Goal: Task Accomplishment & Management: Manage account settings

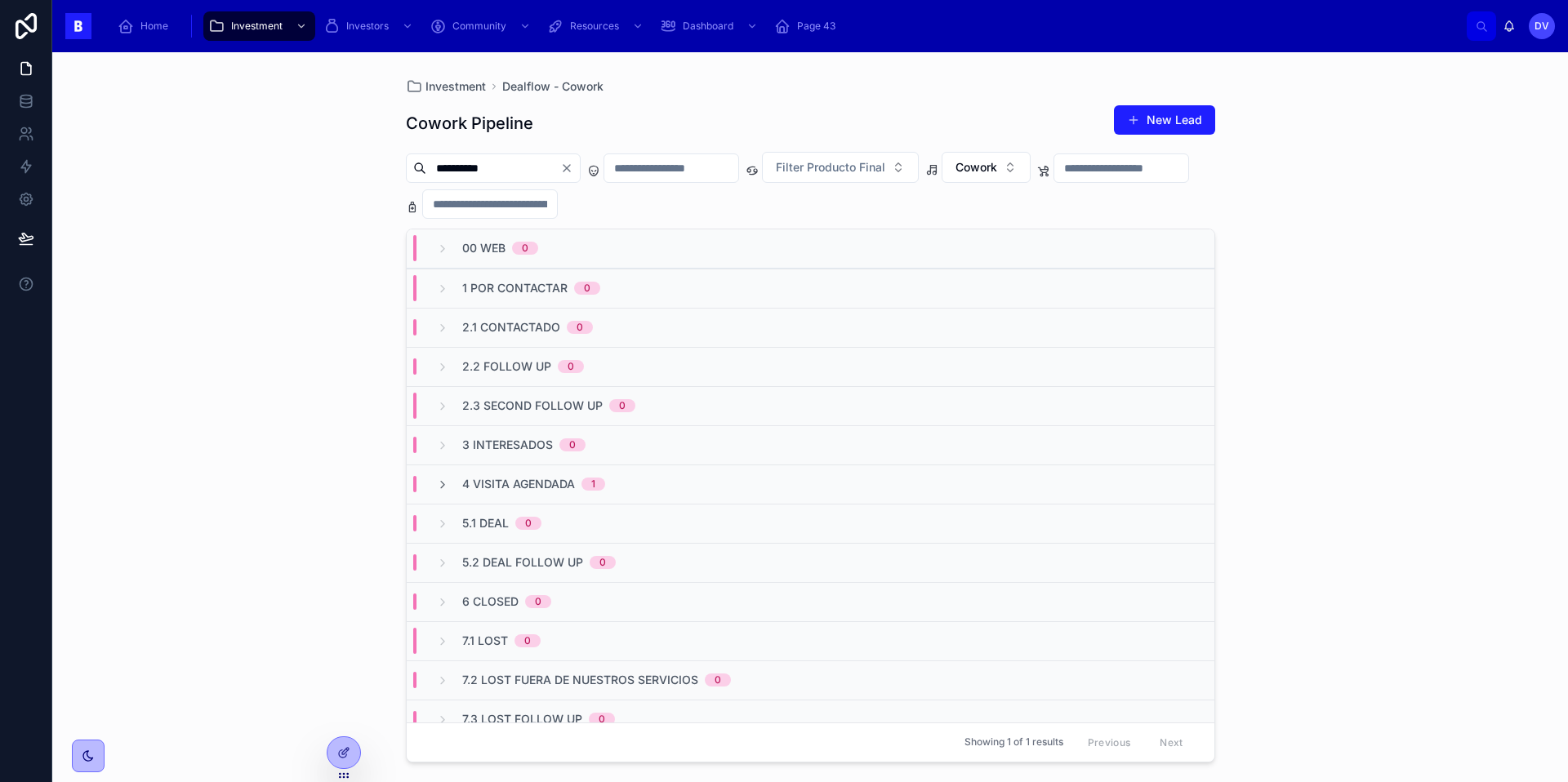
scroll to position [16, 0]
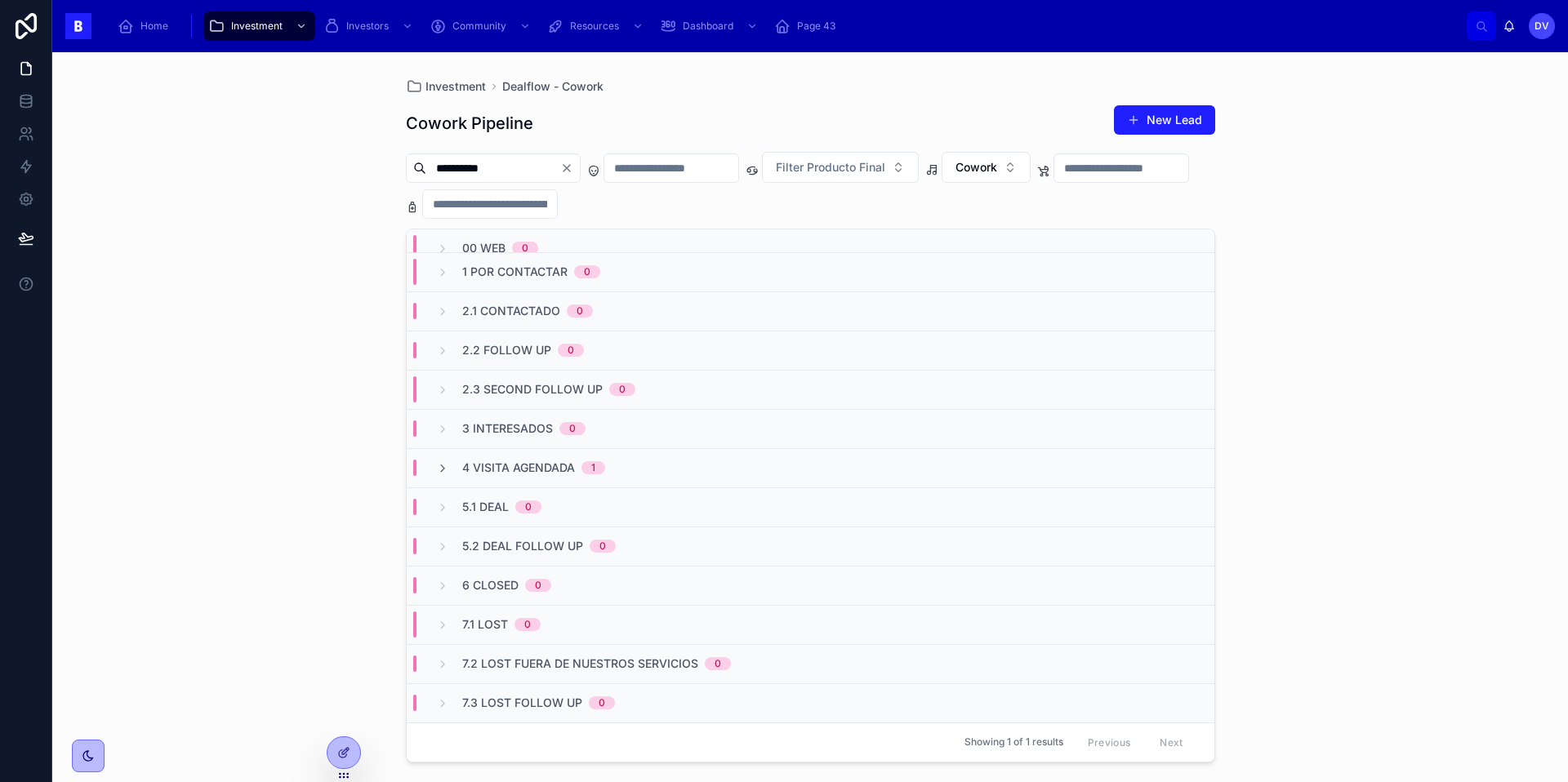
click at [580, 175] on div "**********" at bounding box center [493, 168] width 175 height 29
click at [570, 171] on icon "Clear" at bounding box center [567, 167] width 6 height 6
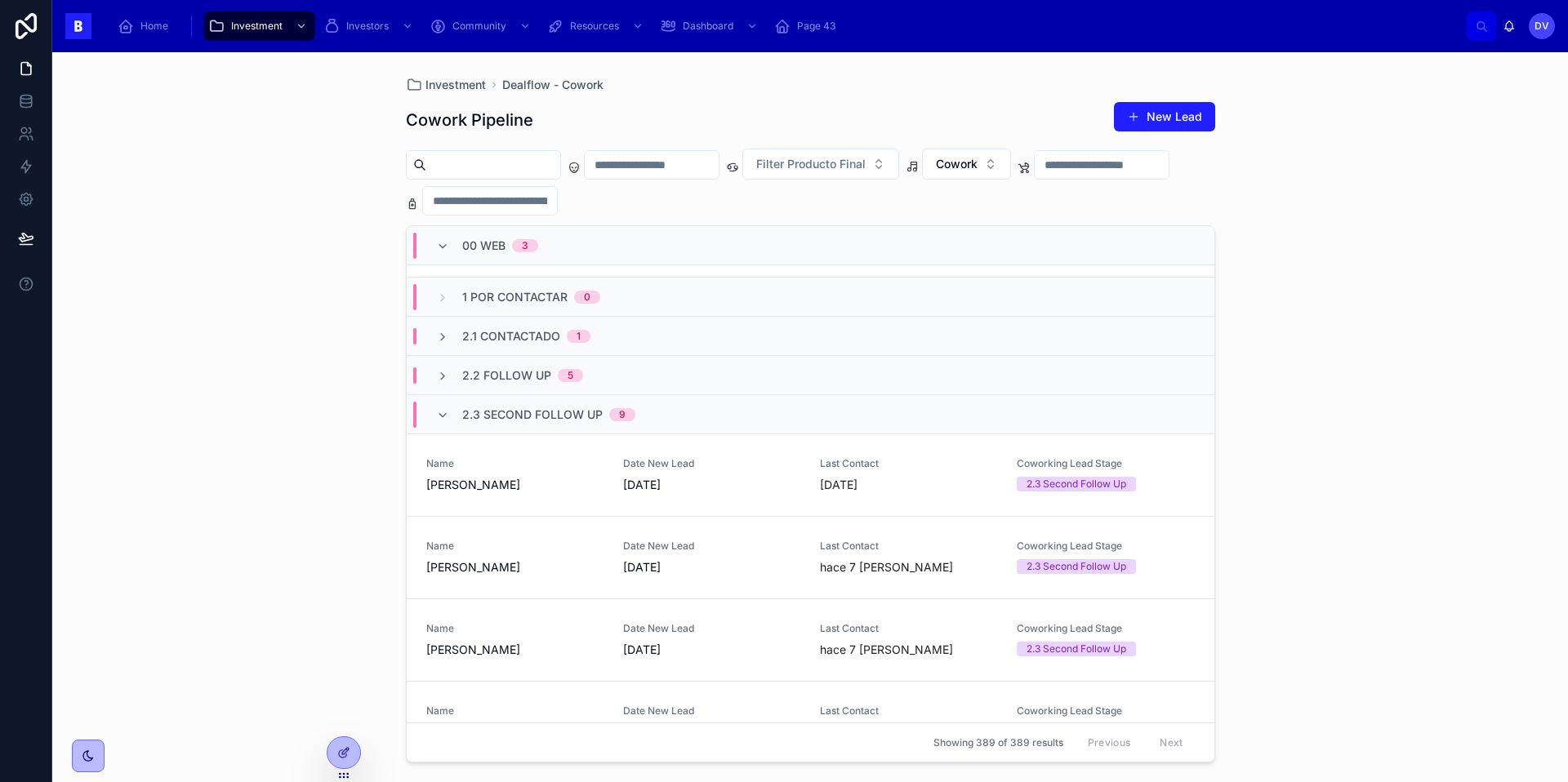
scroll to position [250, 0]
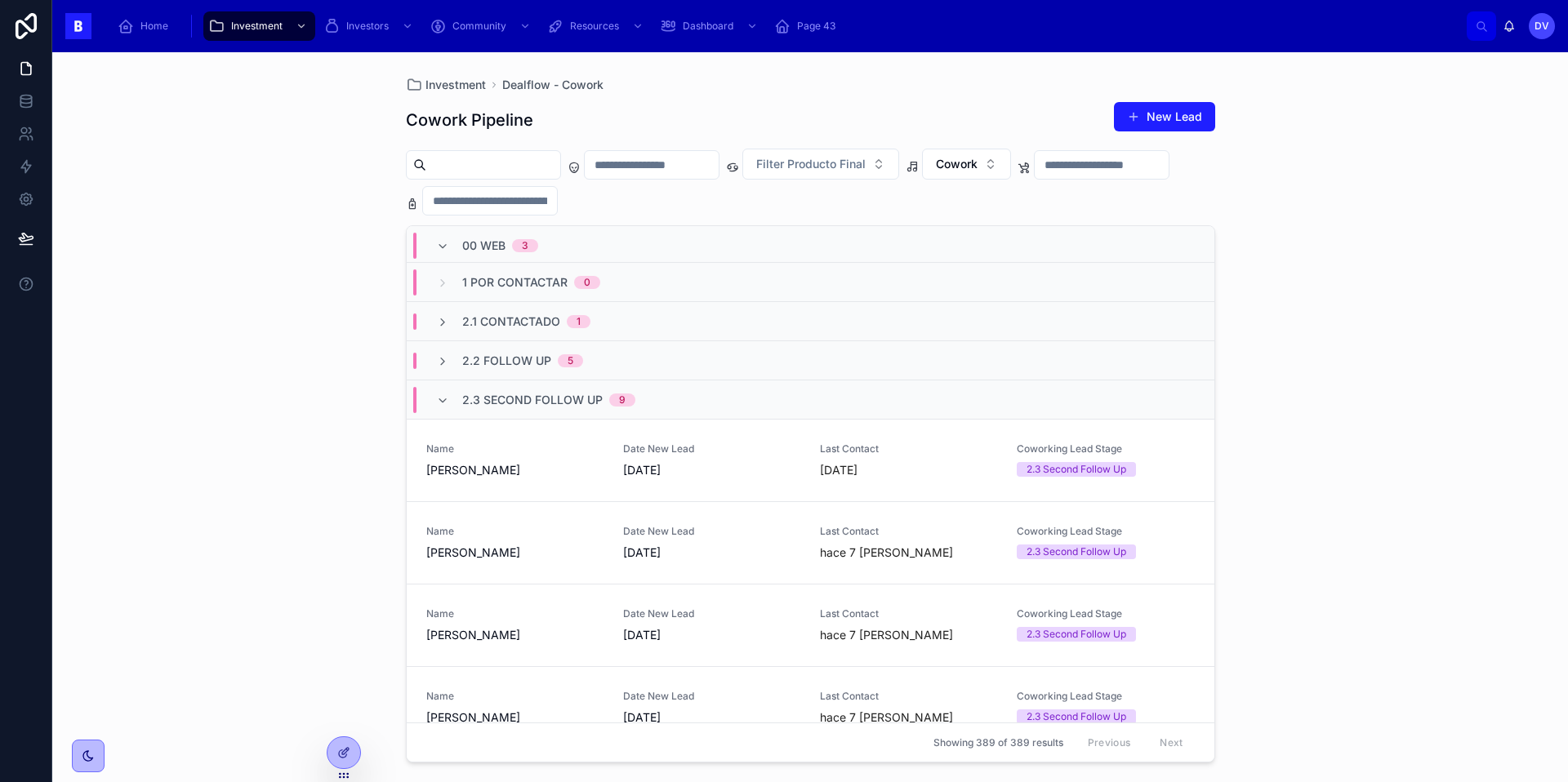
click at [489, 402] on span "2.3 Second Follow Up" at bounding box center [533, 400] width 141 height 16
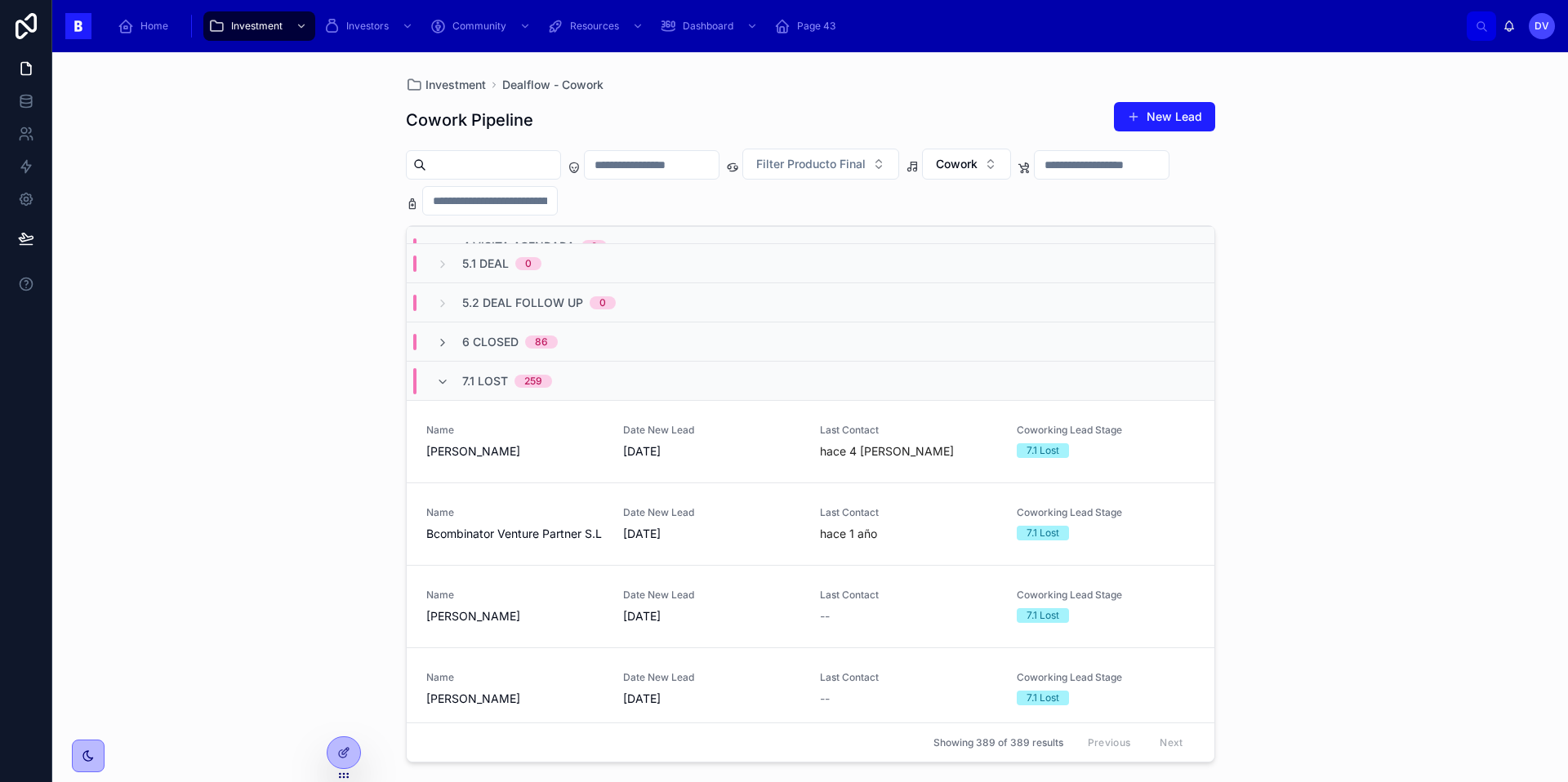
scroll to position [505, 0]
click at [473, 383] on span "7.1 Lost" at bounding box center [485, 380] width 46 height 16
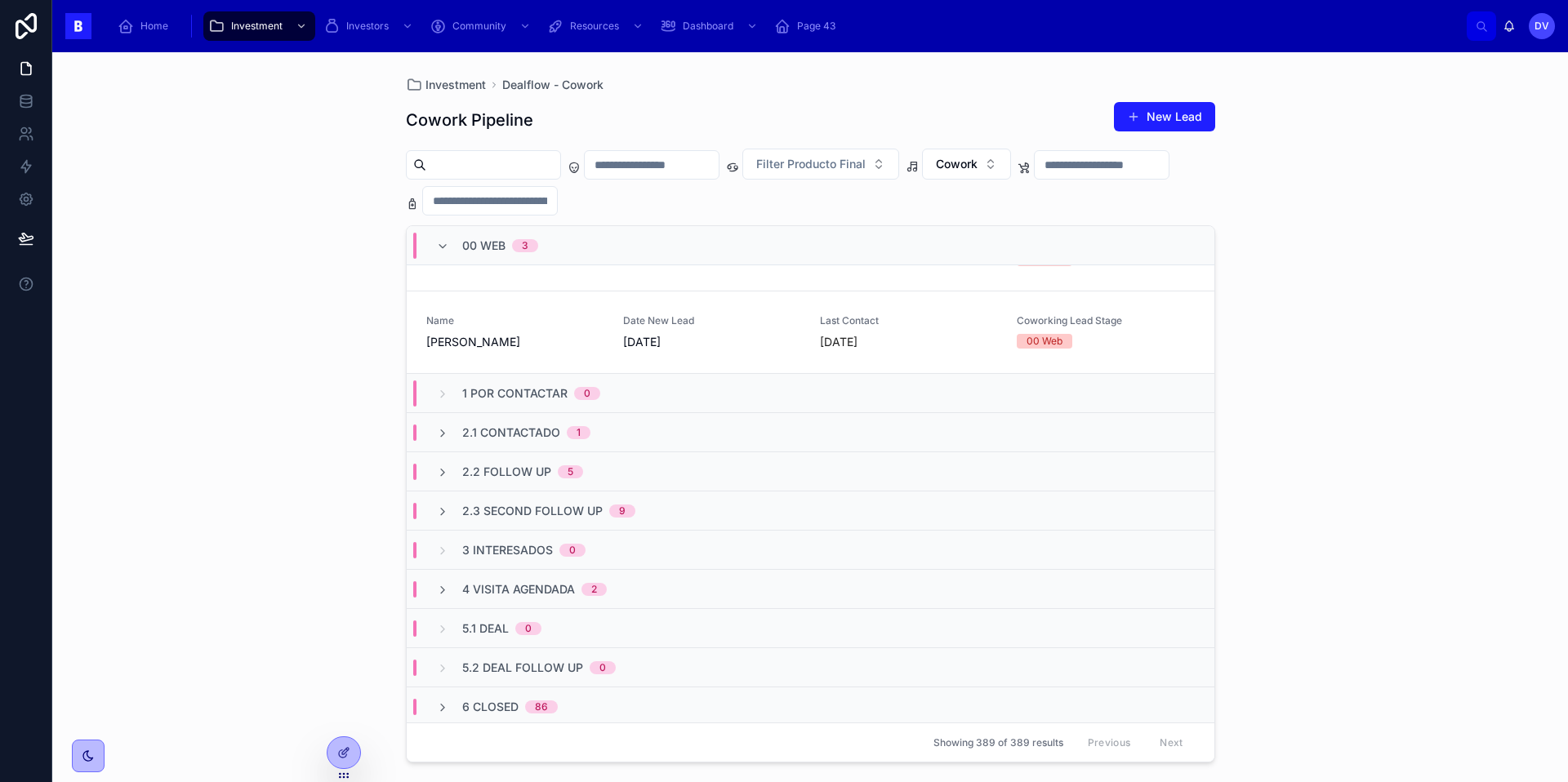
scroll to position [101, 0]
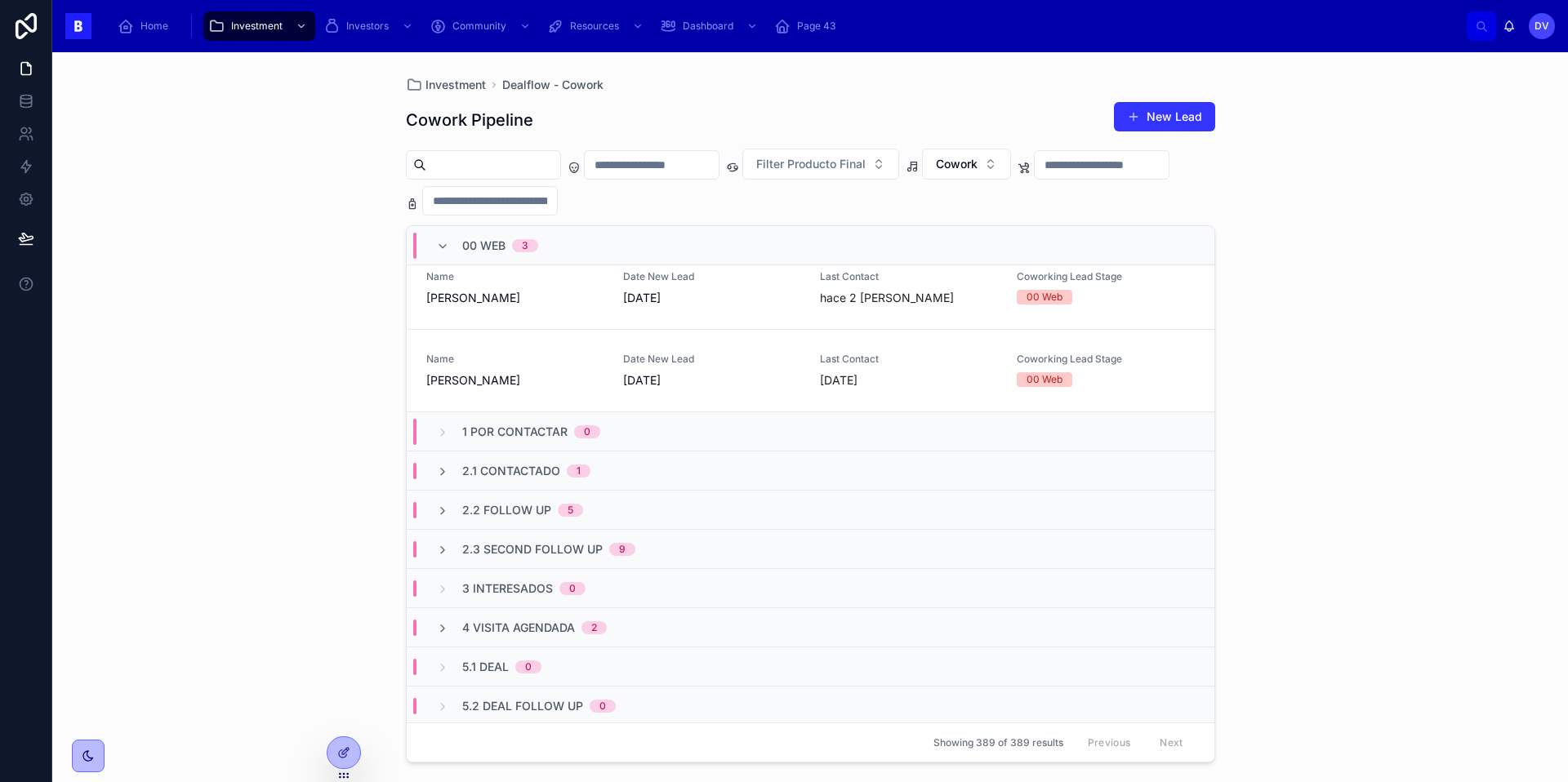
click at [1164, 116] on button "New Lead" at bounding box center [1164, 117] width 101 height 29
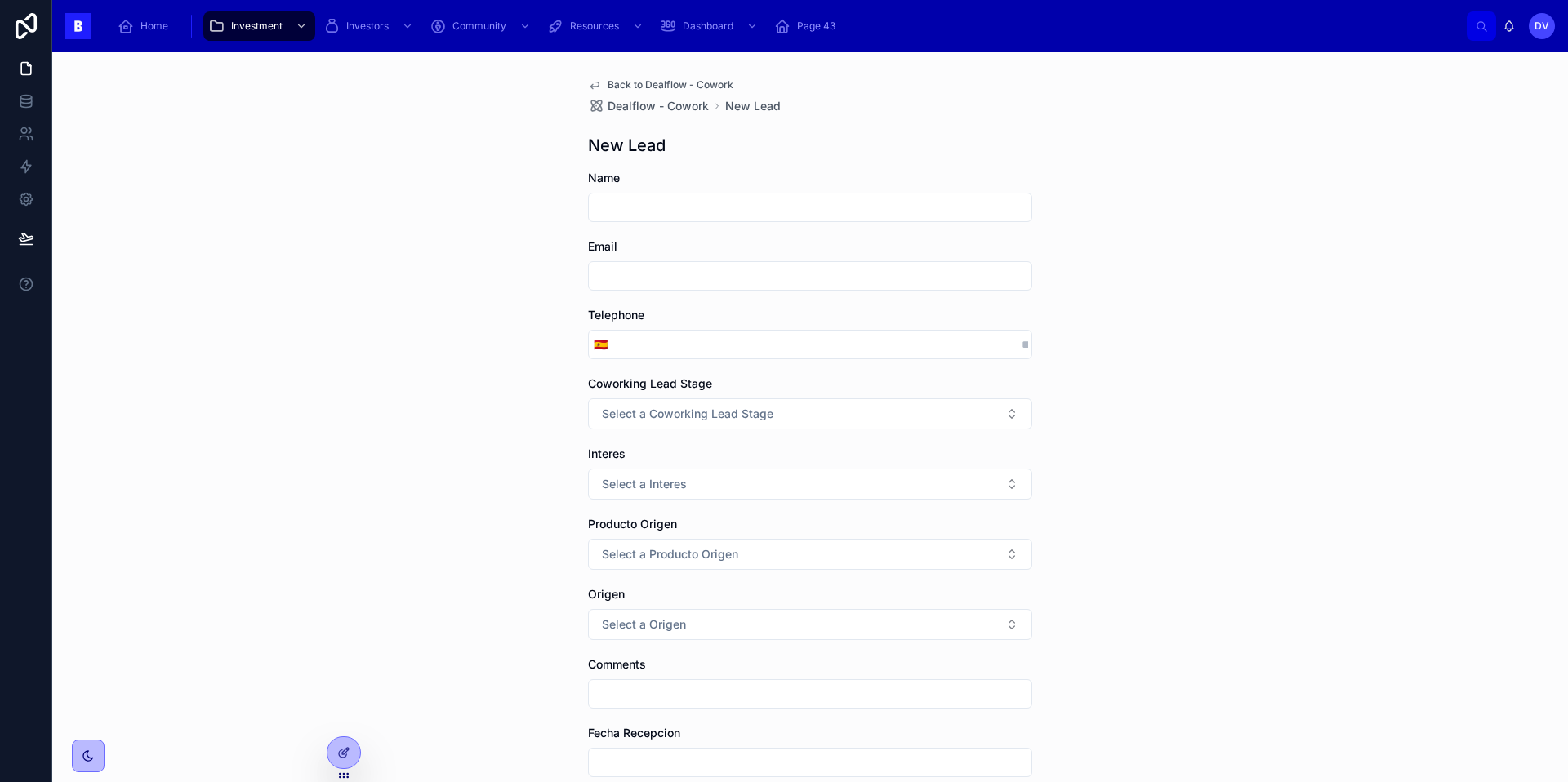
click at [642, 202] on input "text" at bounding box center [810, 206] width 442 height 23
type input "**********"
click at [737, 268] on input "text" at bounding box center [810, 276] width 442 height 23
paste input "**********"
type input "**********"
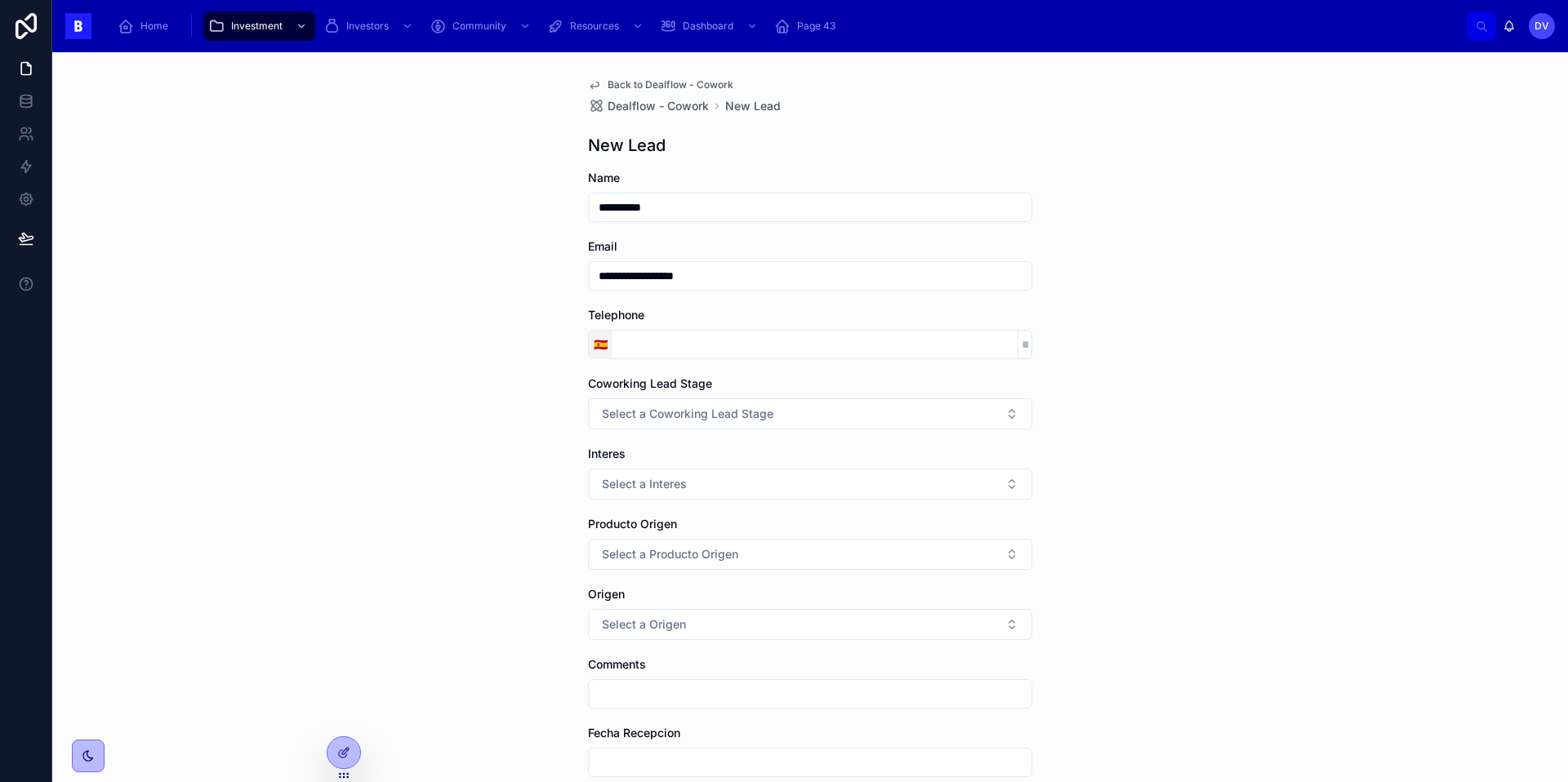
click at [605, 351] on span "🇪🇸" at bounding box center [600, 344] width 14 height 16
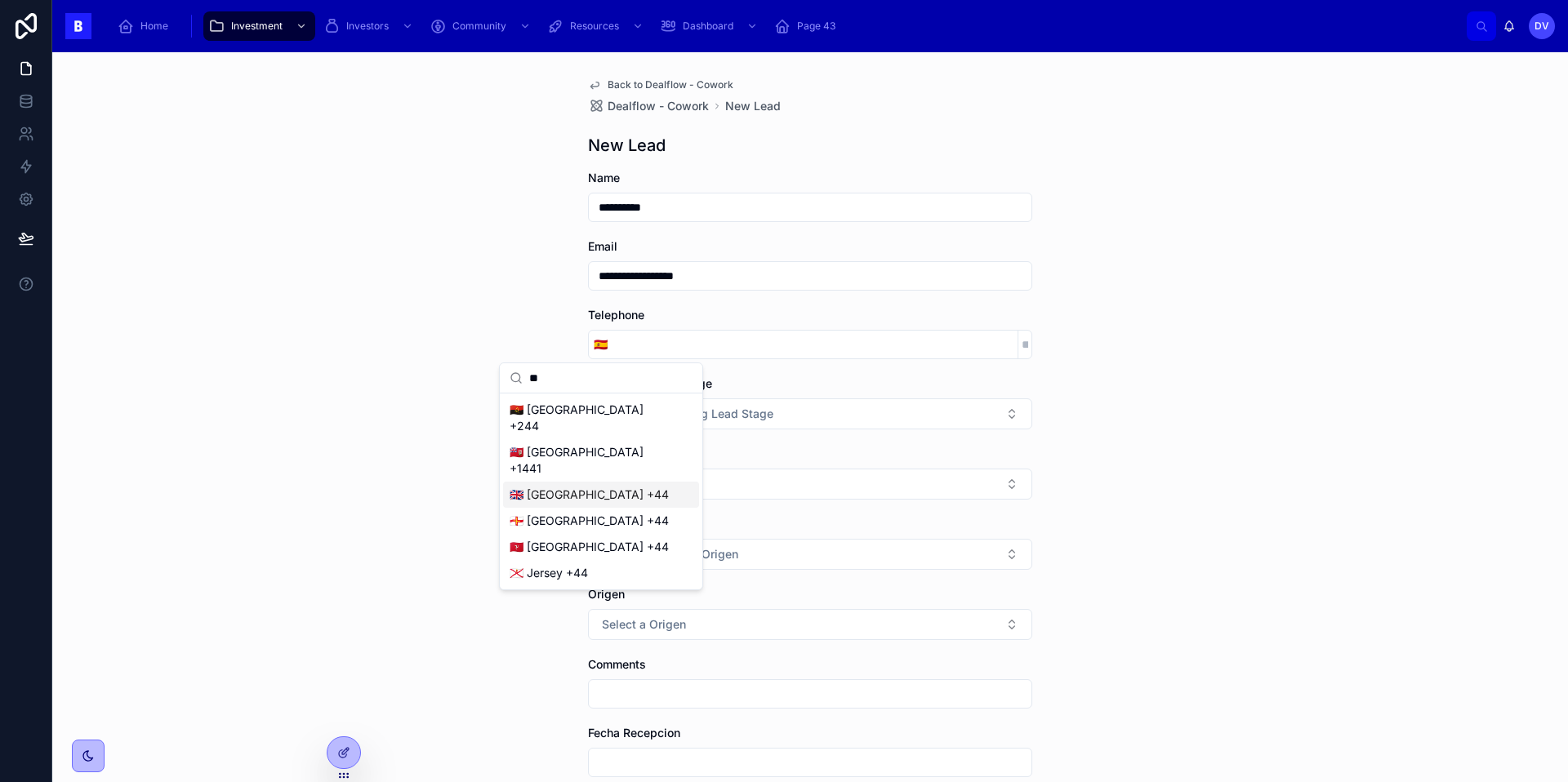
type input "**"
click at [622, 481] on div "🇬🇧 [GEOGRAPHIC_DATA] +44" at bounding box center [600, 494] width 196 height 26
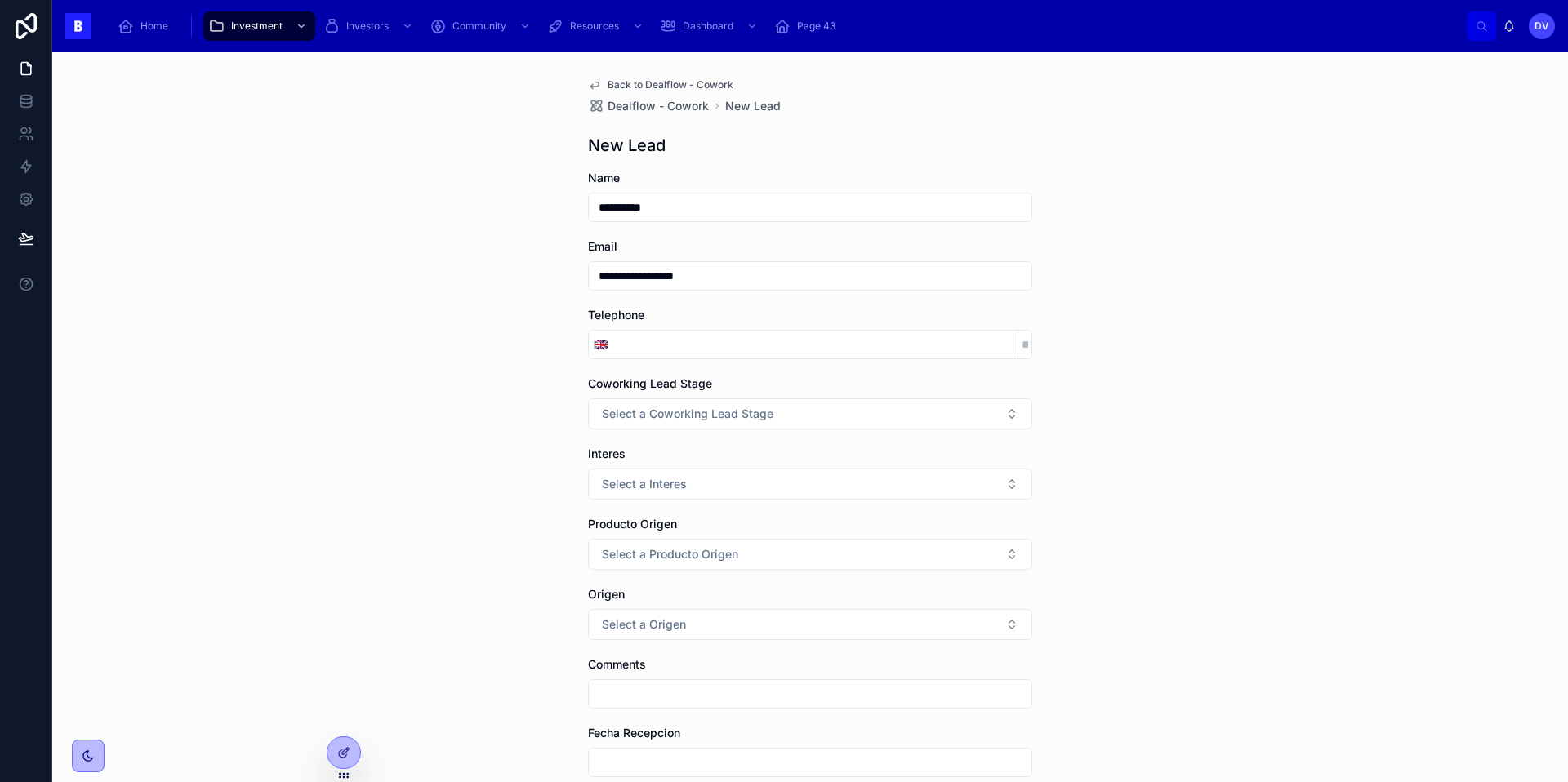
paste input "**********"
click at [630, 345] on input "**********" at bounding box center [814, 344] width 405 height 23
type input "**********"
click at [722, 417] on span "Select a Coworking Lead Stage" at bounding box center [688, 414] width 172 height 16
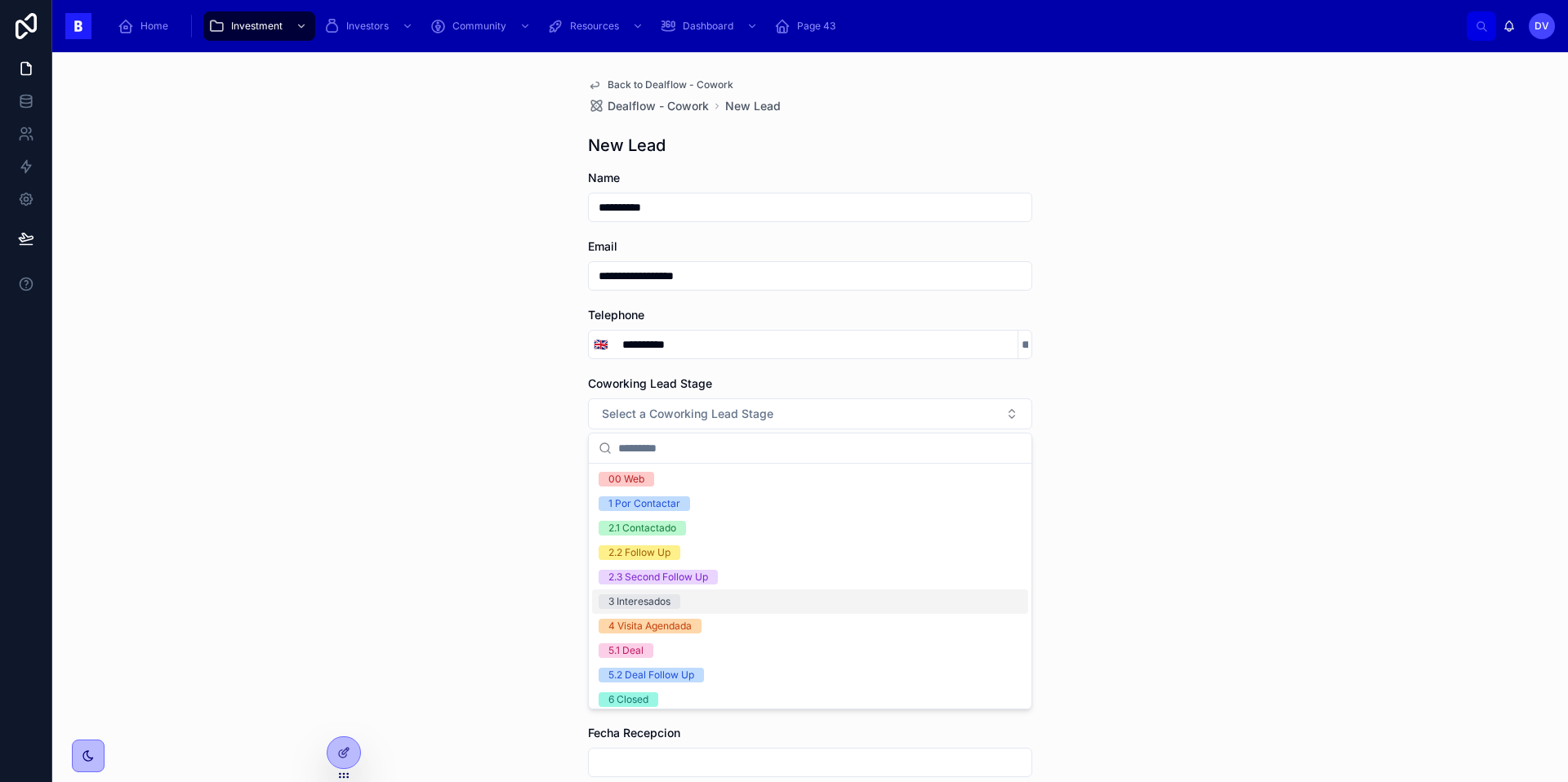
scroll to position [80, 0]
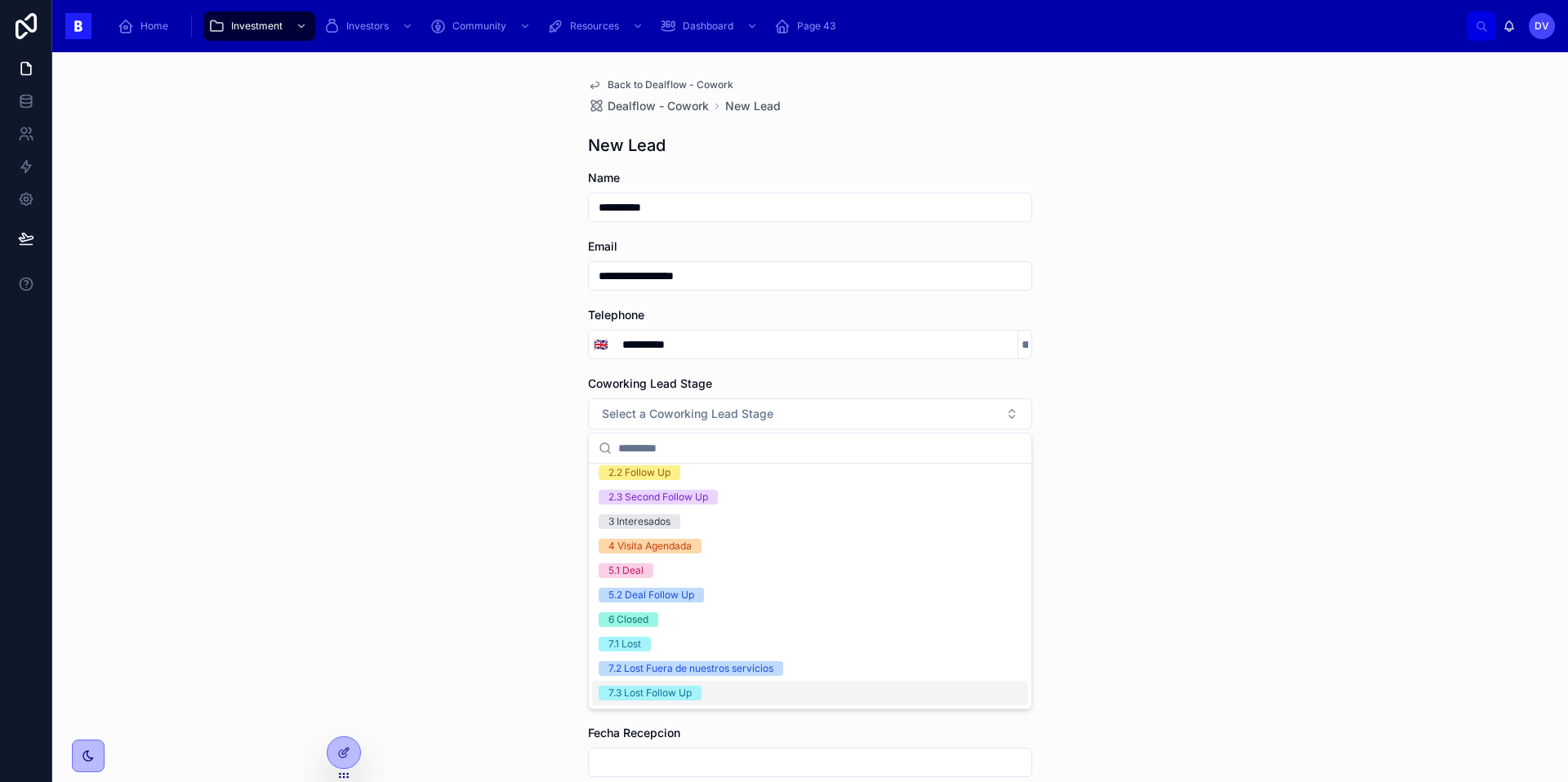
click at [683, 691] on div "7.3 Lost Follow Up" at bounding box center [650, 693] width 83 height 15
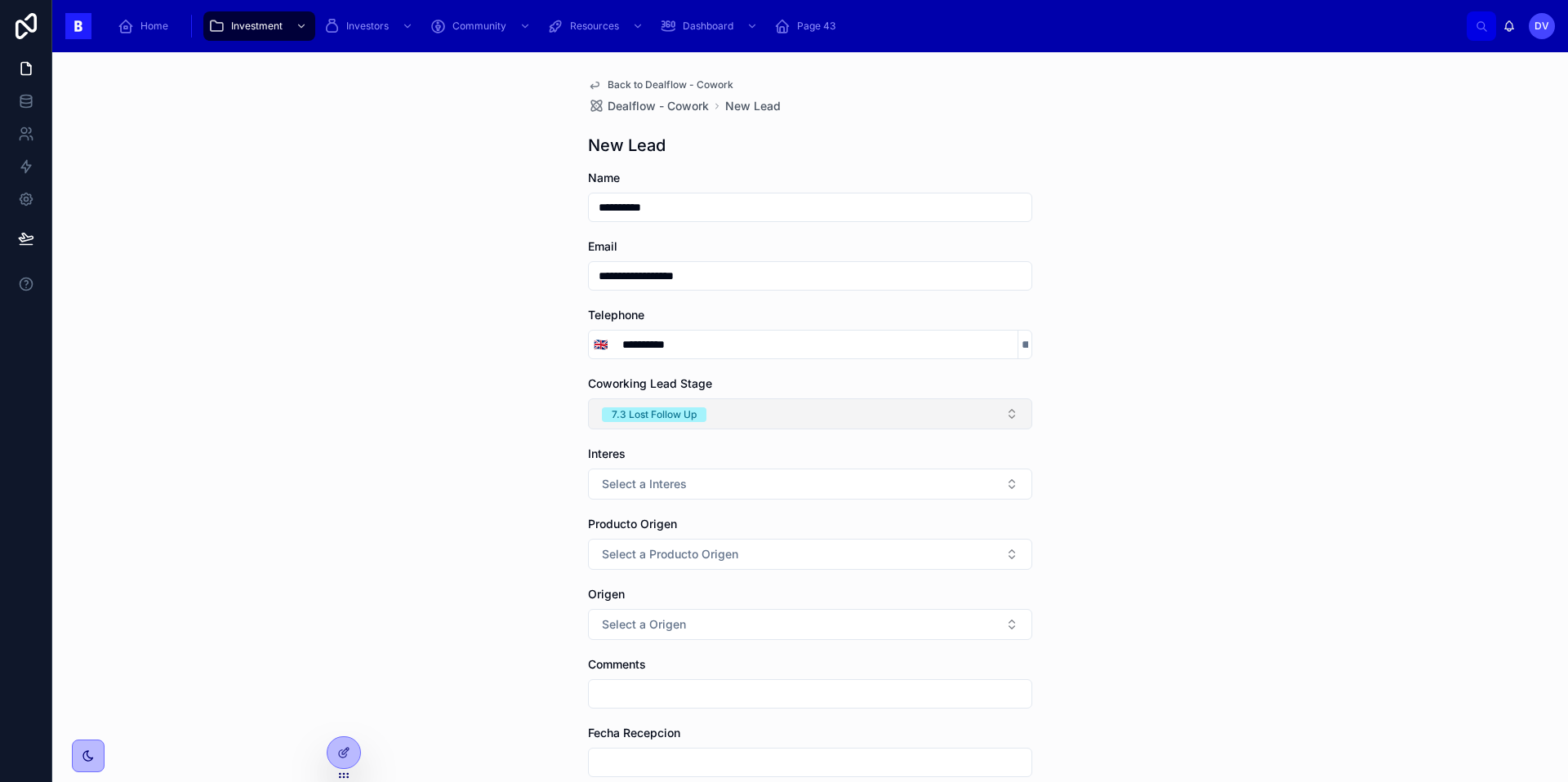
click at [745, 415] on button "7.3 Lost Follow Up" at bounding box center [810, 414] width 444 height 31
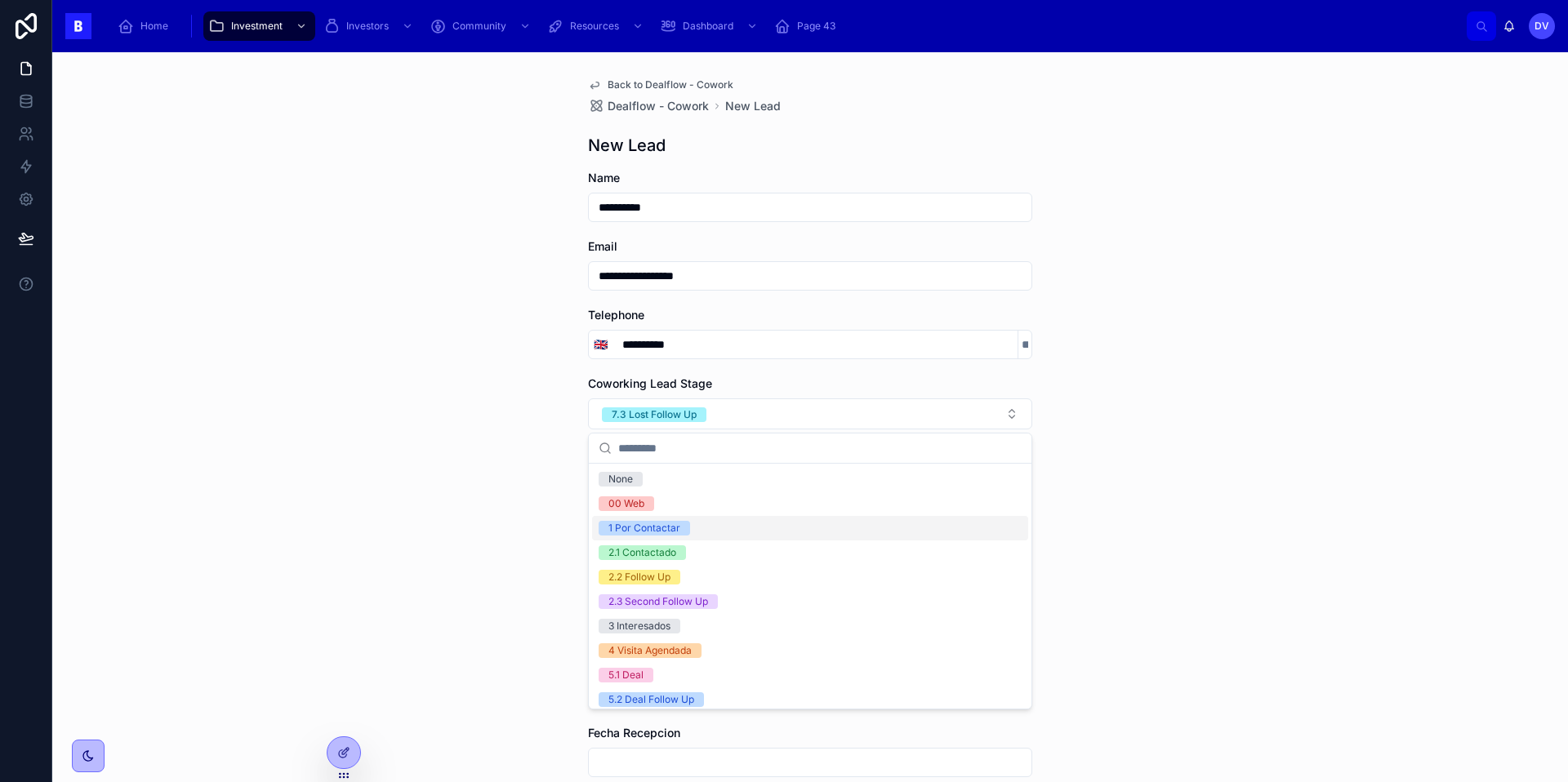
click at [682, 532] on span "1 Por Contactar" at bounding box center [644, 528] width 91 height 15
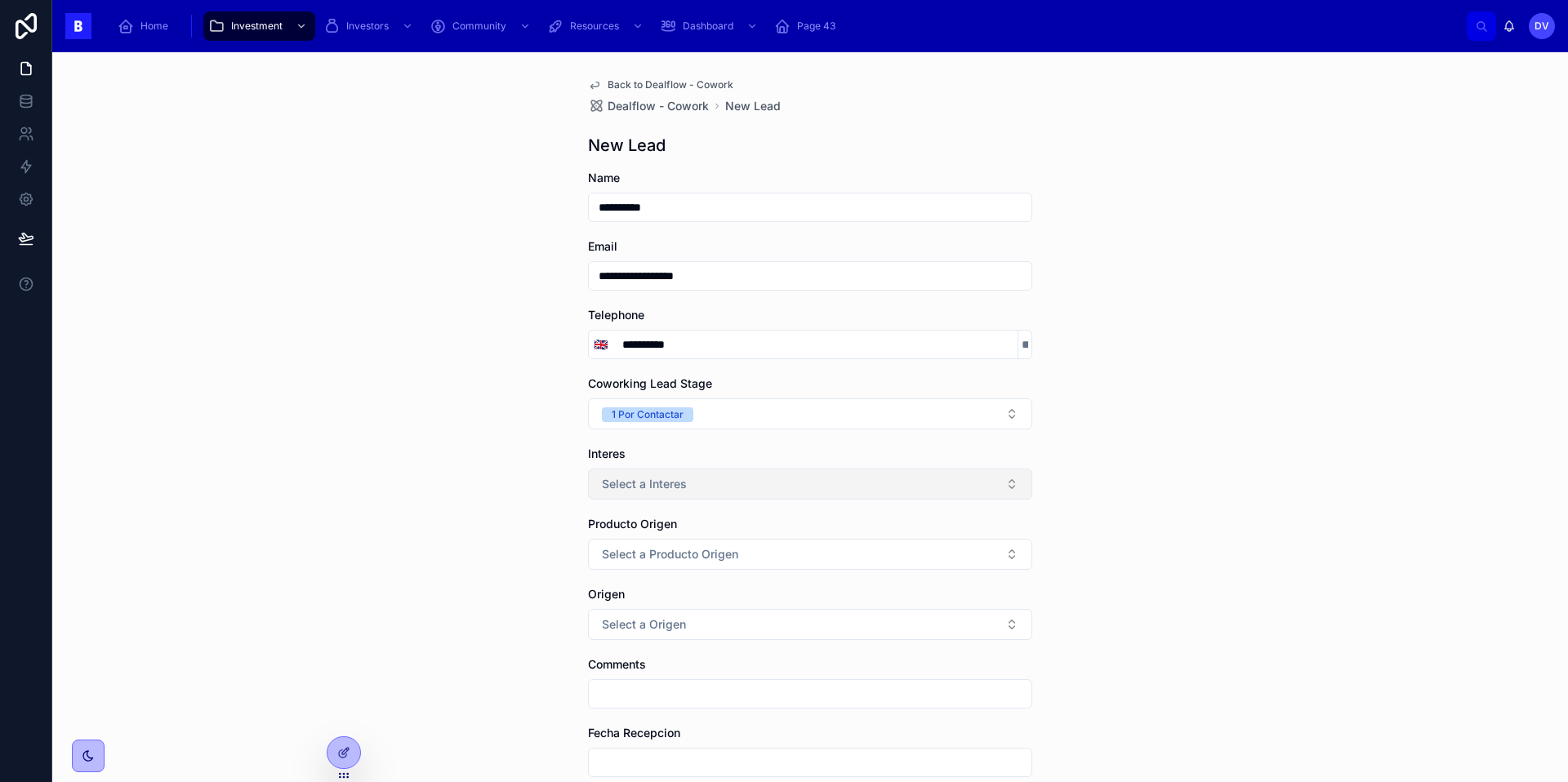
scroll to position [69, 0]
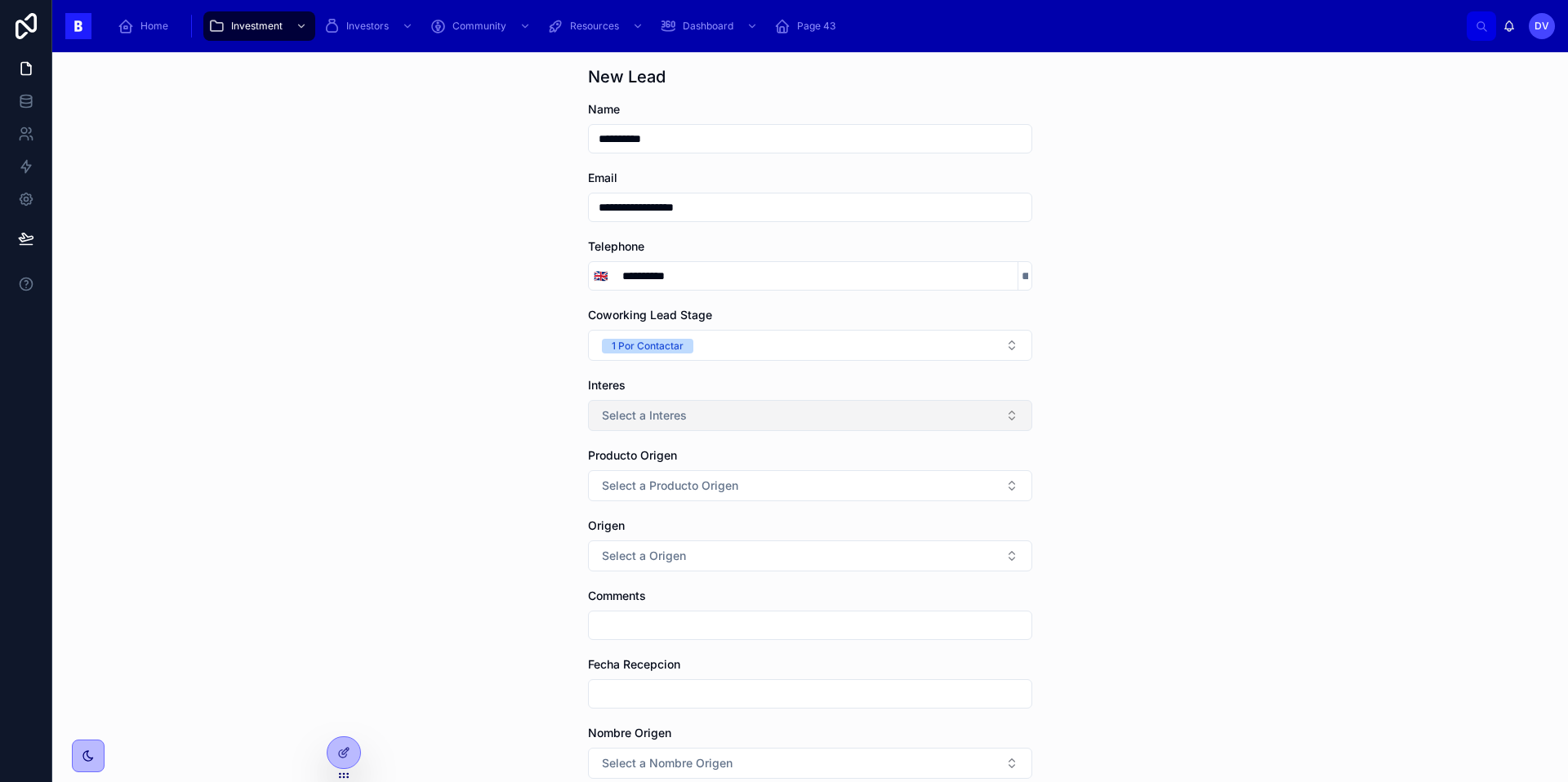
click at [691, 415] on button "Select a Interes" at bounding box center [810, 416] width 444 height 31
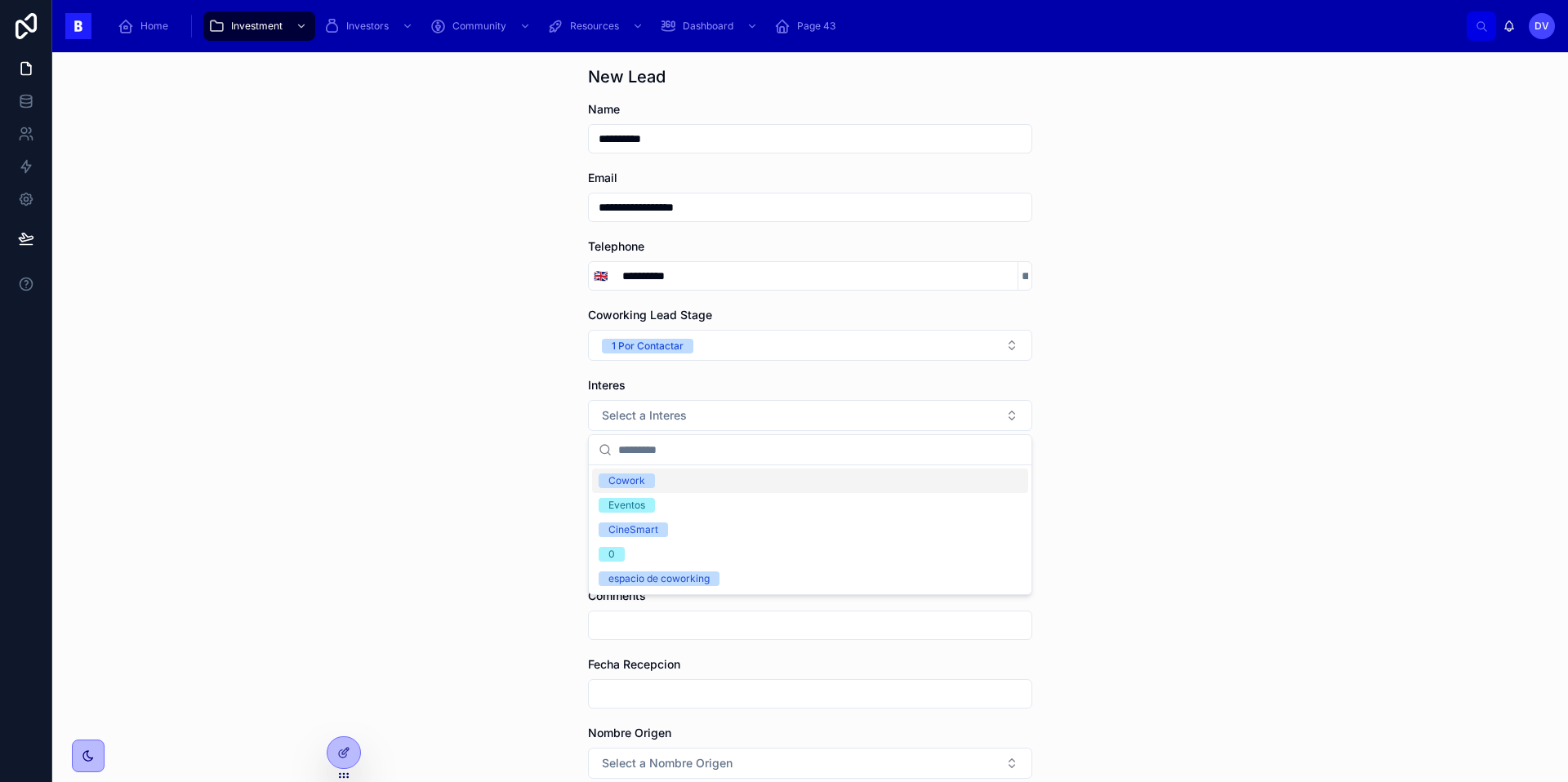
click at [642, 480] on div "Cowork" at bounding box center [627, 481] width 37 height 15
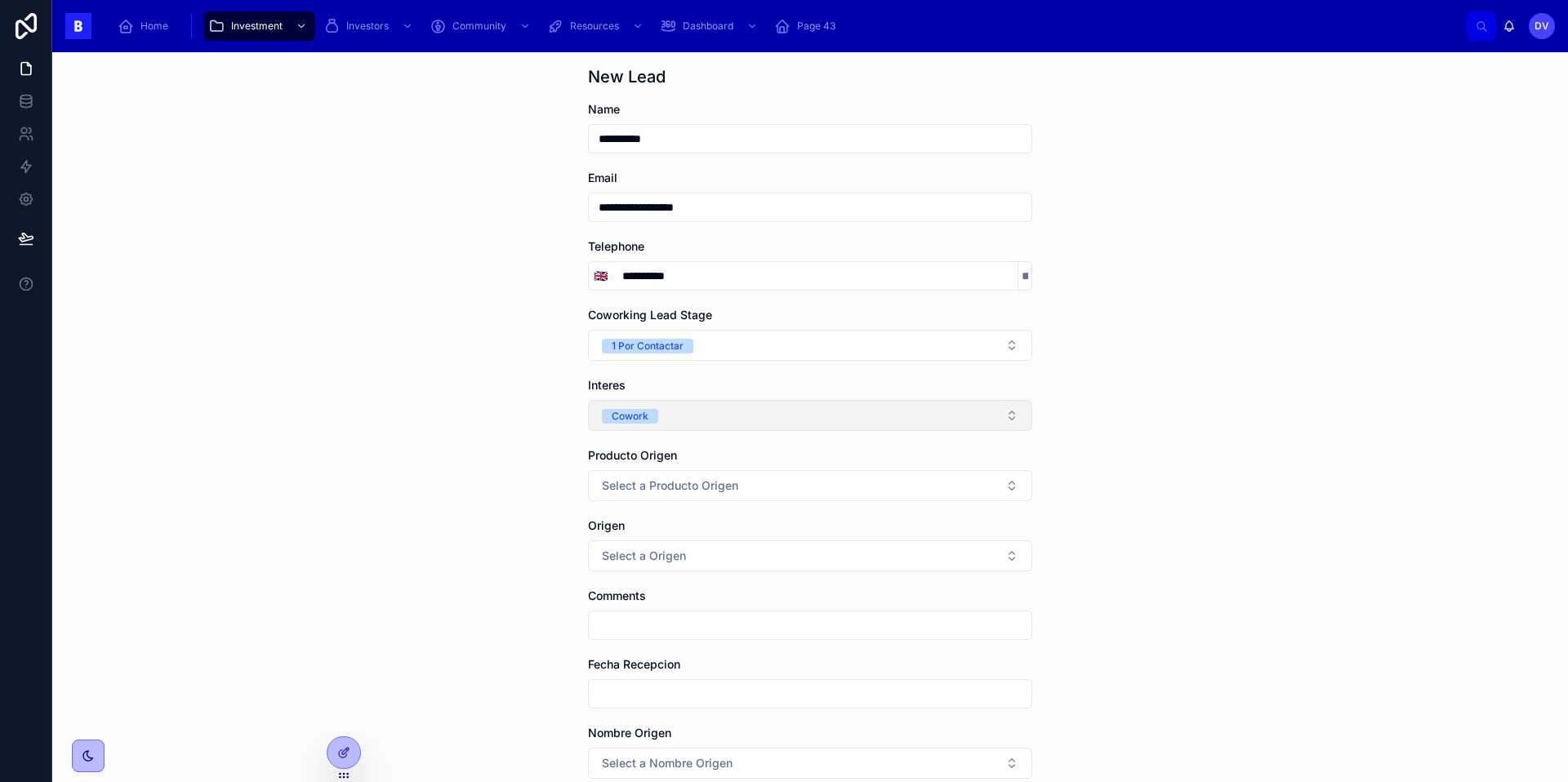
click at [690, 416] on button "Cowork" at bounding box center [810, 416] width 444 height 31
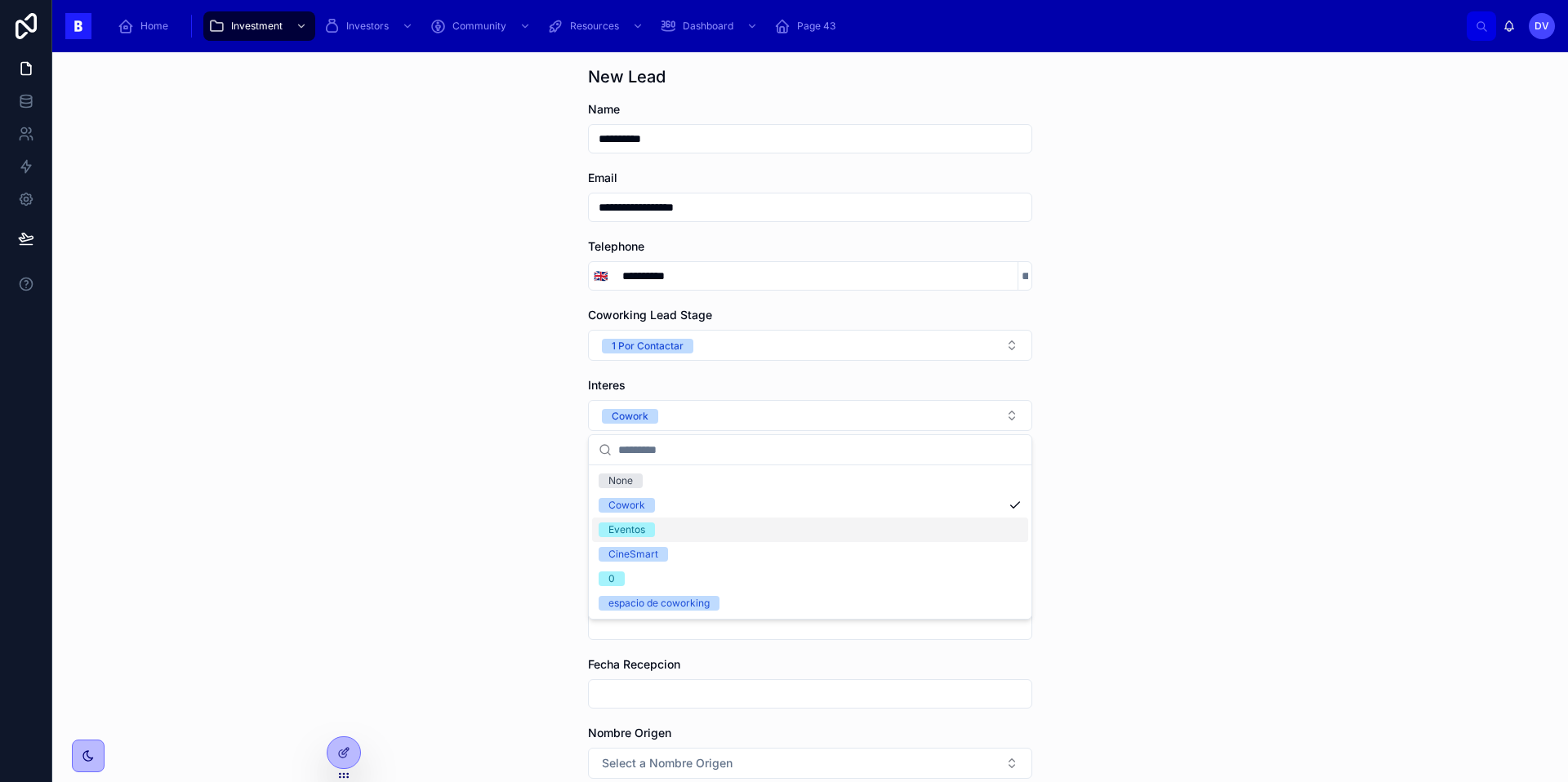
click at [534, 512] on div "**********" at bounding box center [810, 417] width 1515 height 730
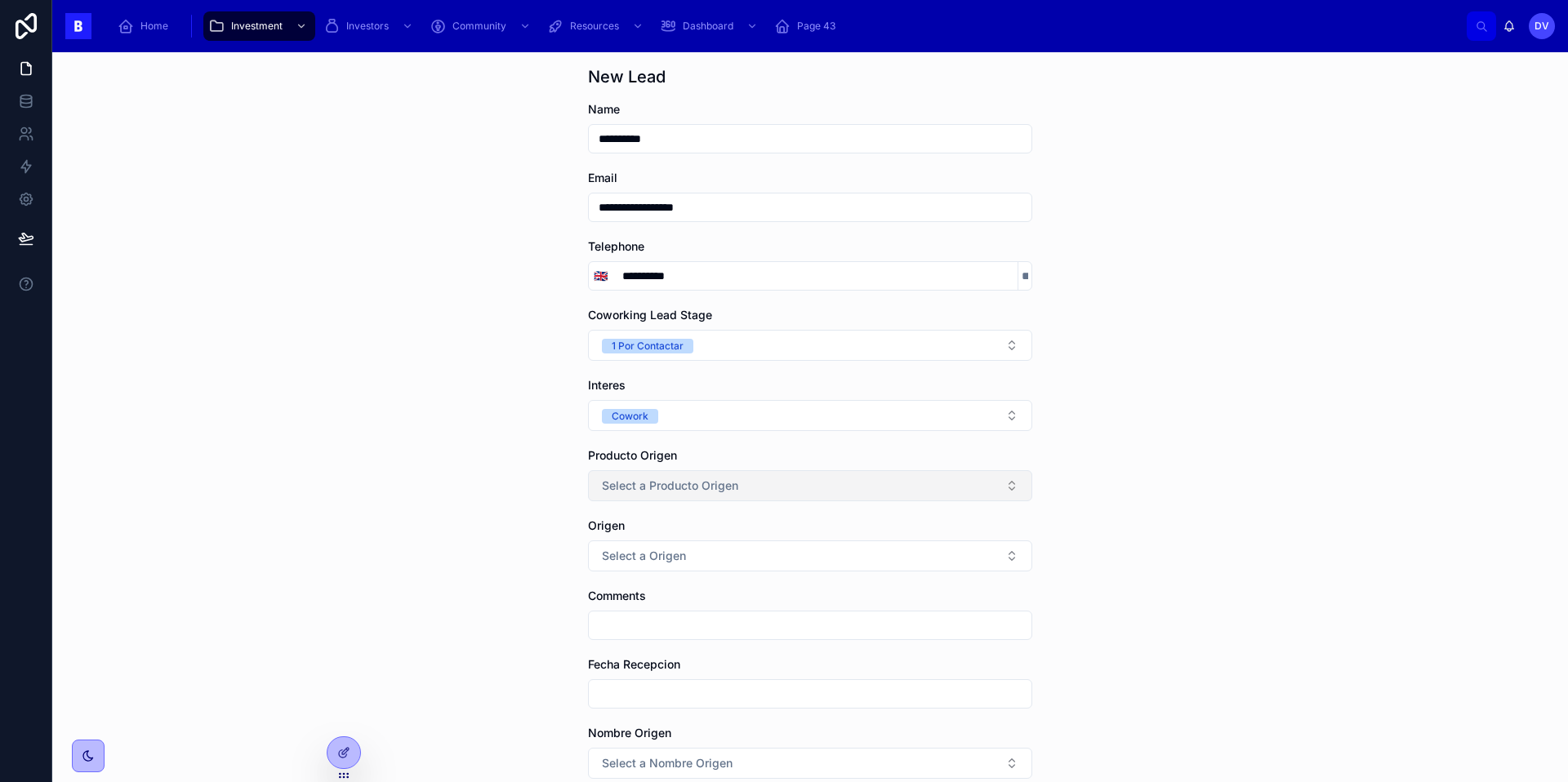
click at [641, 490] on span "Select a Producto Origen" at bounding box center [670, 486] width 136 height 16
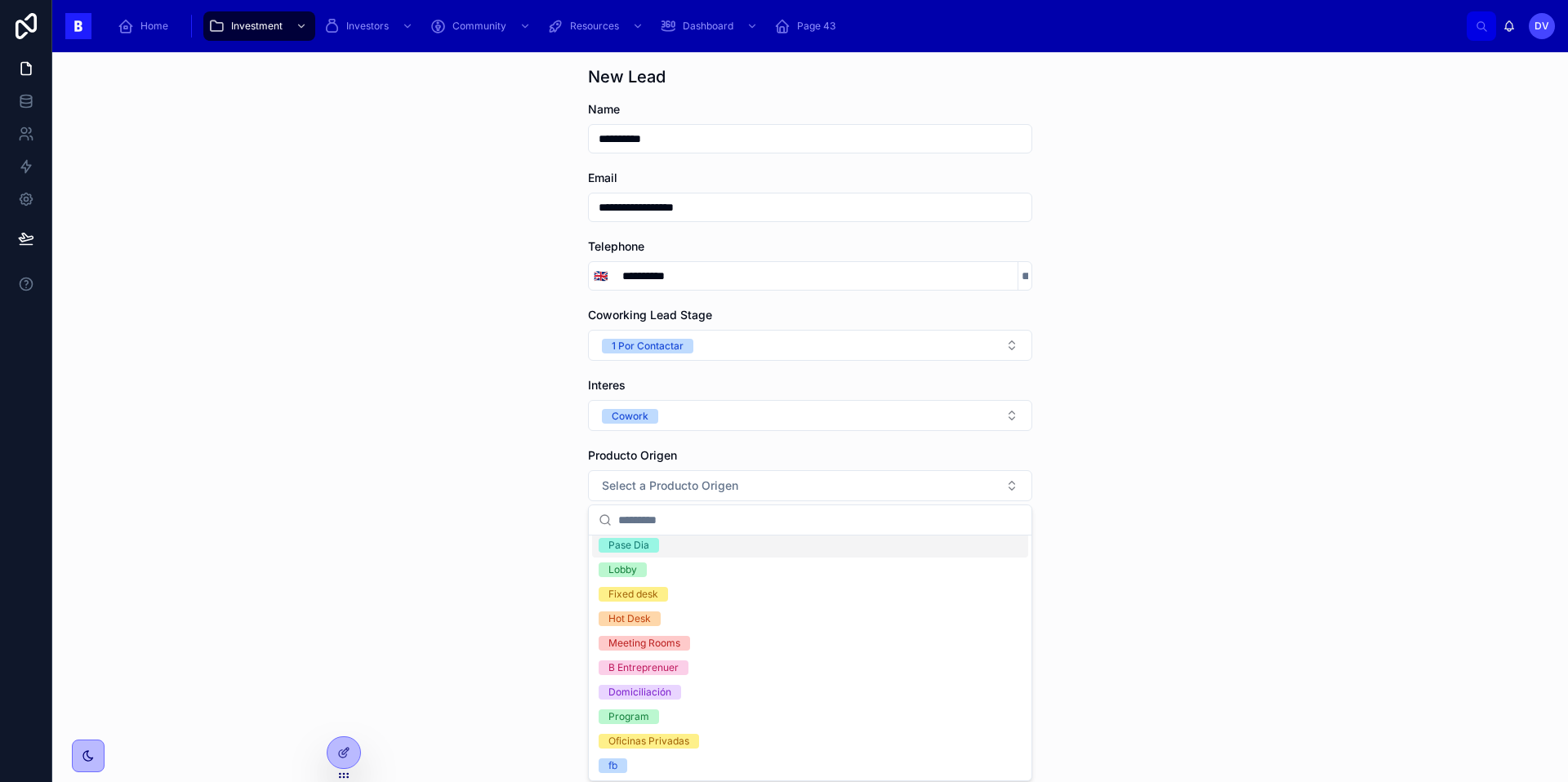
scroll to position [80, 0]
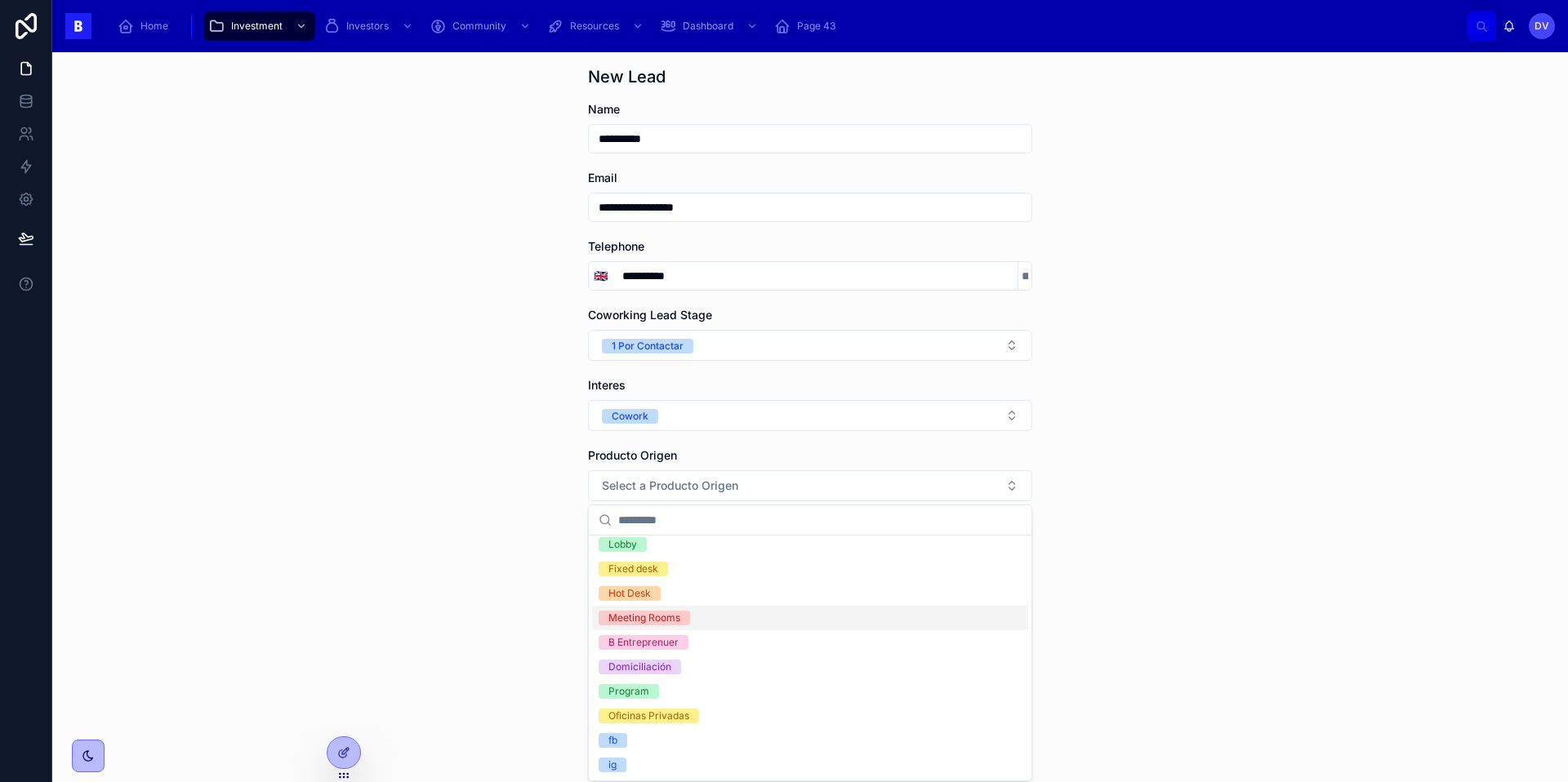
click at [450, 592] on div "**********" at bounding box center [810, 417] width 1515 height 730
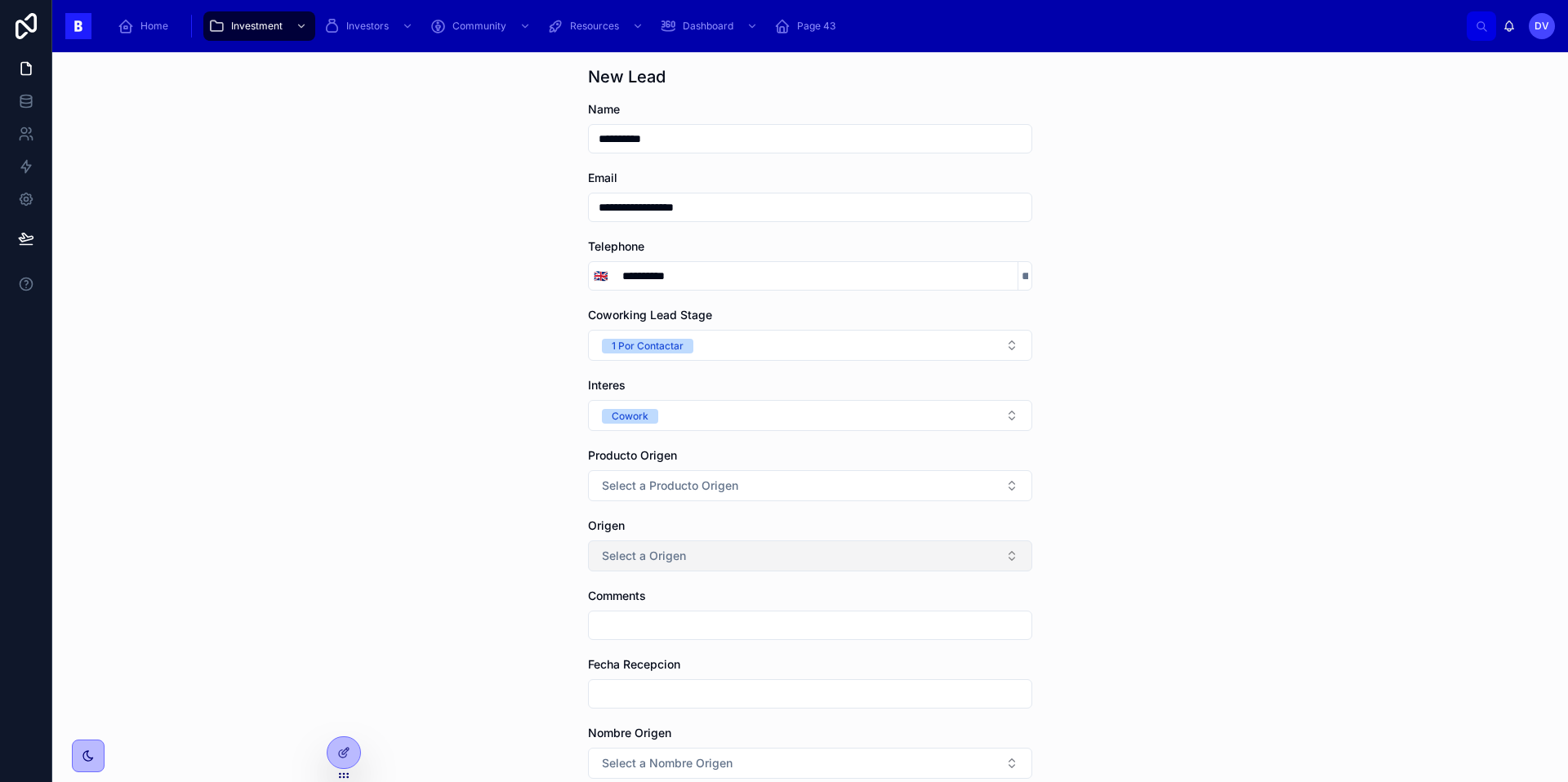
click at [658, 553] on span "Select a Origen" at bounding box center [644, 556] width 84 height 16
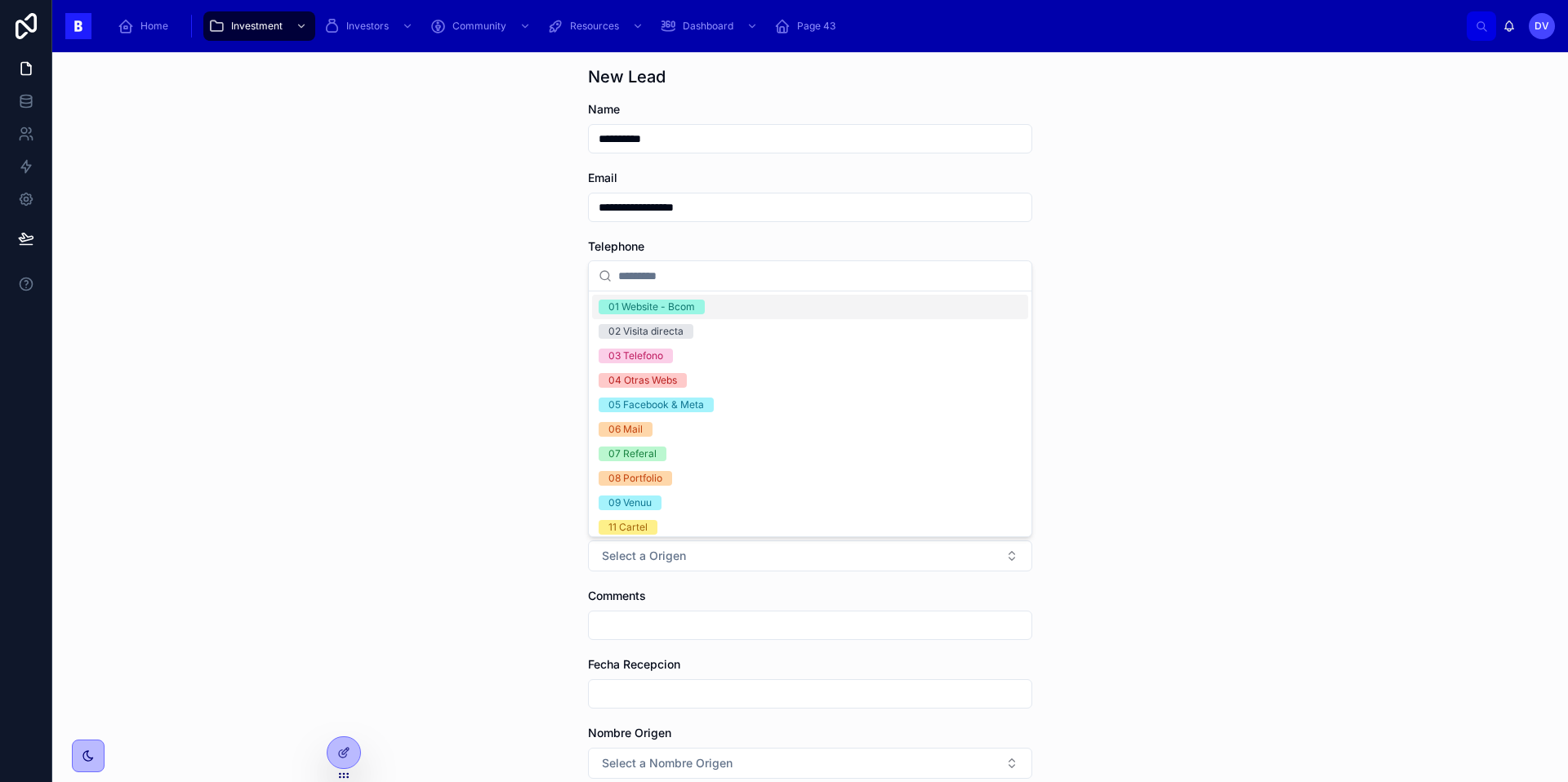
click at [694, 312] on div "01 Website - Bcom" at bounding box center [652, 307] width 87 height 15
click at [669, 622] on input "text" at bounding box center [810, 625] width 442 height 23
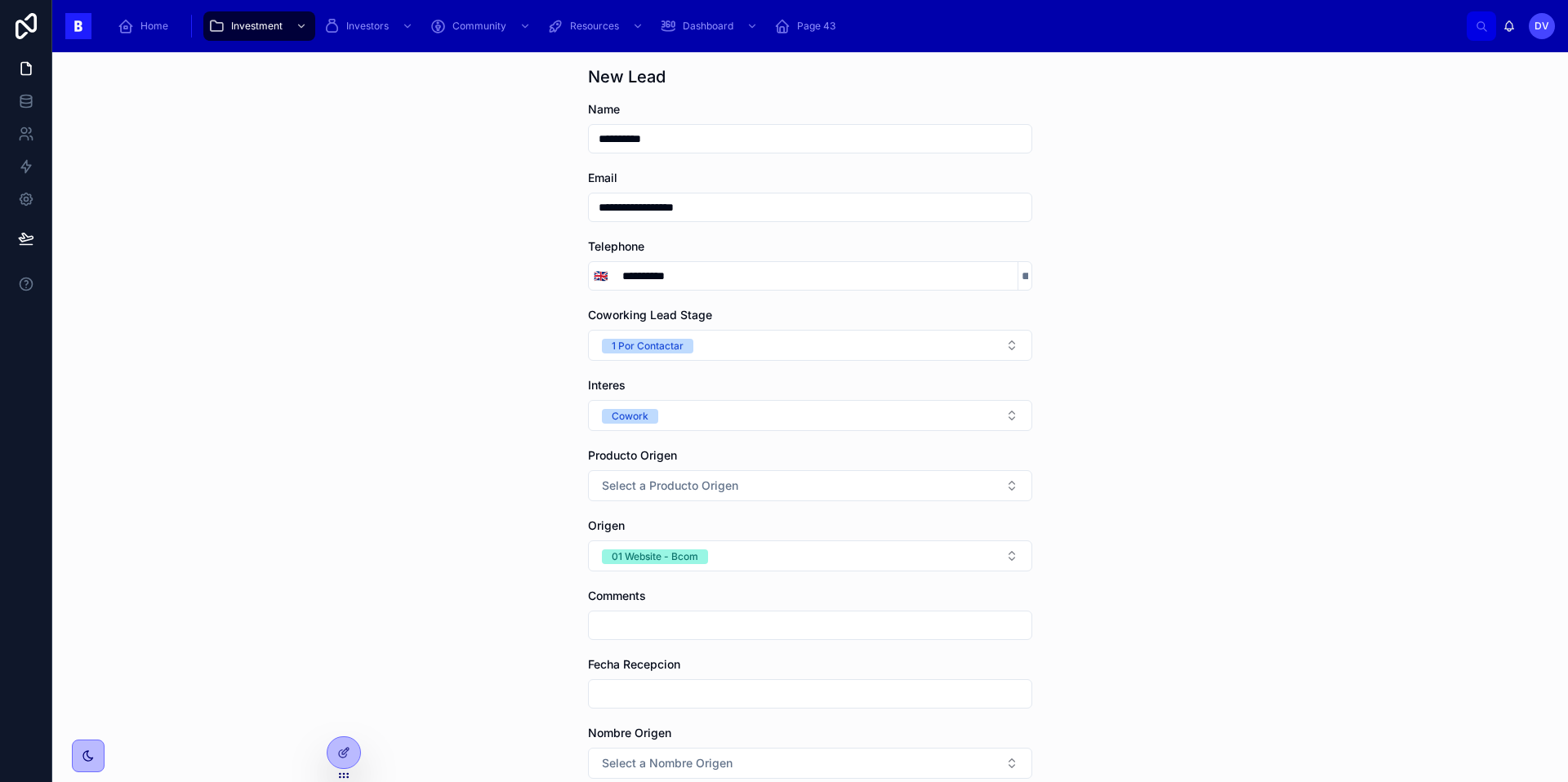
type input "*"
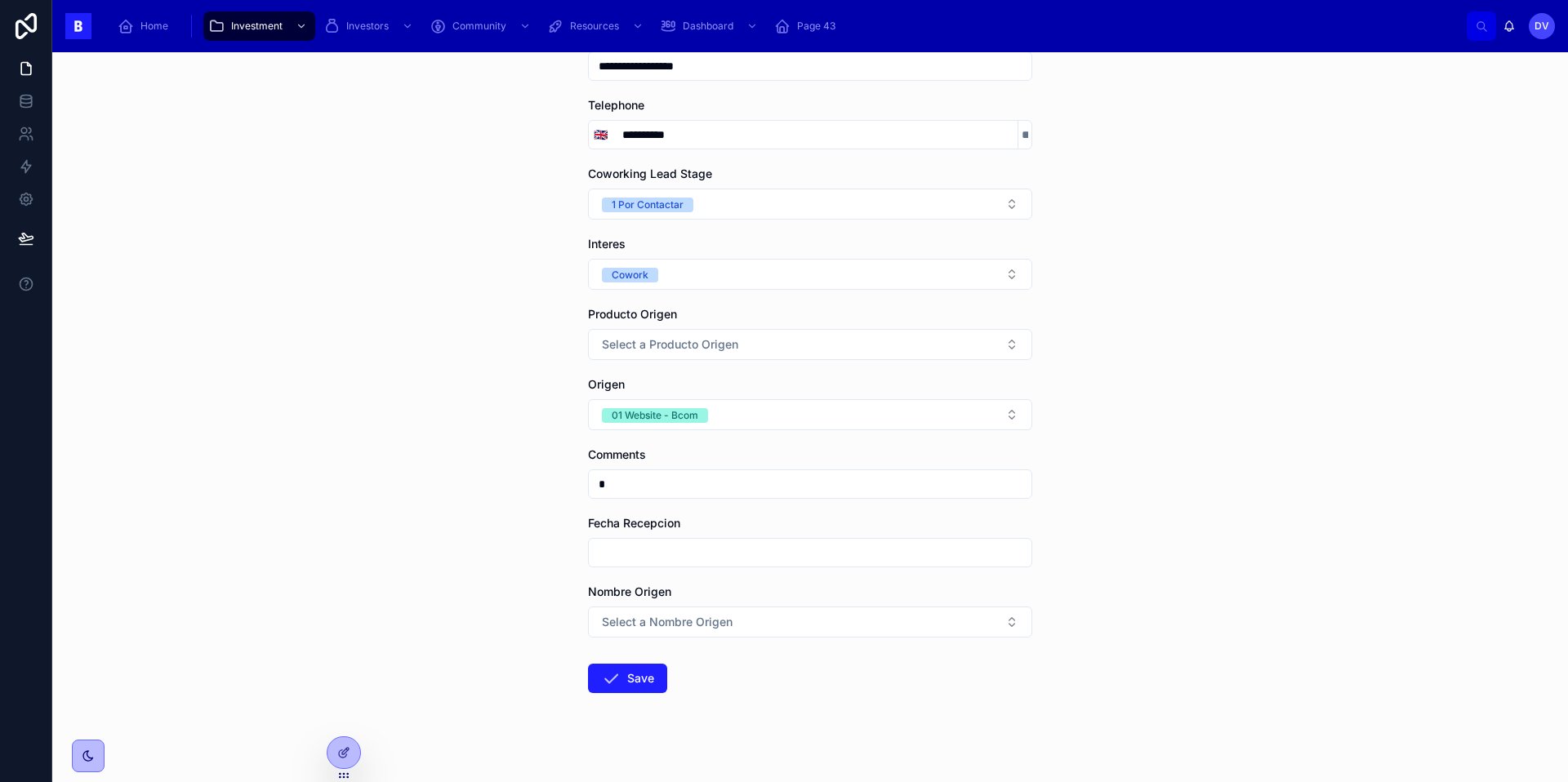
scroll to position [211, 0]
type input "**********"
click button "01 Website - Bcom" at bounding box center [655, 414] width 106 height 16
click at [588, 663] on button "Save" at bounding box center [627, 678] width 79 height 29
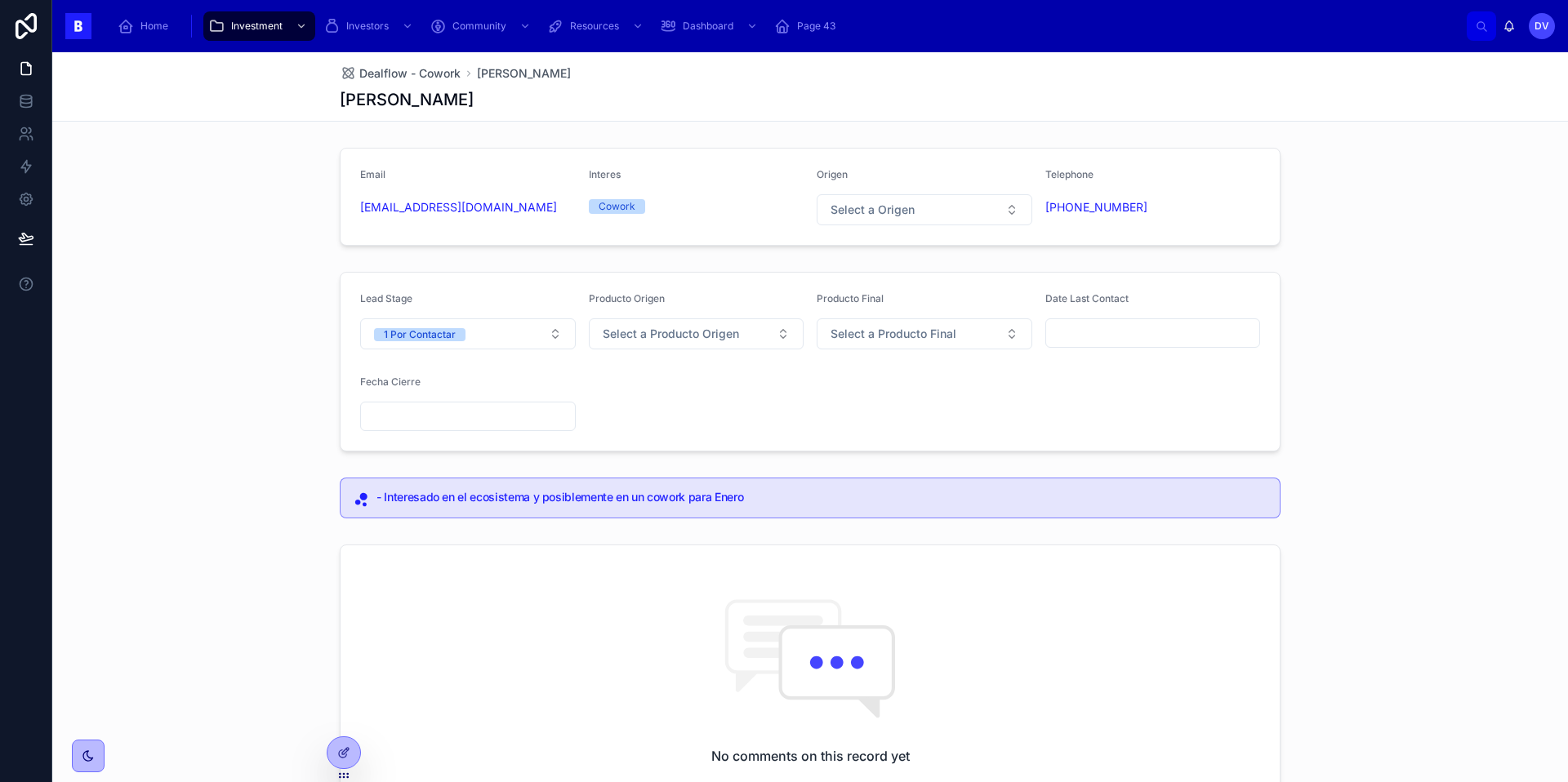
click at [1063, 335] on input "text" at bounding box center [1153, 333] width 214 height 23
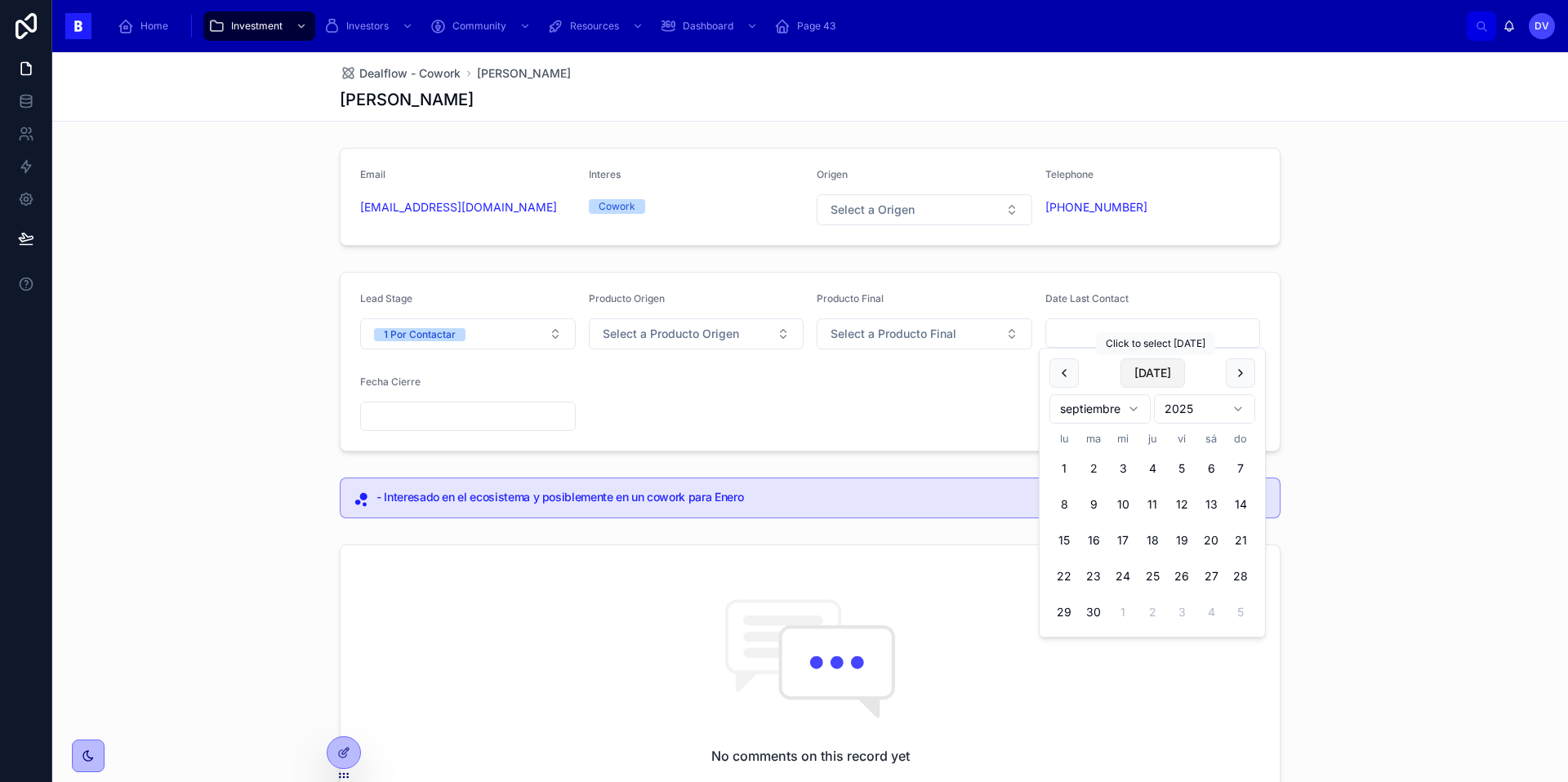
click at [1150, 376] on button "[DATE]" at bounding box center [1152, 373] width 65 height 29
type input "********"
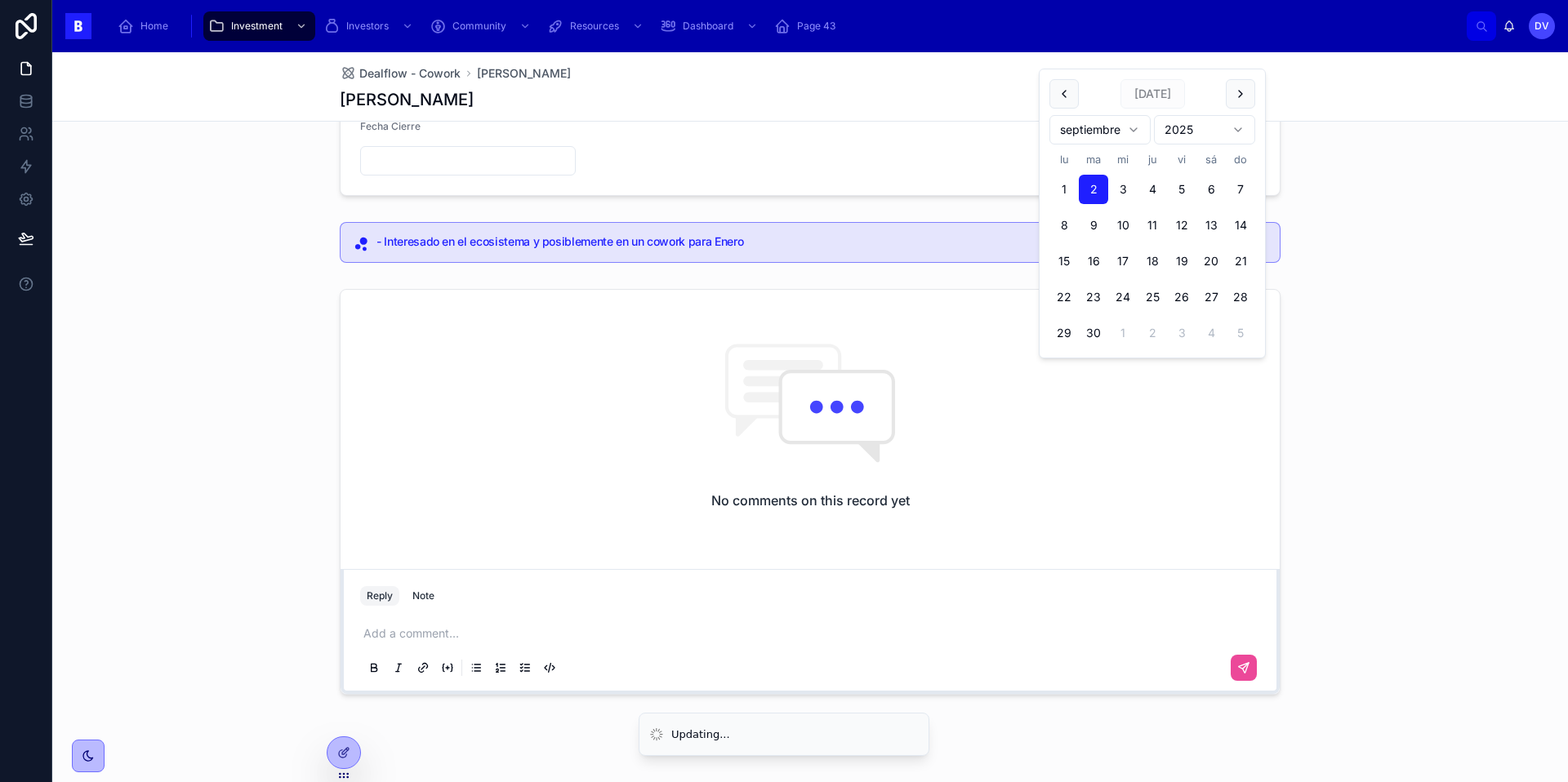
scroll to position [280, 0]
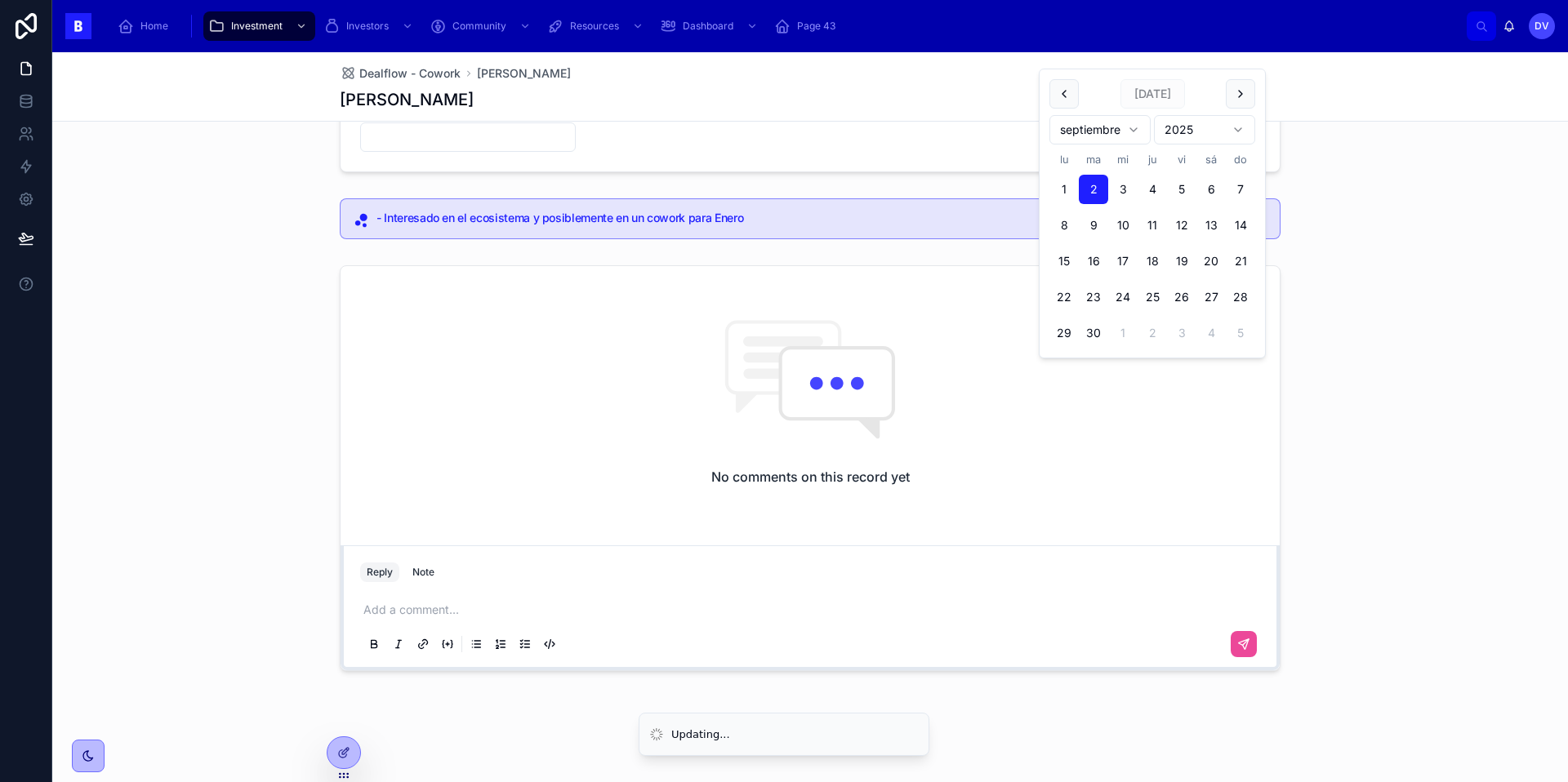
click at [488, 618] on p at bounding box center [813, 610] width 900 height 16
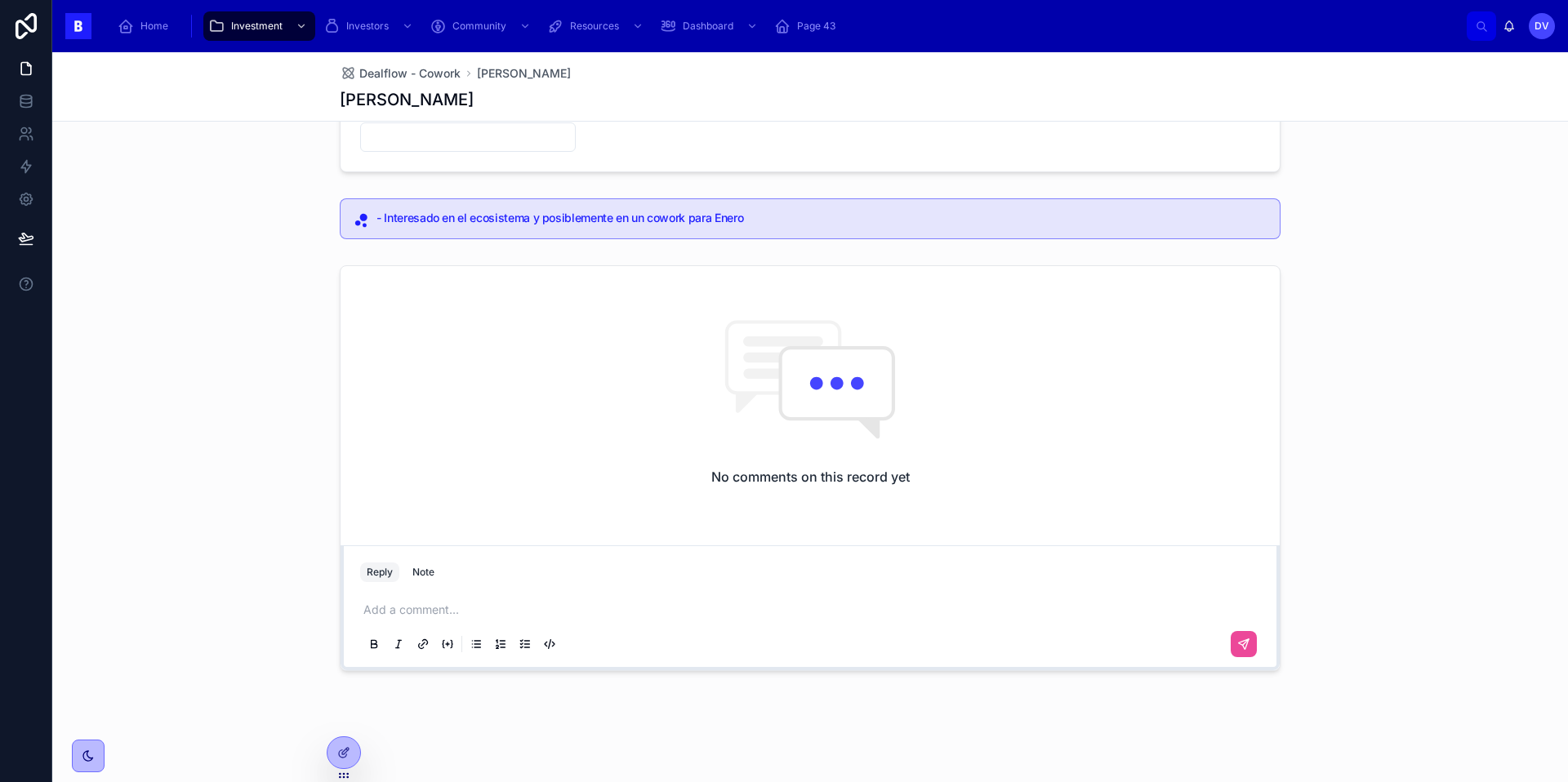
drag, startPoint x: 395, startPoint y: 609, endPoint x: 368, endPoint y: 615, distance: 27.7
click at [368, 615] on p at bounding box center [813, 610] width 900 height 16
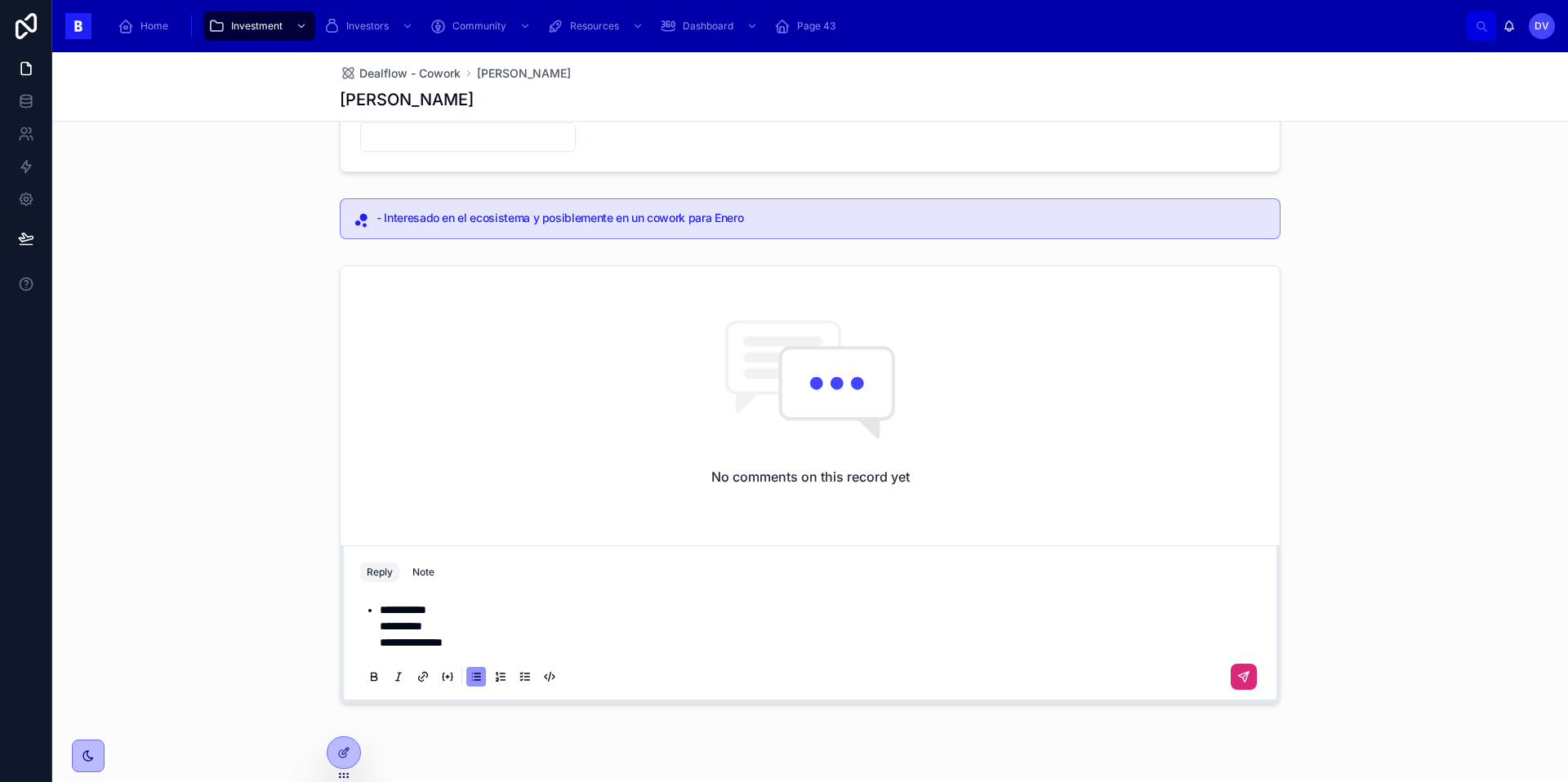
click at [1251, 684] on button at bounding box center [1244, 676] width 26 height 26
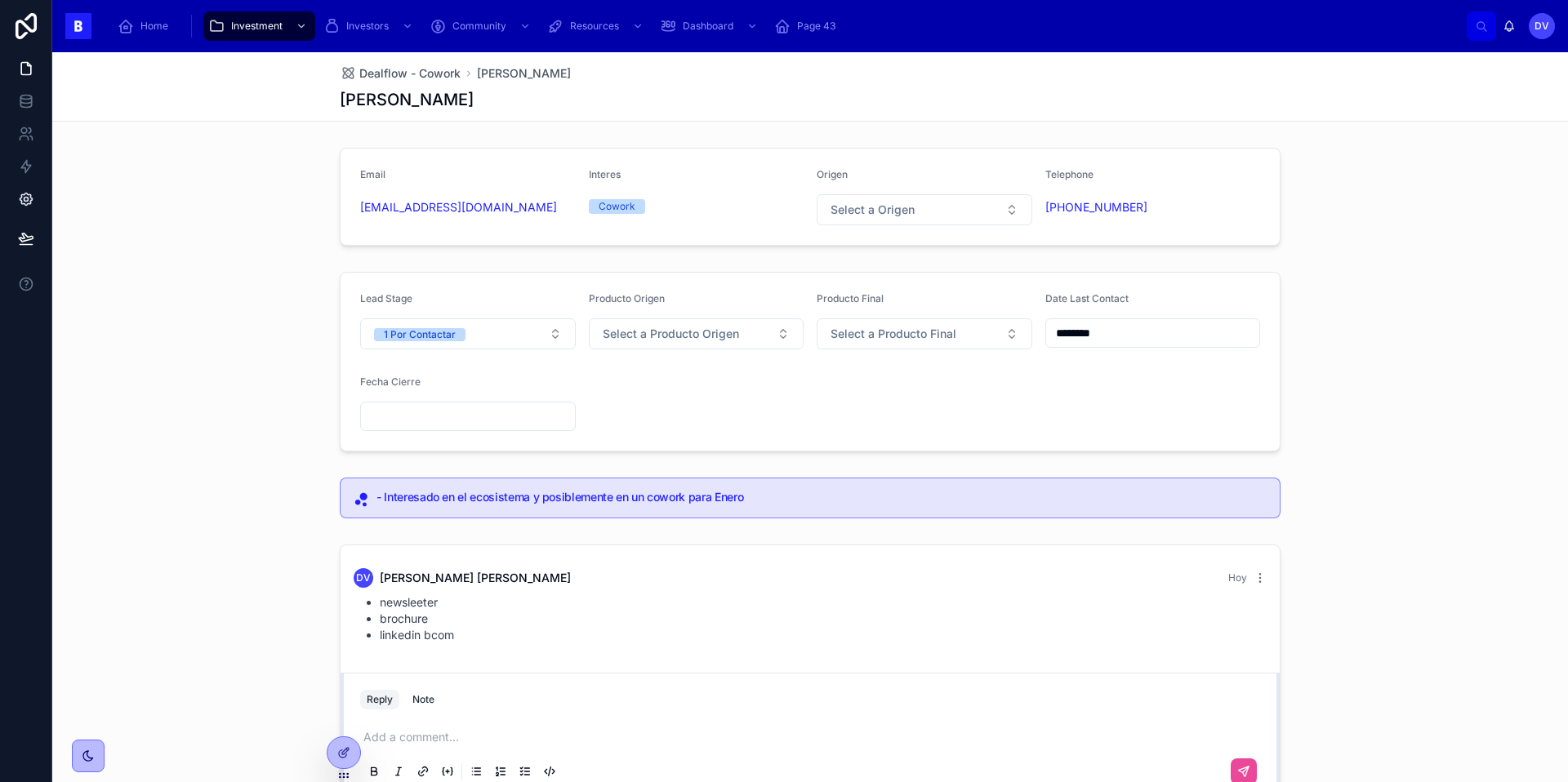
scroll to position [3, 0]
click at [1014, 206] on button "Select a Origen" at bounding box center [925, 207] width 216 height 31
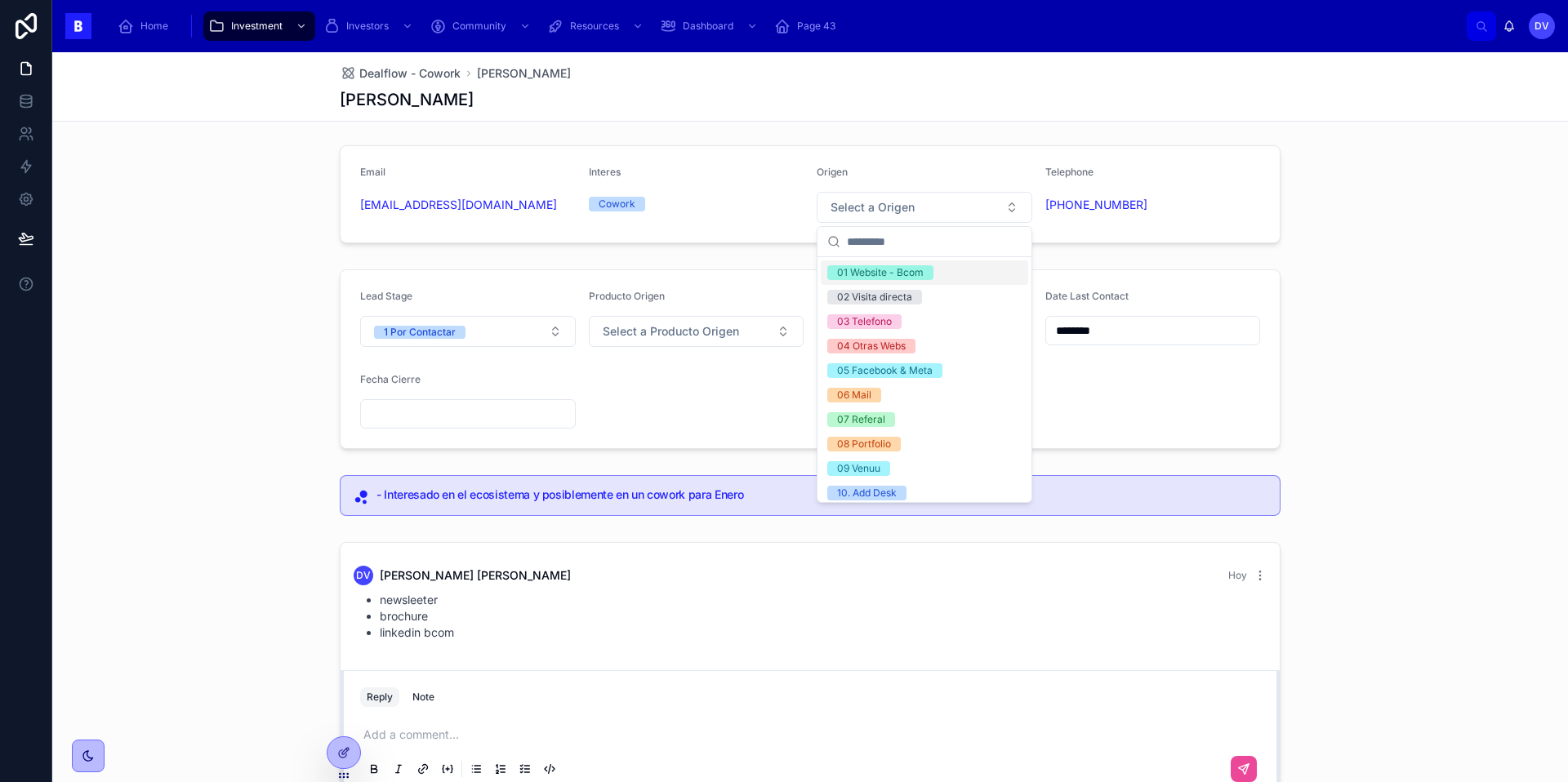
click at [908, 272] on div "01 Website - Bcom" at bounding box center [880, 272] width 87 height 15
click at [673, 330] on span "Select a Producto Origen" at bounding box center [670, 332] width 136 height 16
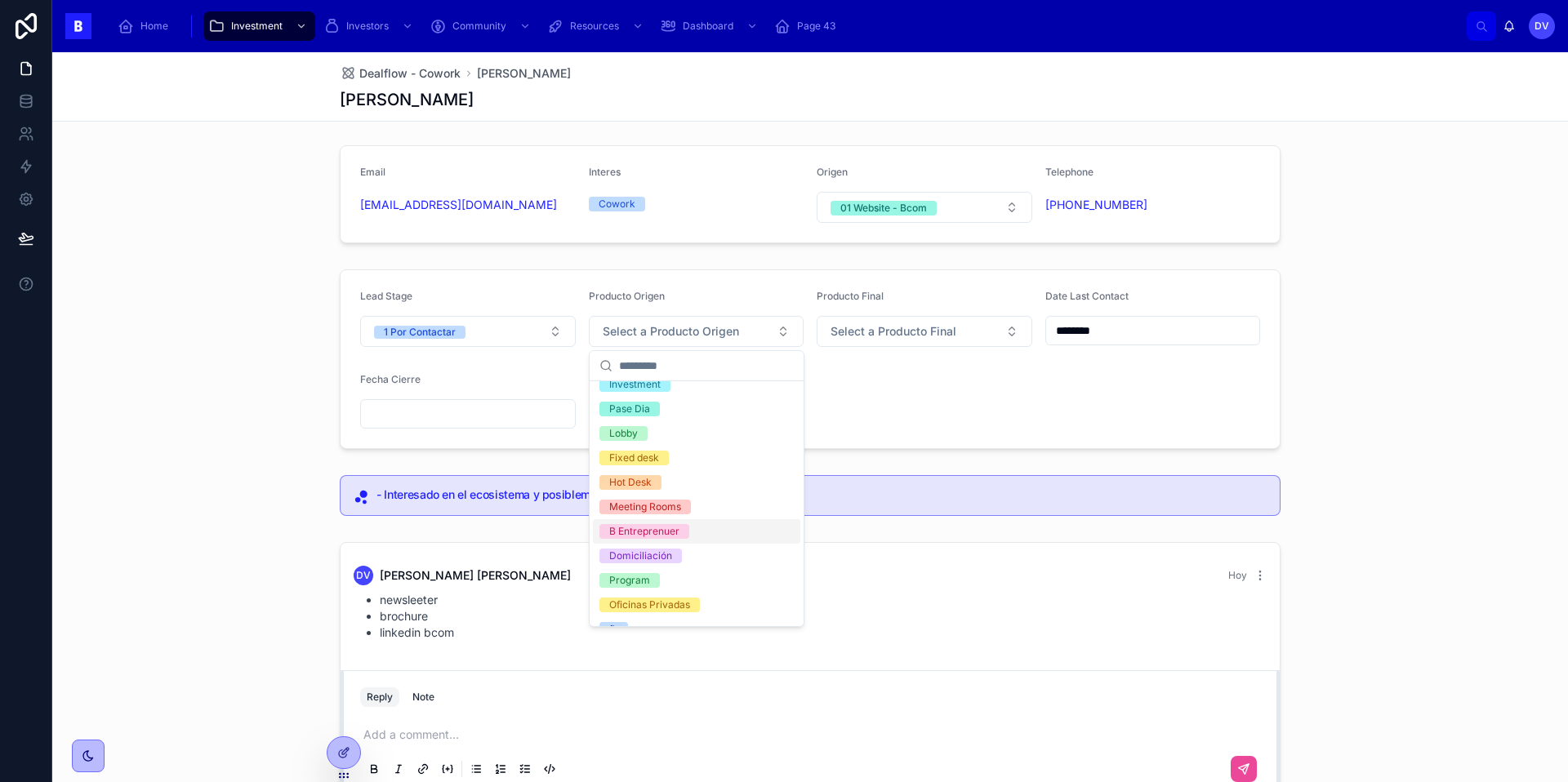
scroll to position [0, 0]
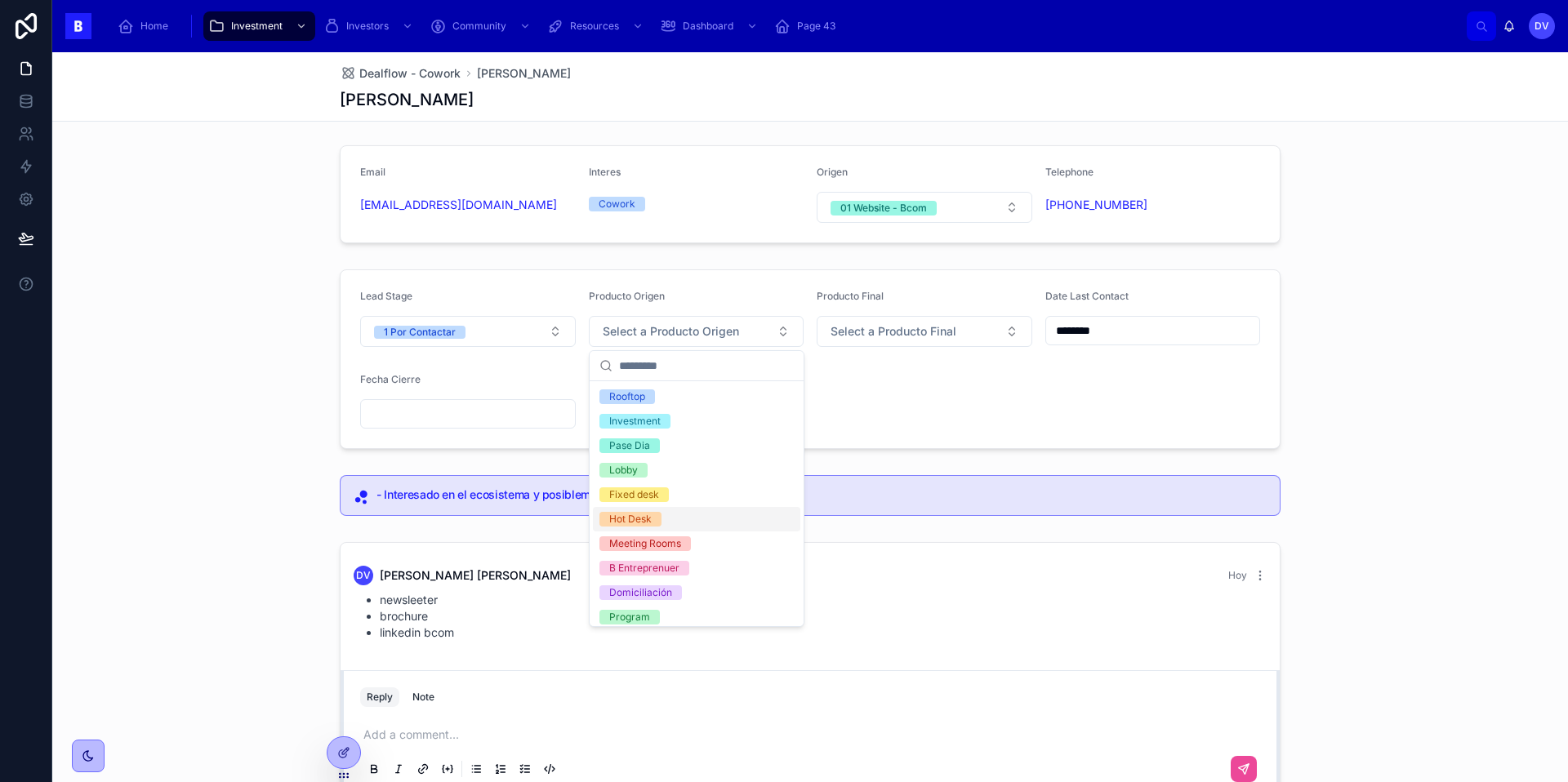
click at [657, 517] on span "Hot Desk" at bounding box center [630, 519] width 62 height 15
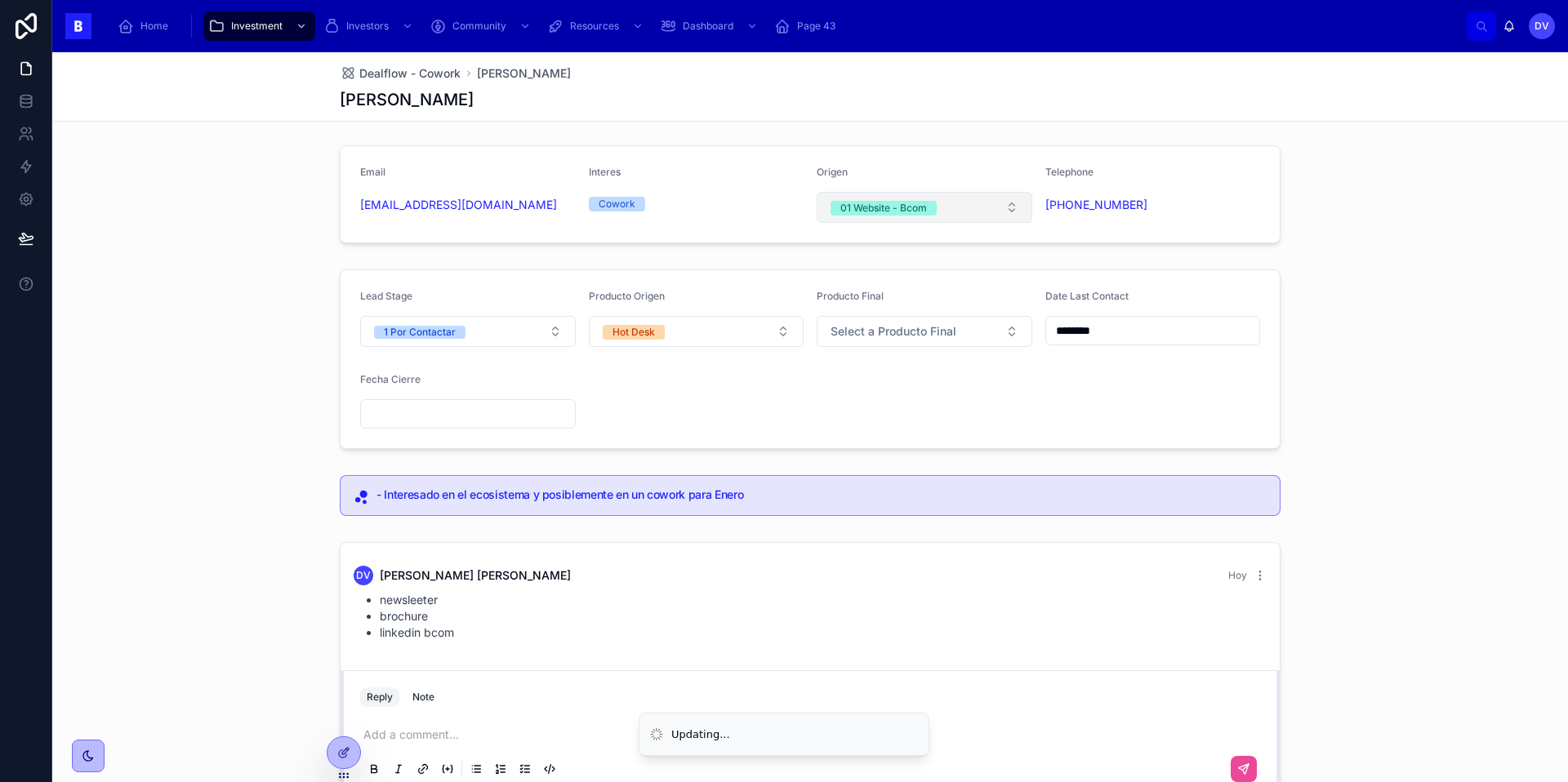
click at [958, 209] on button "01 Website - Bcom" at bounding box center [925, 207] width 216 height 31
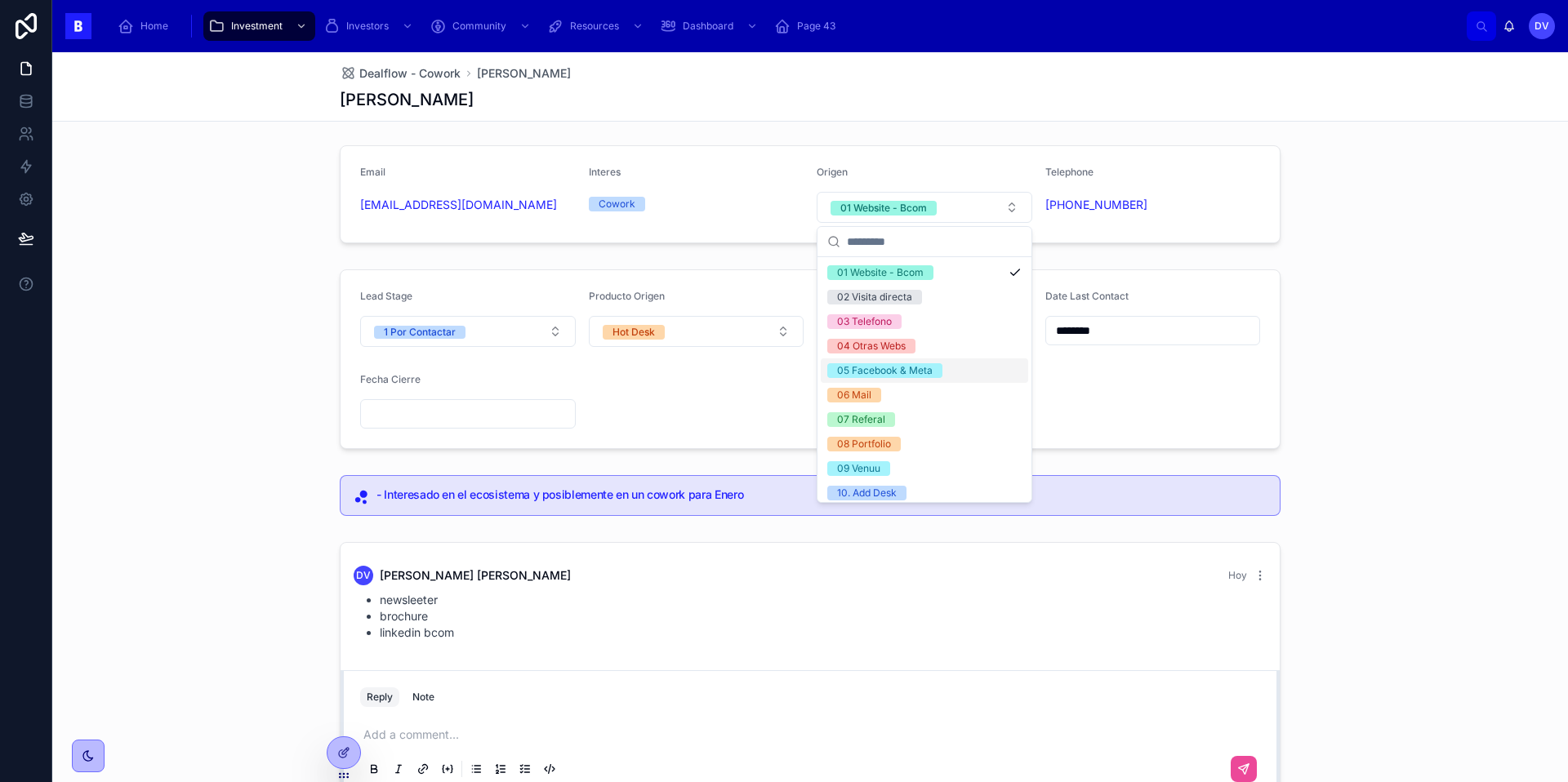
click at [922, 370] on div "05 Facebook & Meta" at bounding box center [885, 371] width 96 height 15
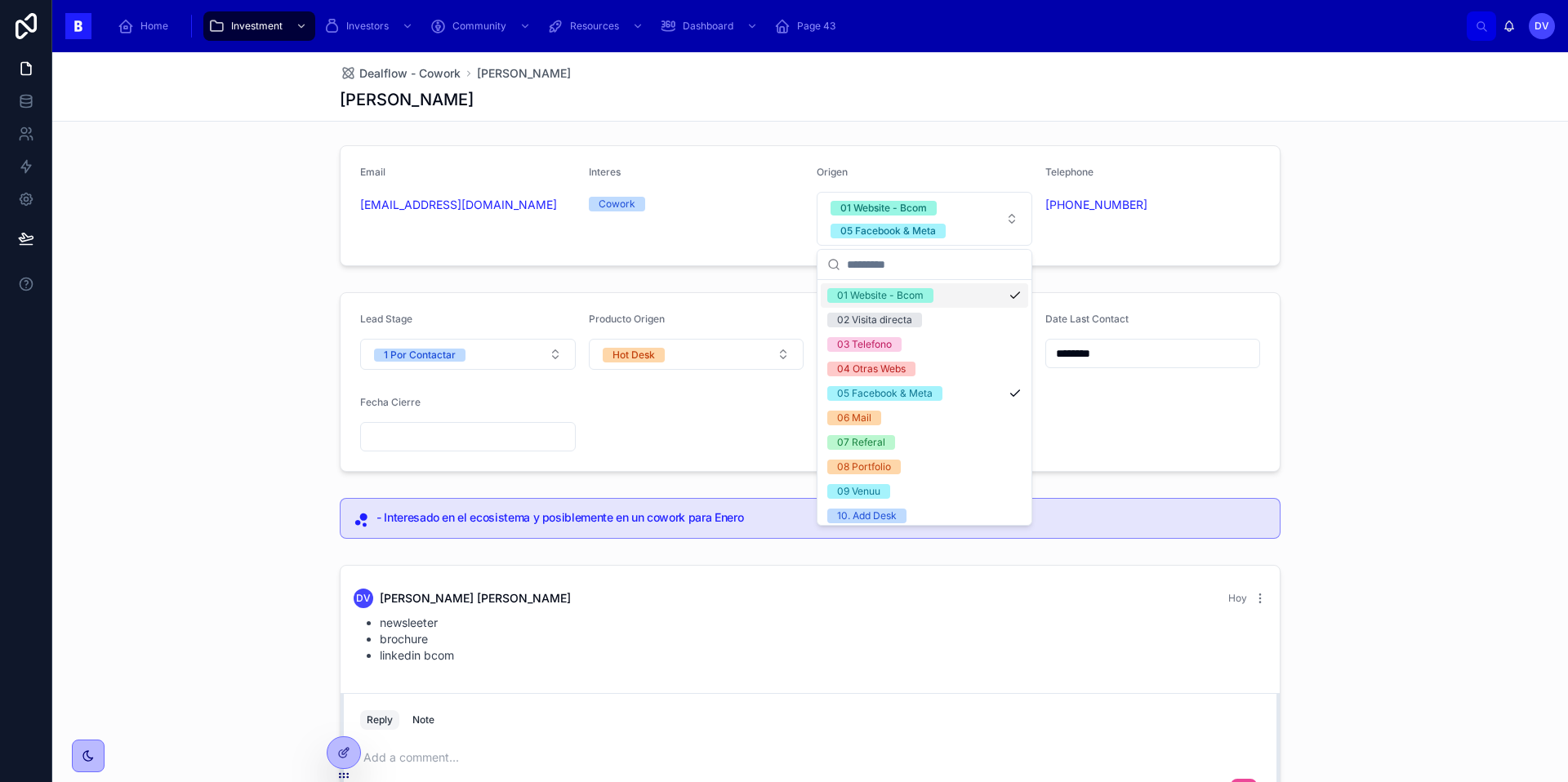
click at [978, 289] on div "01 Website - Bcom" at bounding box center [924, 295] width 207 height 25
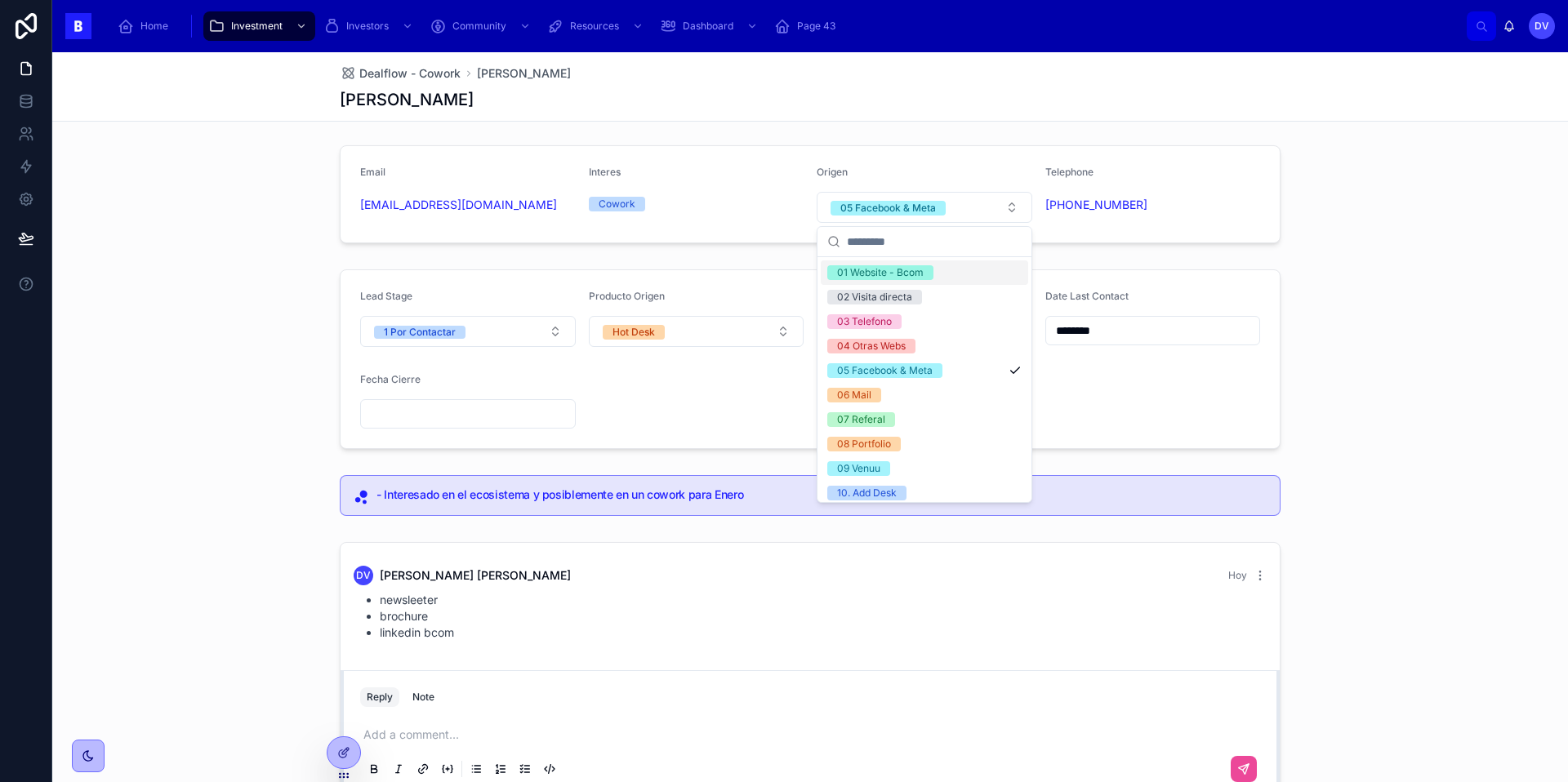
click at [1021, 139] on div "Email [EMAIL_ADDRESS][DOMAIN_NAME] Interes Cowork Origen 05 Facebook & Meta Tel…" at bounding box center [810, 195] width 1515 height 111
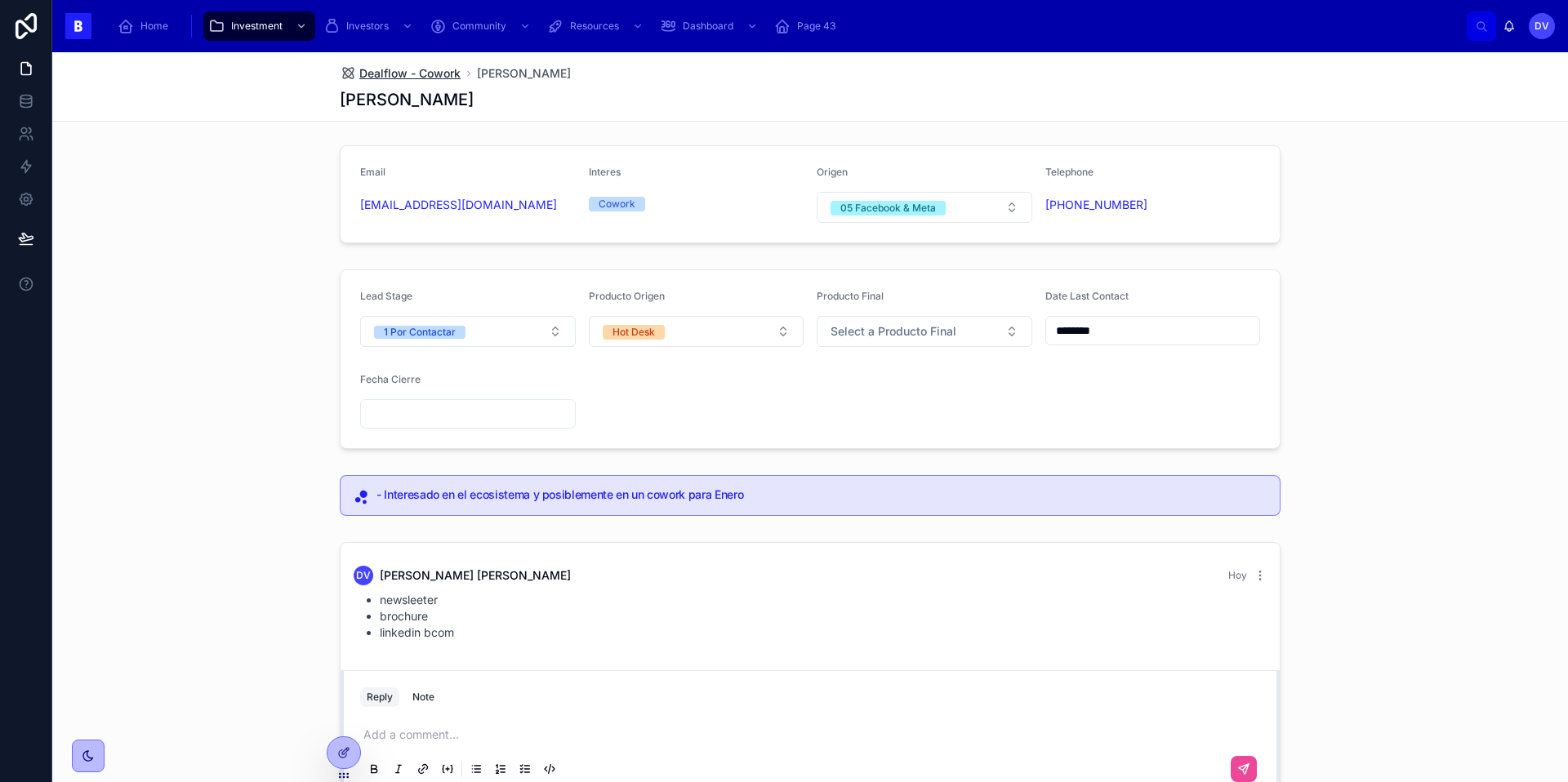
click at [394, 74] on span "Dealflow - Cowork" at bounding box center [409, 73] width 101 height 16
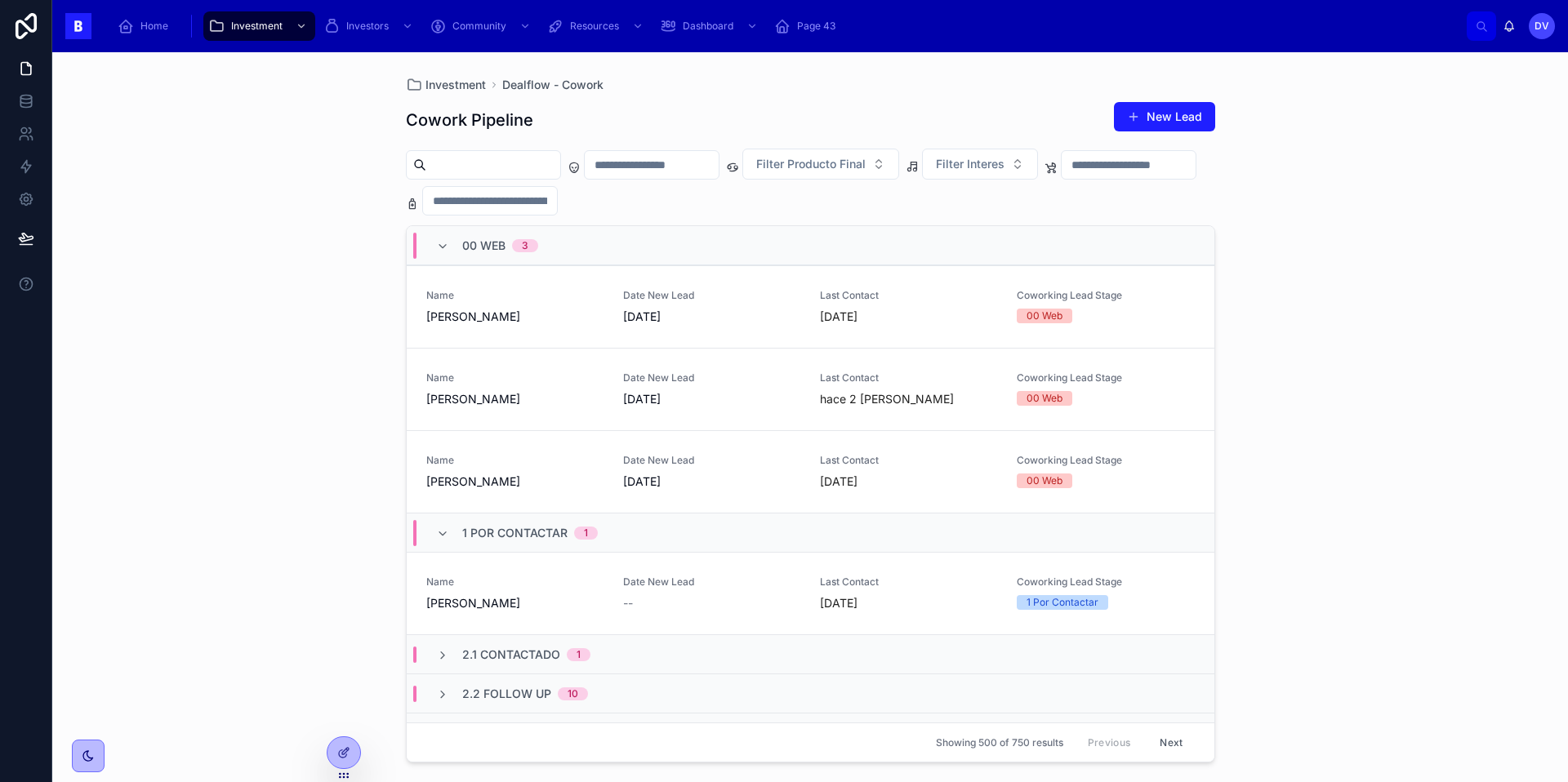
click at [456, 163] on input "text" at bounding box center [493, 164] width 134 height 23
click at [442, 164] on input "text" at bounding box center [493, 164] width 134 height 23
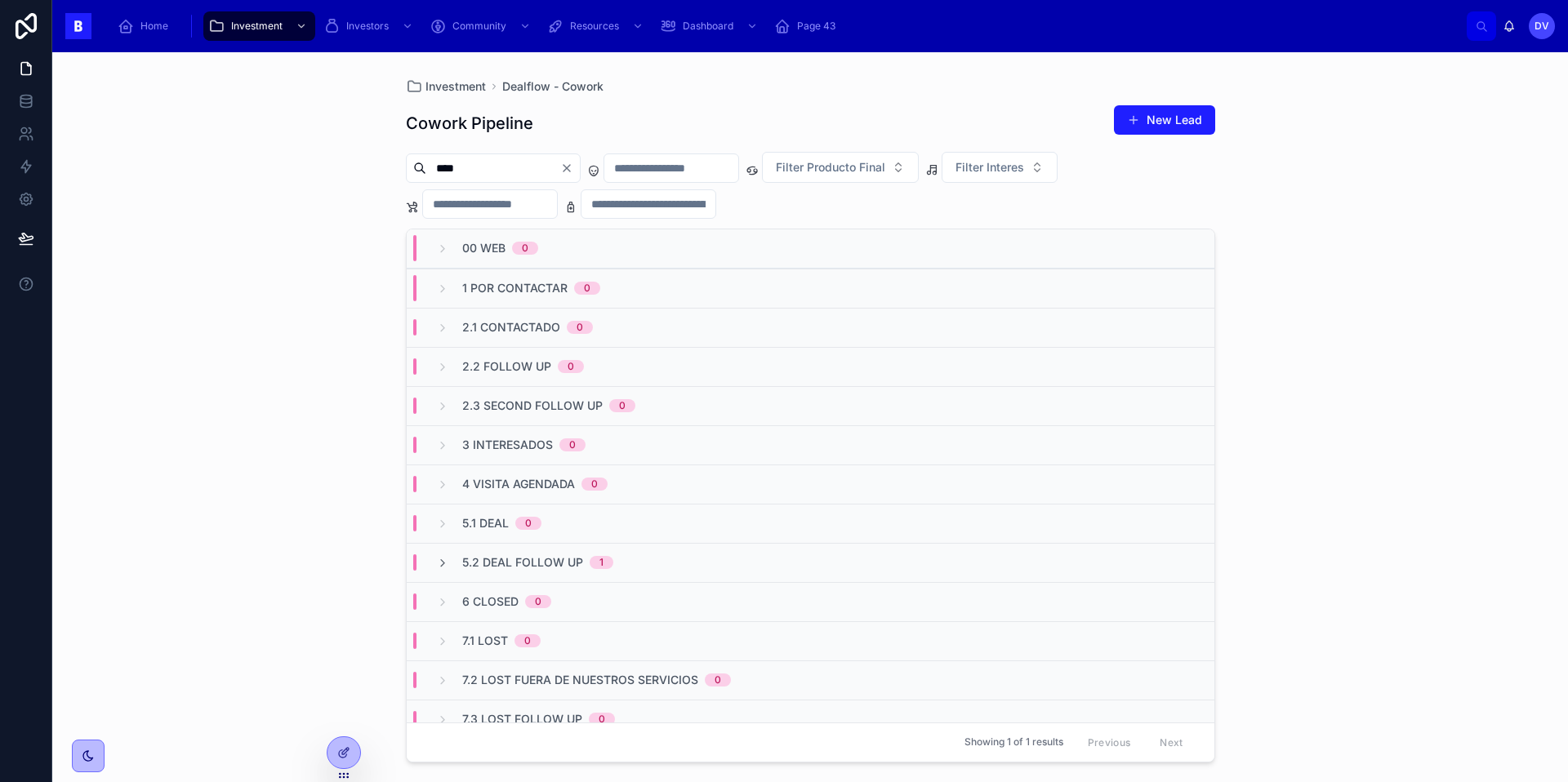
scroll to position [16, 0]
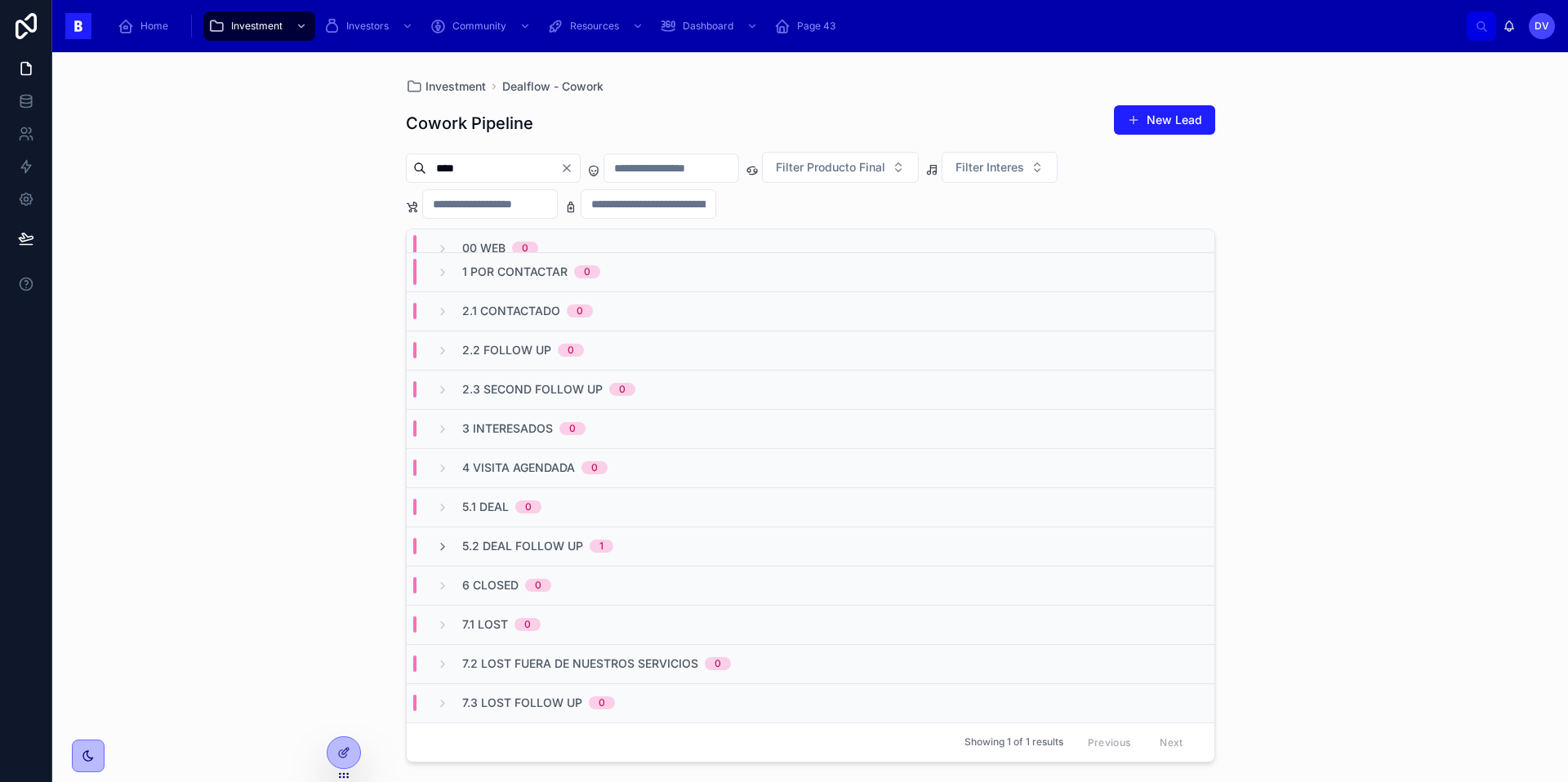
type input "****"
click at [563, 550] on span "5.2 Deal Follow Up" at bounding box center [523, 546] width 121 height 16
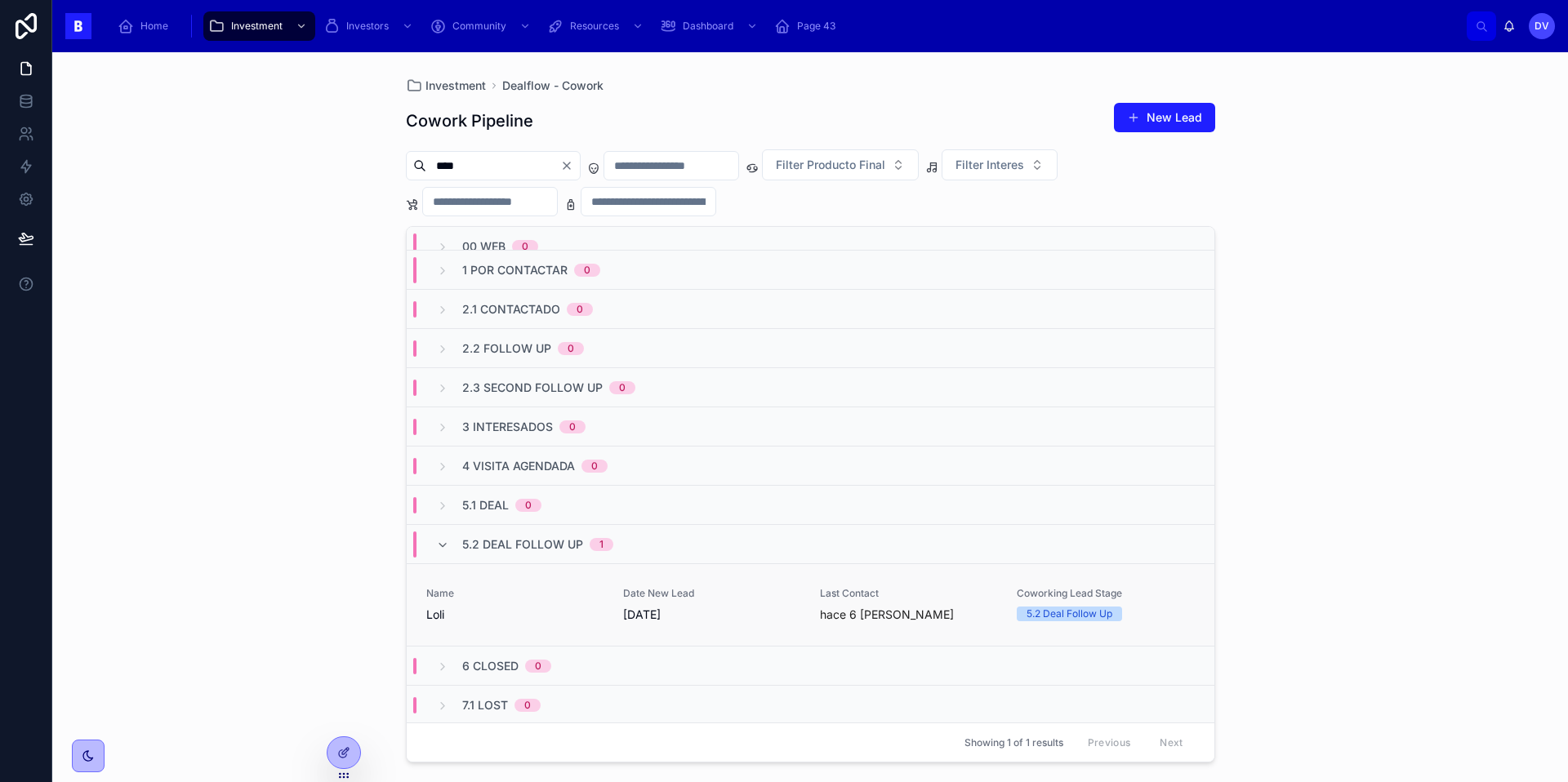
click at [567, 613] on span "Loli" at bounding box center [514, 615] width 177 height 16
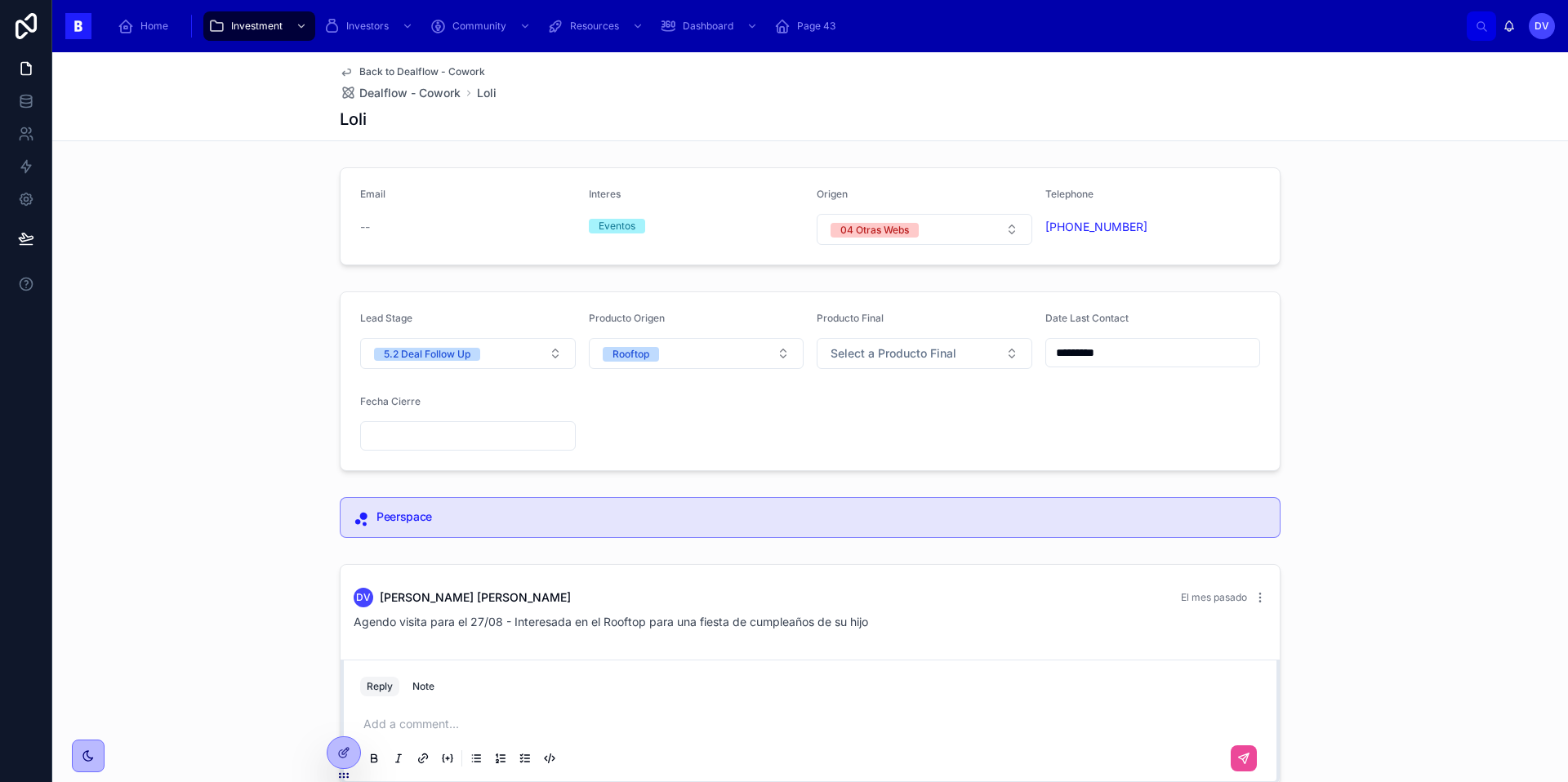
scroll to position [114, 0]
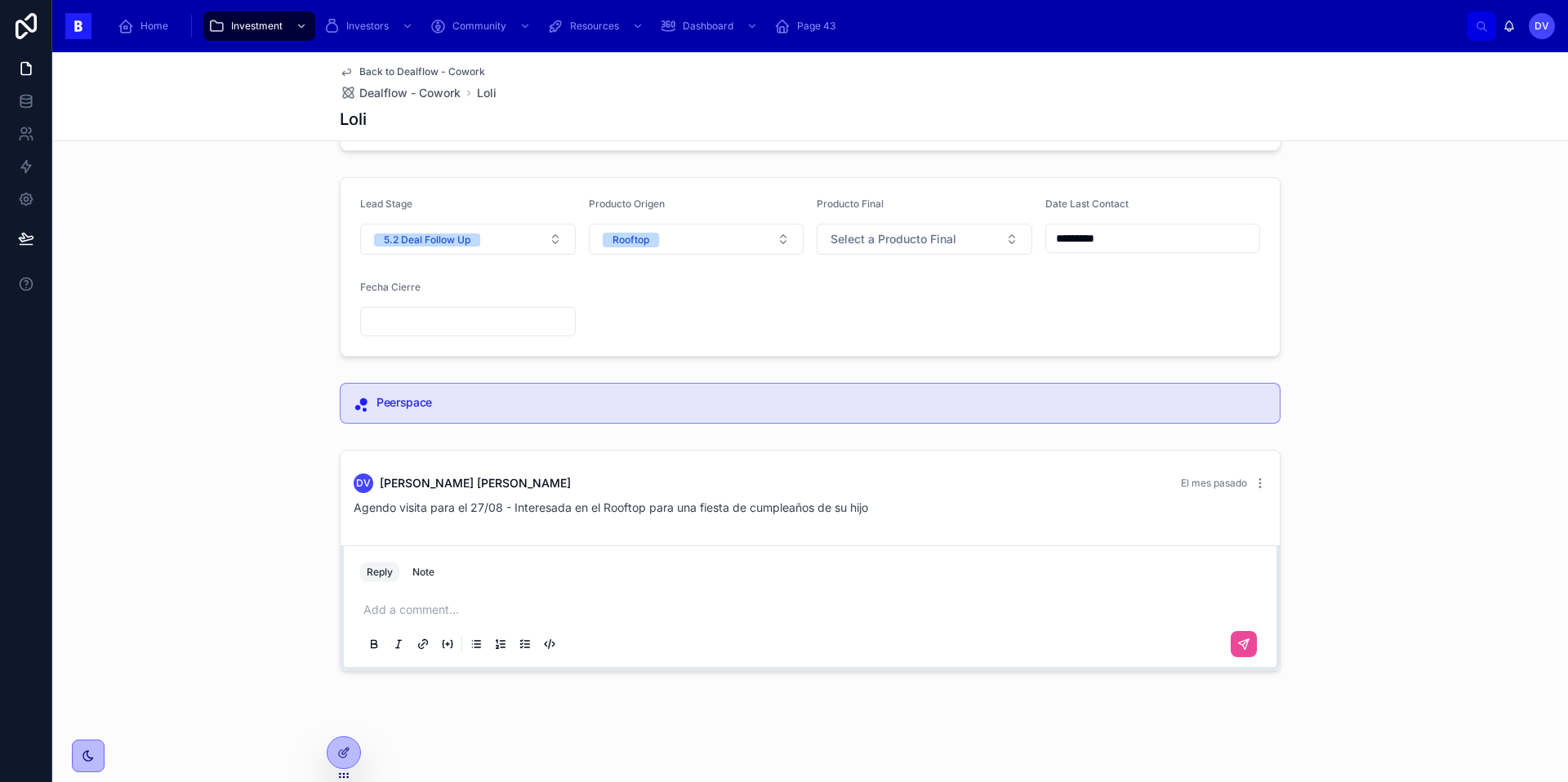
click at [390, 613] on p at bounding box center [813, 610] width 900 height 16
click at [401, 608] on p at bounding box center [813, 610] width 900 height 16
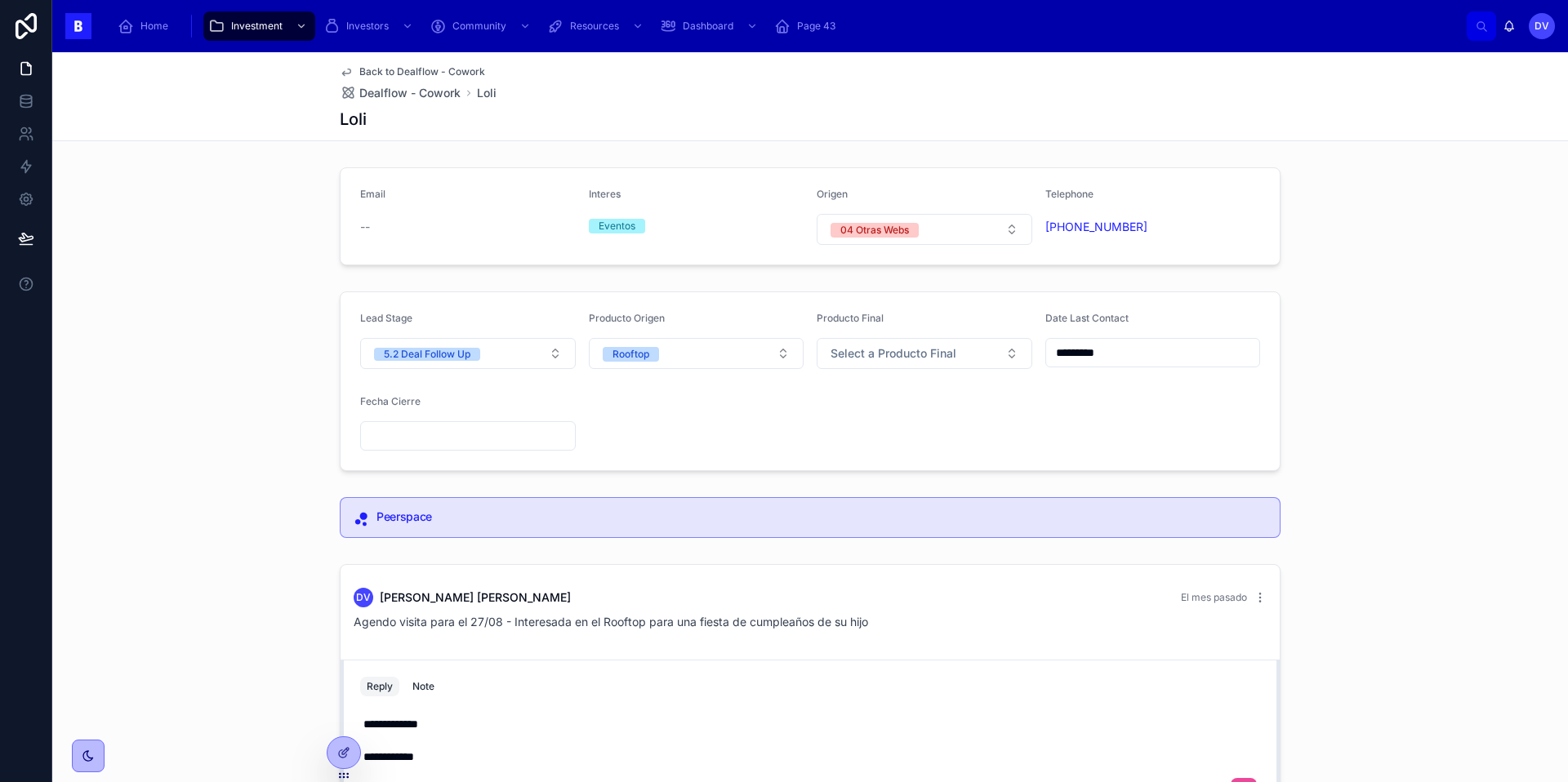
scroll to position [84, 0]
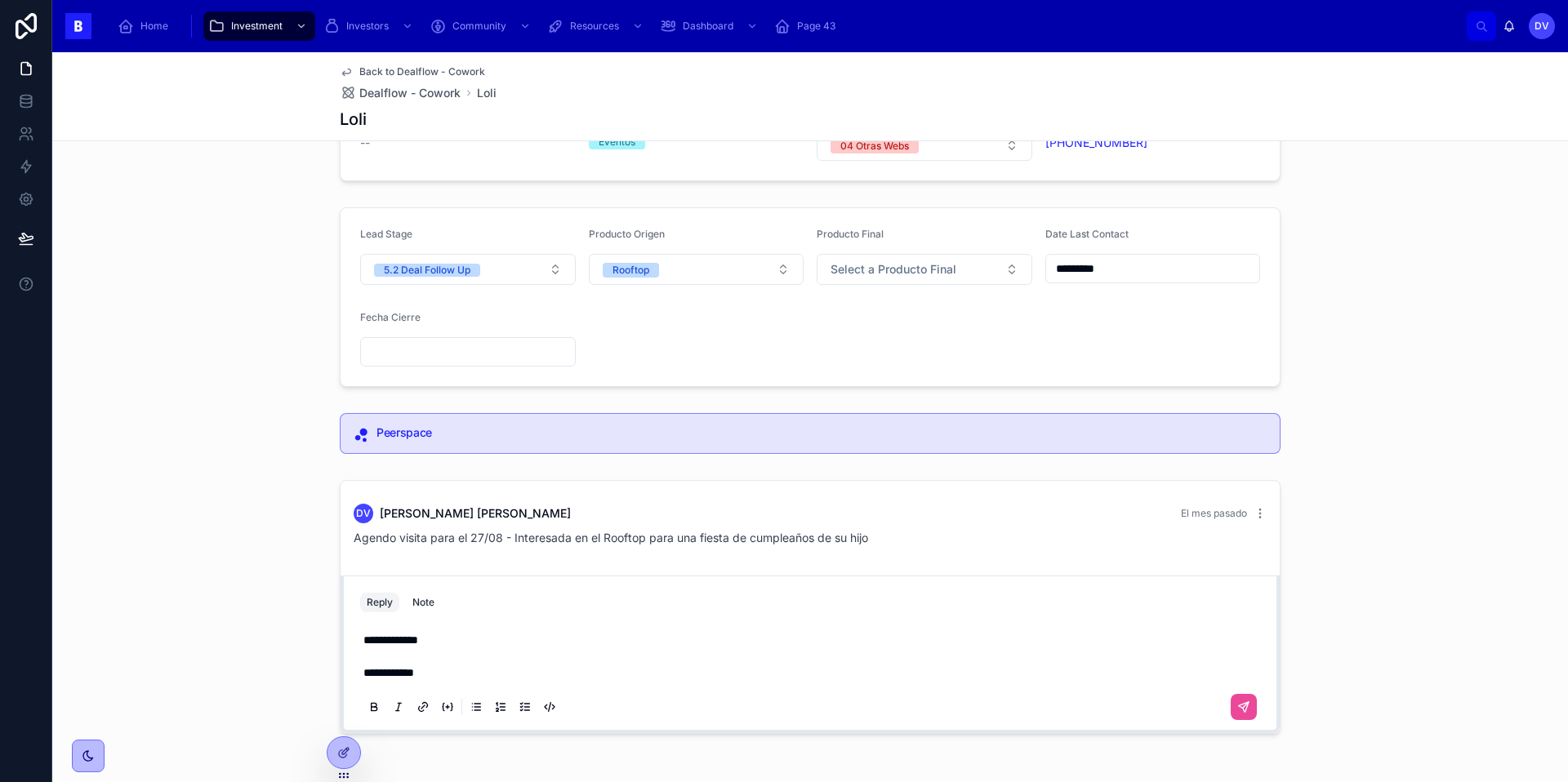
click at [451, 674] on p "**********" at bounding box center [813, 657] width 900 height 49
click at [1250, 709] on button at bounding box center [1244, 707] width 26 height 26
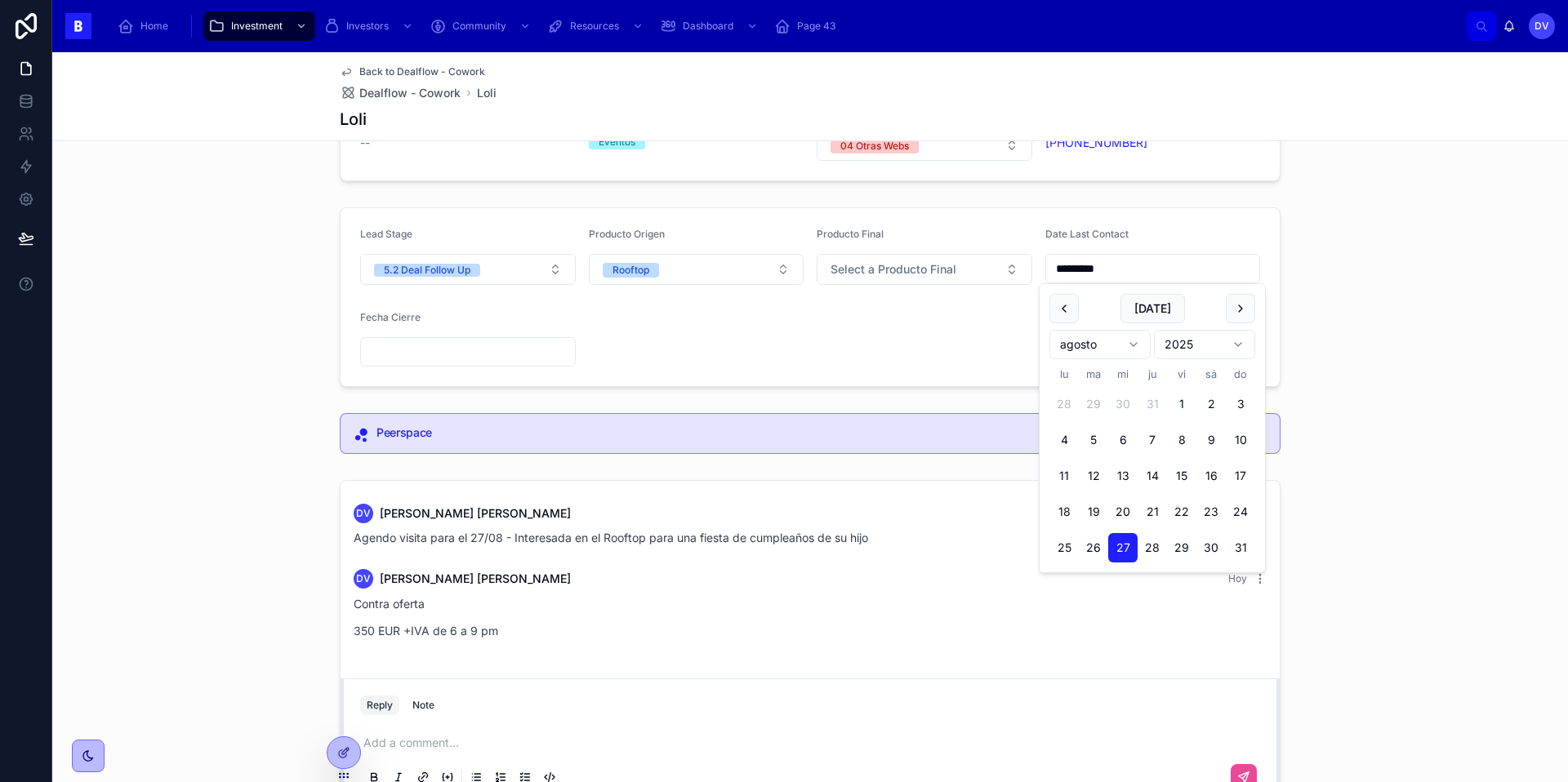
click at [1126, 270] on input "*********" at bounding box center [1153, 268] width 214 height 23
click at [1162, 312] on button "[DATE]" at bounding box center [1152, 309] width 65 height 29
click at [1183, 306] on div "[DATE]" at bounding box center [1151, 309] width 206 height 29
click at [1162, 308] on button "[DATE]" at bounding box center [1152, 309] width 65 height 29
type input "********"
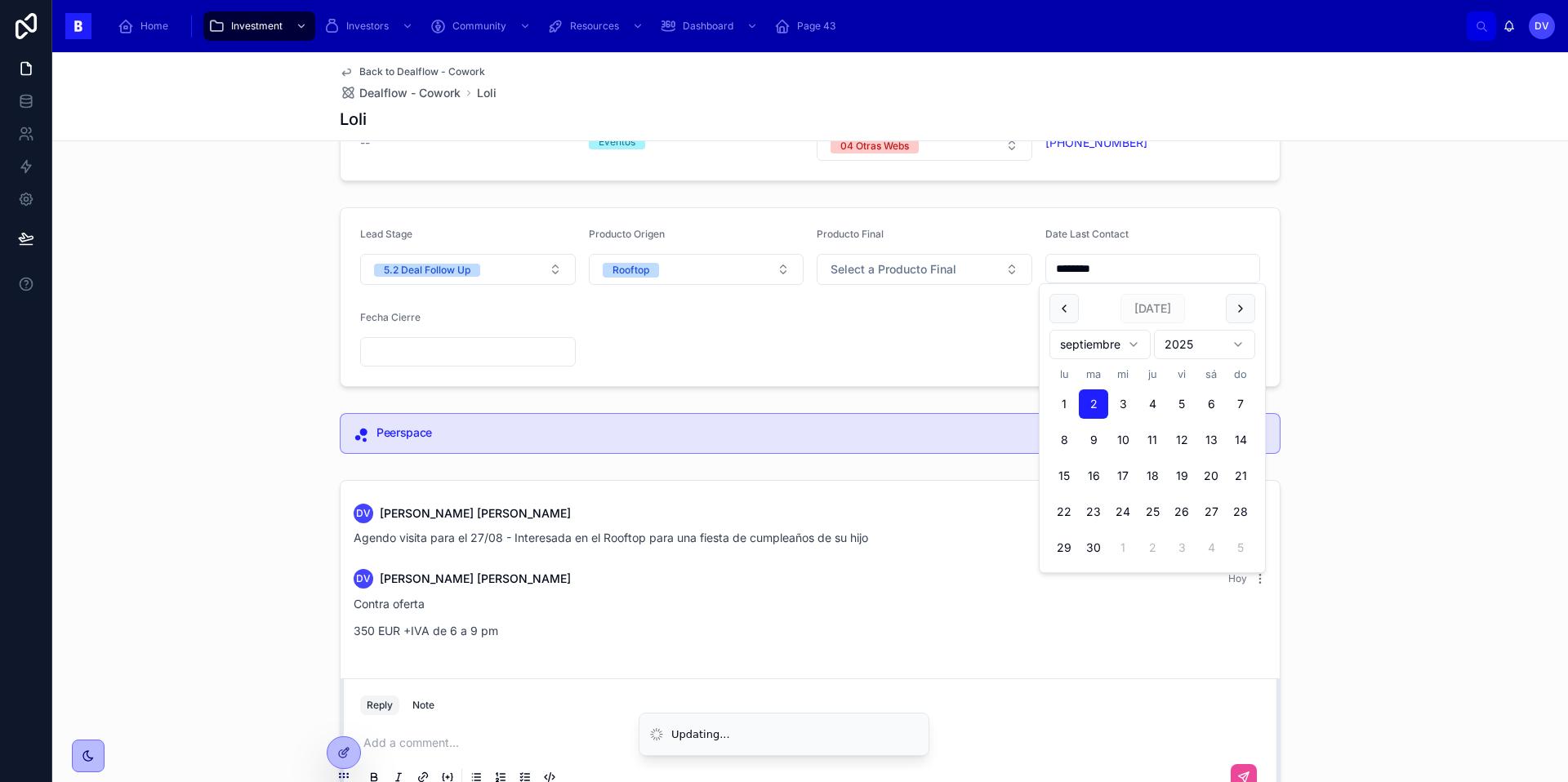
click at [1346, 461] on div "Email -- Interes Eventos Origen 04 Otras Webs Telephone [PHONE_NUMBER] Lead Sta…" at bounding box center [810, 443] width 1515 height 734
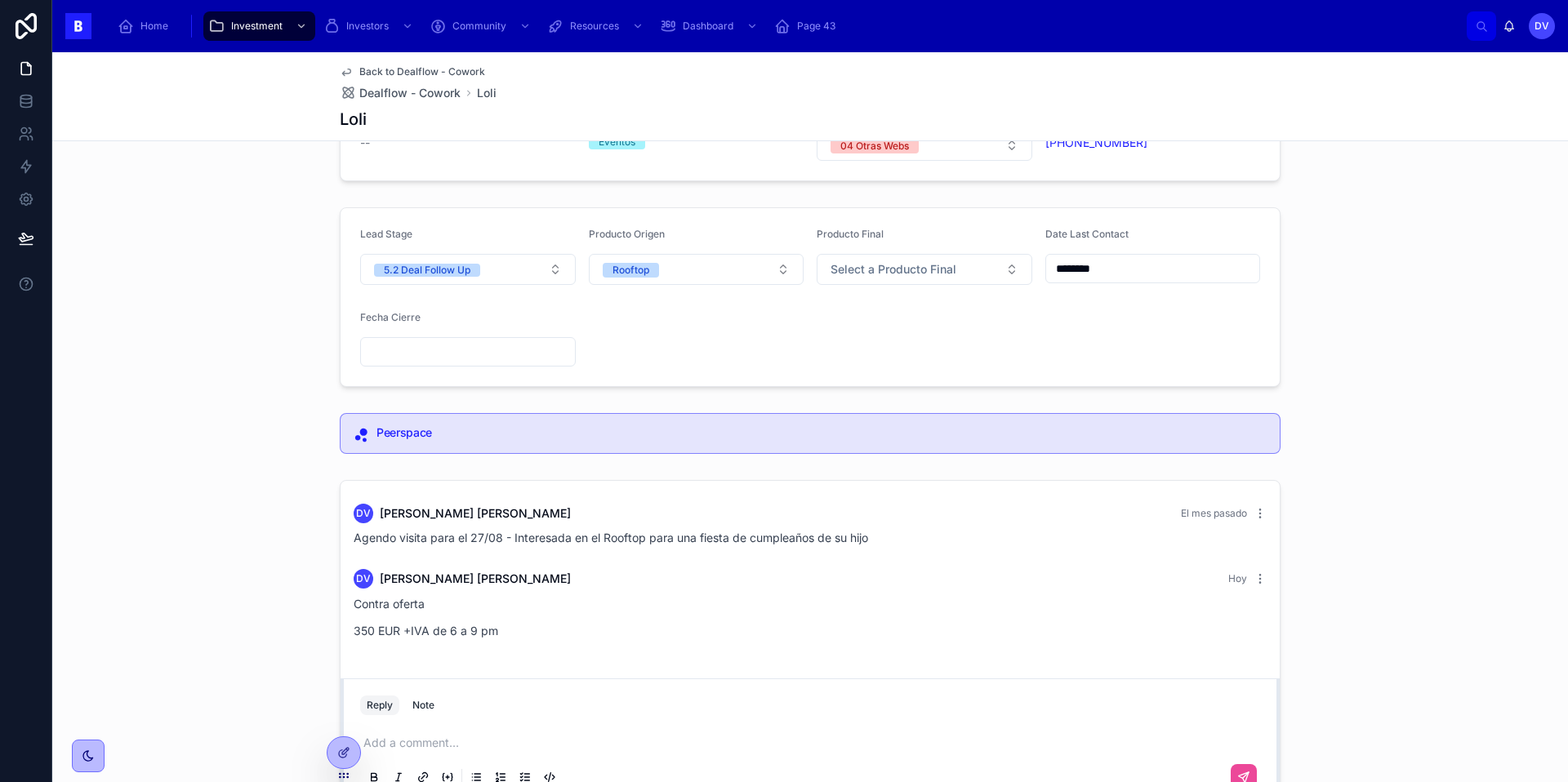
scroll to position [0, 0]
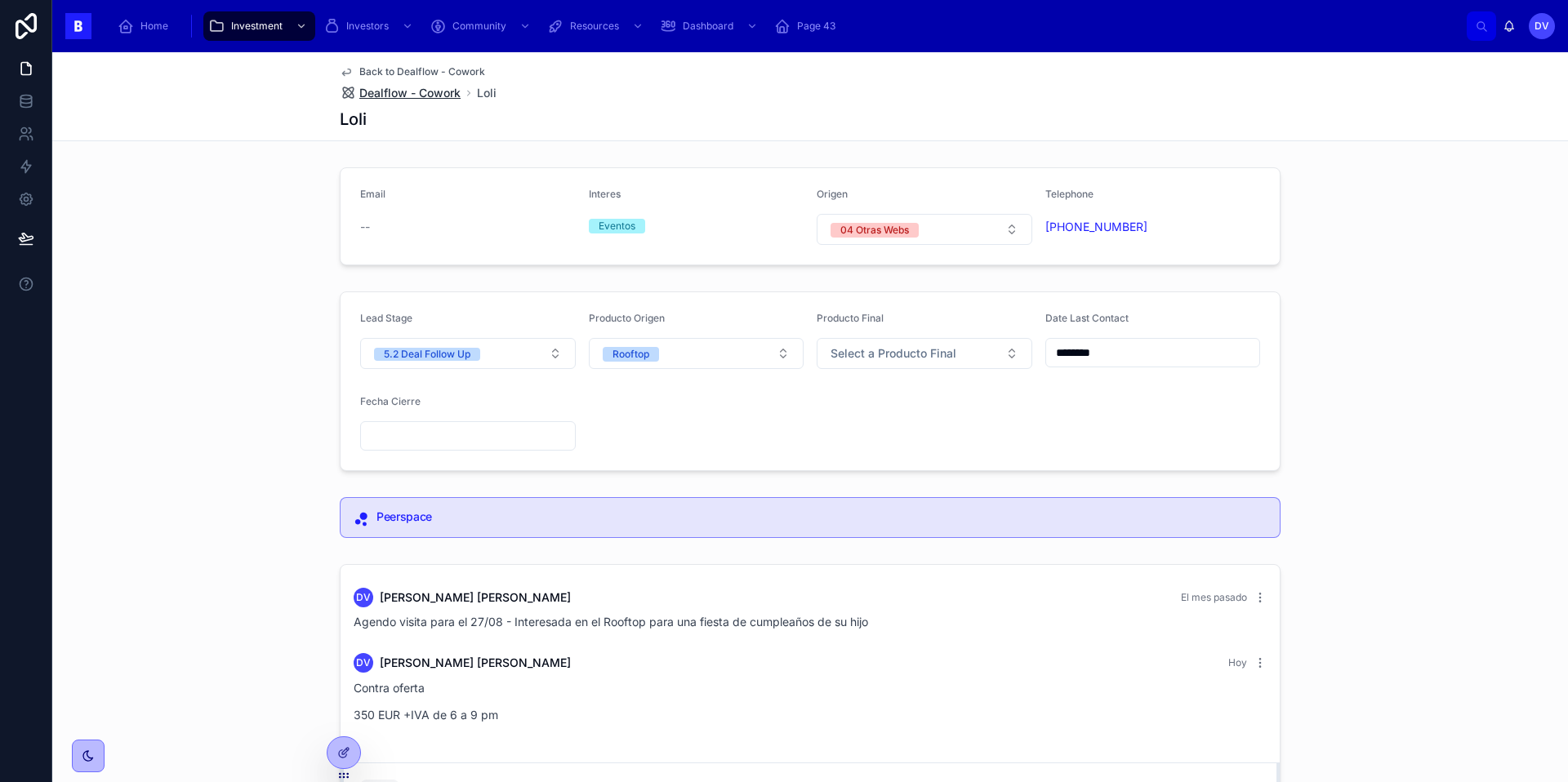
click at [416, 96] on span "Dealflow - Cowork" at bounding box center [409, 93] width 101 height 16
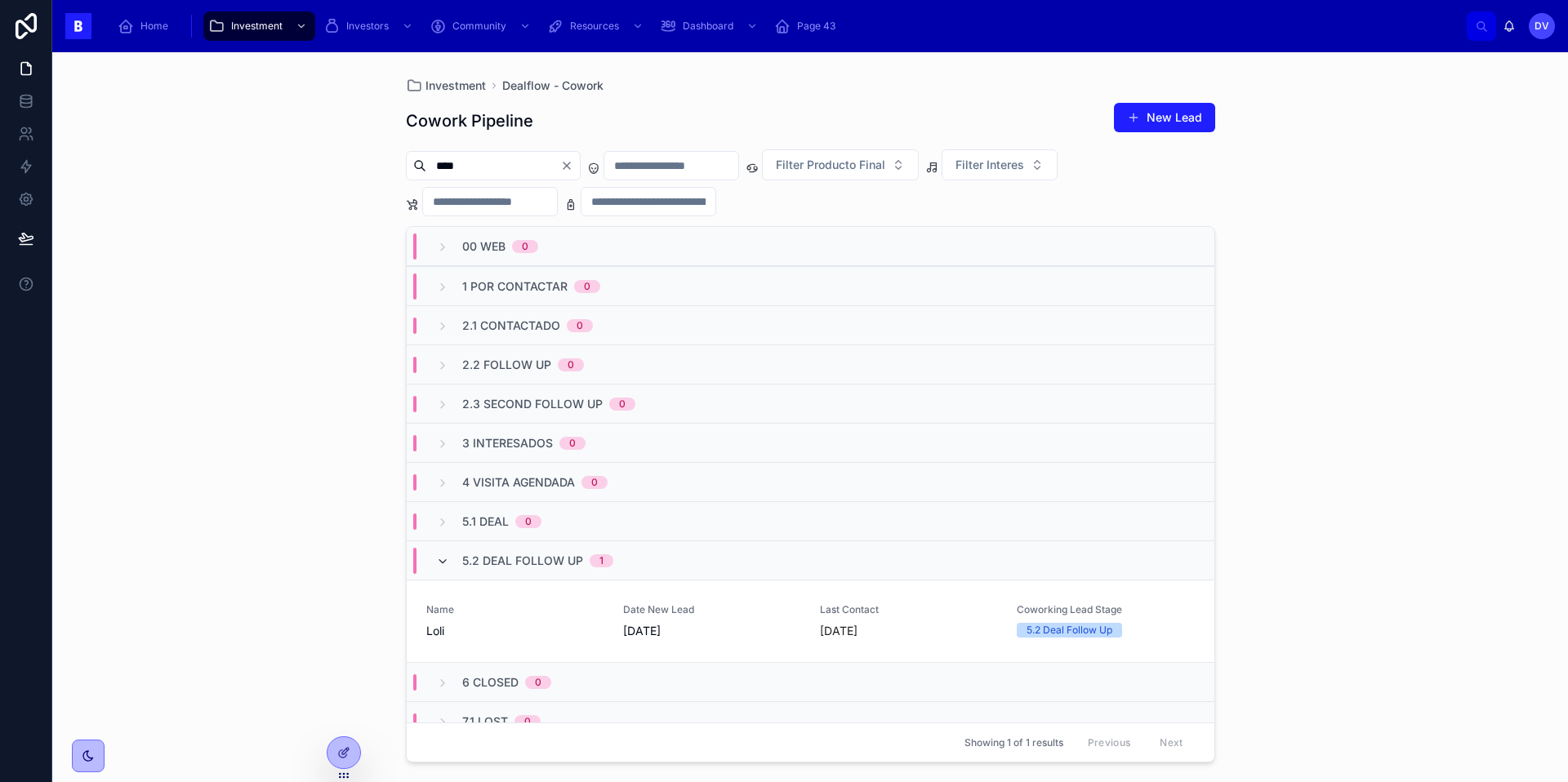
click at [449, 563] on icon at bounding box center [442, 562] width 13 height 13
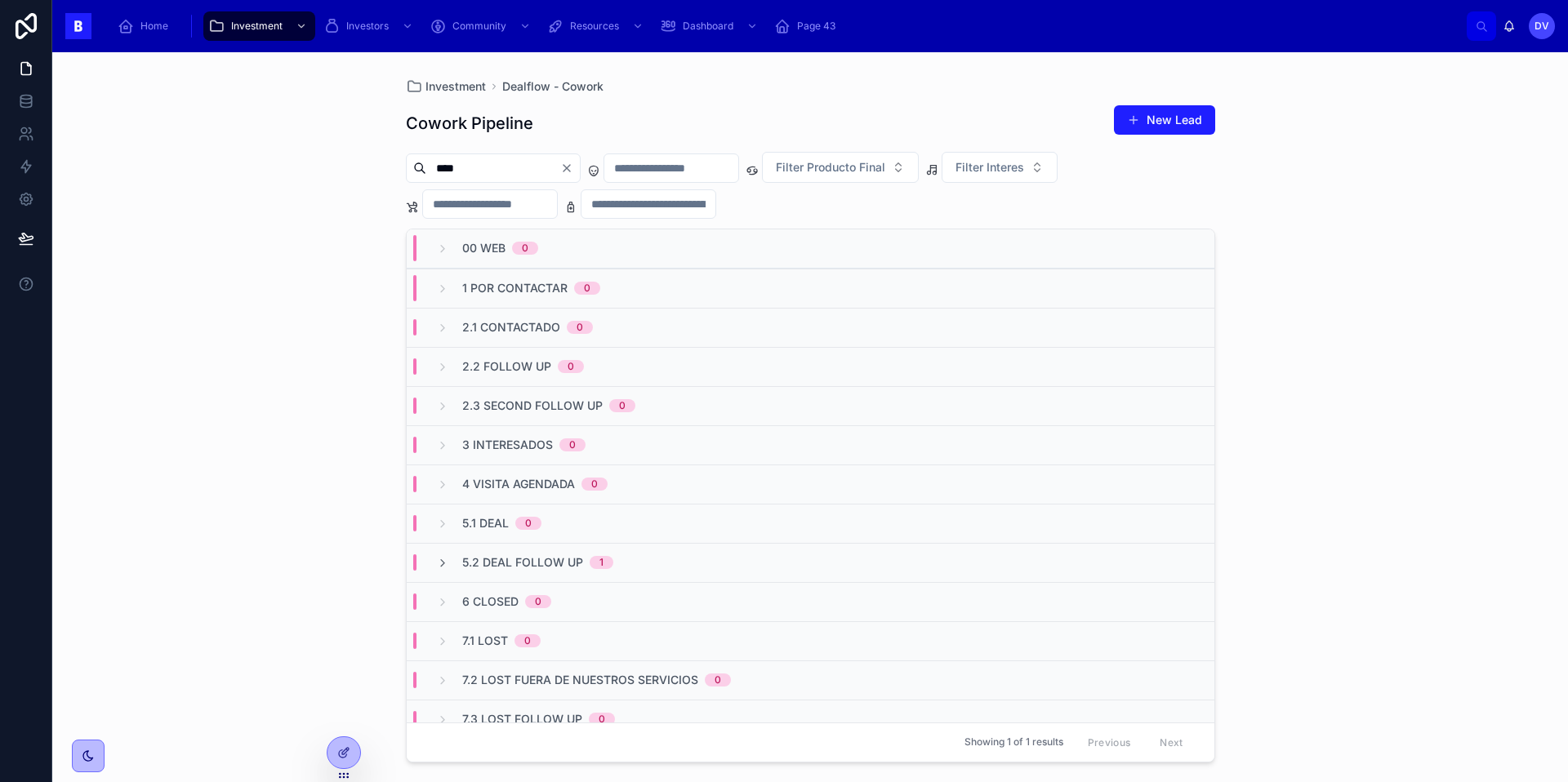
click at [573, 173] on icon "Clear" at bounding box center [567, 168] width 13 height 13
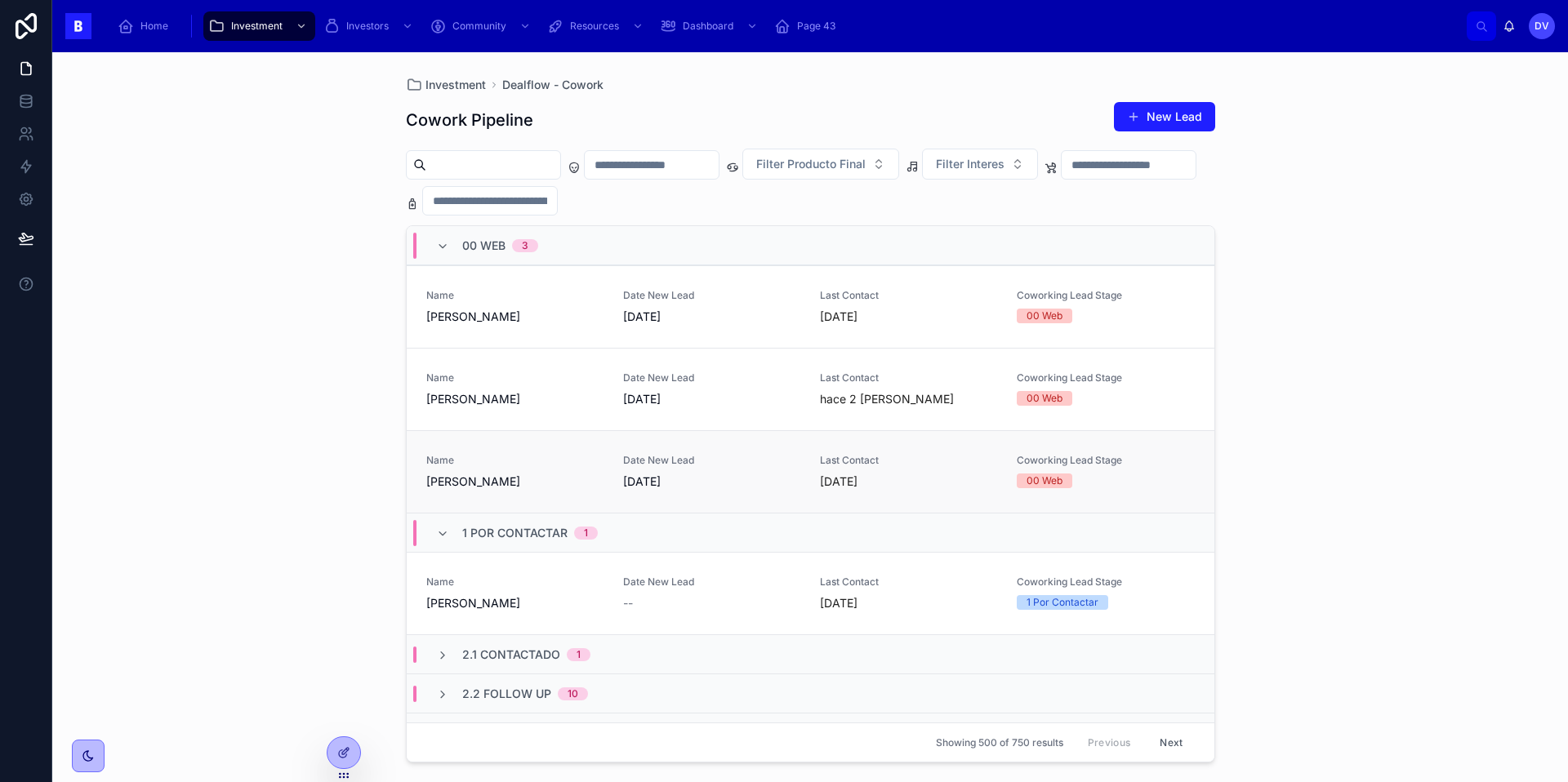
click at [557, 481] on span "[PERSON_NAME]" at bounding box center [514, 481] width 177 height 16
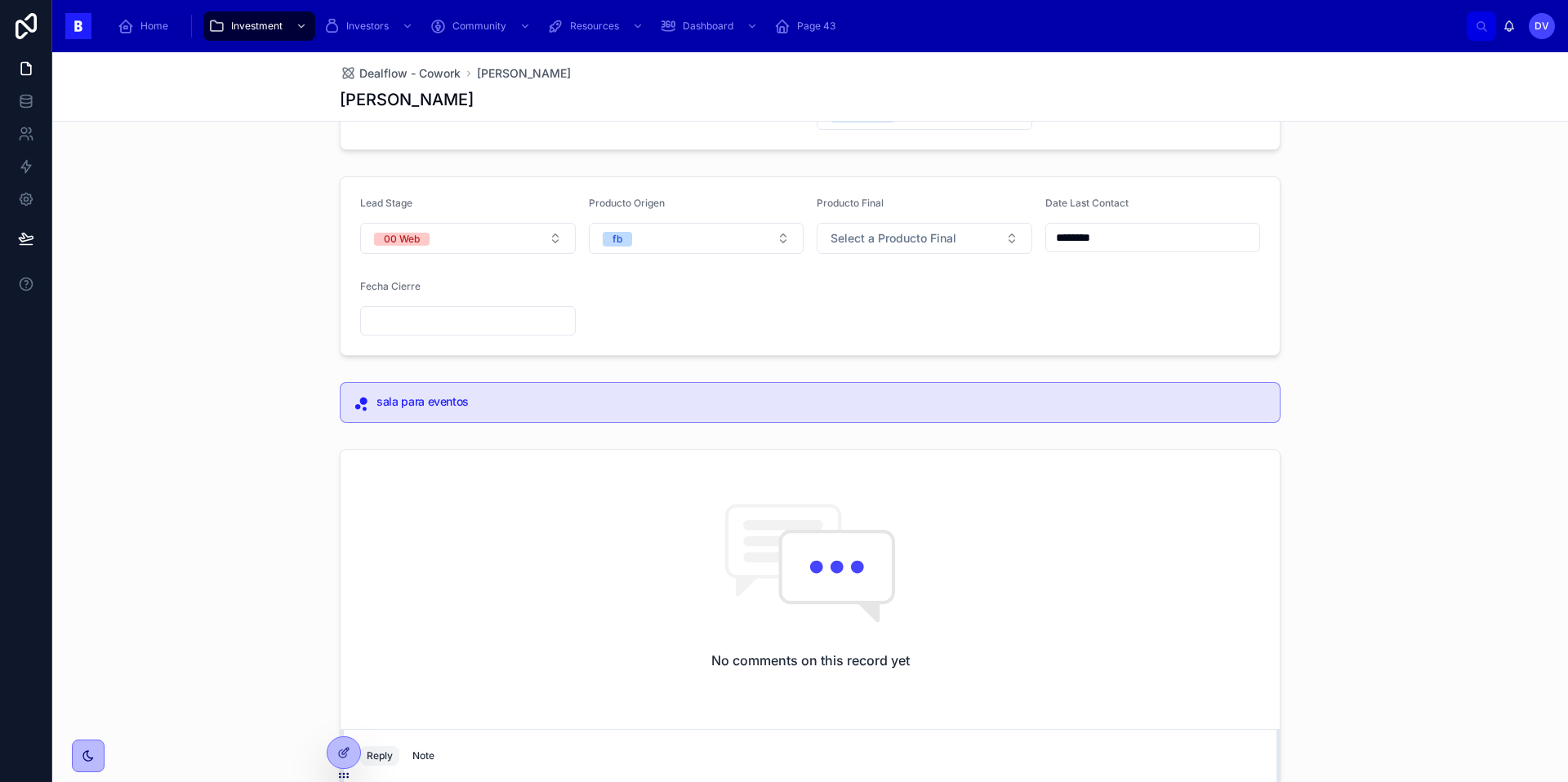
scroll to position [94, 0]
click at [562, 243] on button "00 Web" at bounding box center [468, 240] width 216 height 31
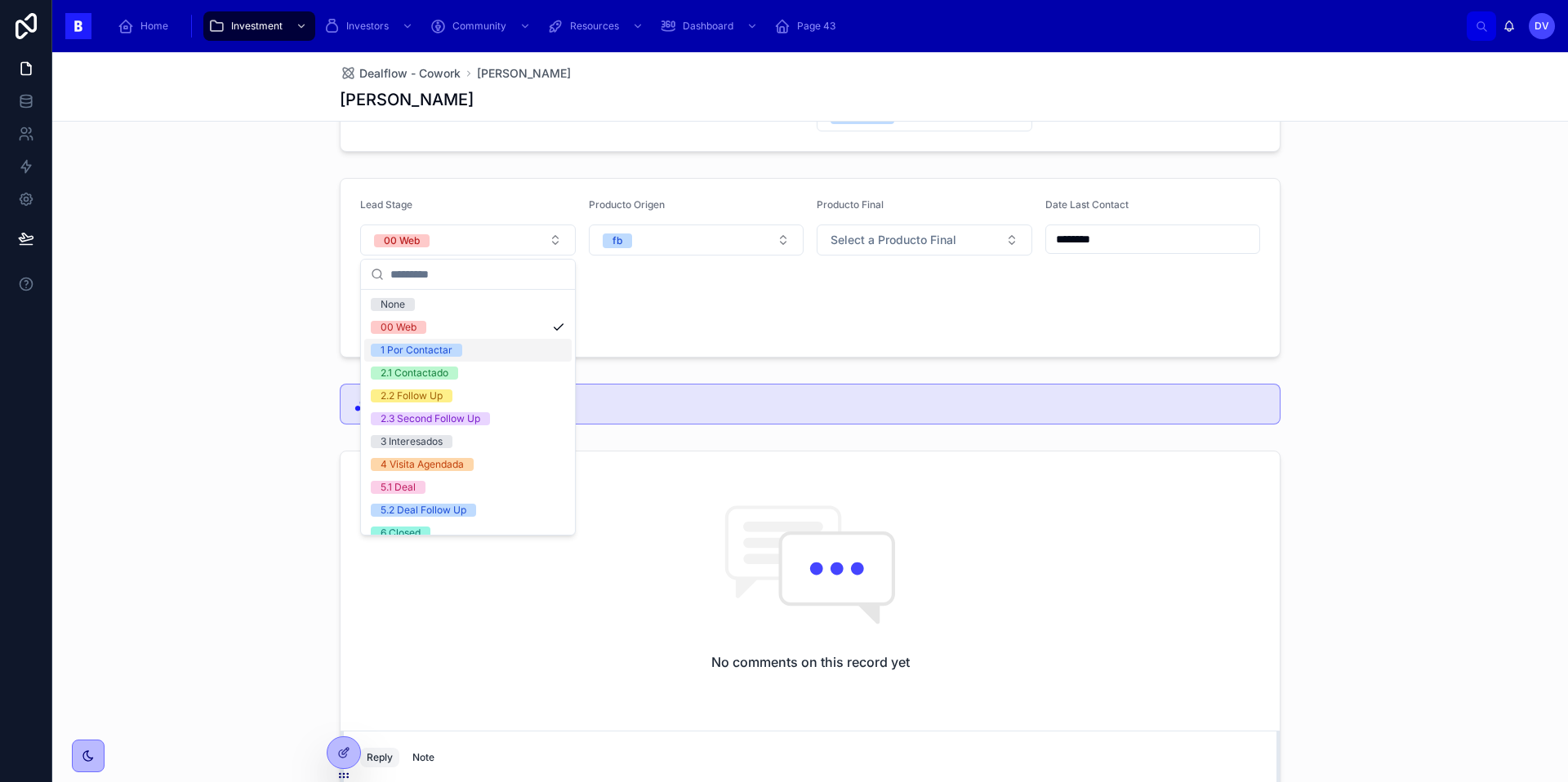
click at [509, 354] on div "1 Por Contactar" at bounding box center [468, 350] width 207 height 23
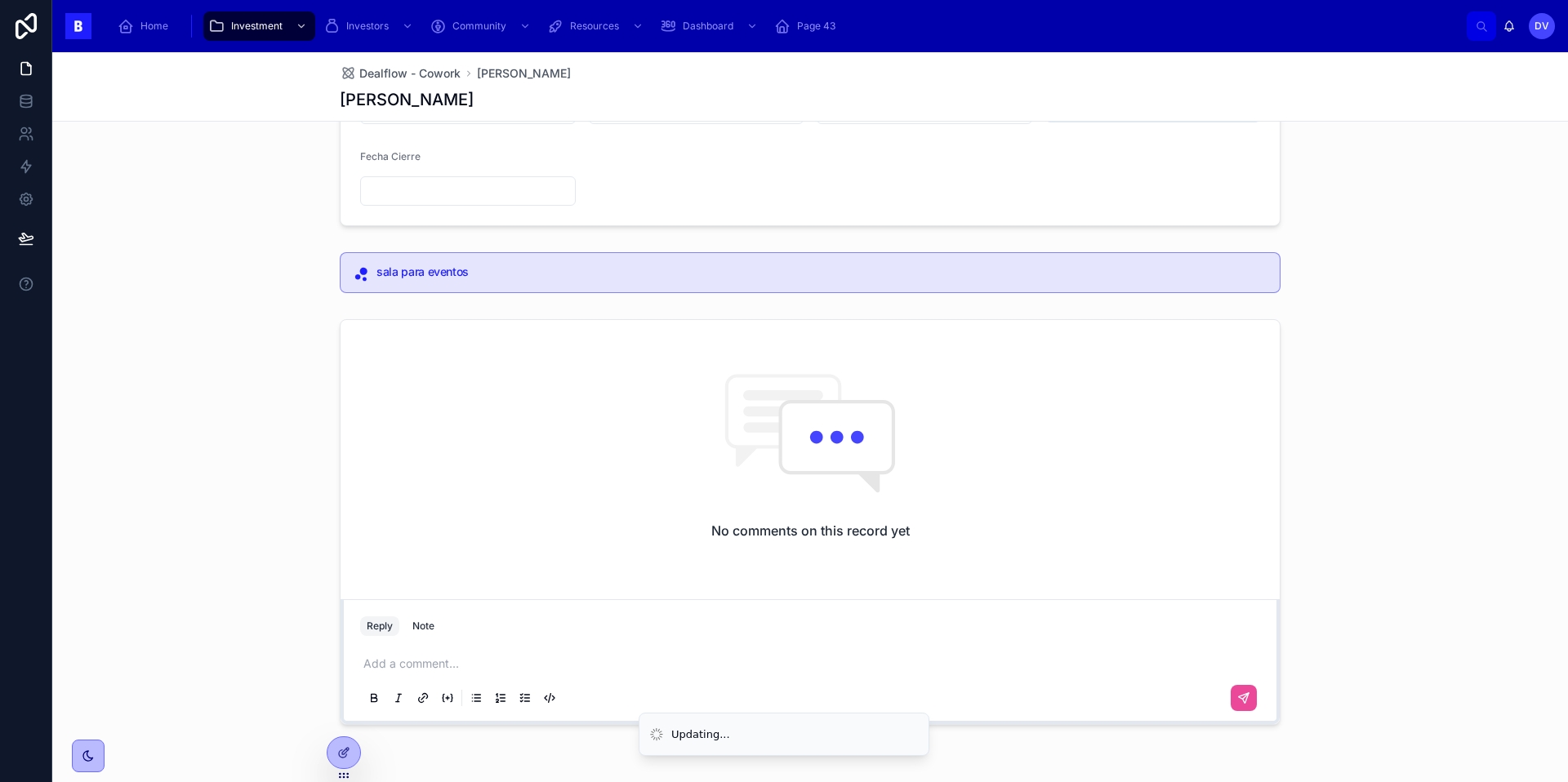
scroll to position [280, 0]
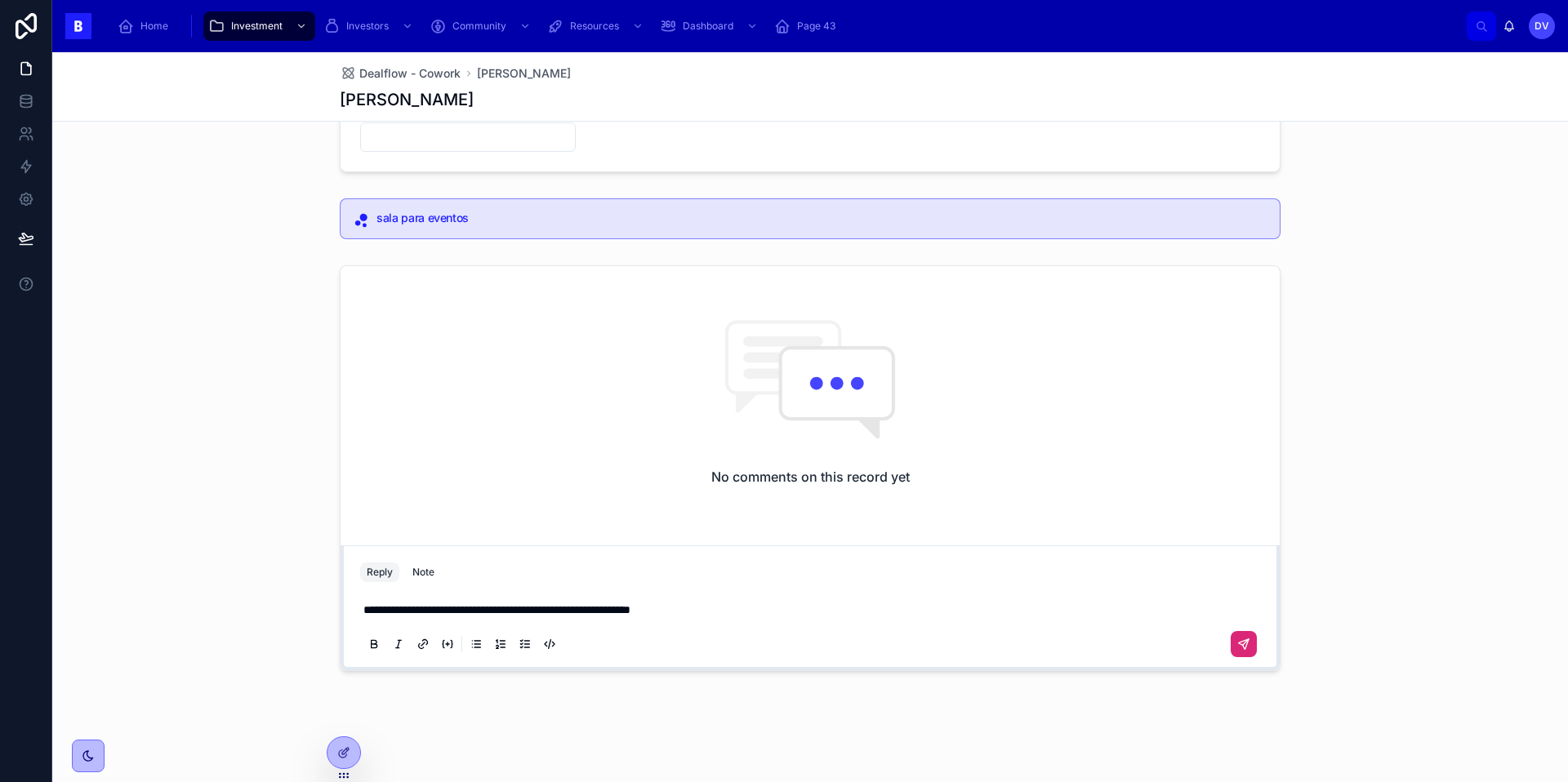
click at [1247, 648] on icon at bounding box center [1244, 644] width 13 height 13
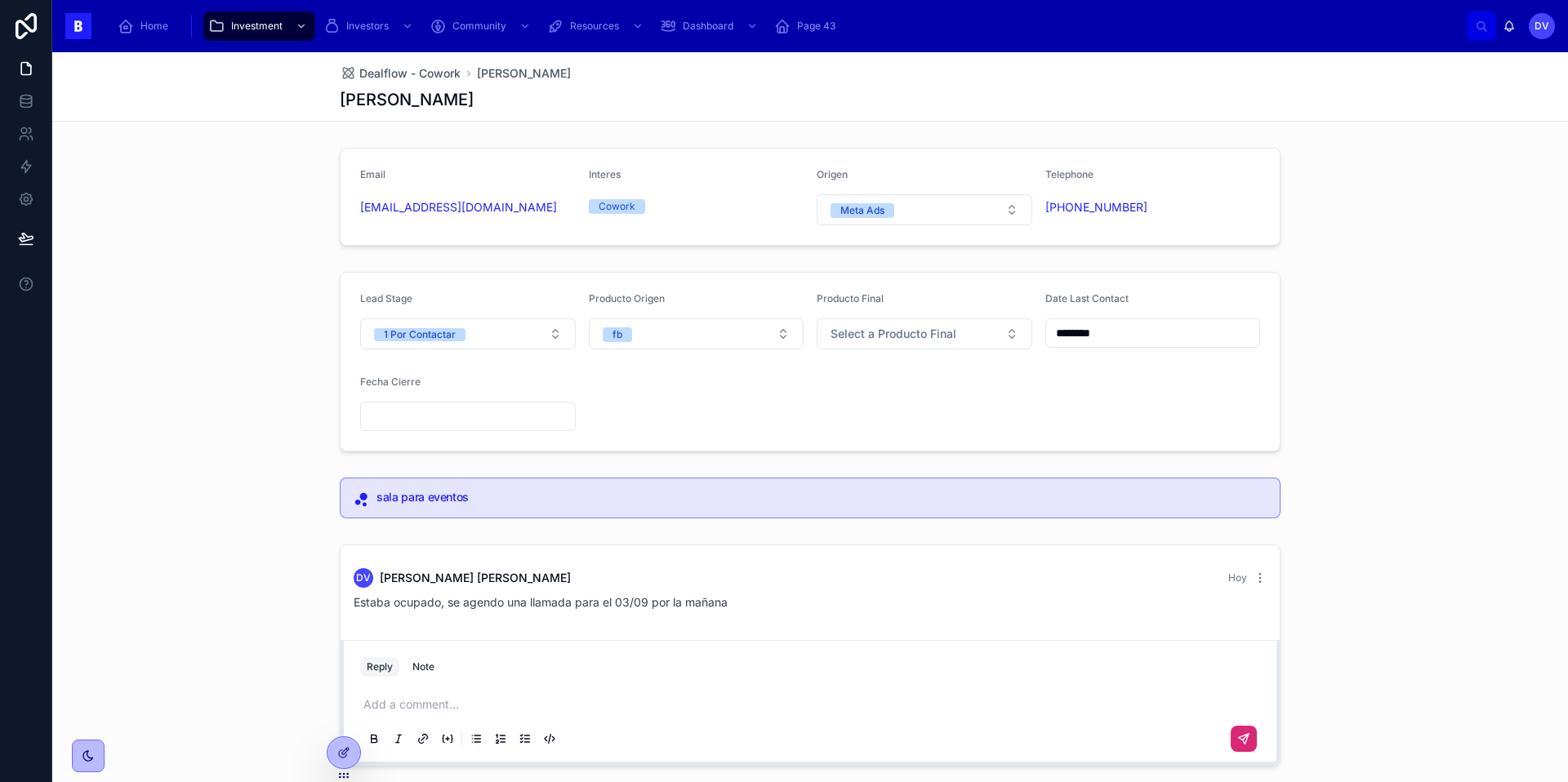
scroll to position [1, 0]
click at [1131, 330] on input "********" at bounding box center [1153, 332] width 214 height 23
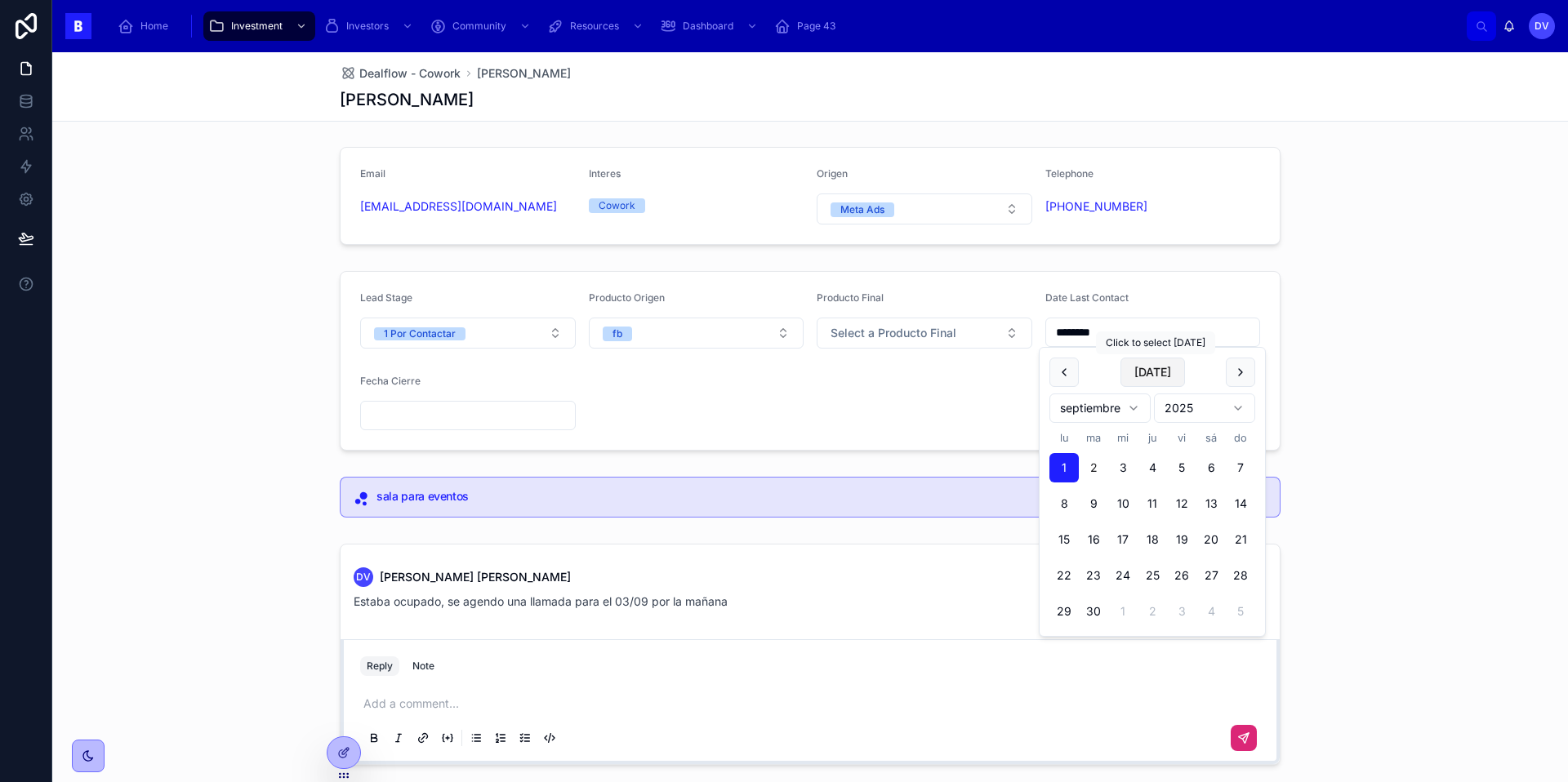
click at [1158, 377] on button "[DATE]" at bounding box center [1152, 372] width 65 height 29
type input "********"
click at [1344, 365] on div "Lead Stage 1 Por Contactar Producto Origen fb Producto Final Select a Producto …" at bounding box center [810, 361] width 1515 height 193
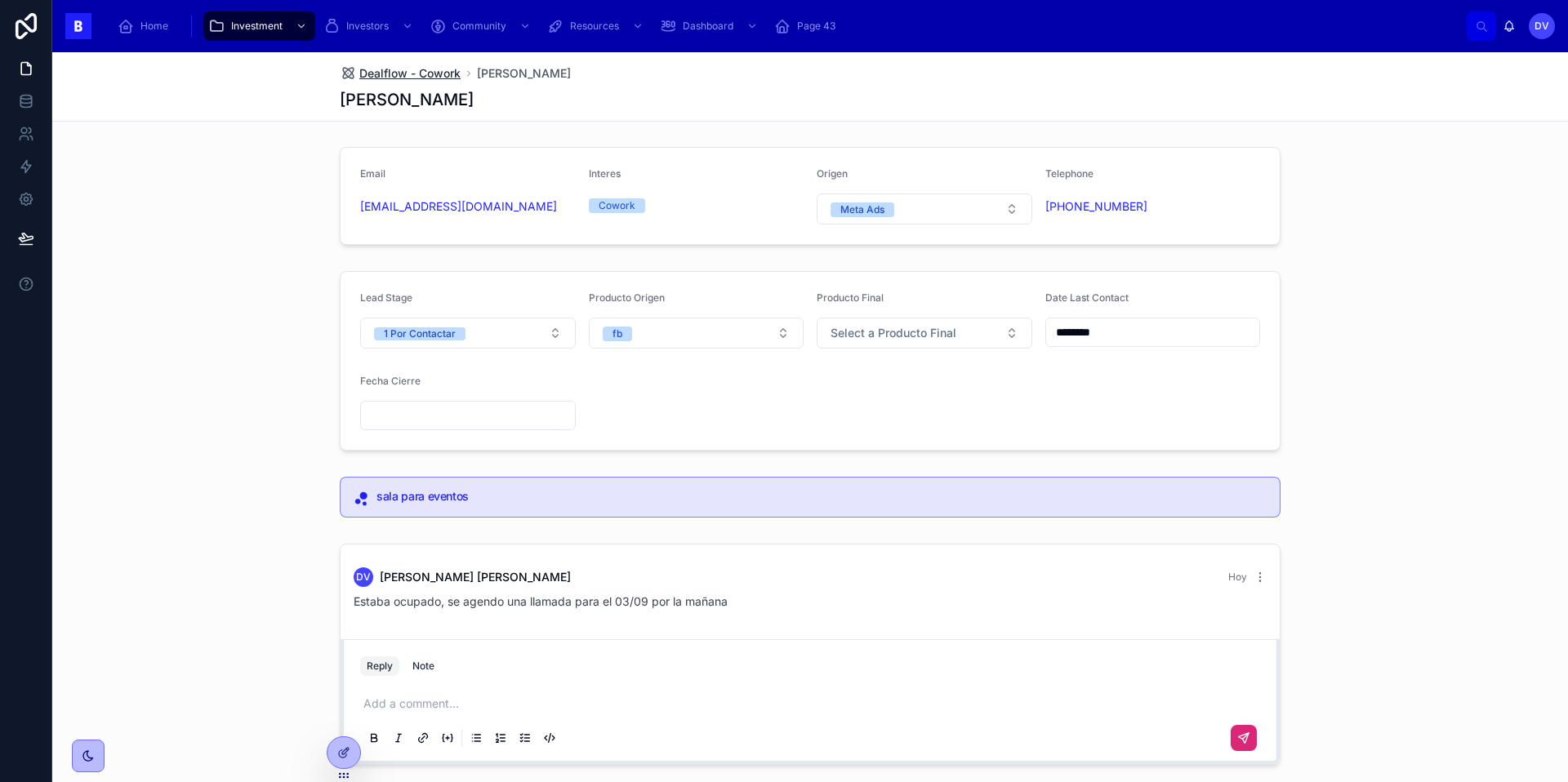
click at [437, 74] on span "Dealflow - Cowork" at bounding box center [409, 73] width 101 height 16
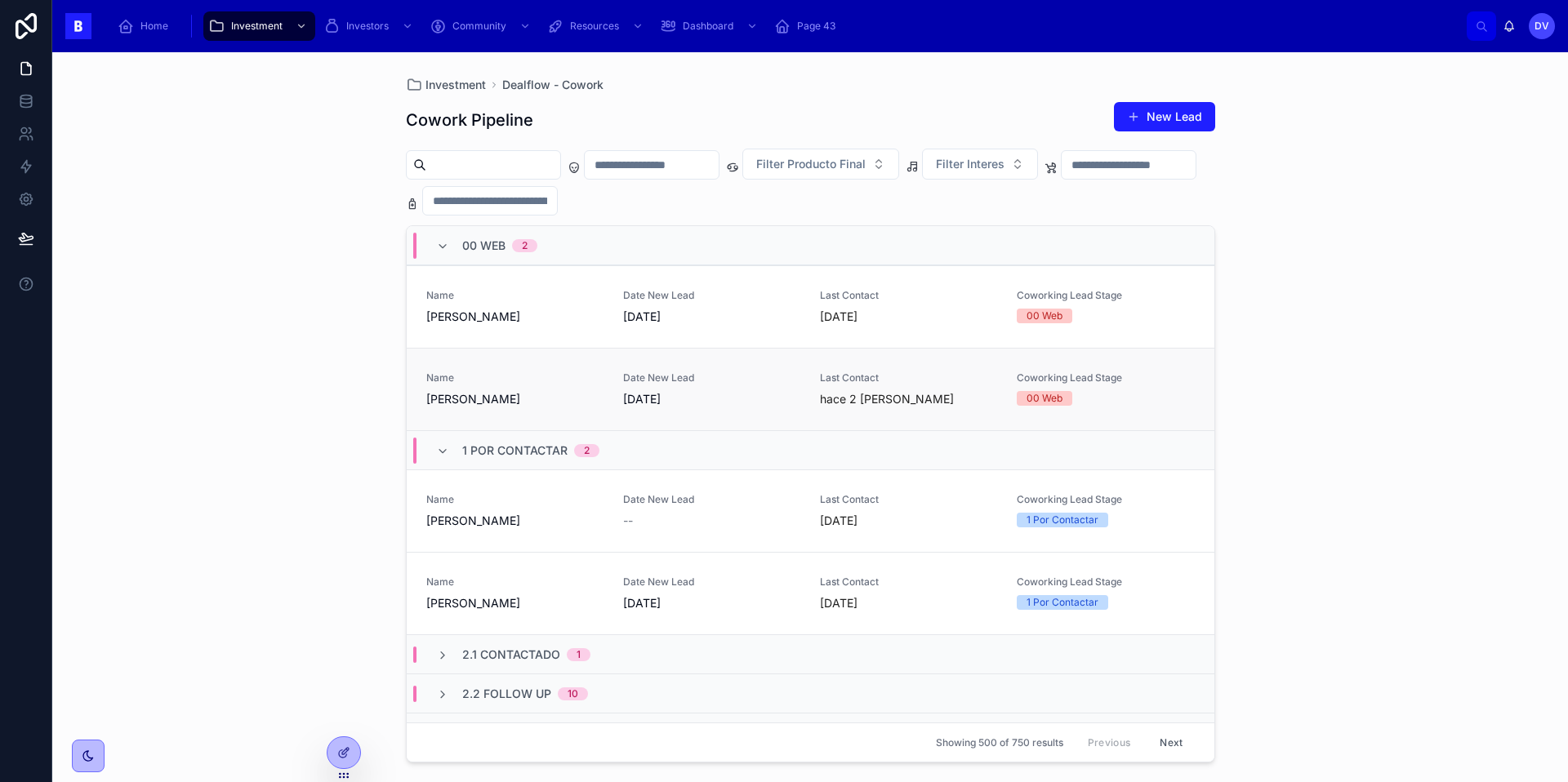
click at [541, 391] on span "[PERSON_NAME]" at bounding box center [514, 399] width 177 height 16
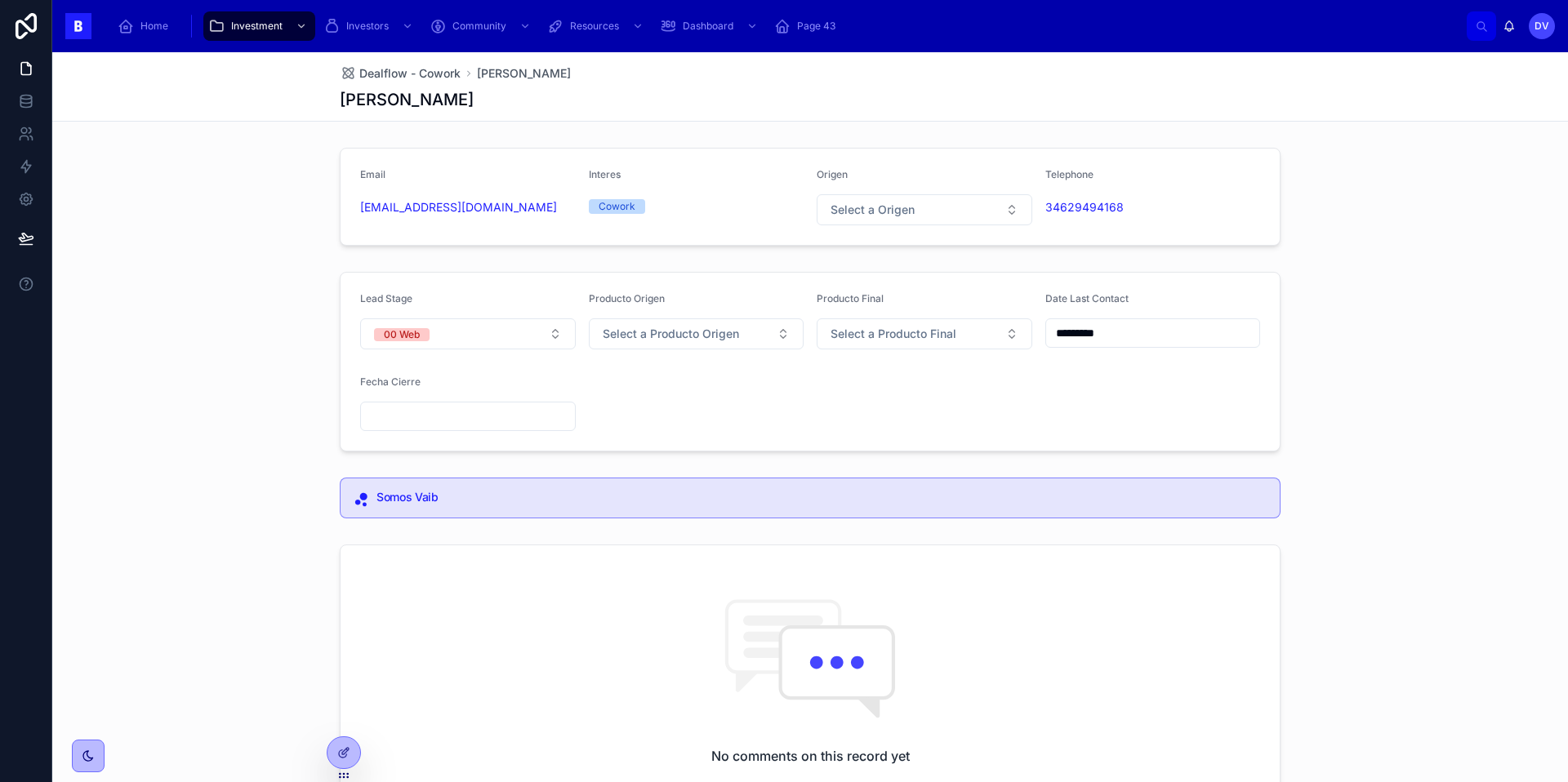
scroll to position [5, 0]
click at [431, 71] on span "Dealflow - Cowork" at bounding box center [409, 73] width 101 height 16
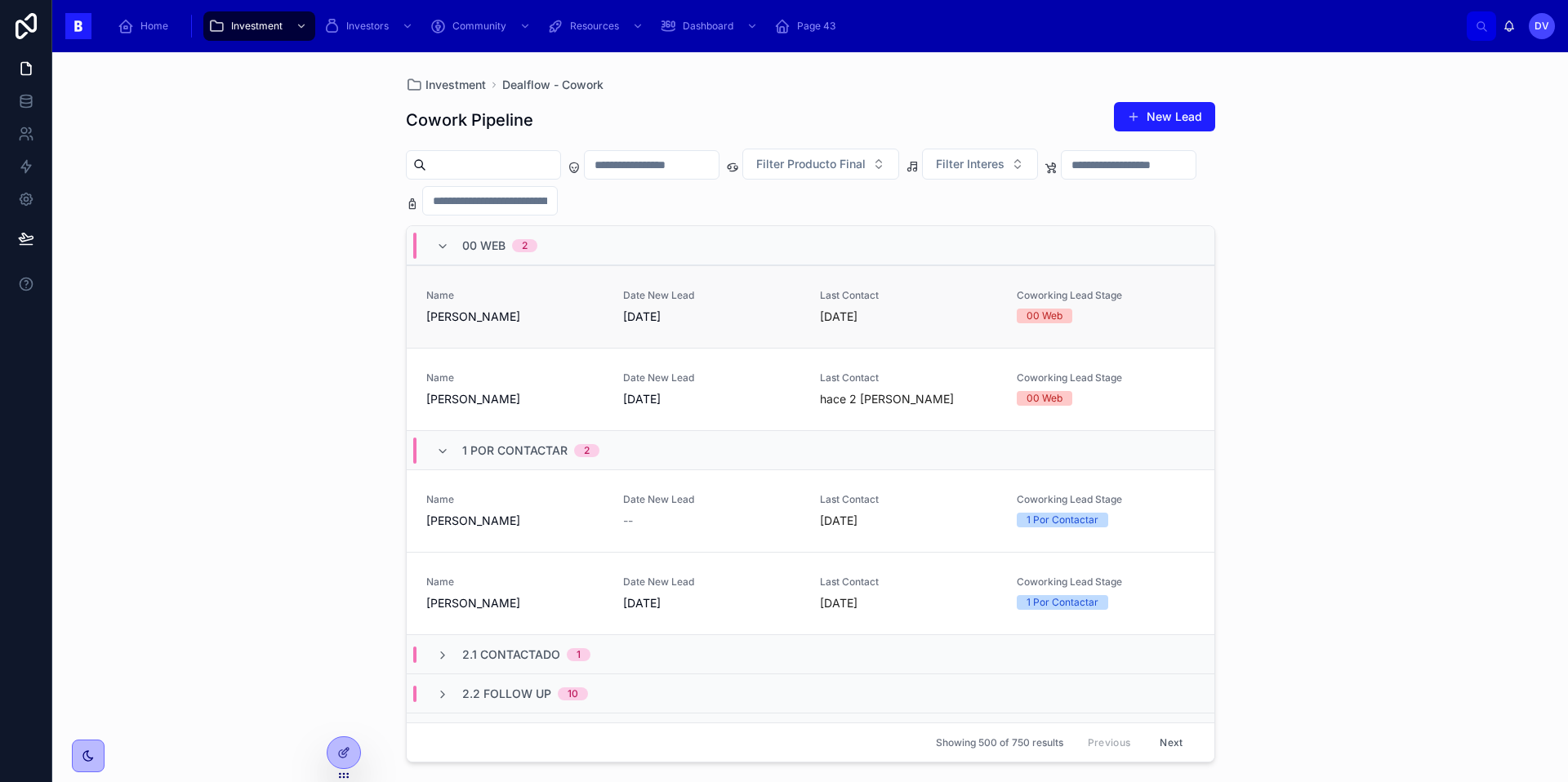
click at [510, 319] on span "[PERSON_NAME]" at bounding box center [514, 317] width 177 height 16
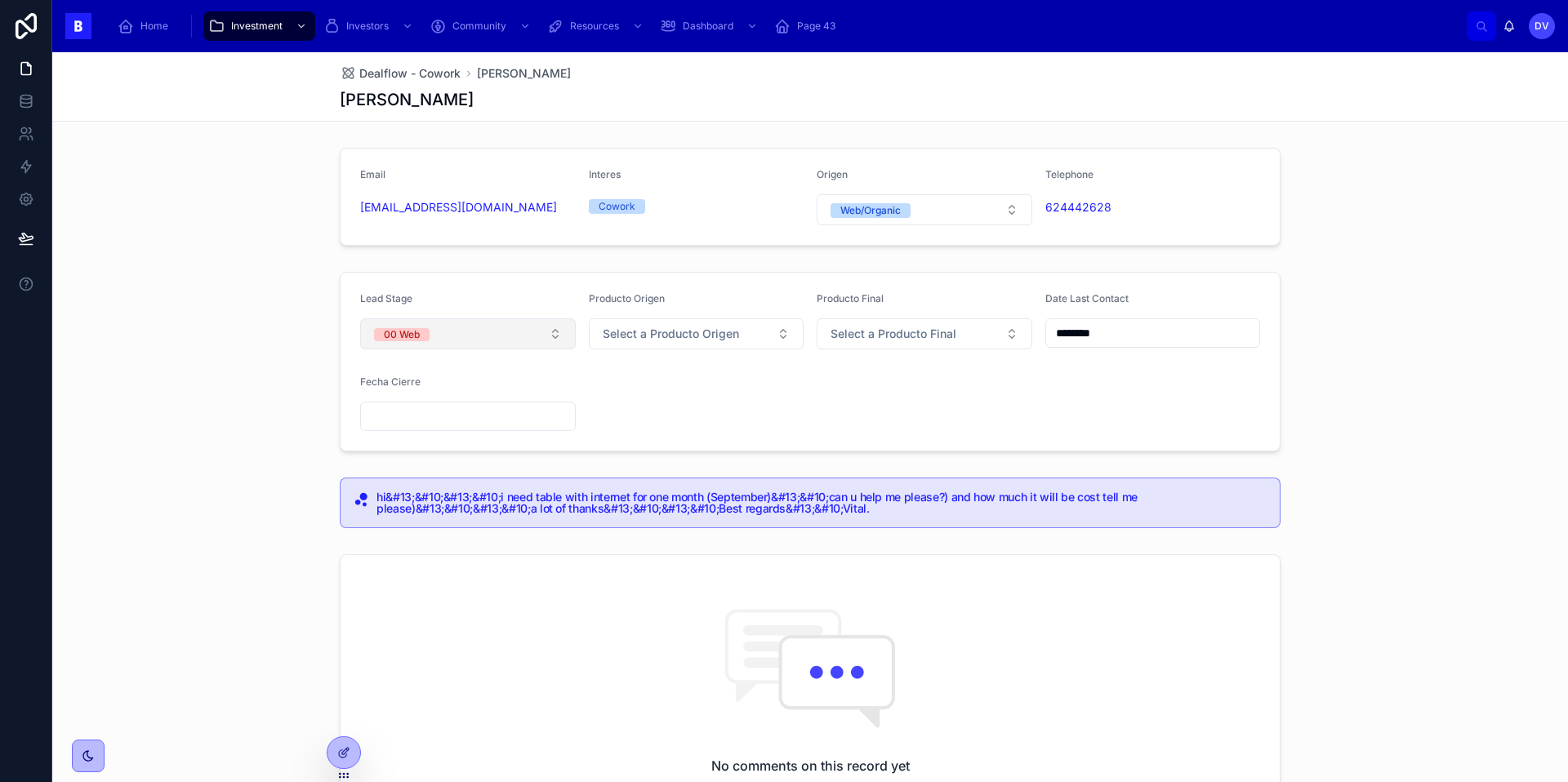
click at [547, 333] on button "00 Web" at bounding box center [468, 333] width 216 height 31
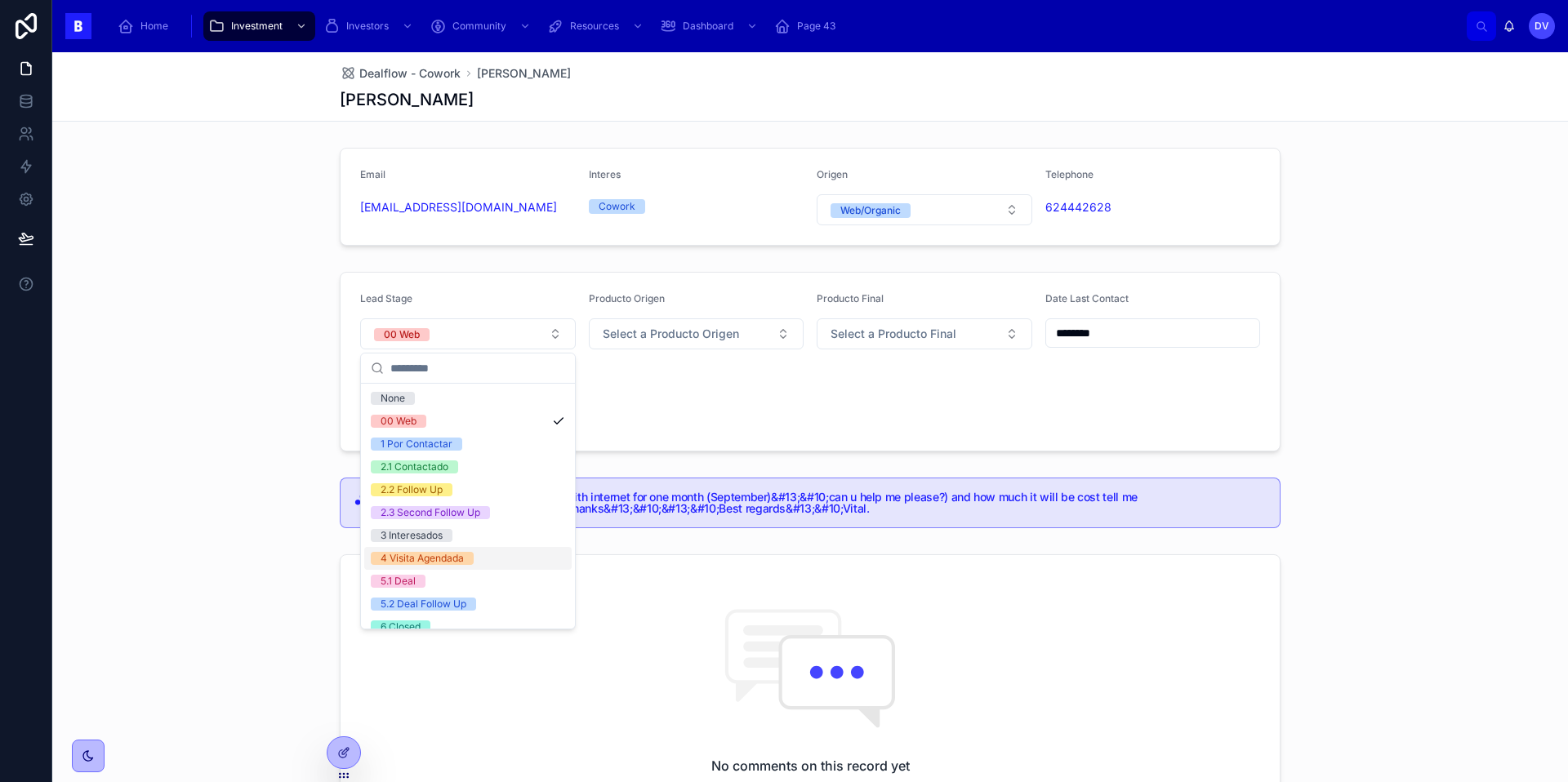
click at [476, 558] on div "4 Visita Agendada" at bounding box center [468, 558] width 207 height 23
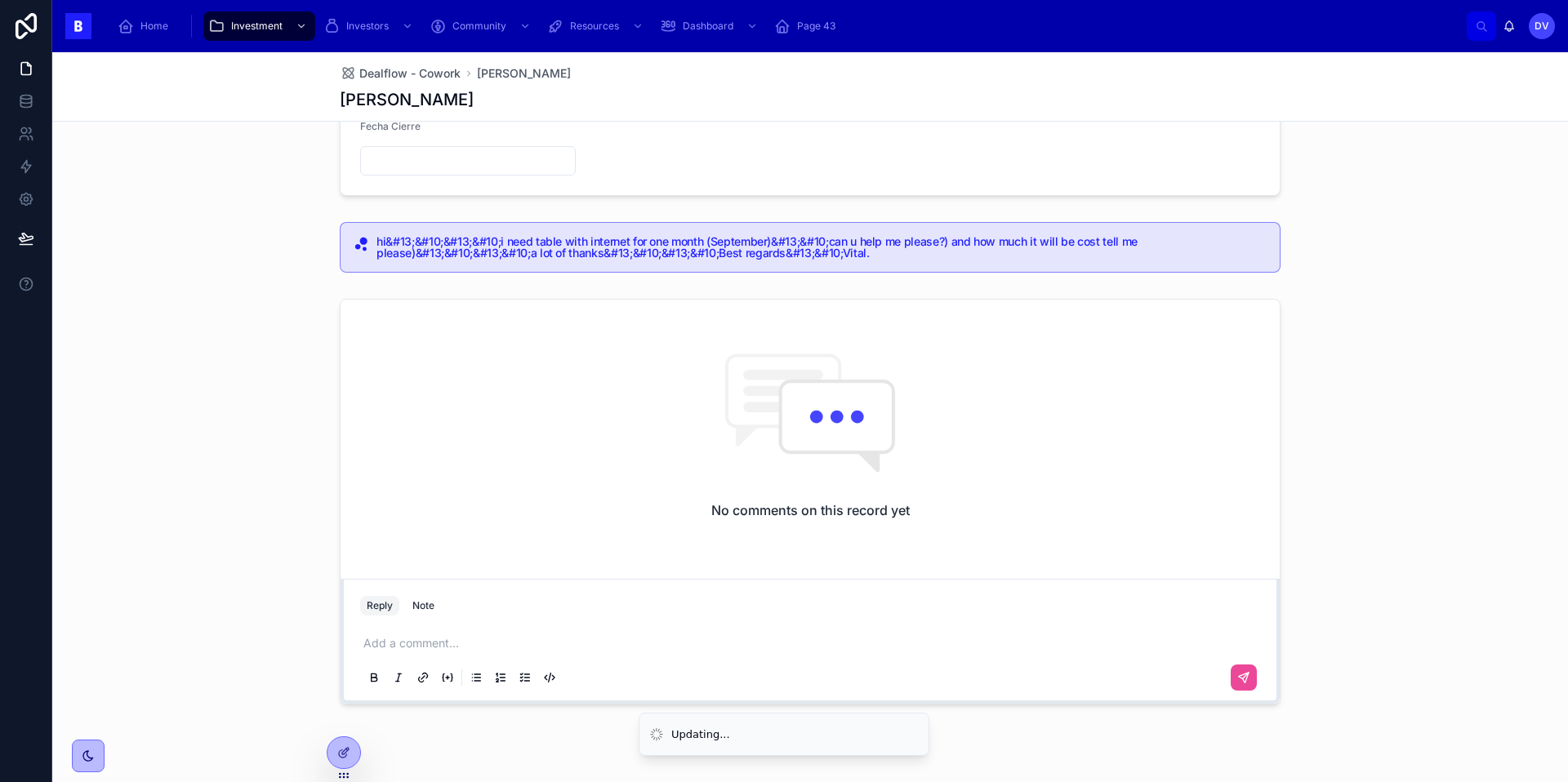
scroll to position [289, 0]
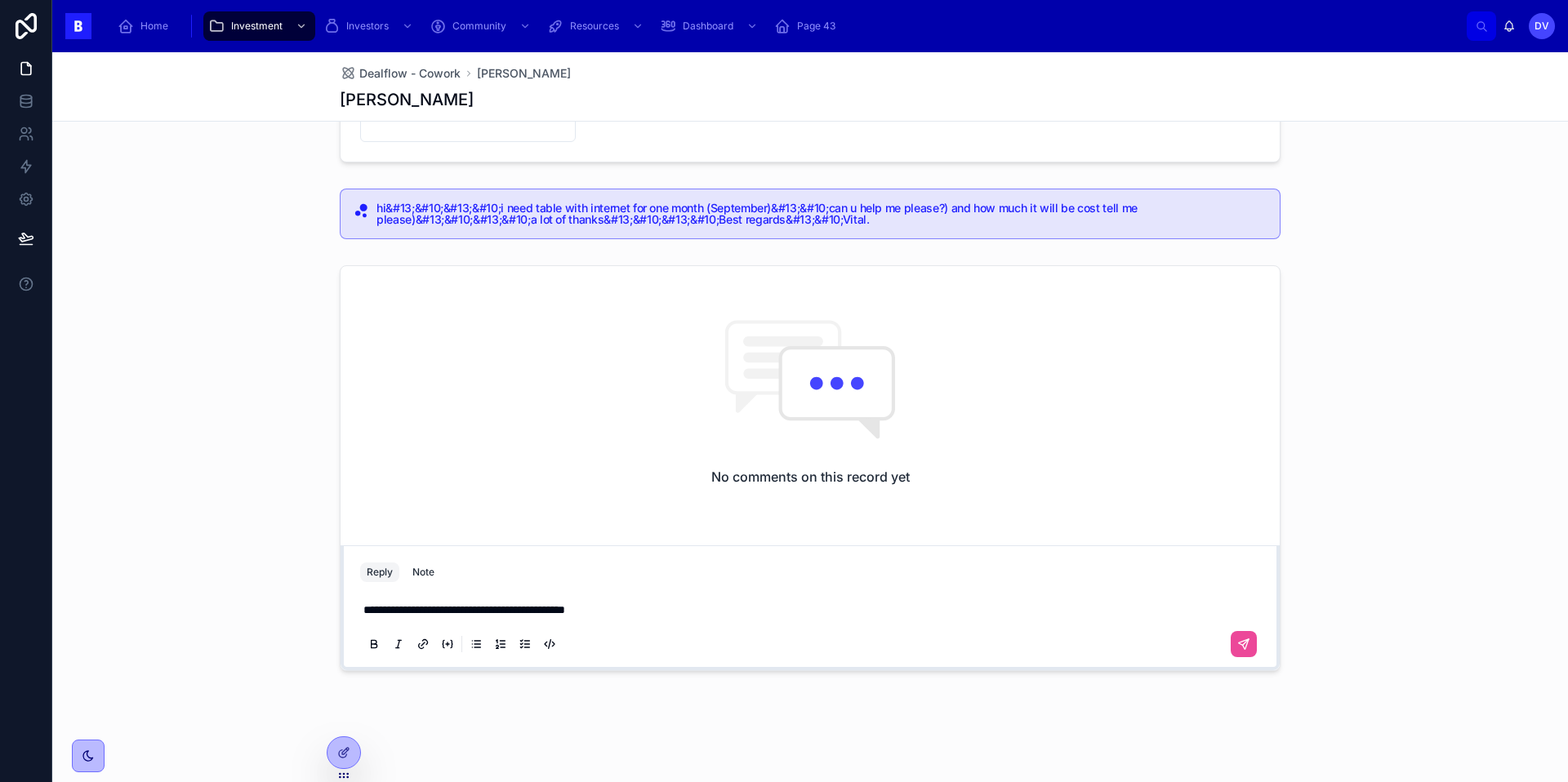
click at [633, 615] on p "**********" at bounding box center [813, 610] width 900 height 16
click at [1246, 645] on icon at bounding box center [1244, 644] width 10 height 10
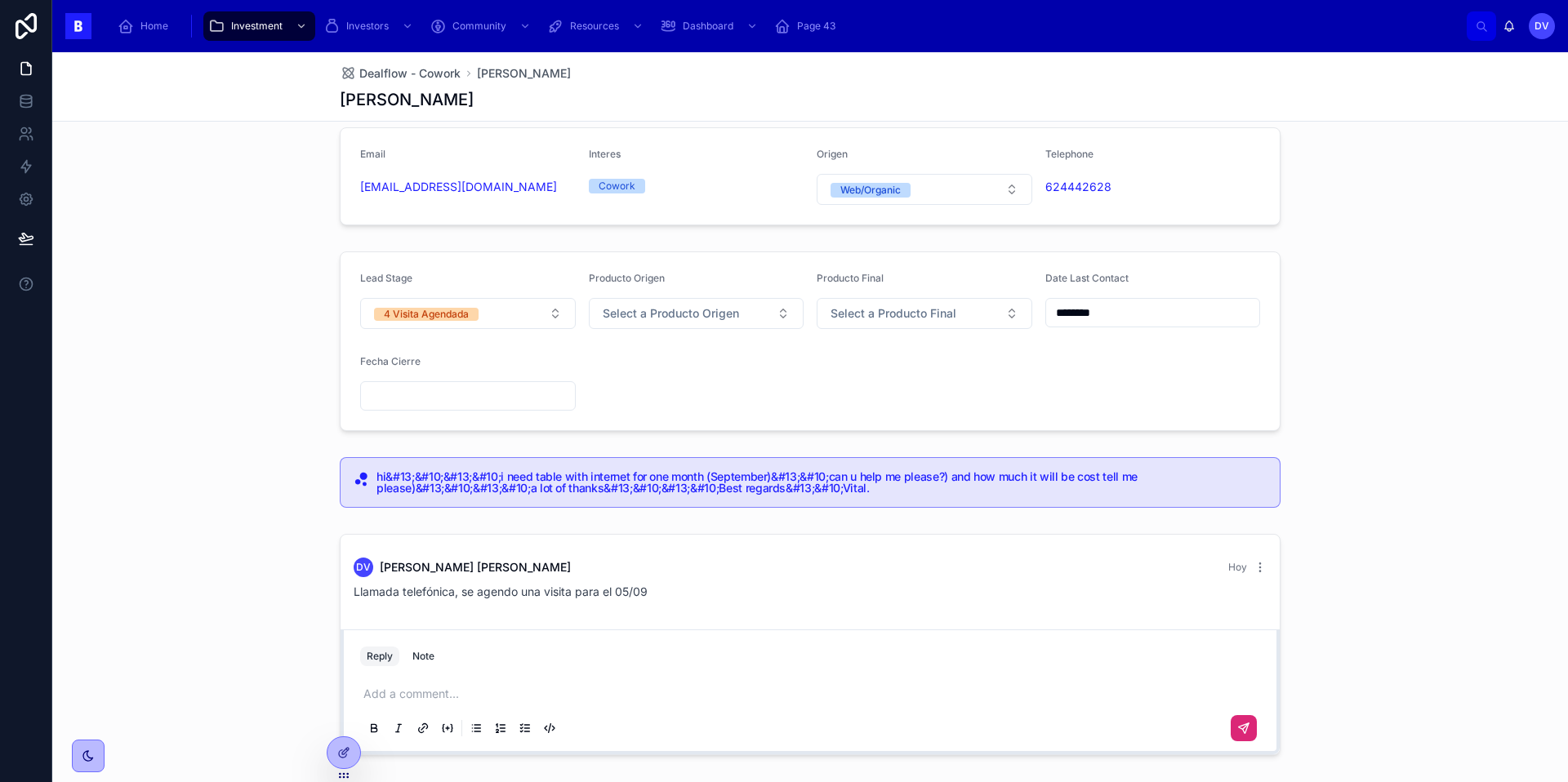
scroll to position [22, 0]
click at [436, 72] on span "Dealflow - Cowork" at bounding box center [409, 73] width 101 height 16
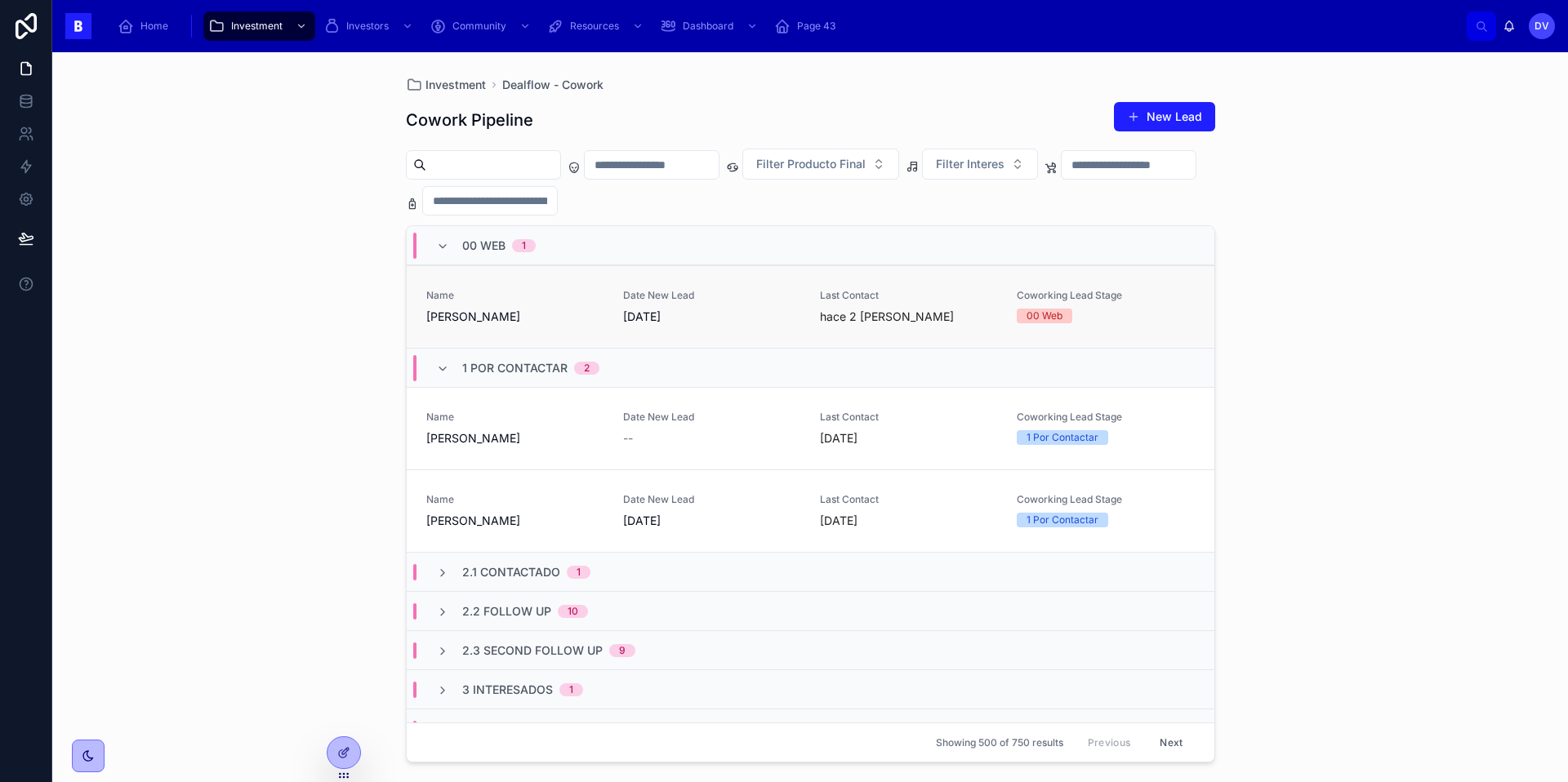
click at [559, 311] on span "[PERSON_NAME]" at bounding box center [514, 317] width 177 height 16
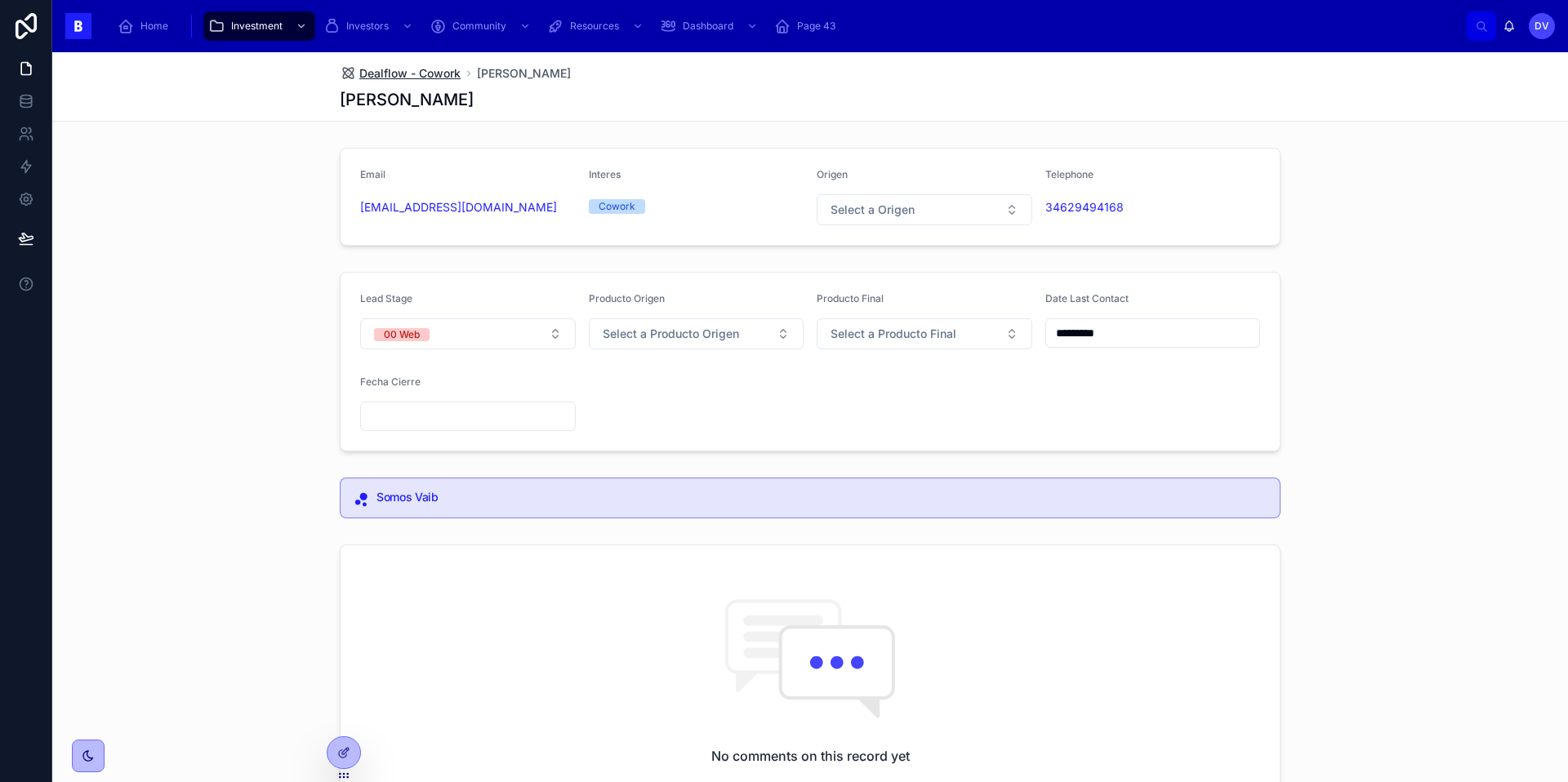
click at [448, 69] on span "Dealflow - Cowork" at bounding box center [409, 73] width 101 height 16
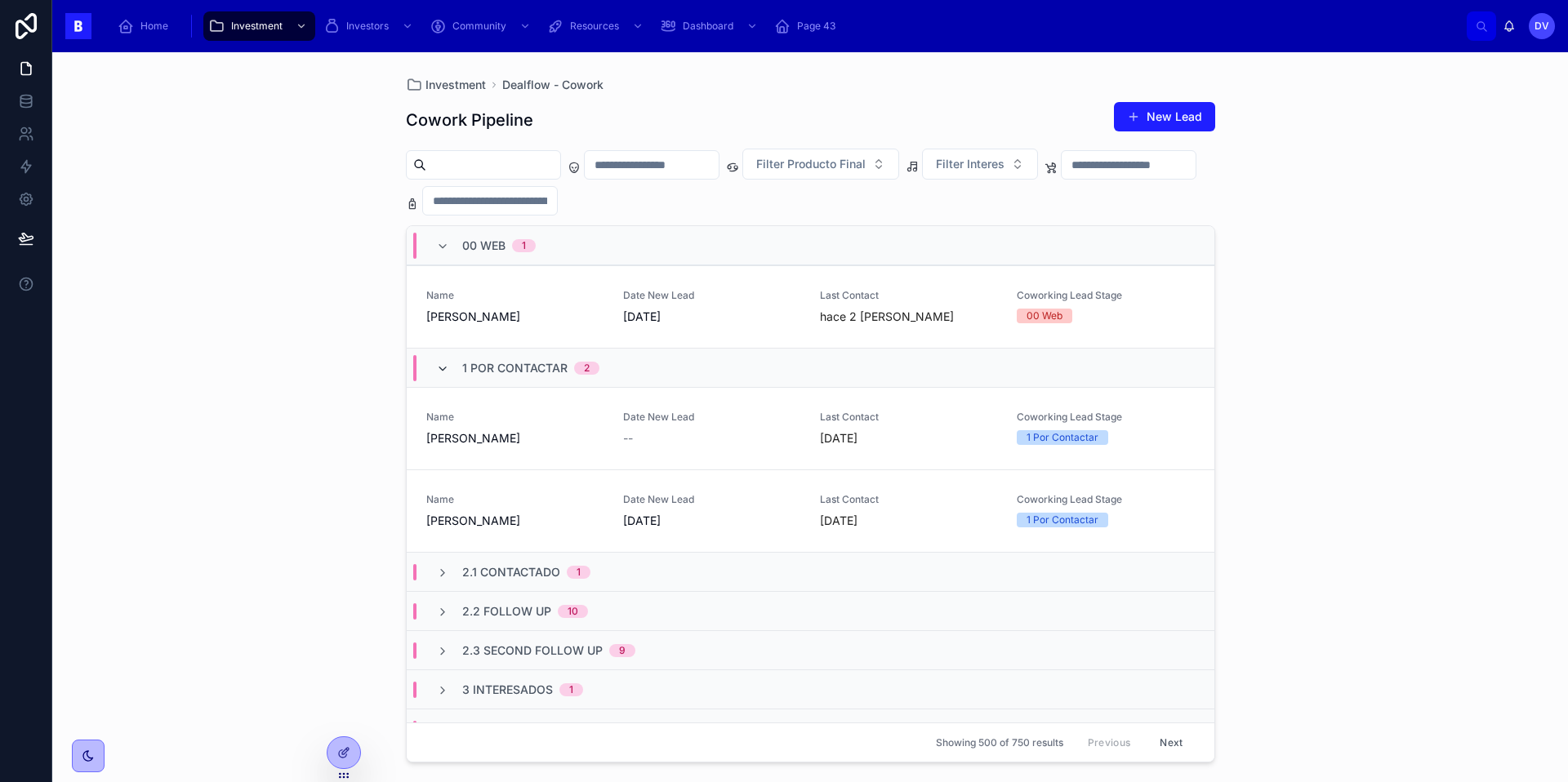
click at [436, 365] on icon at bounding box center [442, 369] width 13 height 13
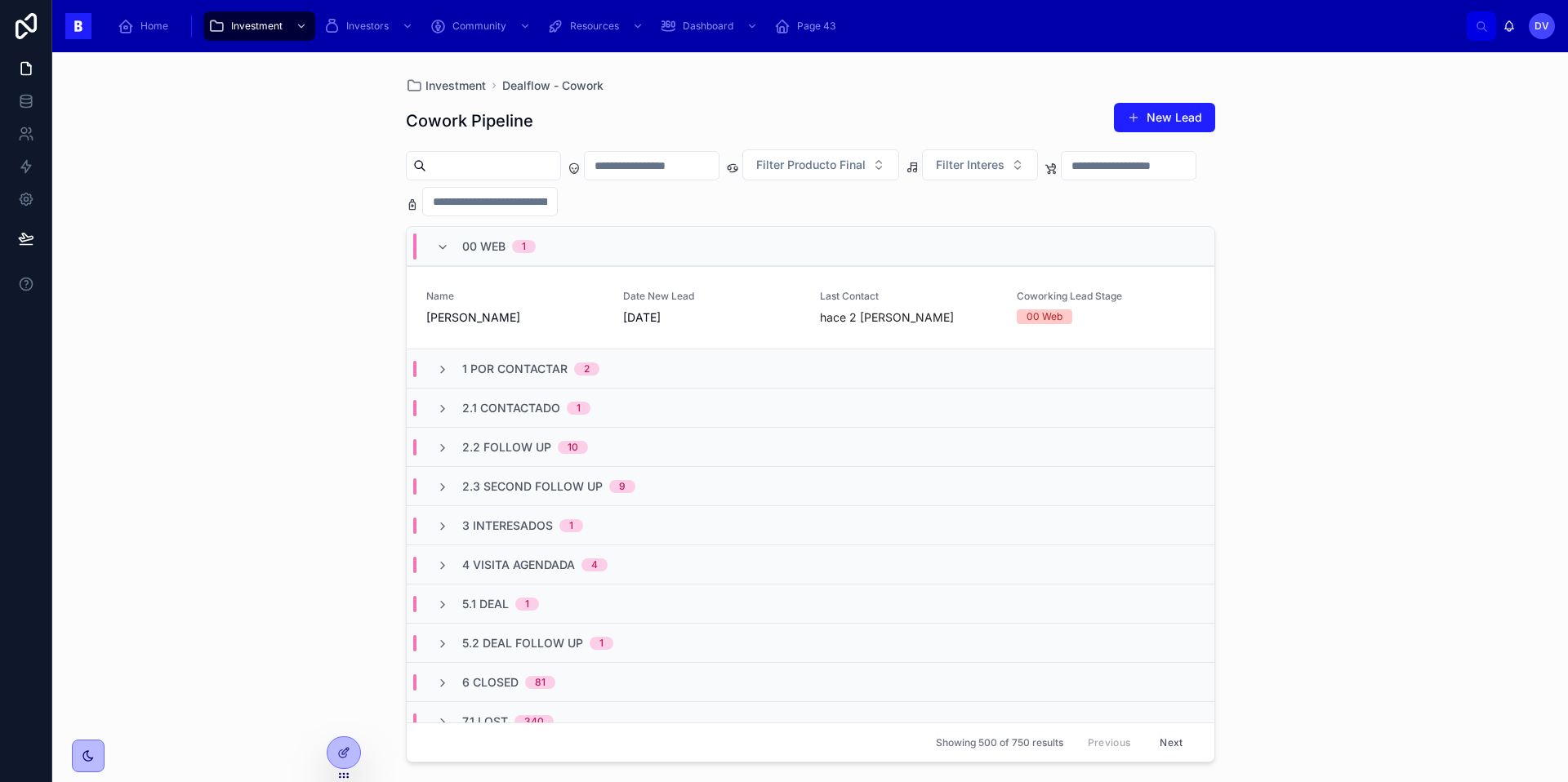
click at [496, 408] on span "2.1 Contactado" at bounding box center [511, 408] width 98 height 16
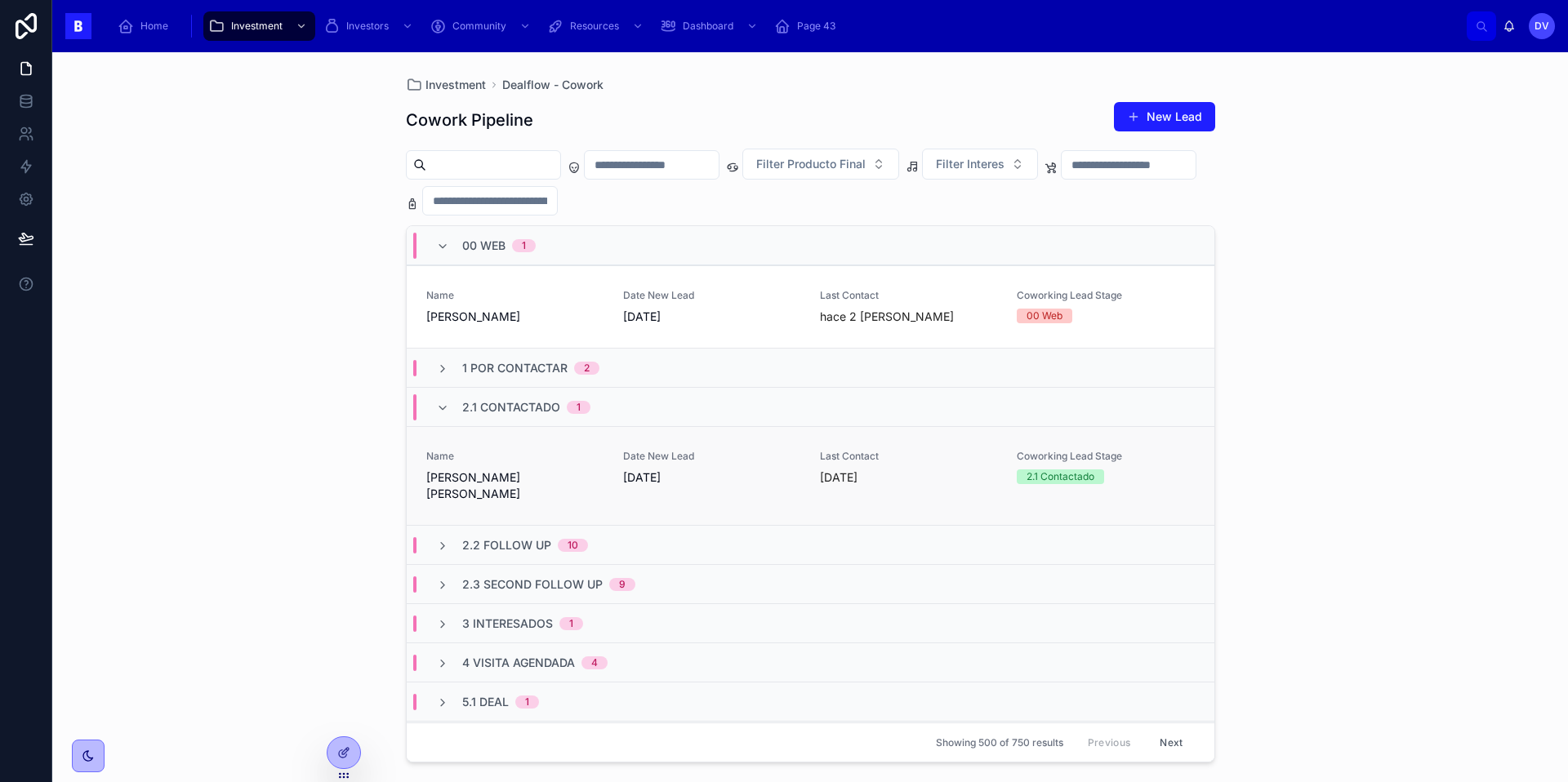
click at [544, 466] on div "Name [PERSON_NAME] [PERSON_NAME]" at bounding box center [514, 475] width 177 height 52
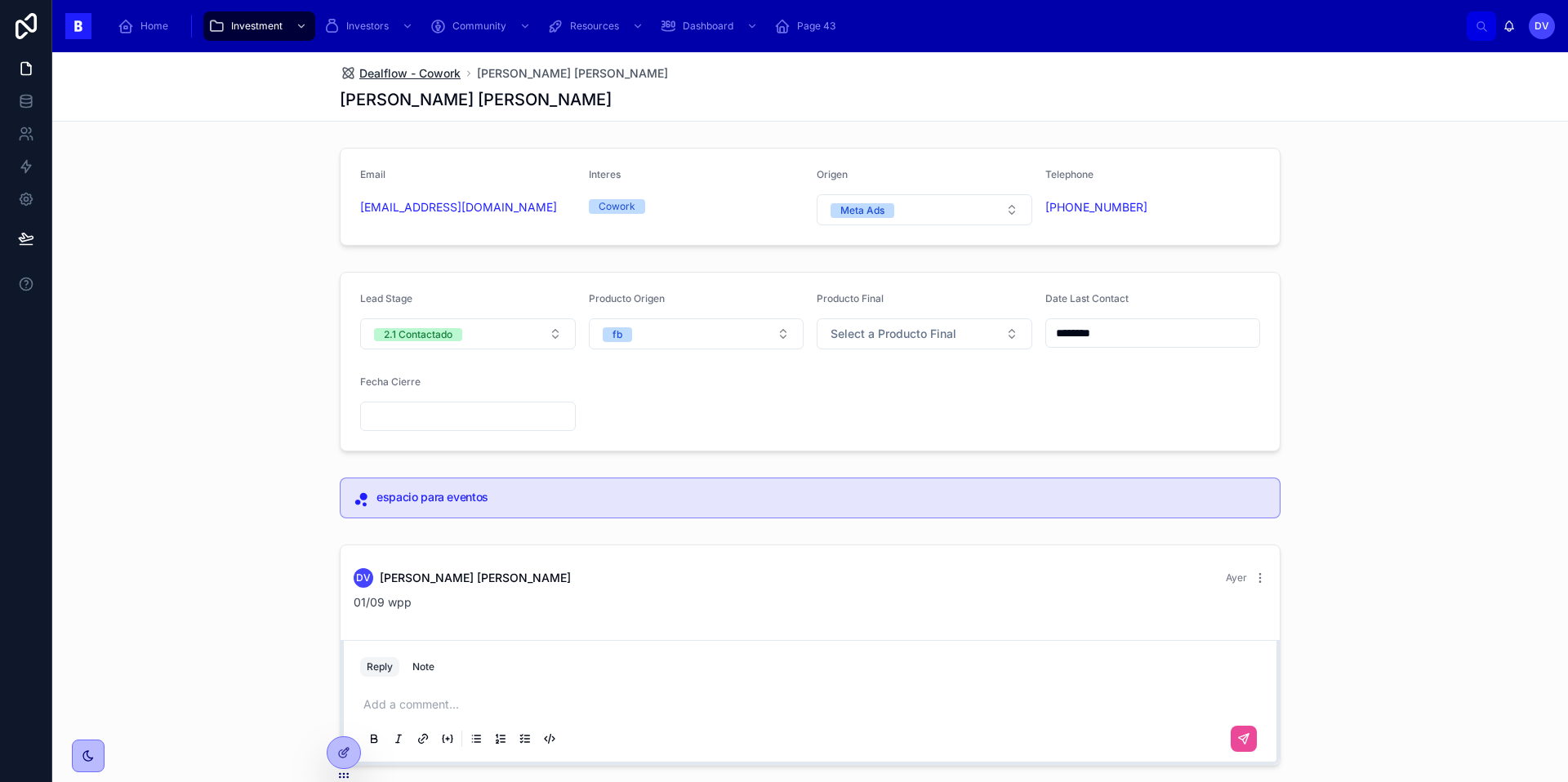
click at [435, 78] on span "Dealflow - Cowork" at bounding box center [409, 73] width 101 height 16
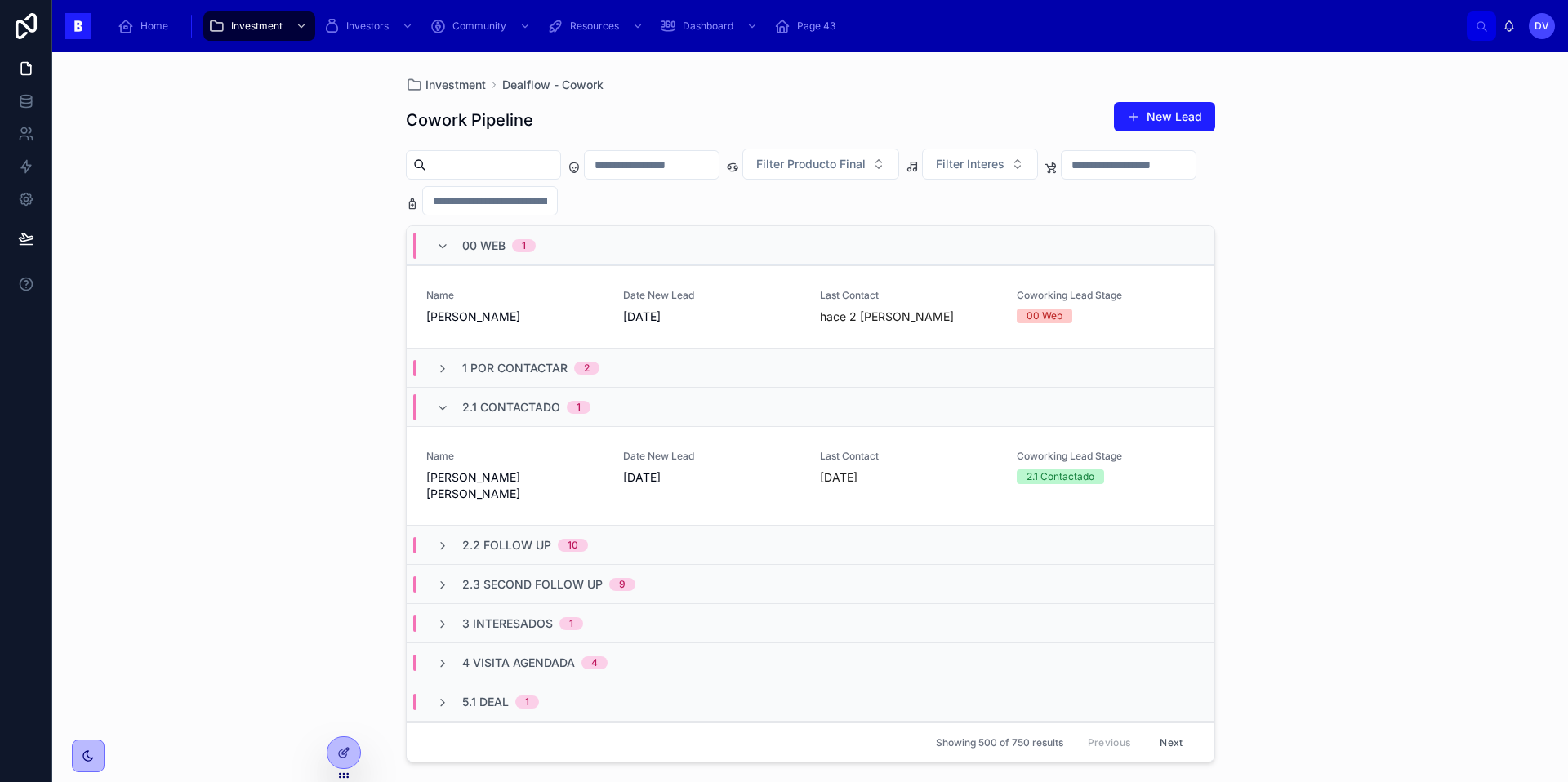
click at [450, 408] on div "2.1 Contactado 1" at bounding box center [513, 407] width 154 height 26
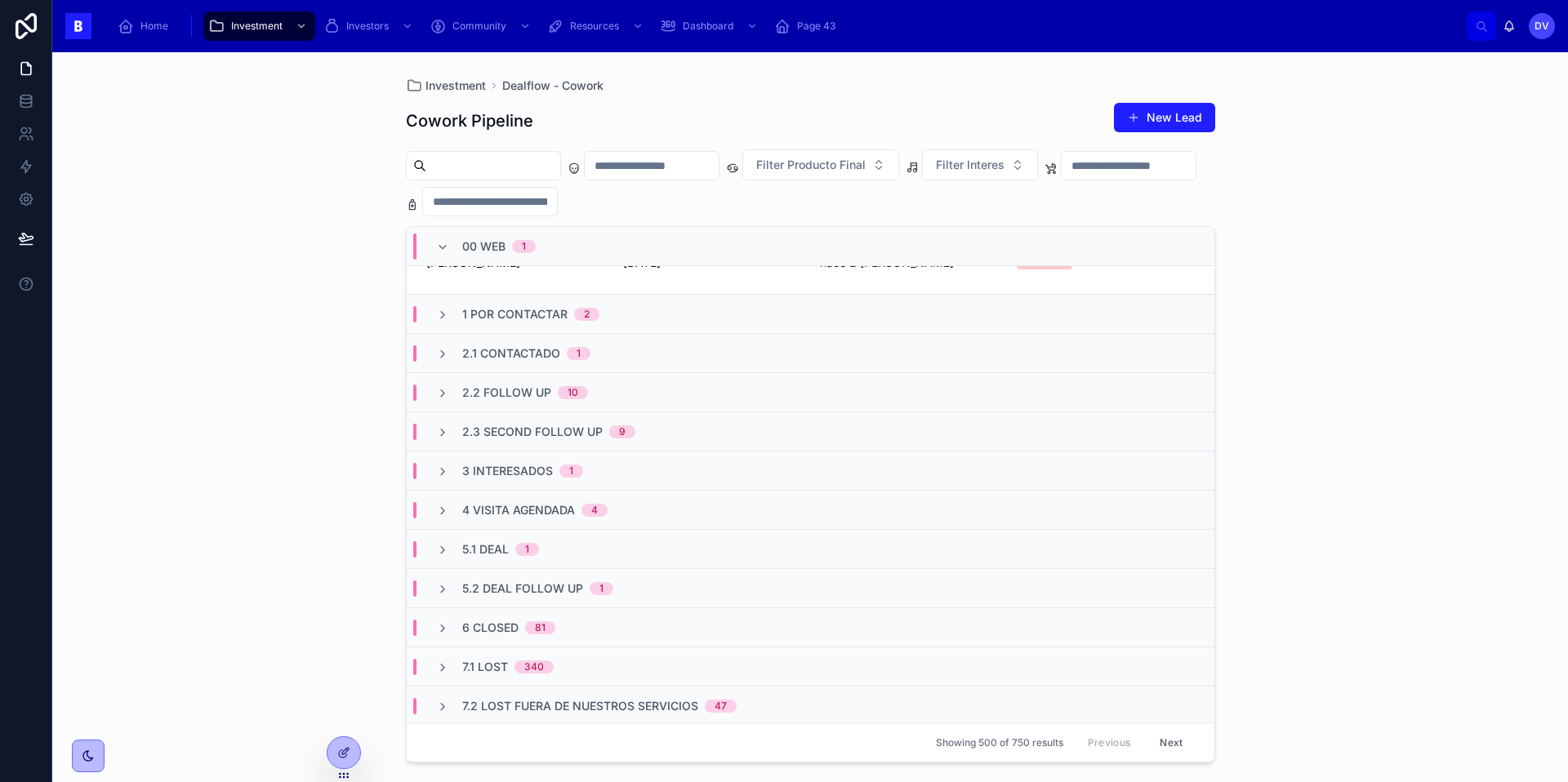
scroll to position [53, 0]
click at [550, 510] on span "4 Visita Agendada" at bounding box center [518, 512] width 112 height 16
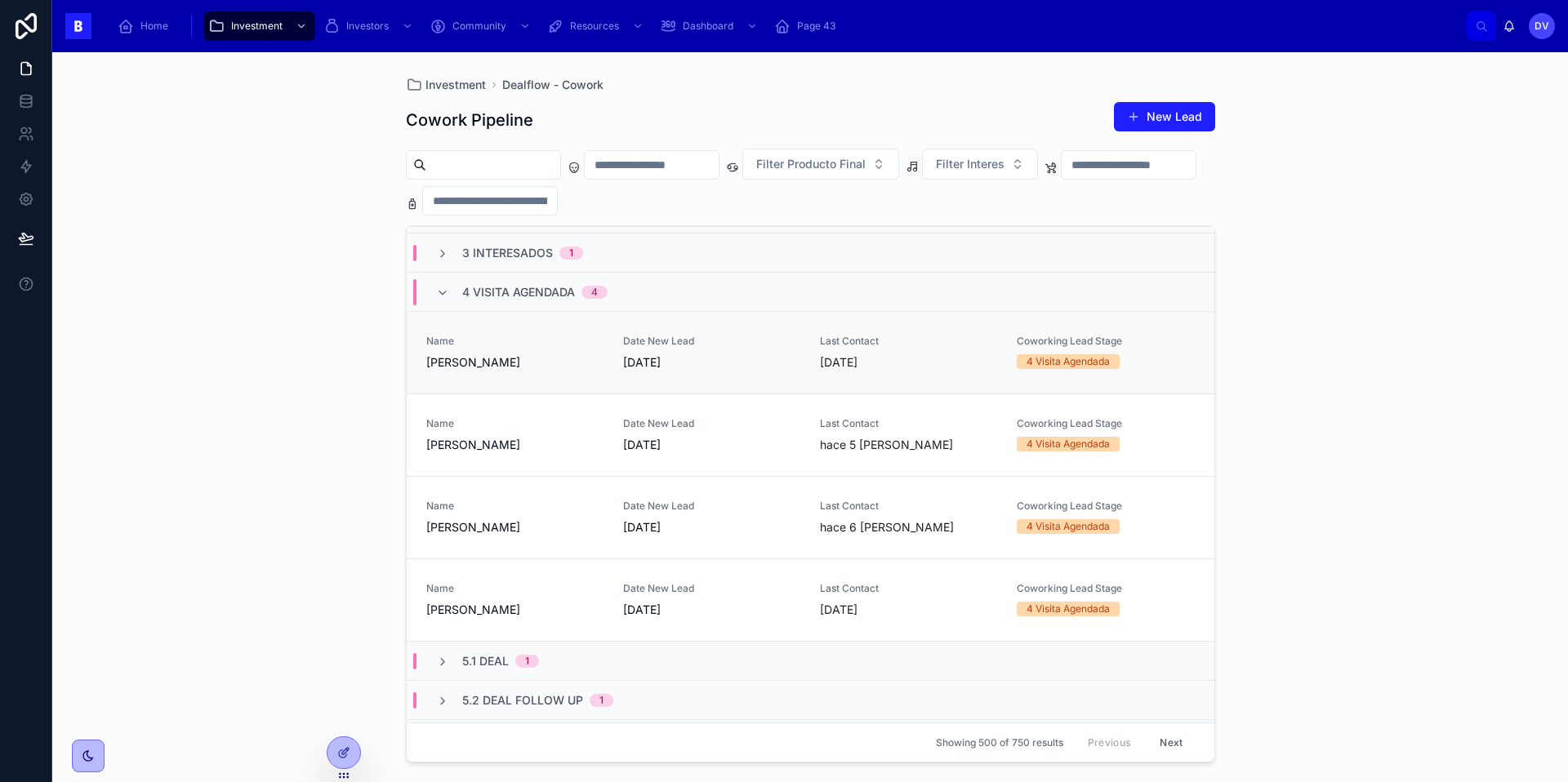
scroll to position [270, 0]
click at [521, 447] on span "[PERSON_NAME]" at bounding box center [514, 447] width 177 height 16
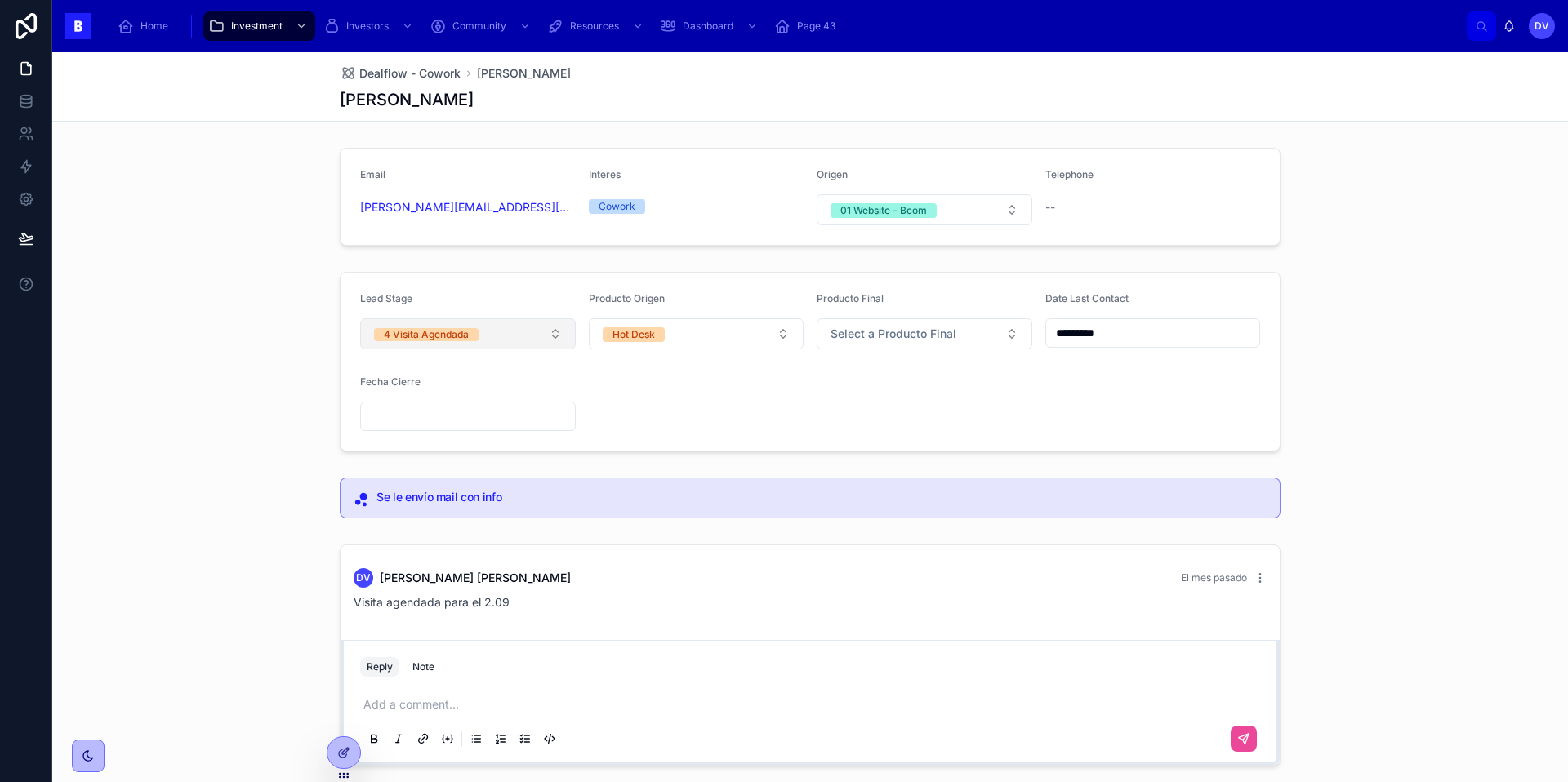
click at [552, 333] on button "4 Visita Agendada" at bounding box center [468, 333] width 216 height 31
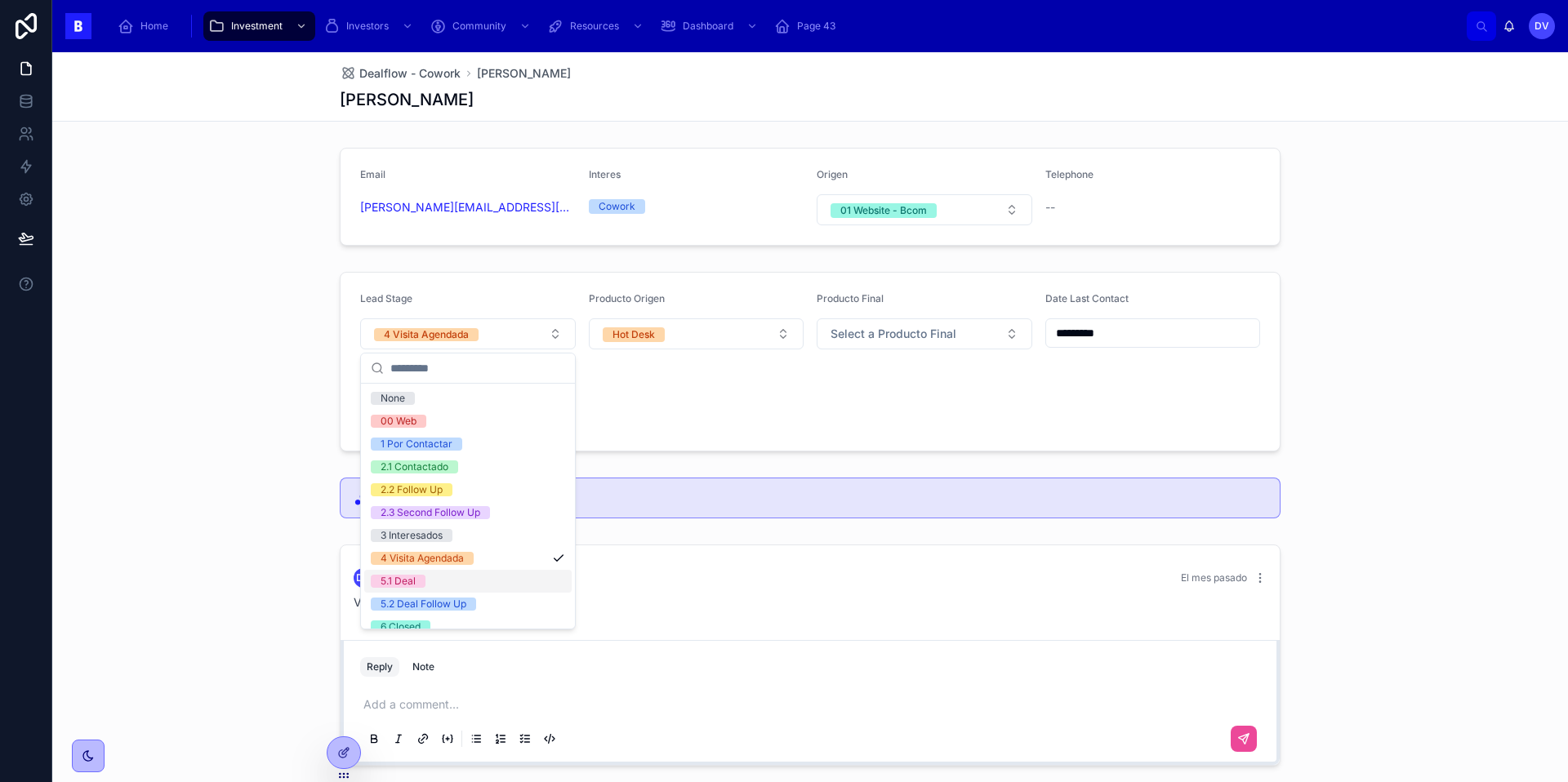
click at [612, 532] on div "Email [PERSON_NAME][EMAIL_ADDRESS][DOMAIN_NAME] Interes Cowork Origen 01 Websit…" at bounding box center [810, 457] width 1515 height 631
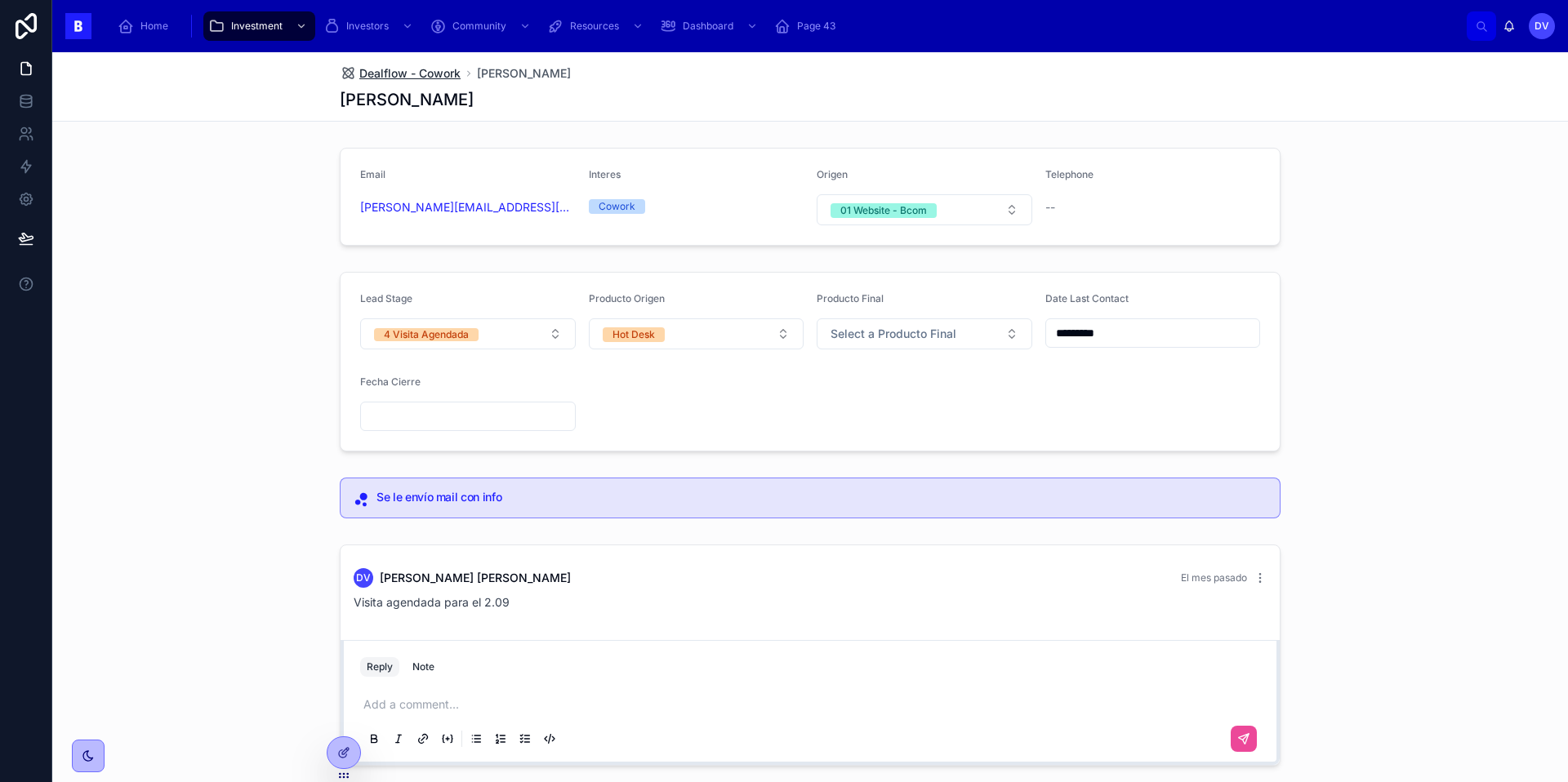
click at [408, 71] on span "Dealflow - Cowork" at bounding box center [409, 73] width 101 height 16
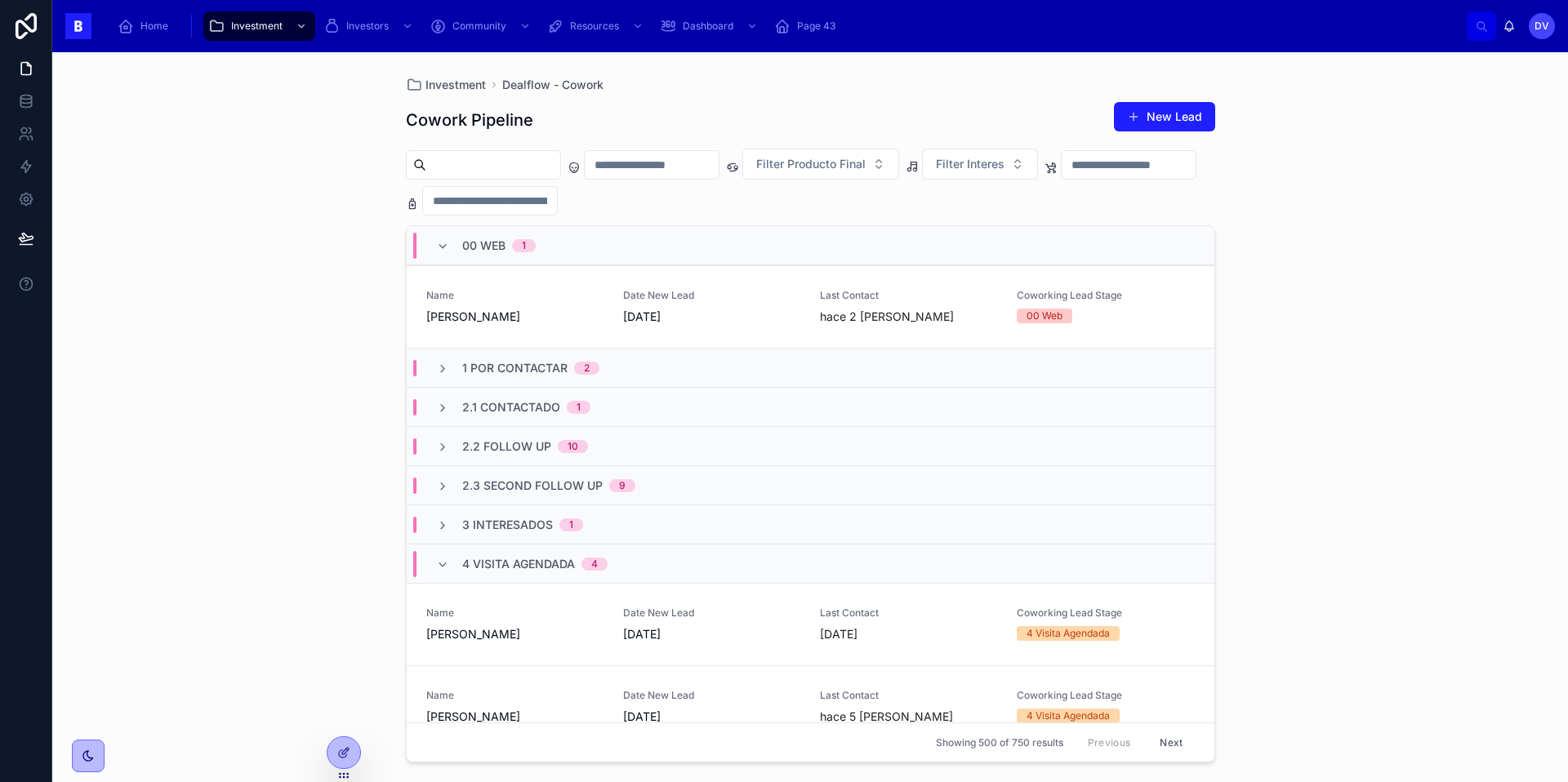
click at [477, 241] on span "00 Web" at bounding box center [483, 246] width 43 height 16
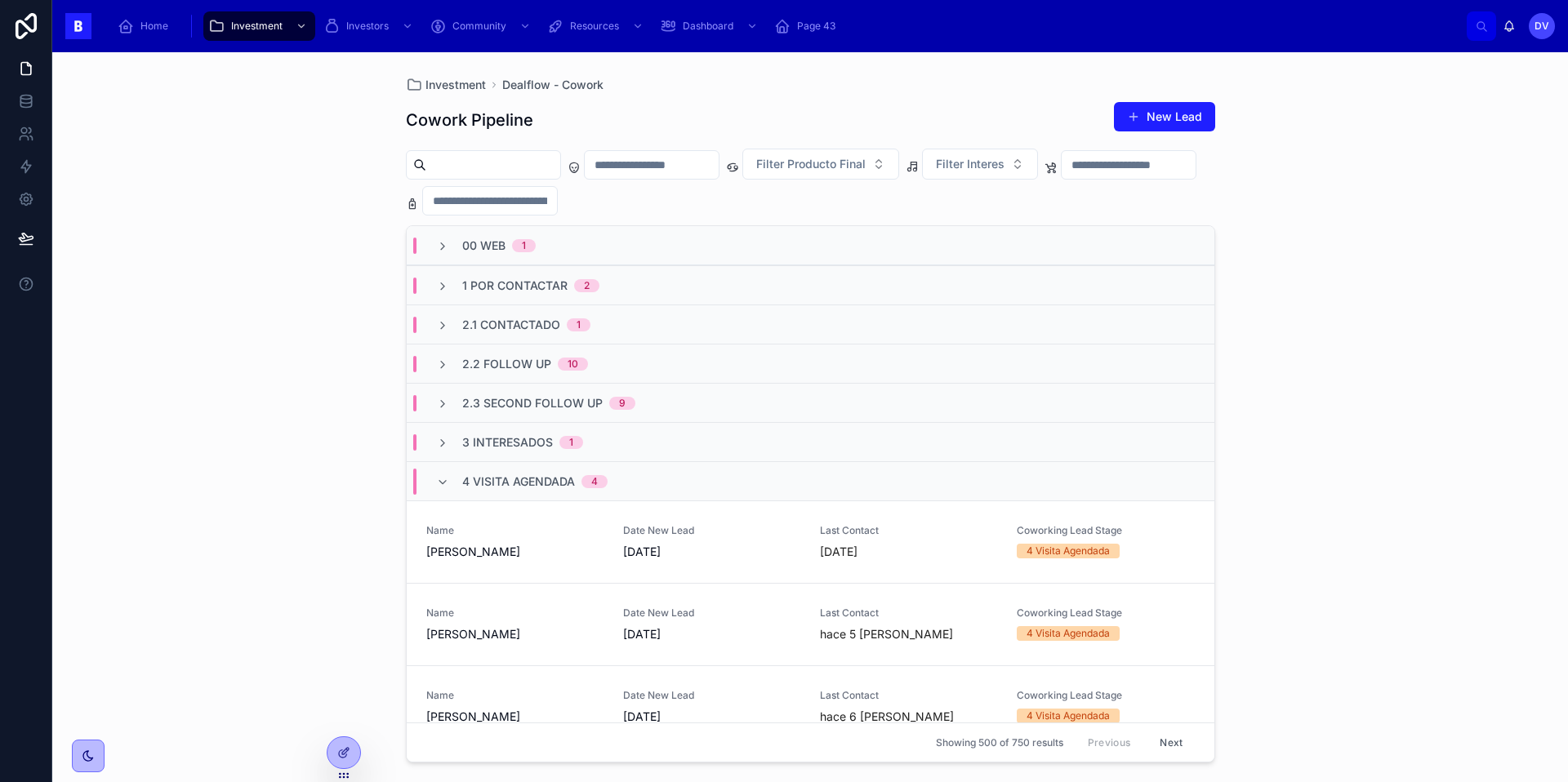
click at [452, 481] on div "4 Visita Agendada 4" at bounding box center [522, 481] width 172 height 26
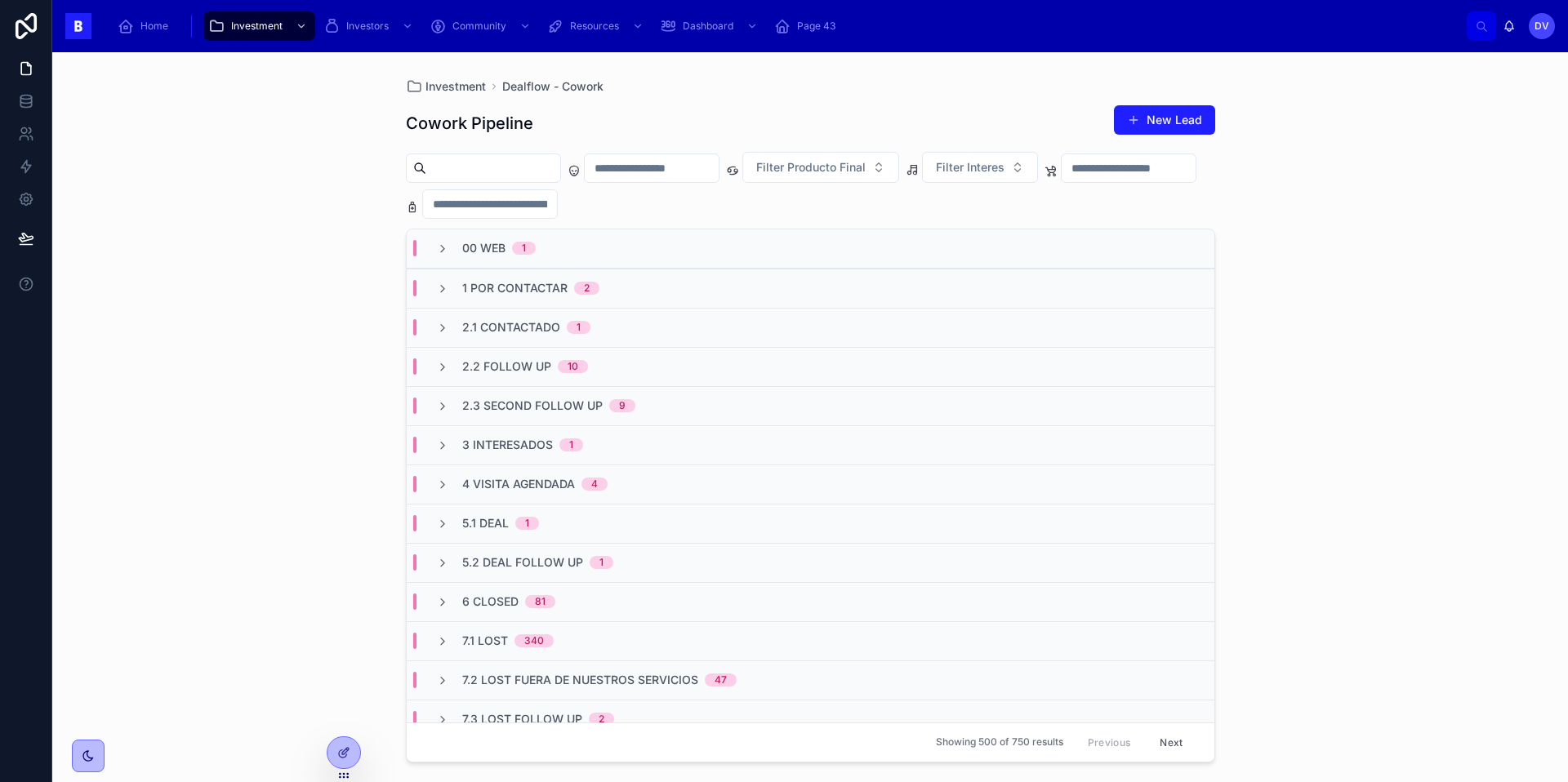
click at [452, 481] on div "4 Visita Agendada 4" at bounding box center [522, 484] width 172 height 16
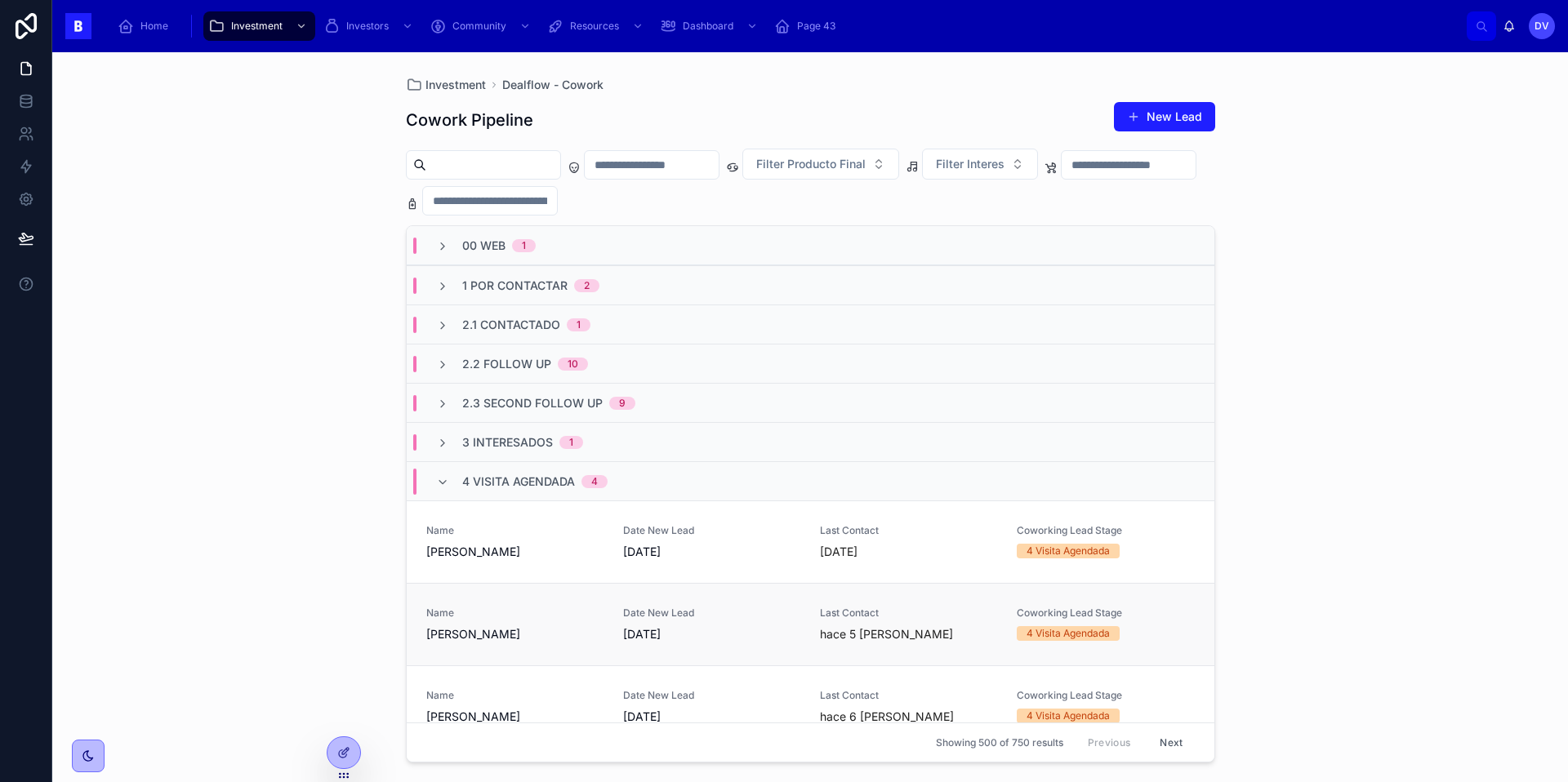
click at [585, 633] on span "[PERSON_NAME]" at bounding box center [514, 634] width 177 height 16
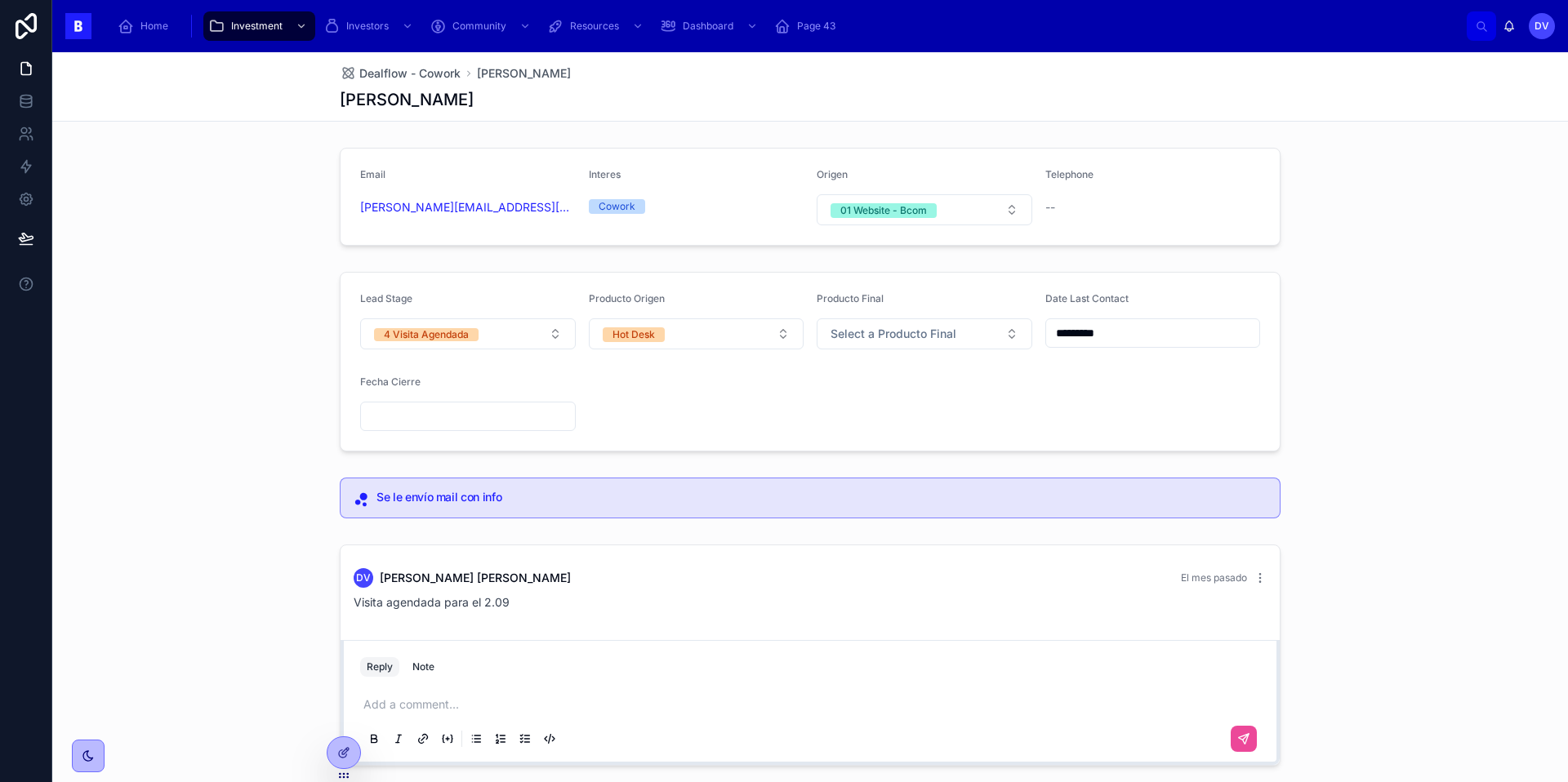
click at [1123, 333] on input "*********" at bounding box center [1153, 333] width 214 height 23
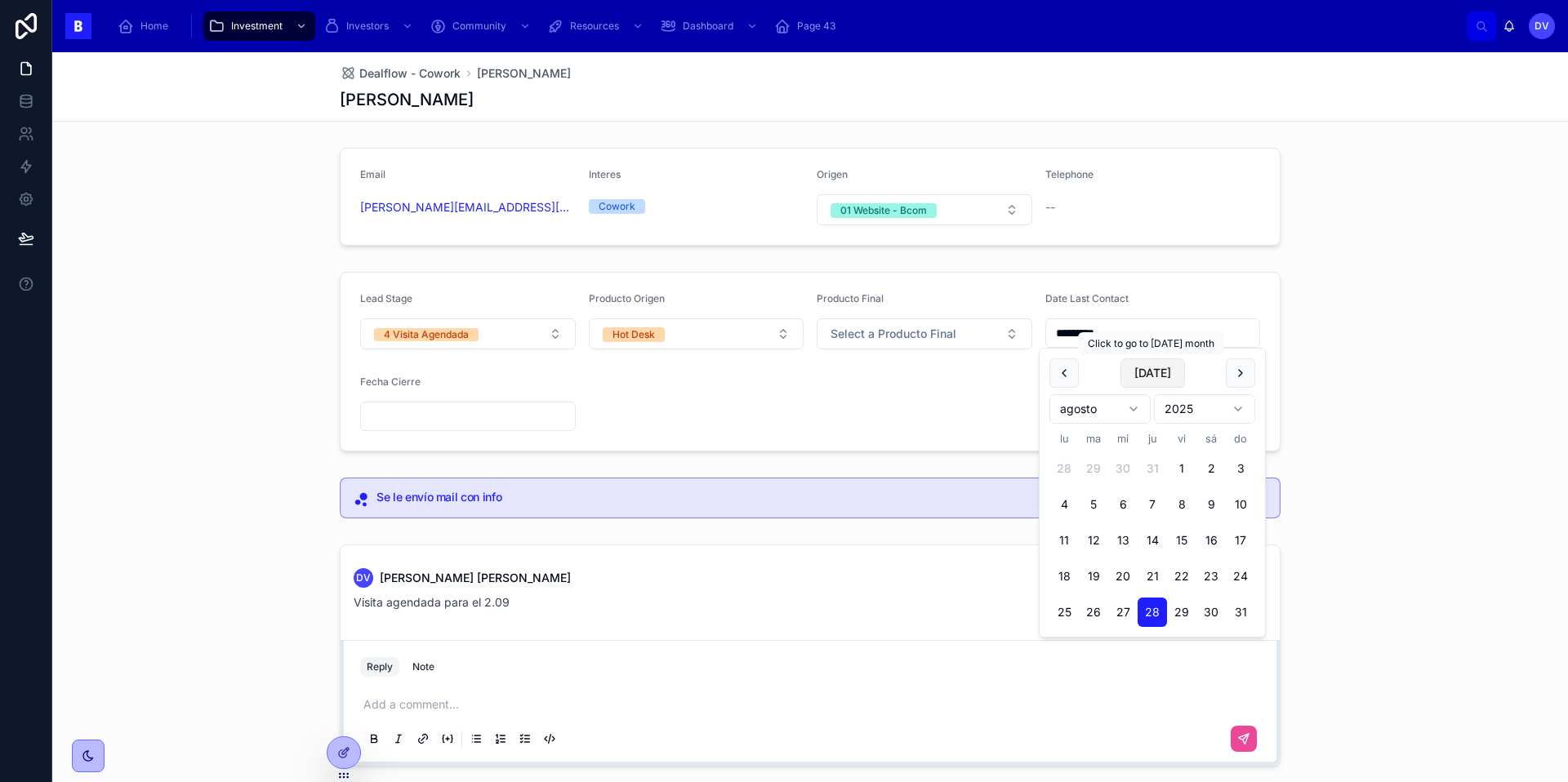
click at [1150, 374] on button "[DATE]" at bounding box center [1152, 373] width 65 height 29
click at [1159, 377] on button "[DATE]" at bounding box center [1152, 373] width 65 height 29
type input "********"
click at [1326, 364] on div "Lead Stage 4 Visita Agendada Producto Origen Hot Desk Producto Final Select a P…" at bounding box center [810, 361] width 1515 height 193
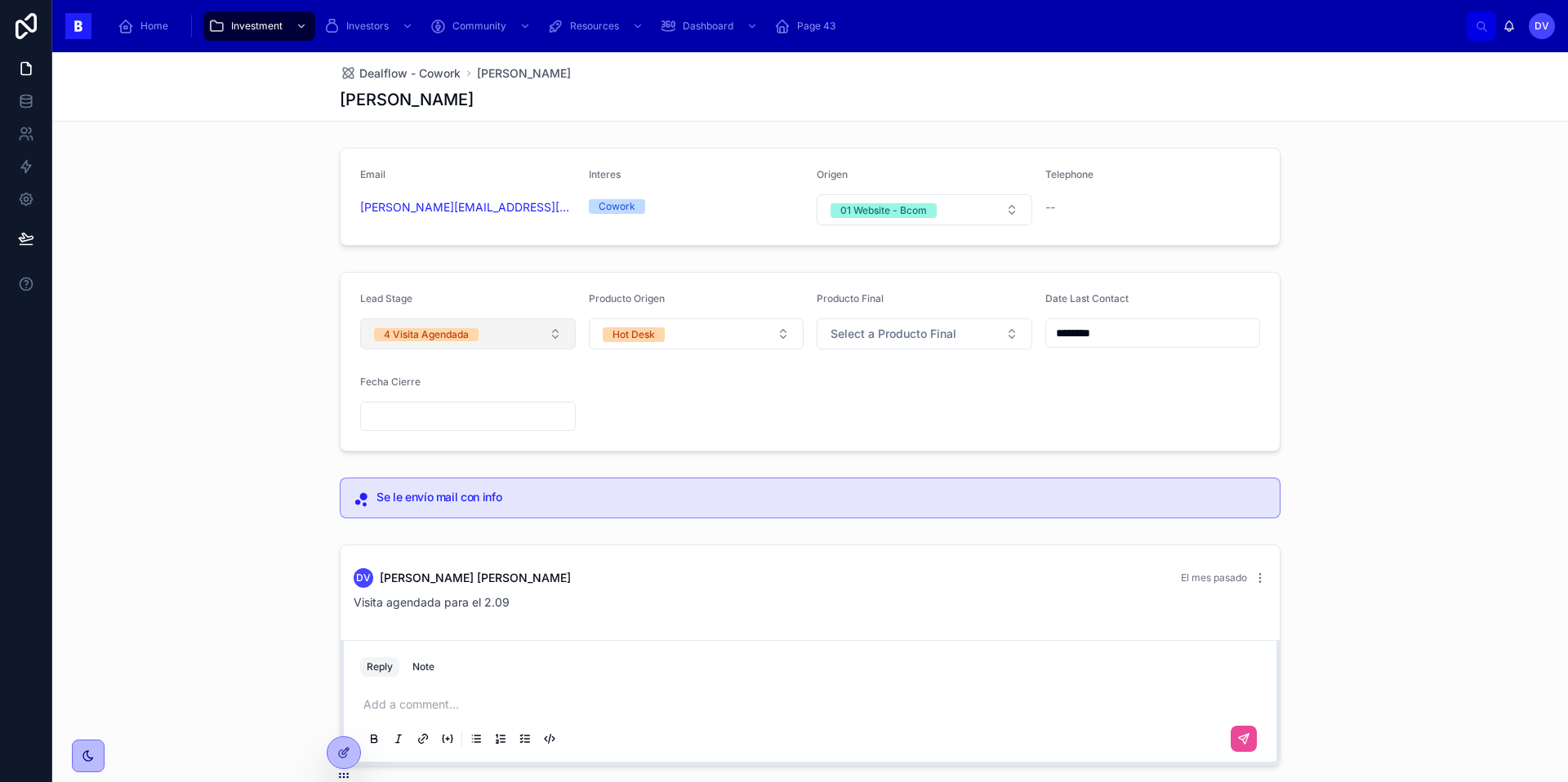
click at [554, 325] on button "4 Visita Agendada" at bounding box center [468, 333] width 216 height 31
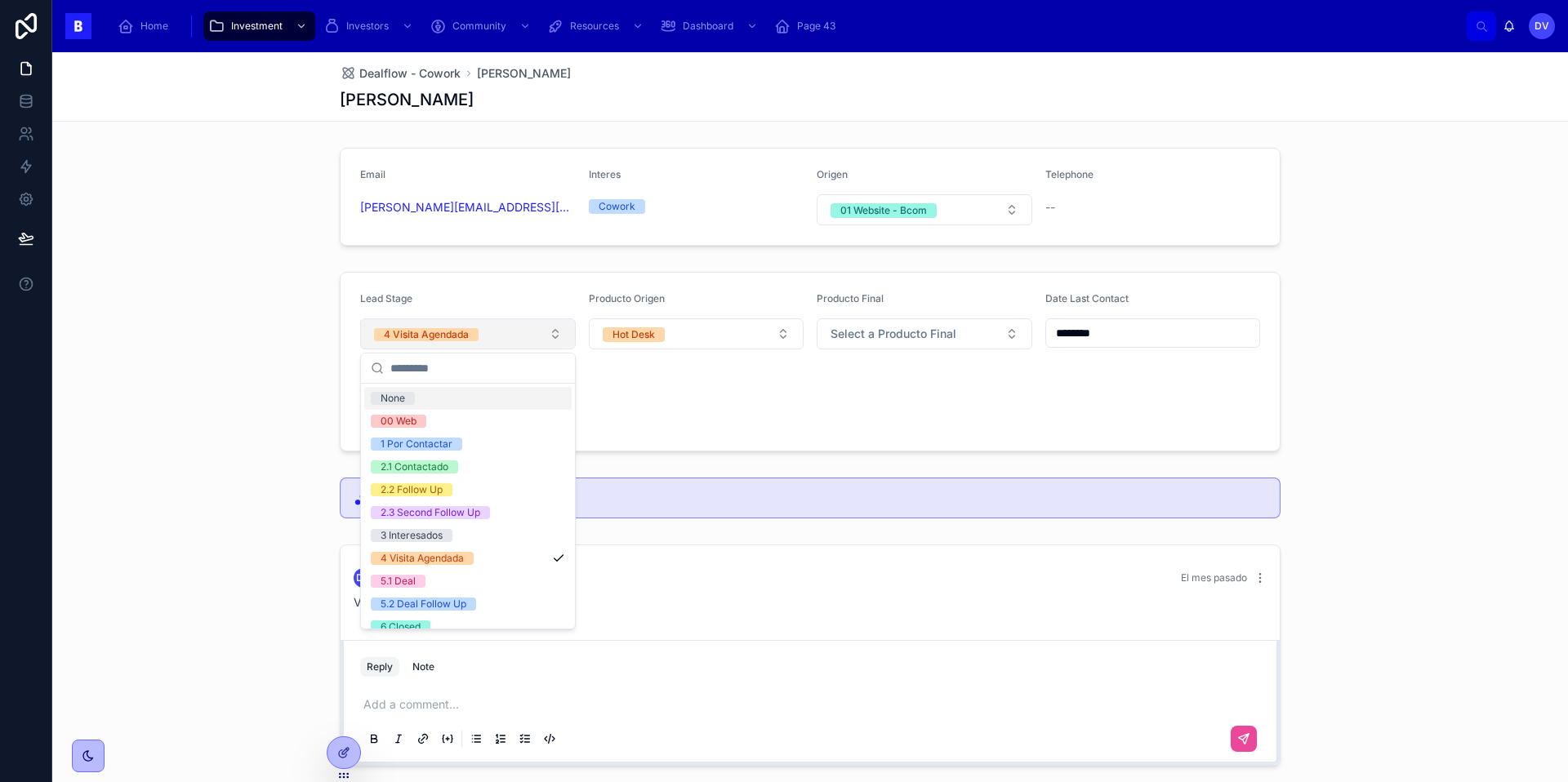
click at [554, 325] on button "4 Visita Agendada" at bounding box center [468, 333] width 216 height 31
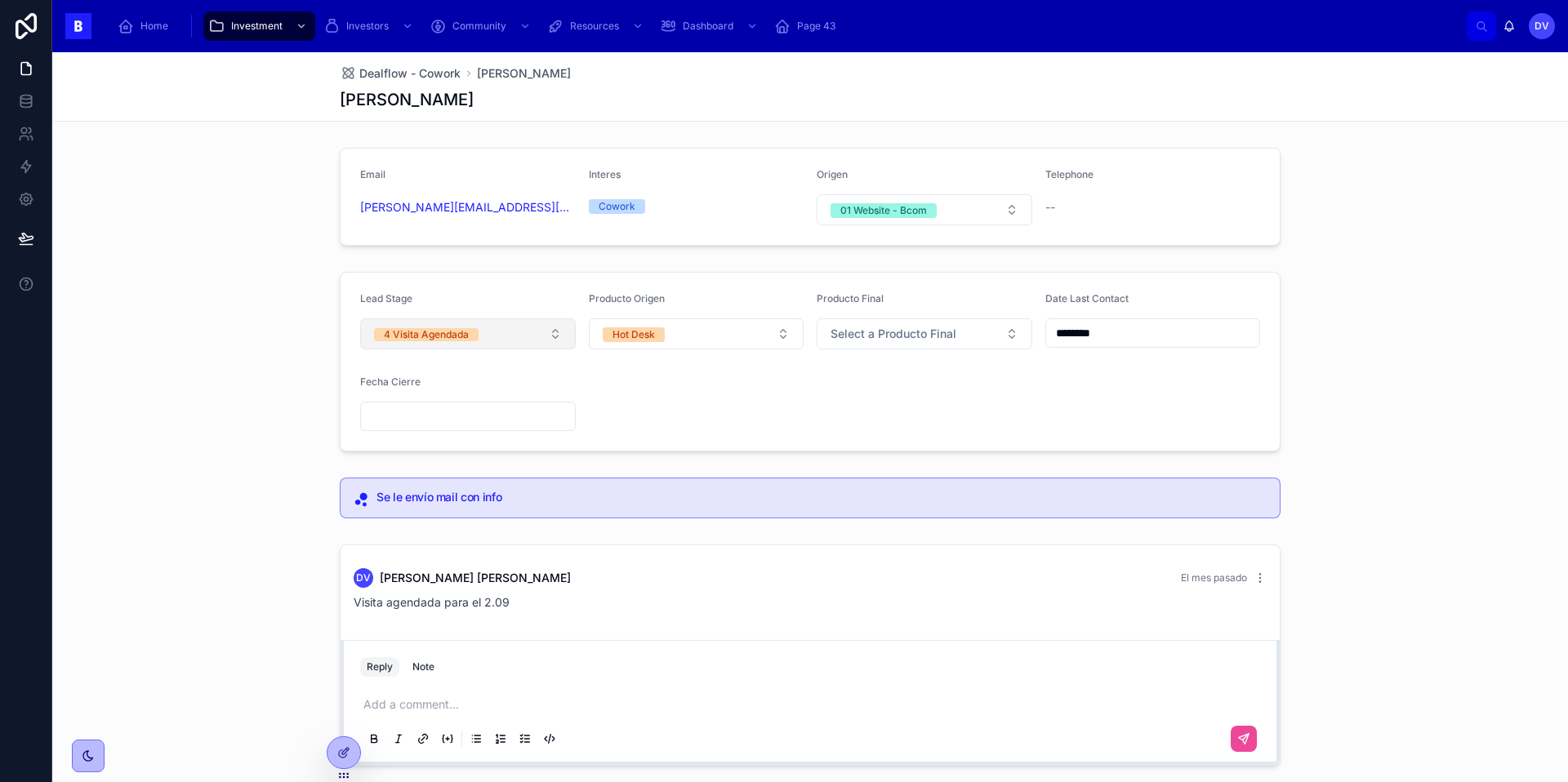
click at [561, 331] on button "4 Visita Agendada" at bounding box center [468, 333] width 216 height 31
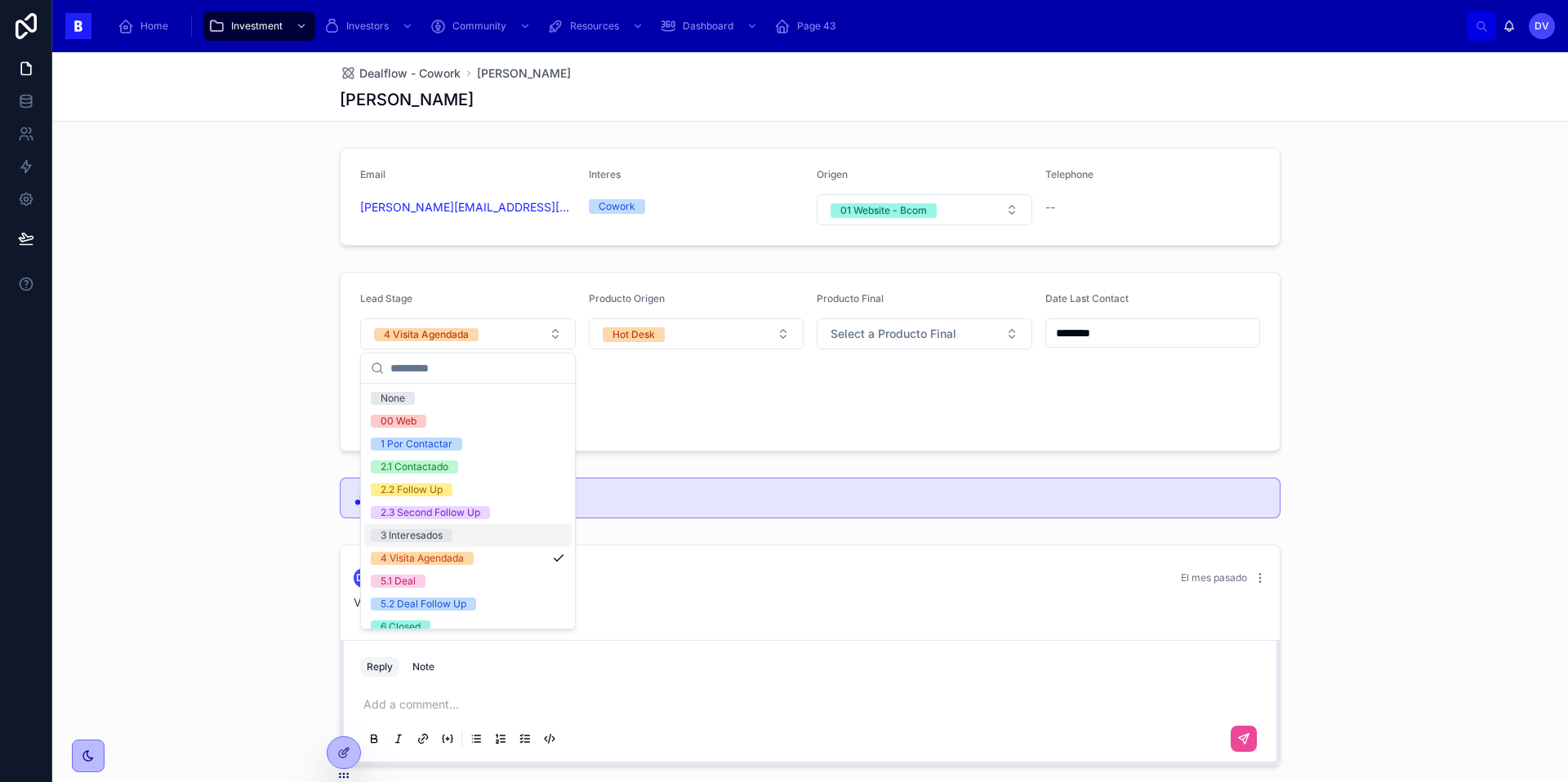
click at [490, 537] on div "3 Interesados" at bounding box center [468, 535] width 207 height 23
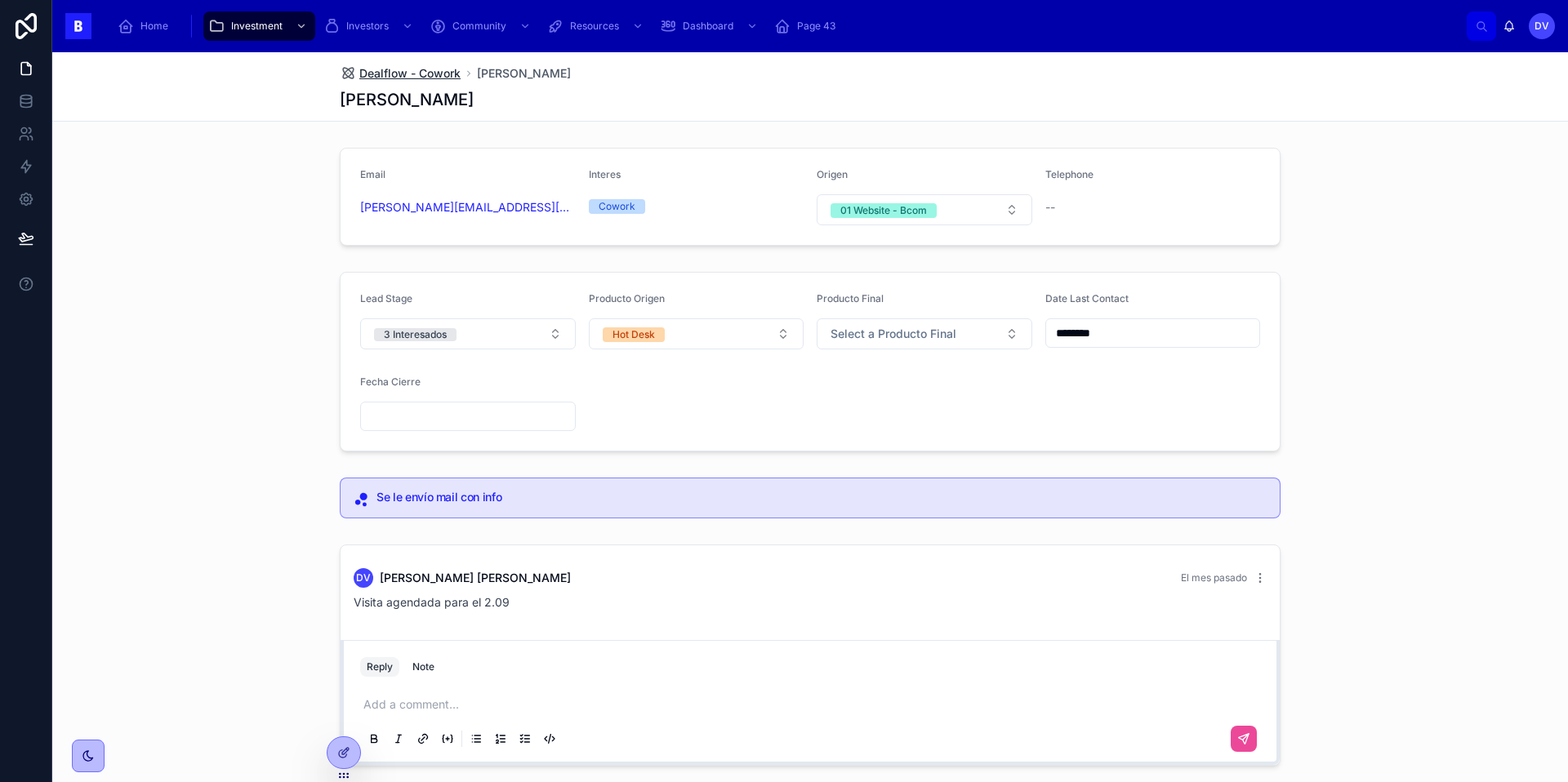
click at [452, 76] on span "Dealflow - Cowork" at bounding box center [409, 73] width 101 height 16
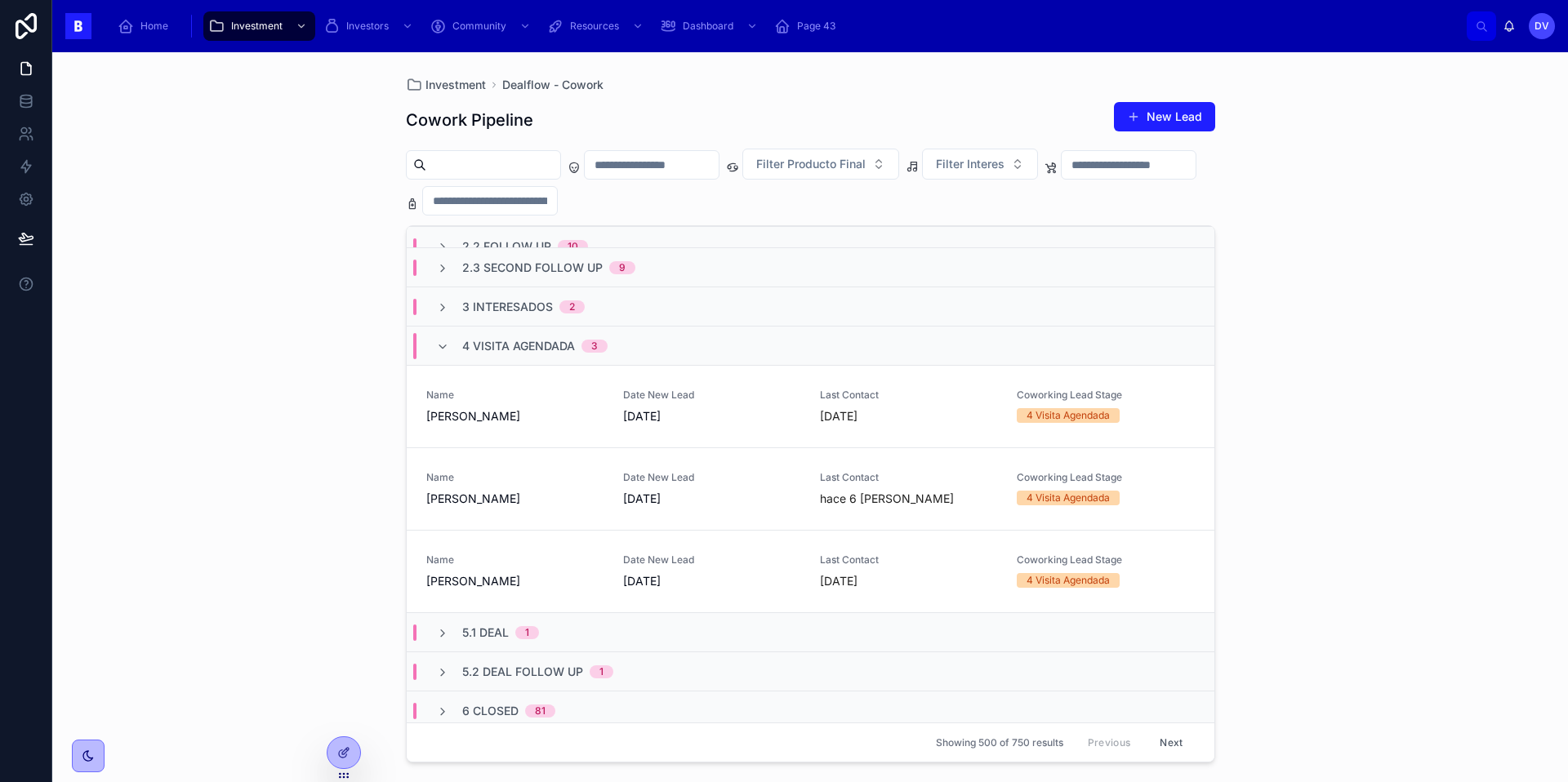
scroll to position [147, 0]
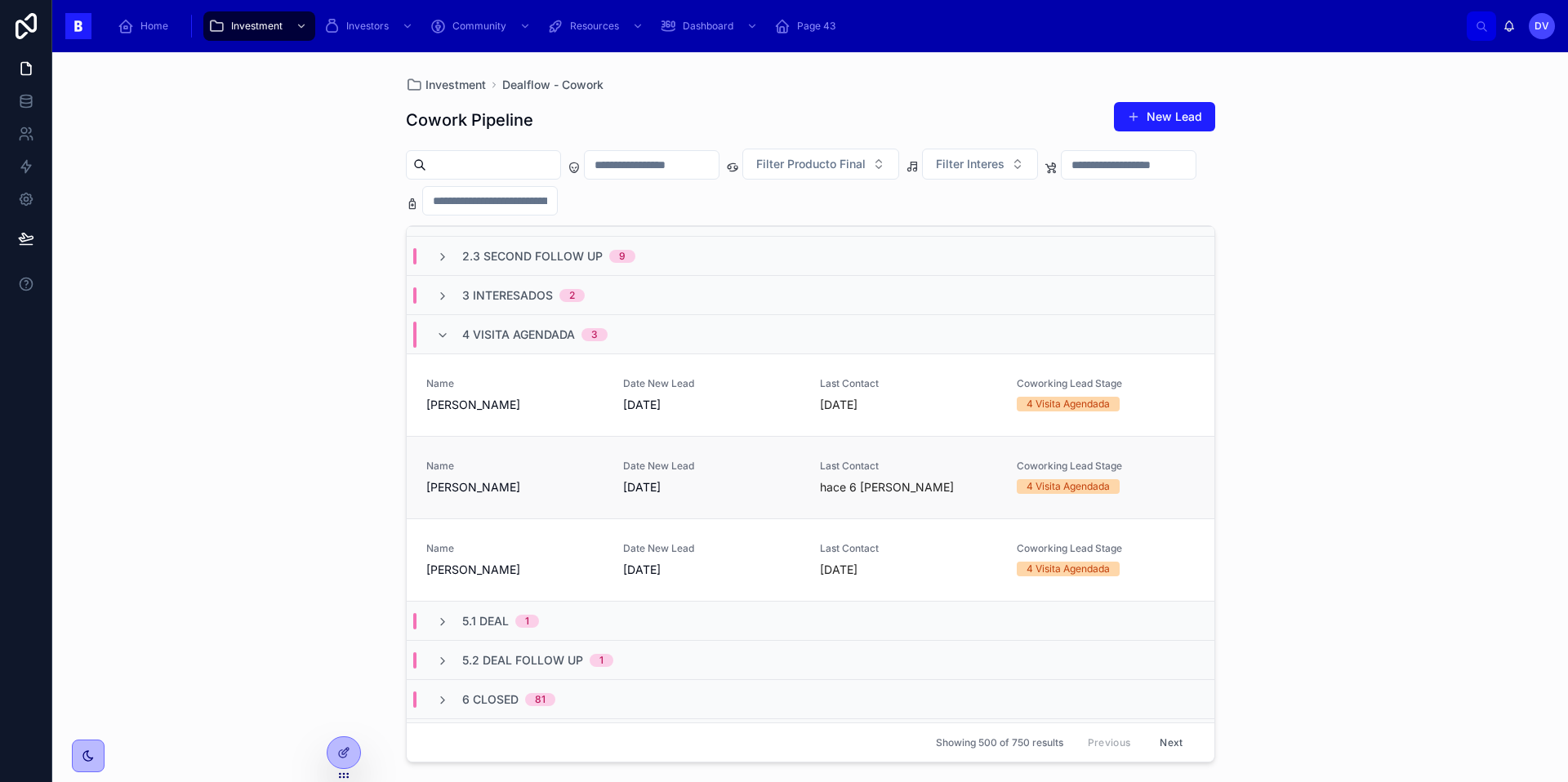
click at [521, 487] on span "[PERSON_NAME]" at bounding box center [514, 488] width 177 height 16
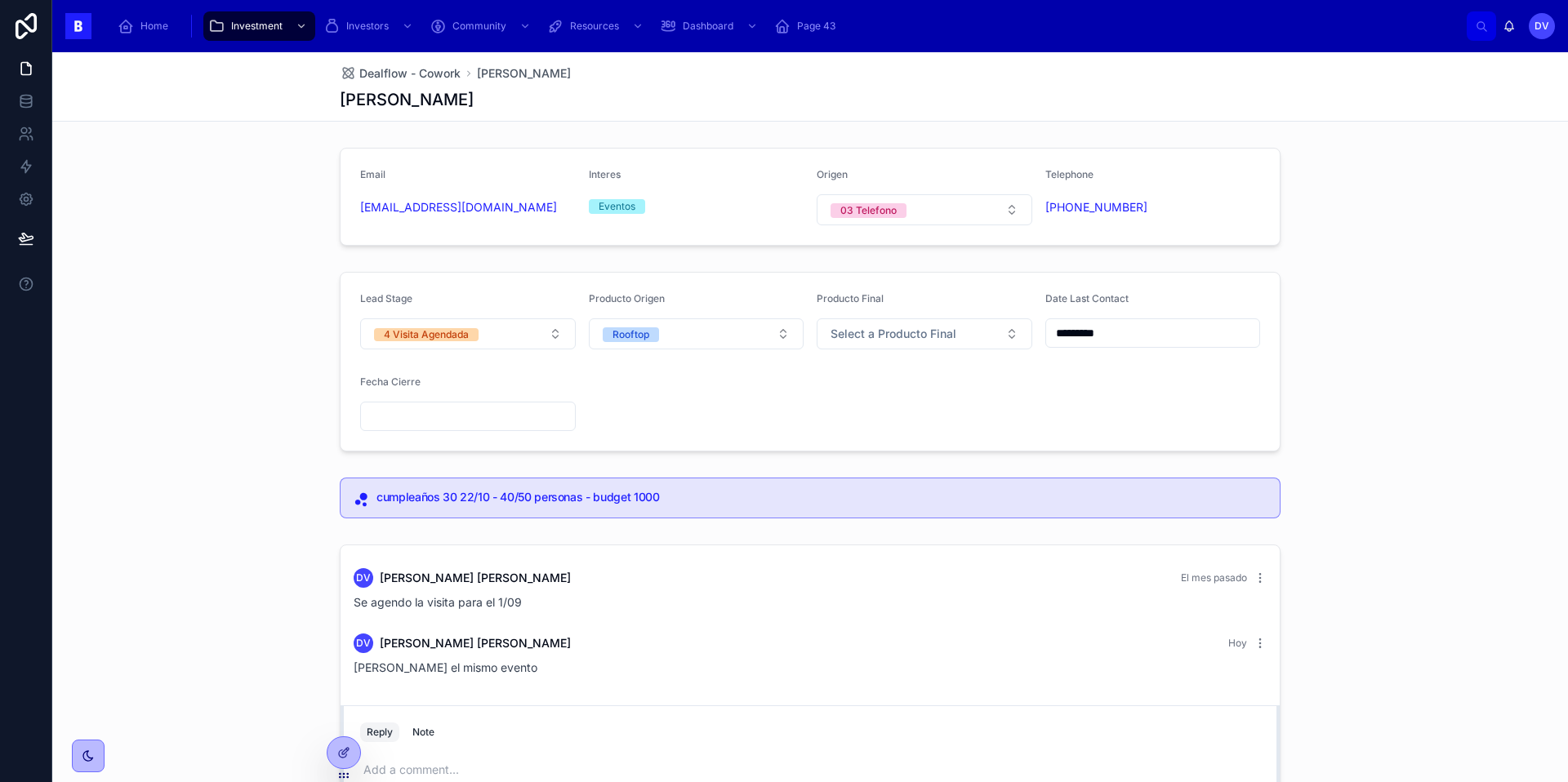
click at [1127, 344] on div "*********" at bounding box center [1153, 333] width 216 height 29
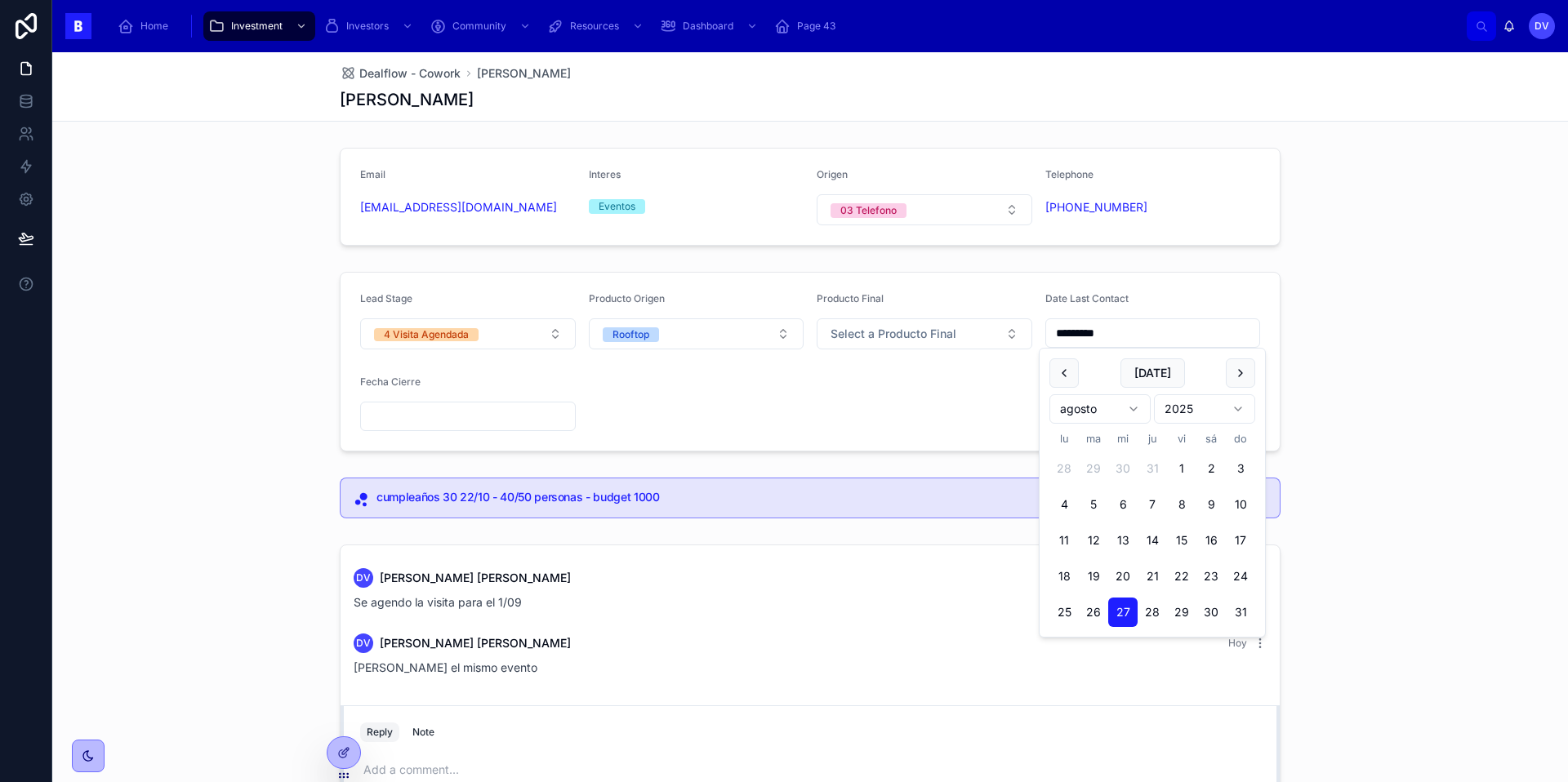
click at [1151, 337] on input "*********" at bounding box center [1153, 333] width 214 height 23
click at [1162, 365] on button "[DATE]" at bounding box center [1152, 373] width 65 height 29
click at [1245, 381] on button at bounding box center [1240, 373] width 29 height 29
click at [1152, 375] on button "[DATE]" at bounding box center [1152, 373] width 65 height 29
click at [1065, 470] on button "1" at bounding box center [1064, 469] width 29 height 29
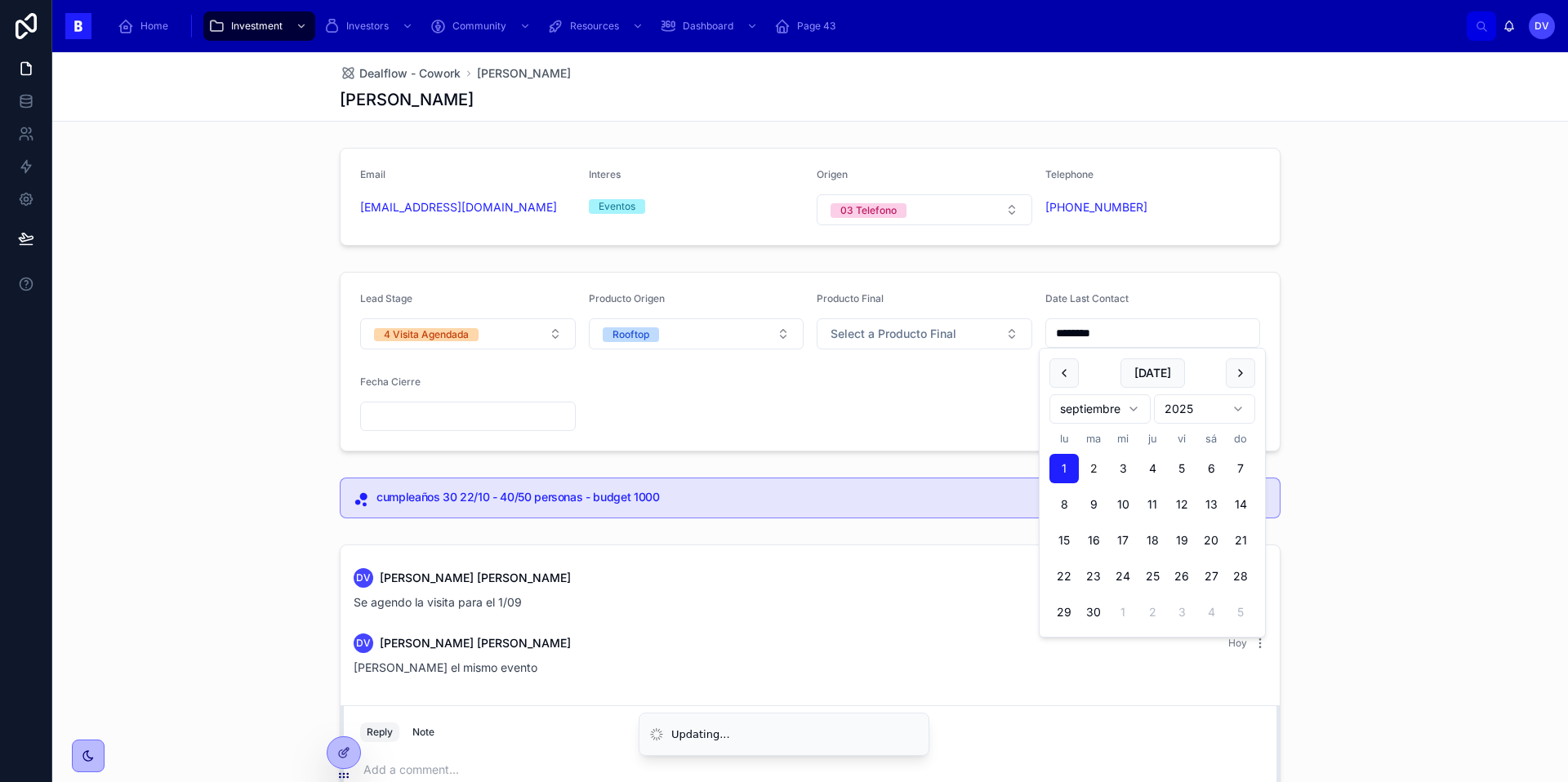
click at [1326, 372] on div "Lead Stage 4 Visita Agendada Producto Origen Rooftop Producto Final Select a Pr…" at bounding box center [810, 361] width 1515 height 193
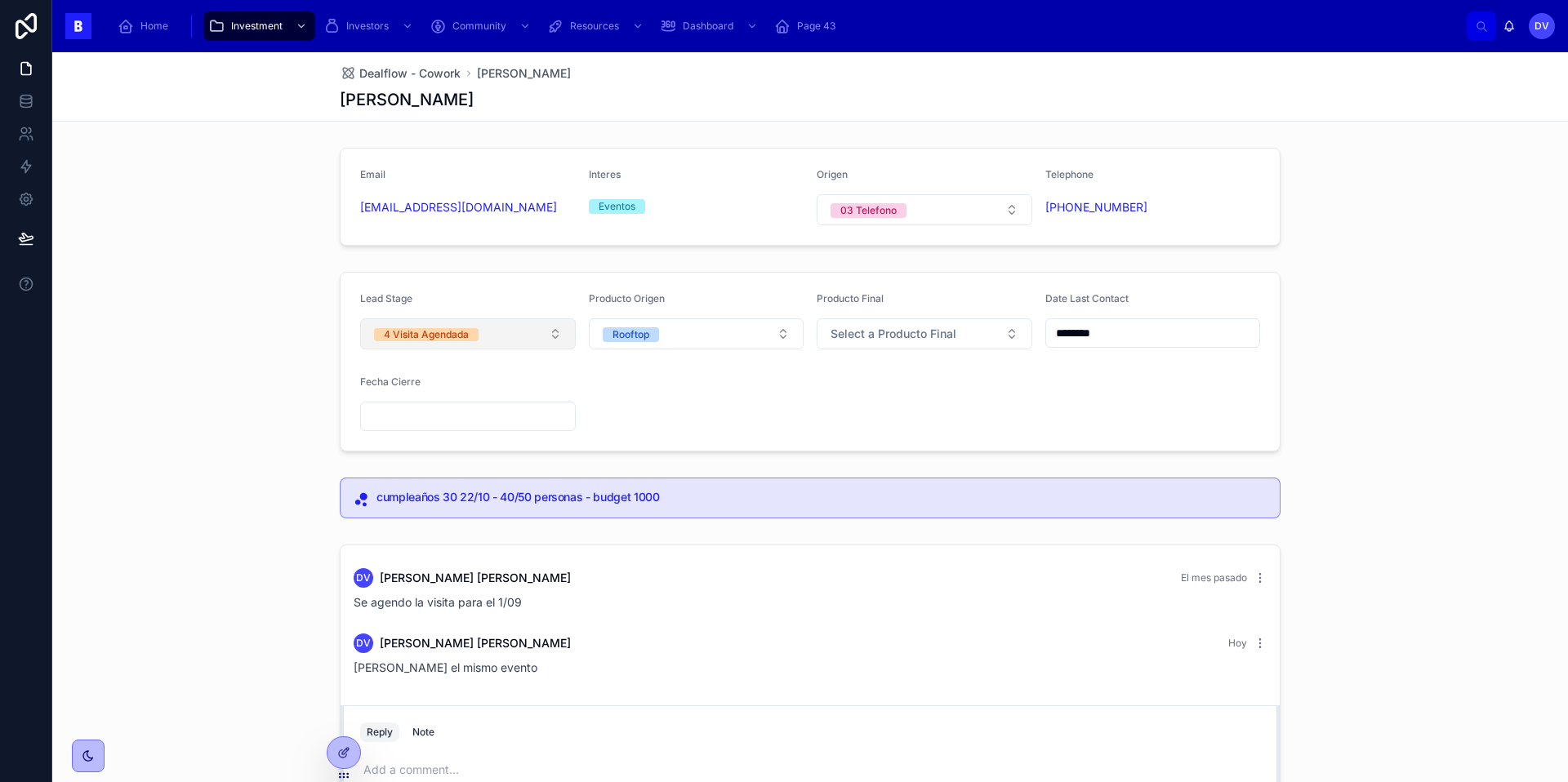
click at [555, 335] on button "4 Visita Agendada" at bounding box center [468, 333] width 216 height 31
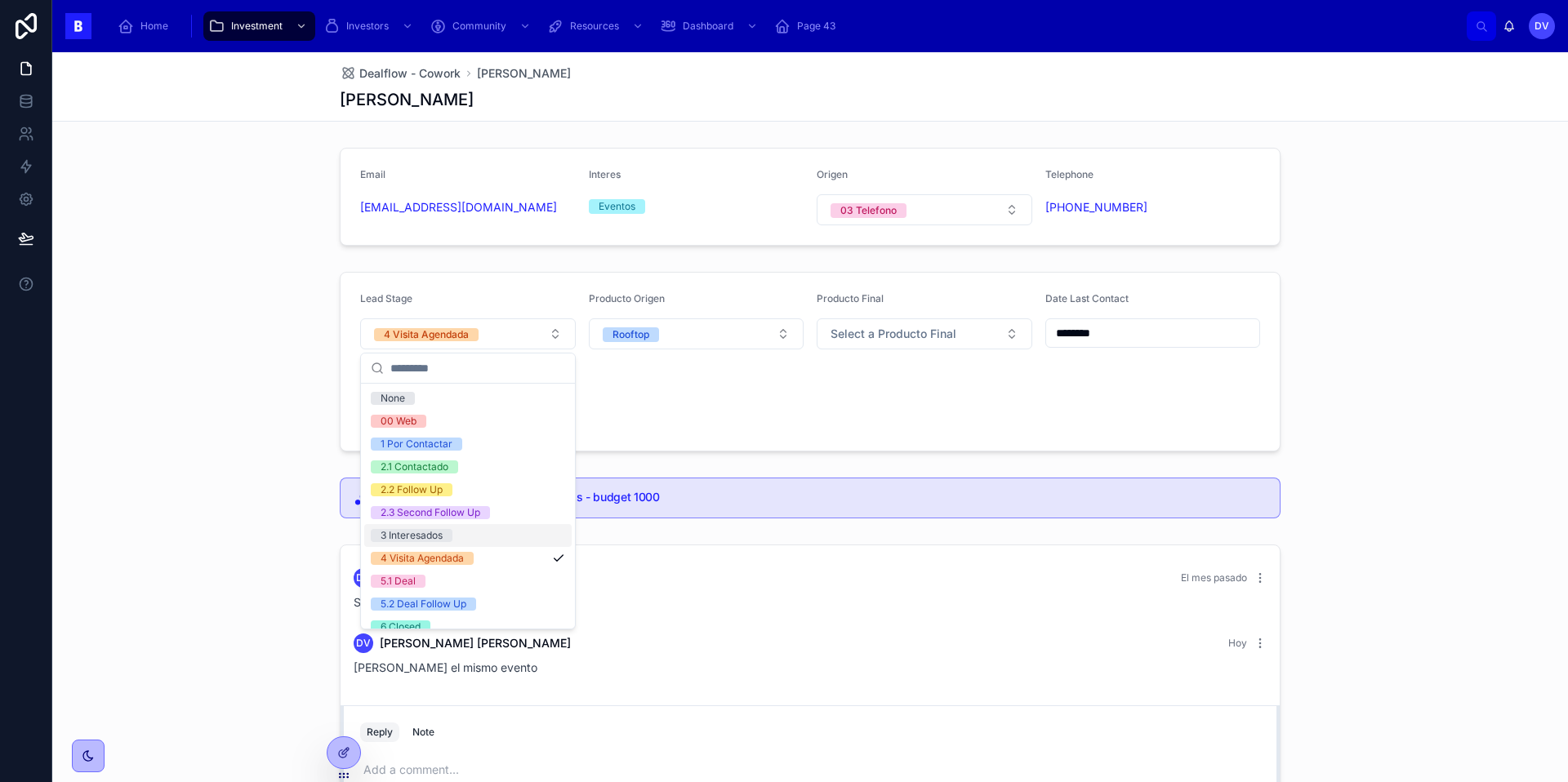
type input "********"
click at [503, 579] on div "5.1 Deal" at bounding box center [468, 581] width 207 height 23
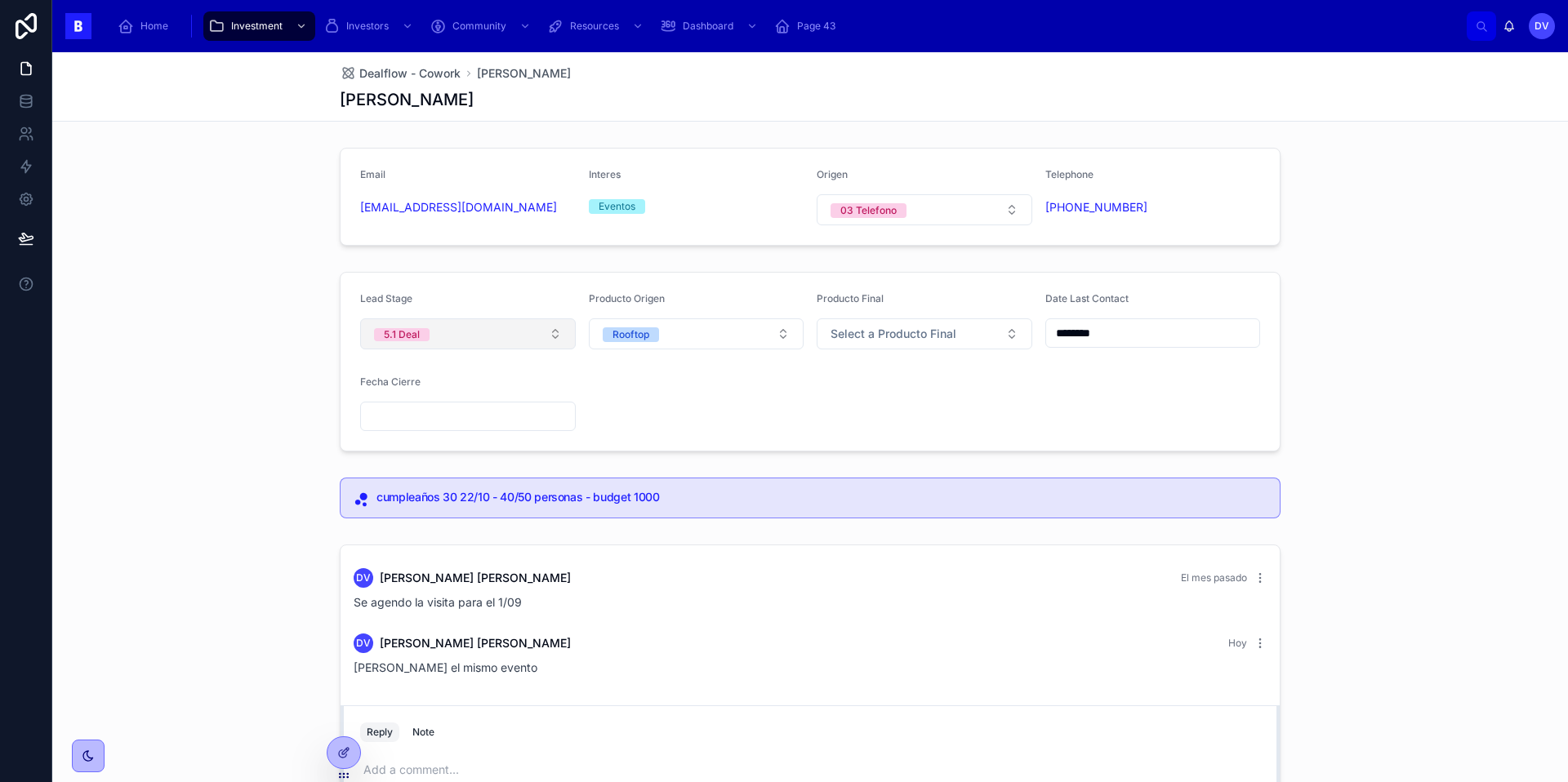
click at [551, 338] on button "5.1 Deal" at bounding box center [468, 333] width 216 height 31
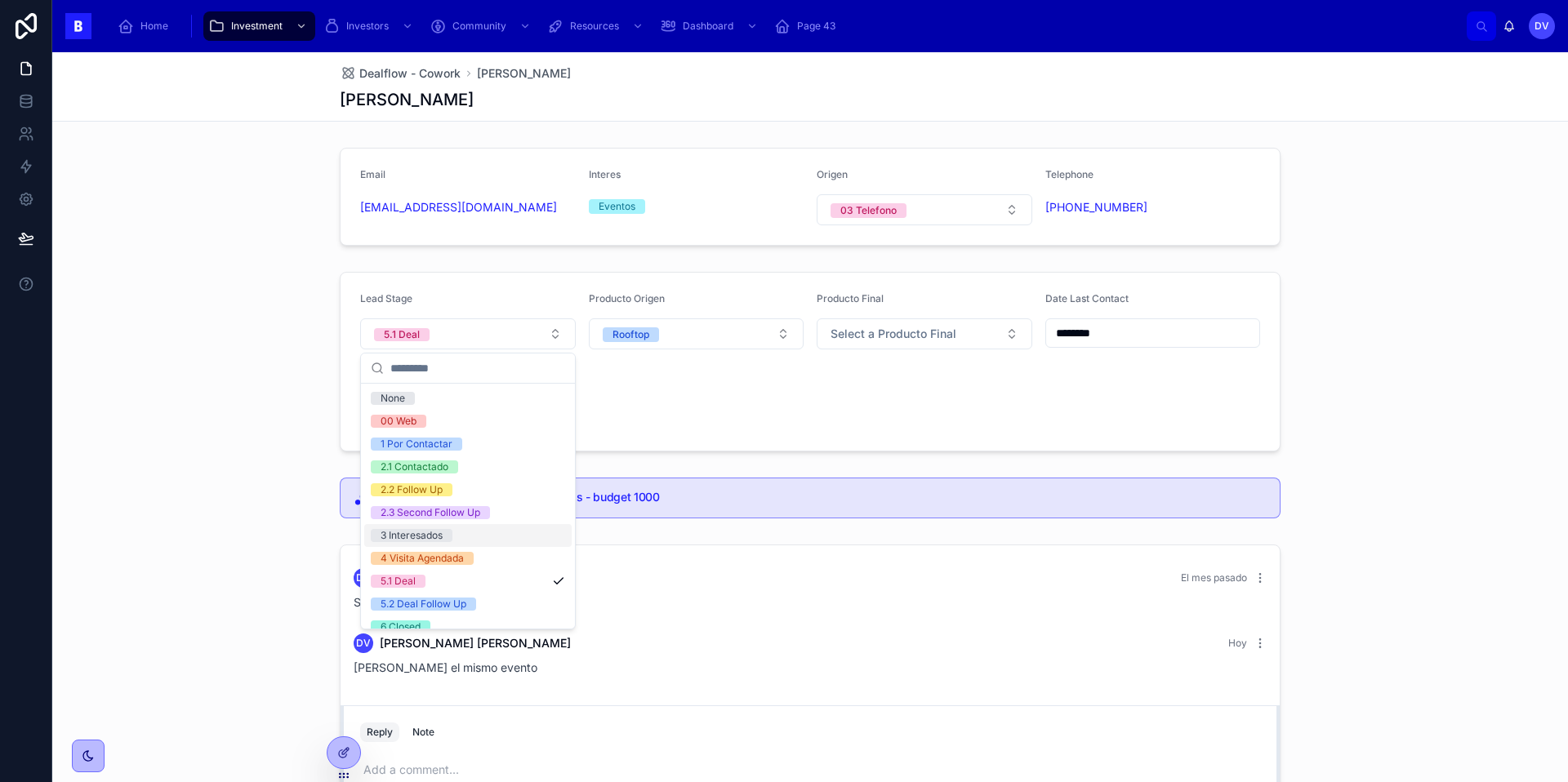
click at [496, 542] on div "3 Interesados" at bounding box center [468, 535] width 207 height 23
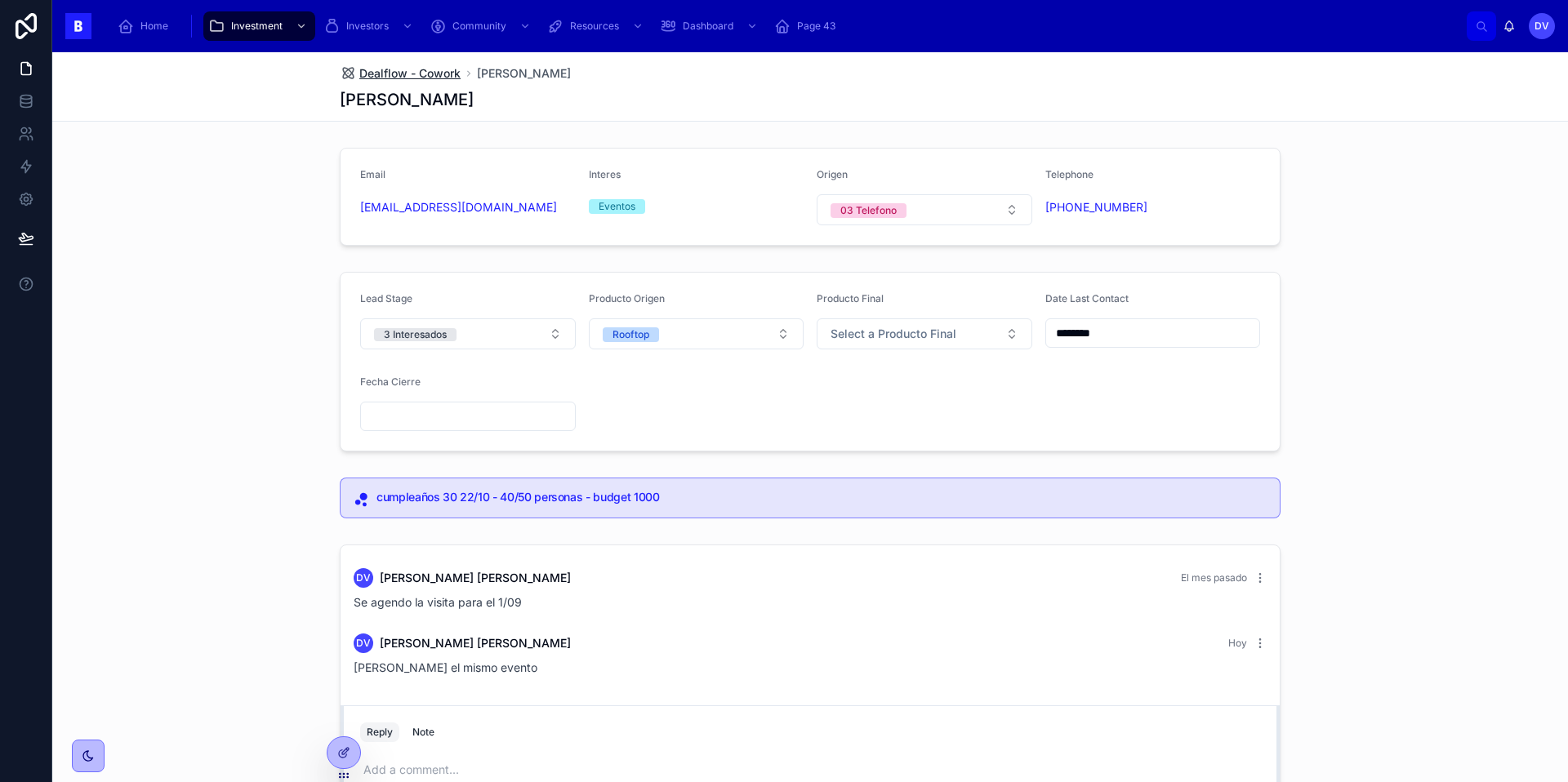
click at [443, 73] on span "Dealflow - Cowork" at bounding box center [409, 73] width 101 height 16
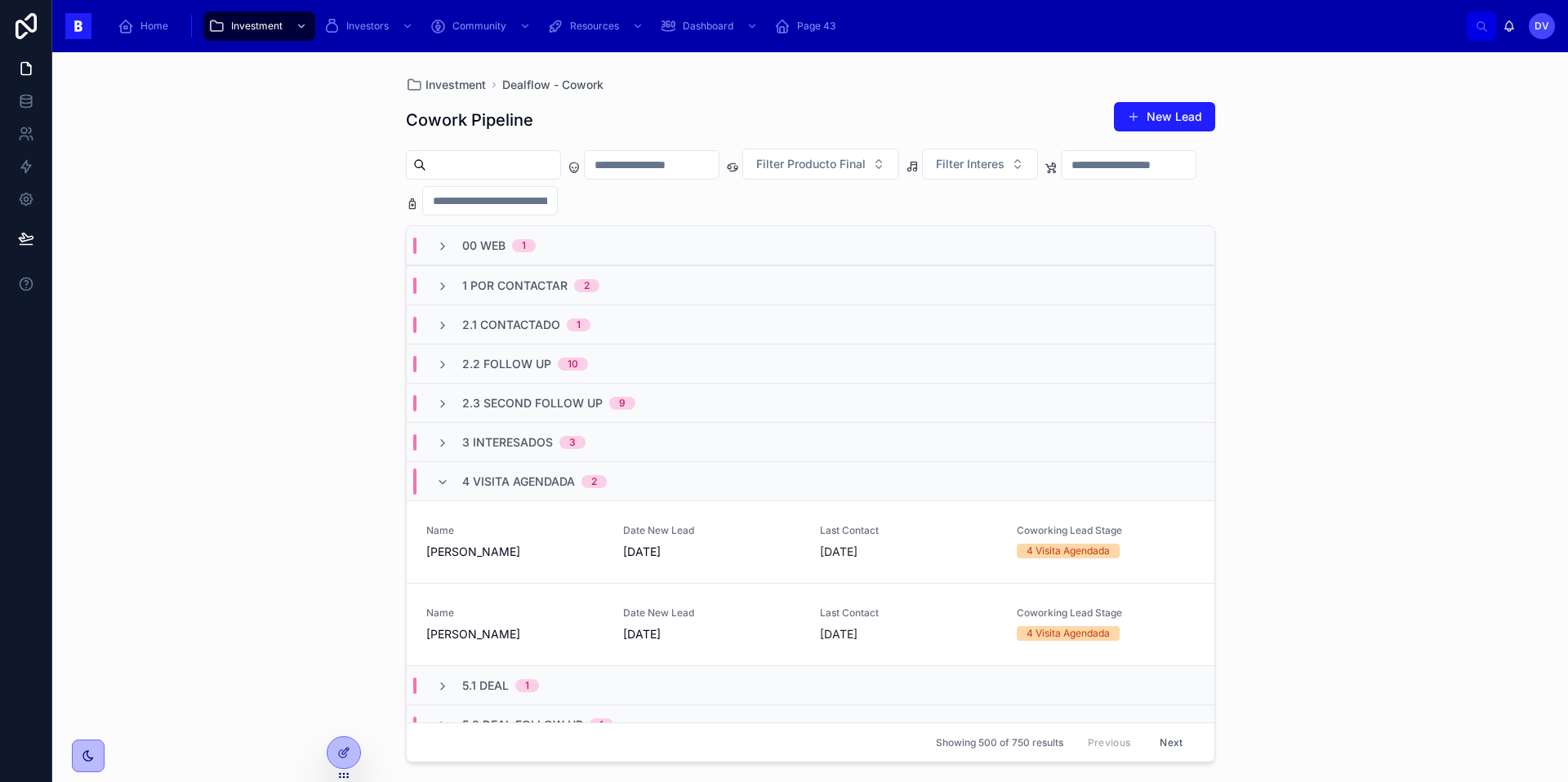
click at [482, 485] on span "4 Visita Agendada" at bounding box center [518, 481] width 112 height 16
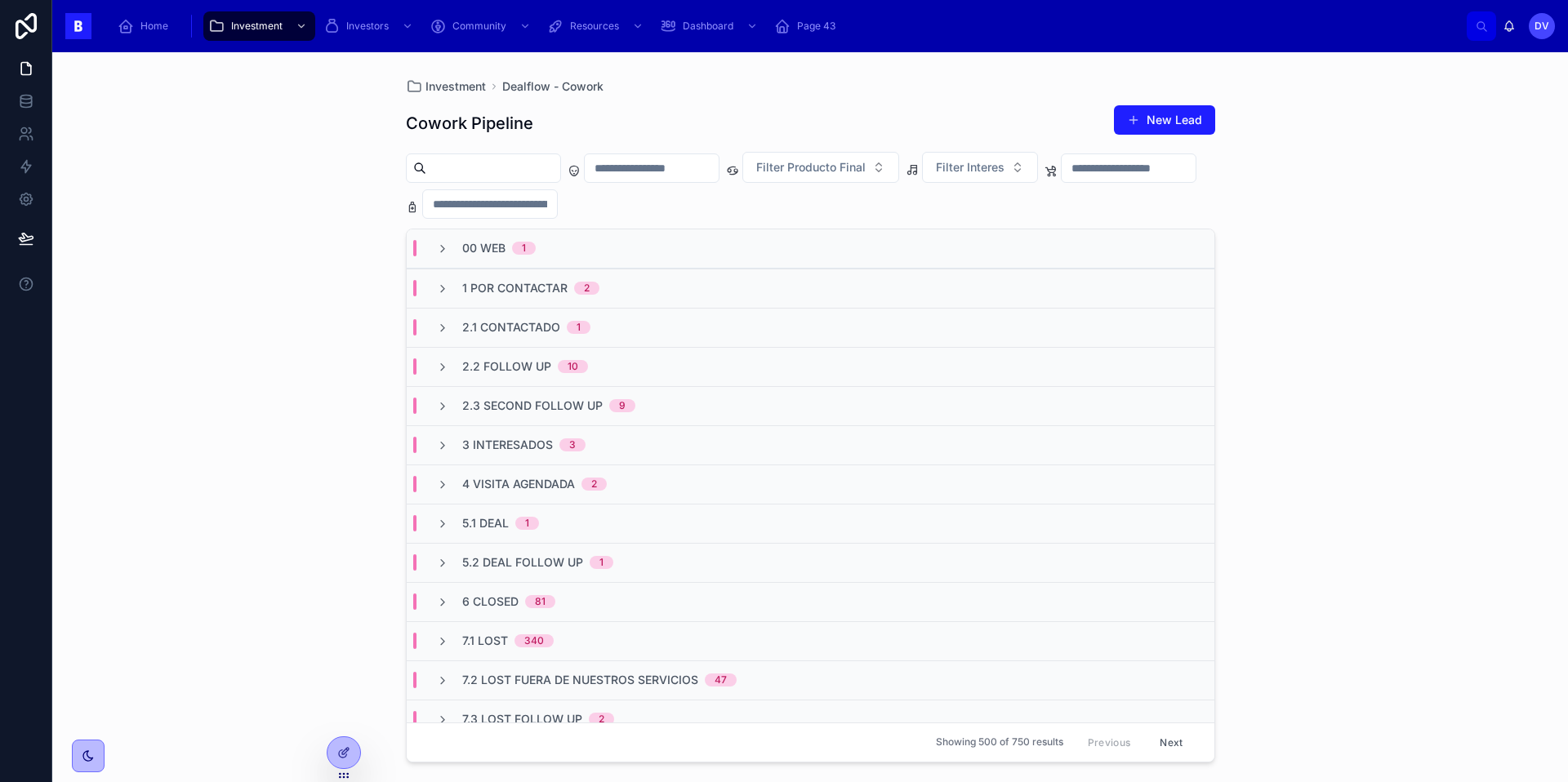
click at [489, 521] on span "5.1 Deal" at bounding box center [485, 523] width 47 height 16
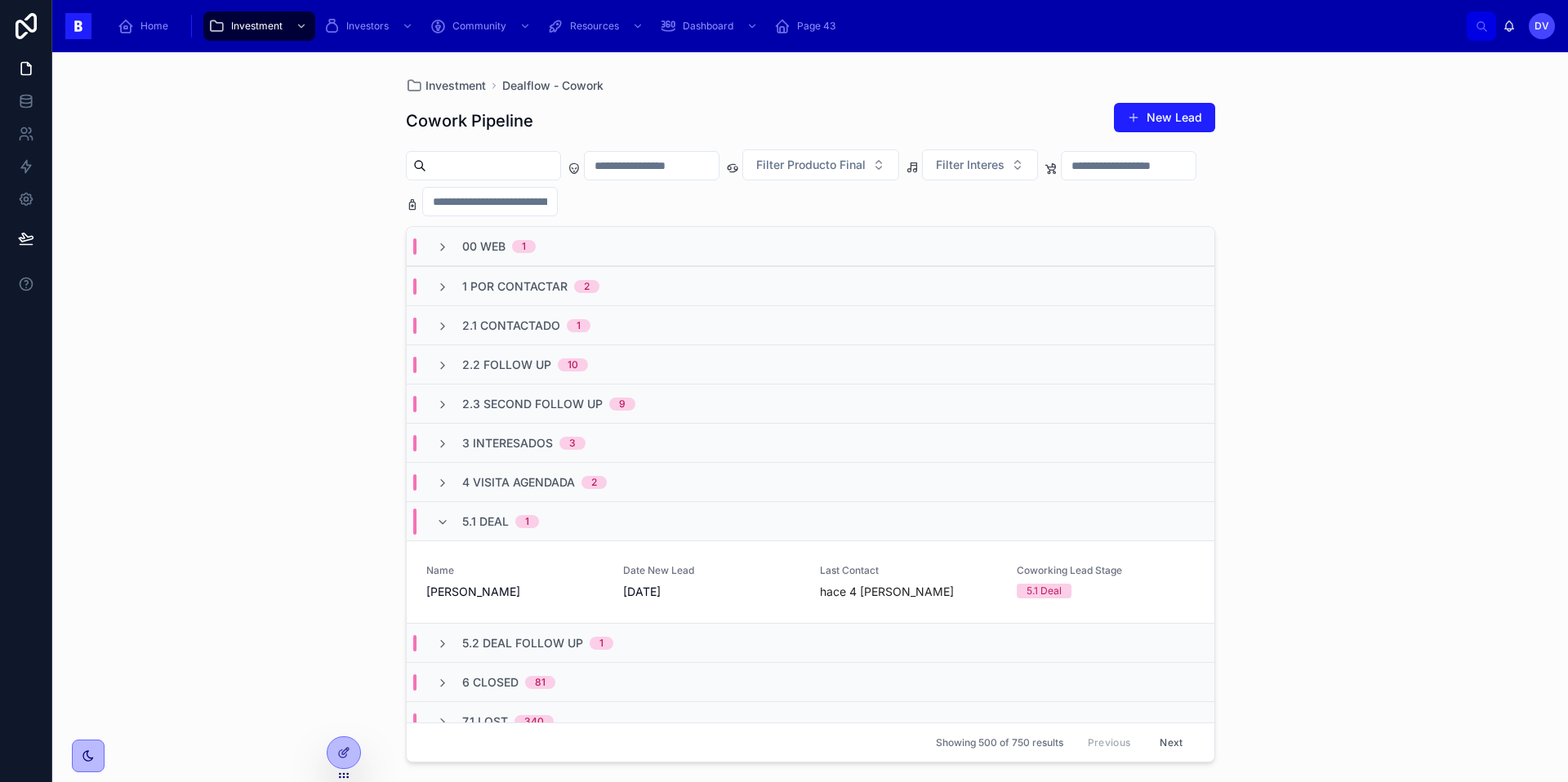
click at [476, 519] on span "5.1 Deal" at bounding box center [485, 522] width 47 height 16
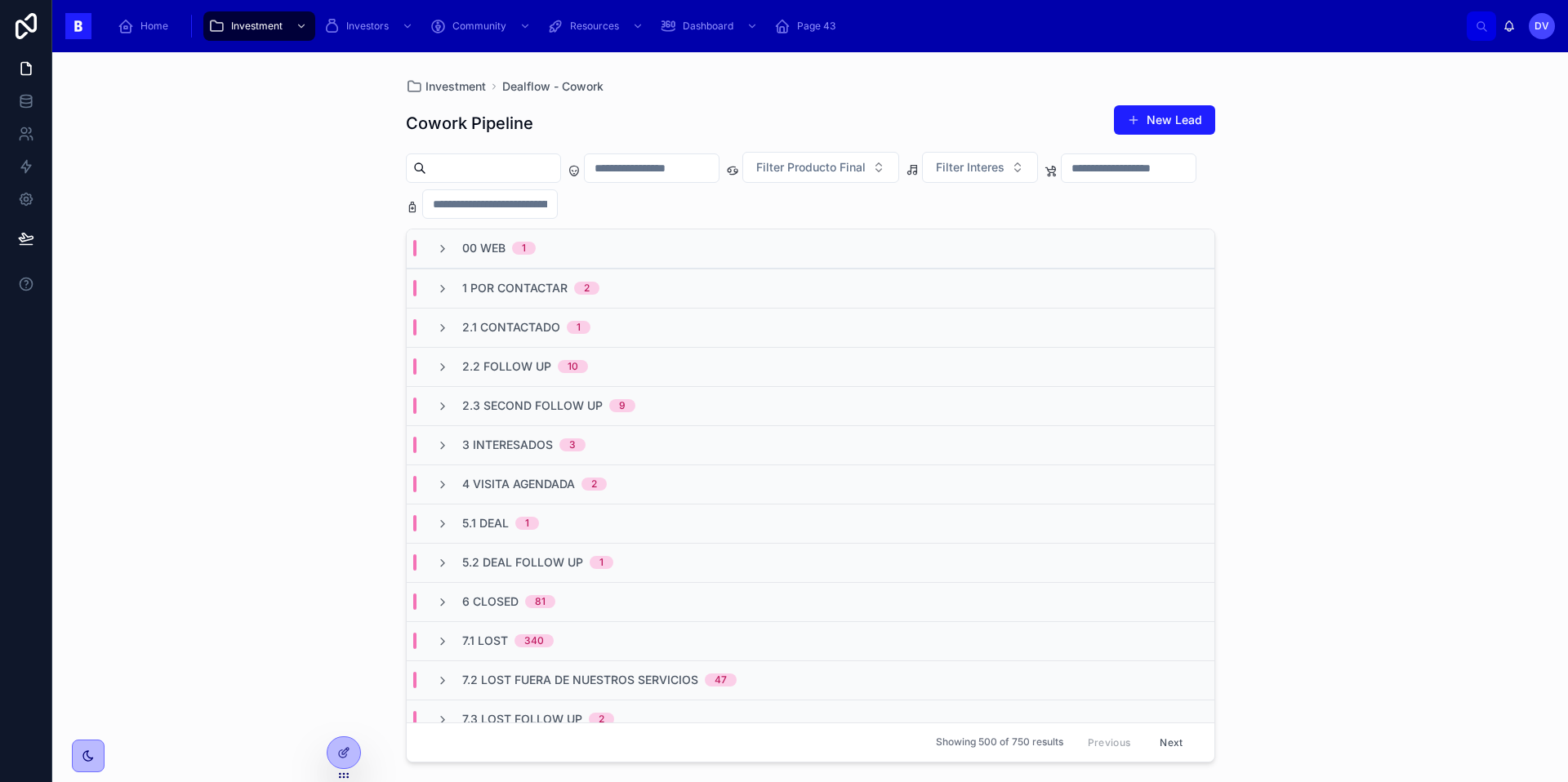
click at [503, 249] on span "00 Web" at bounding box center [483, 248] width 43 height 16
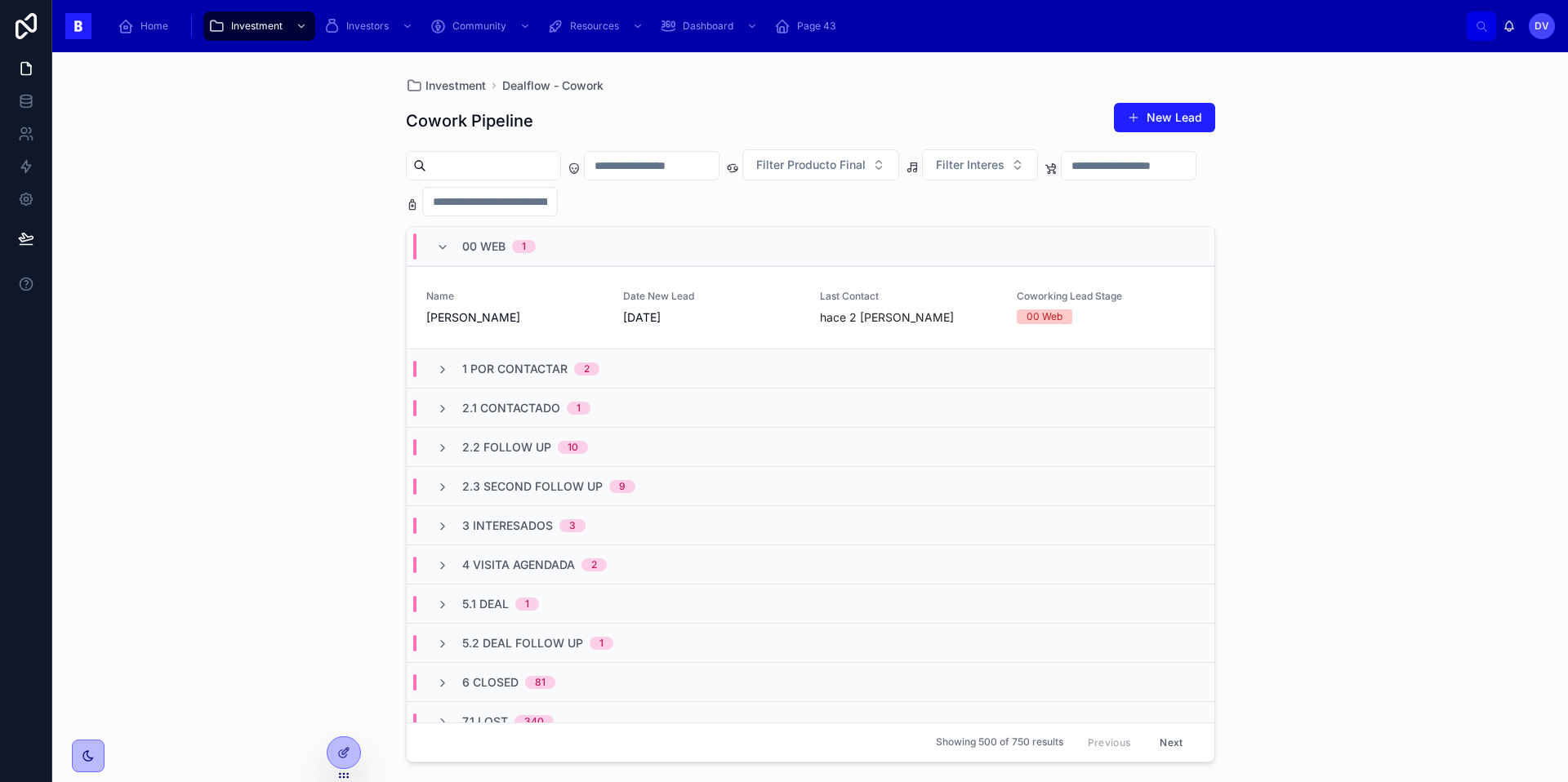
click at [502, 248] on span "00 Web" at bounding box center [483, 247] width 43 height 16
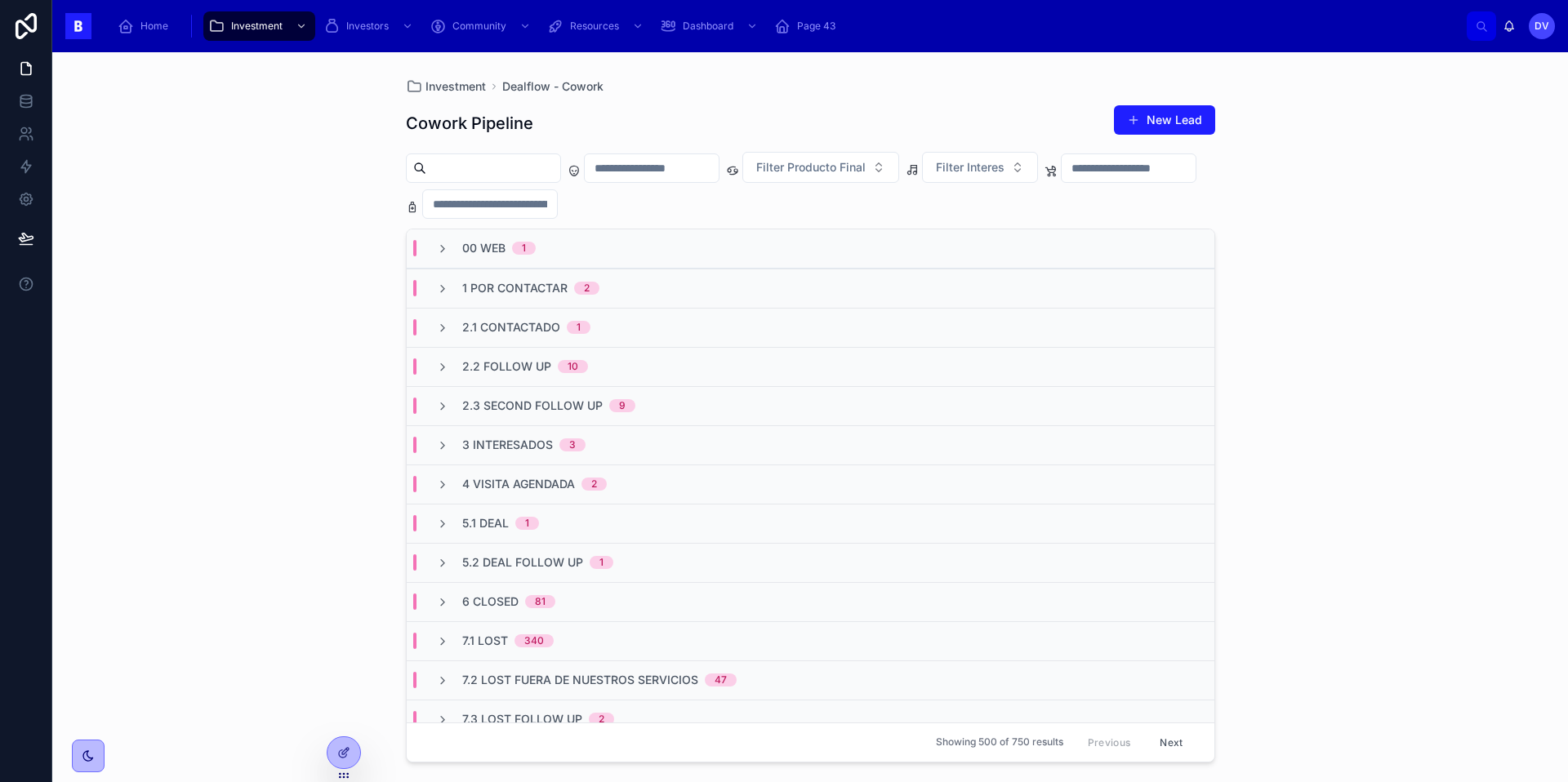
click at [524, 280] on span "1 Por Contactar" at bounding box center [514, 288] width 105 height 16
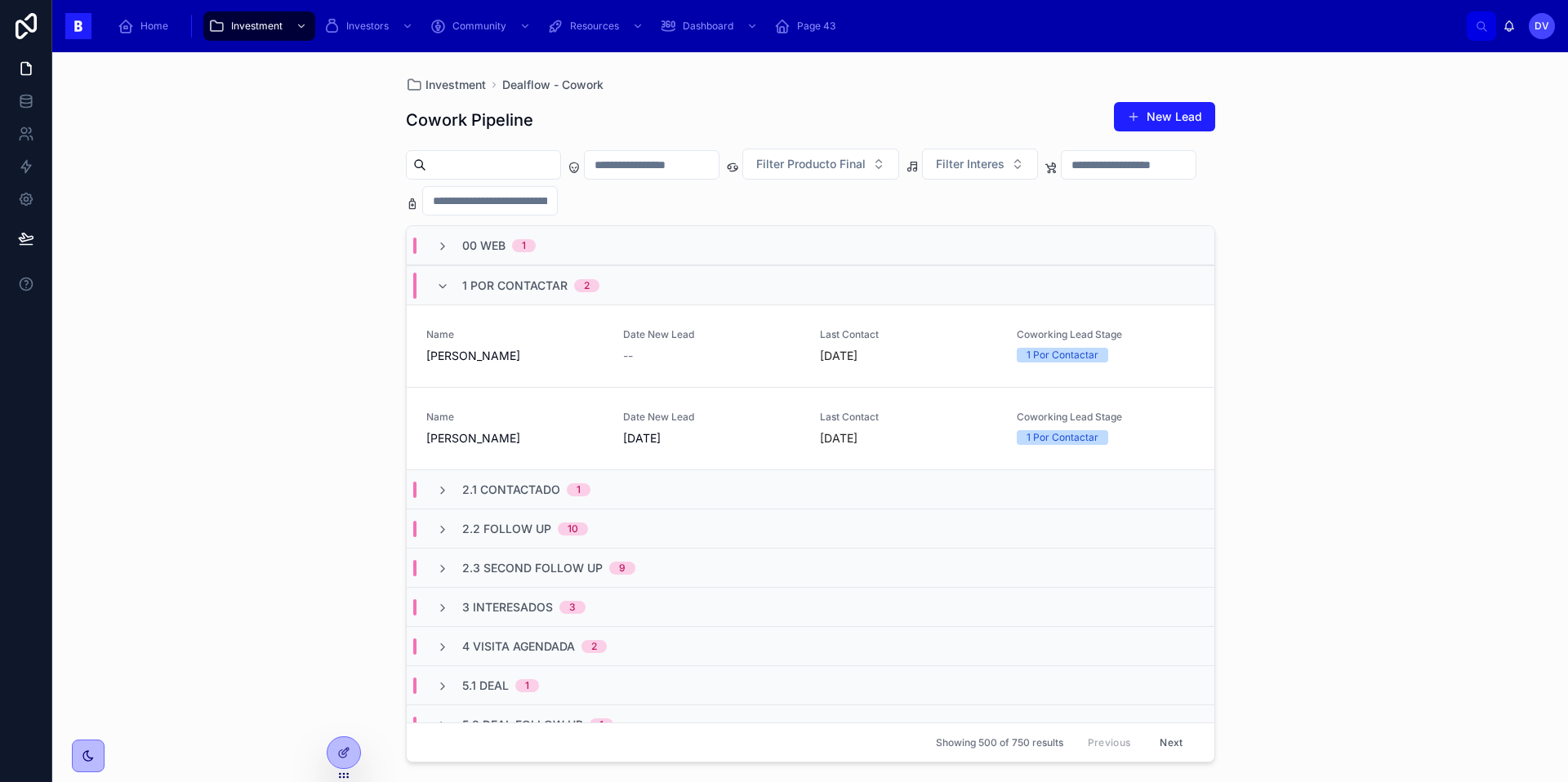
click at [470, 280] on span "1 Por Contactar" at bounding box center [514, 286] width 105 height 16
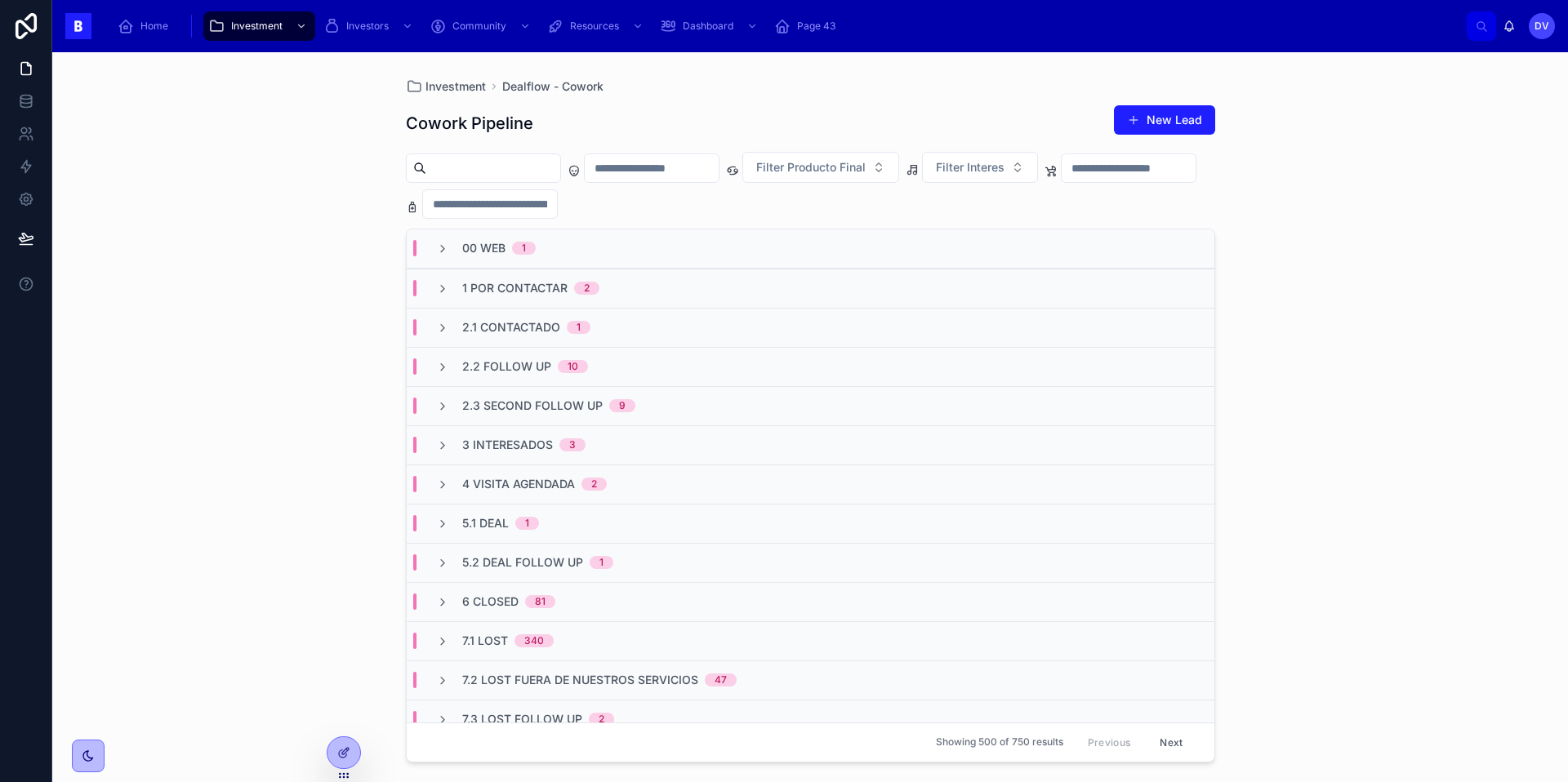
click at [521, 366] on span "2.2 Follow Up" at bounding box center [506, 366] width 89 height 16
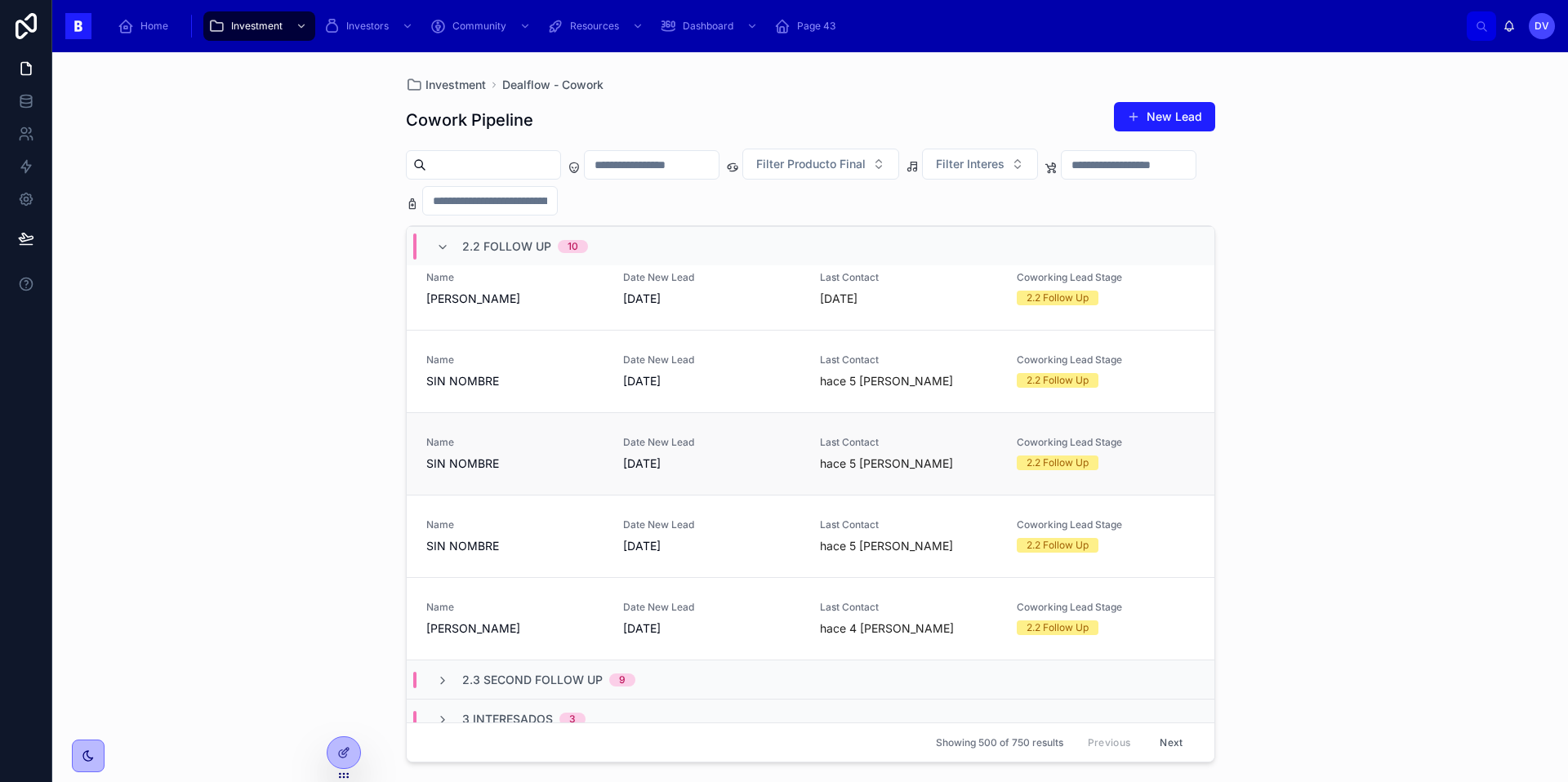
scroll to position [547, 0]
click at [571, 617] on div "Name [PERSON_NAME]" at bounding box center [514, 619] width 177 height 36
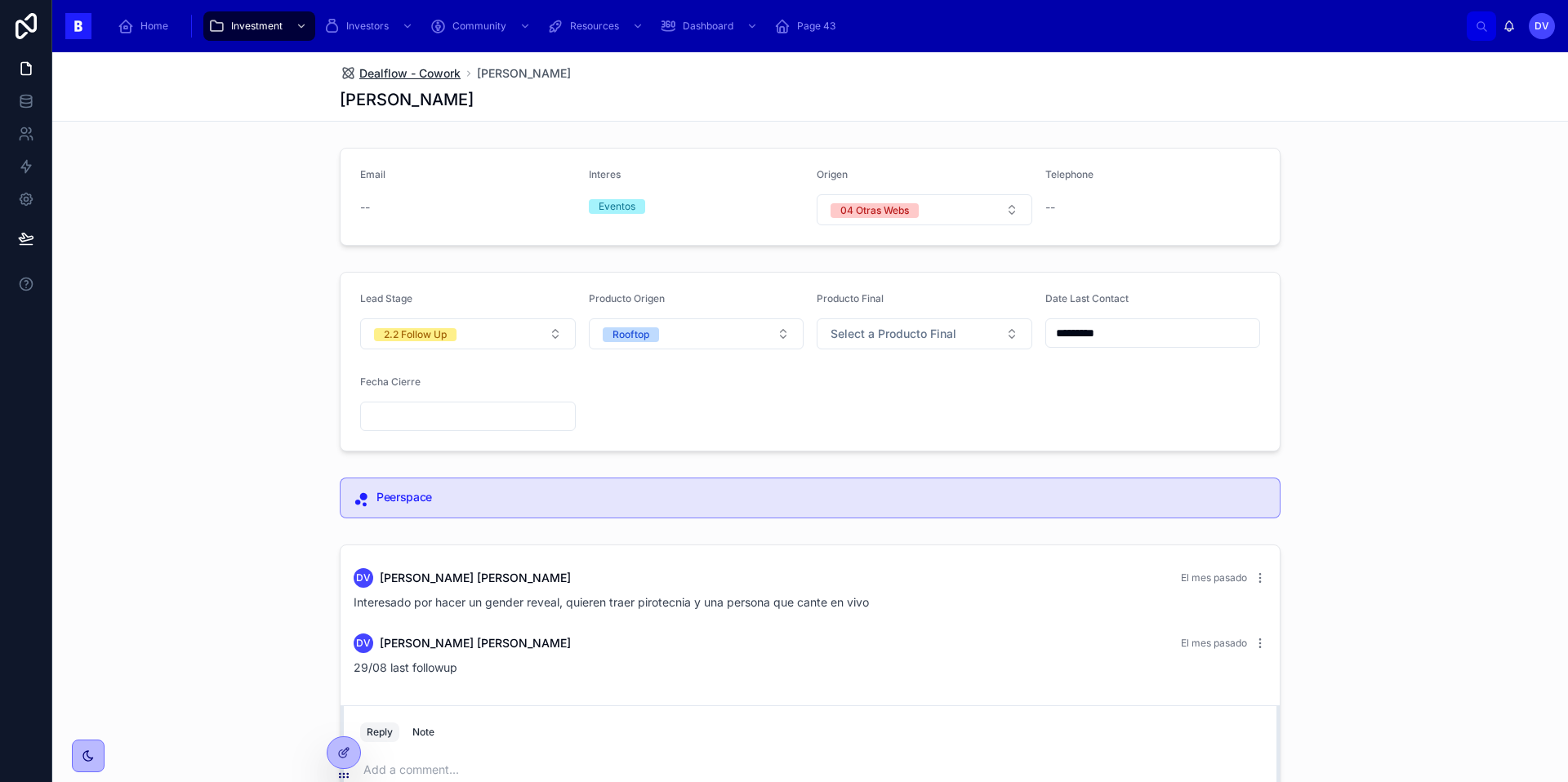
click at [435, 75] on span "Dealflow - Cowork" at bounding box center [409, 73] width 101 height 16
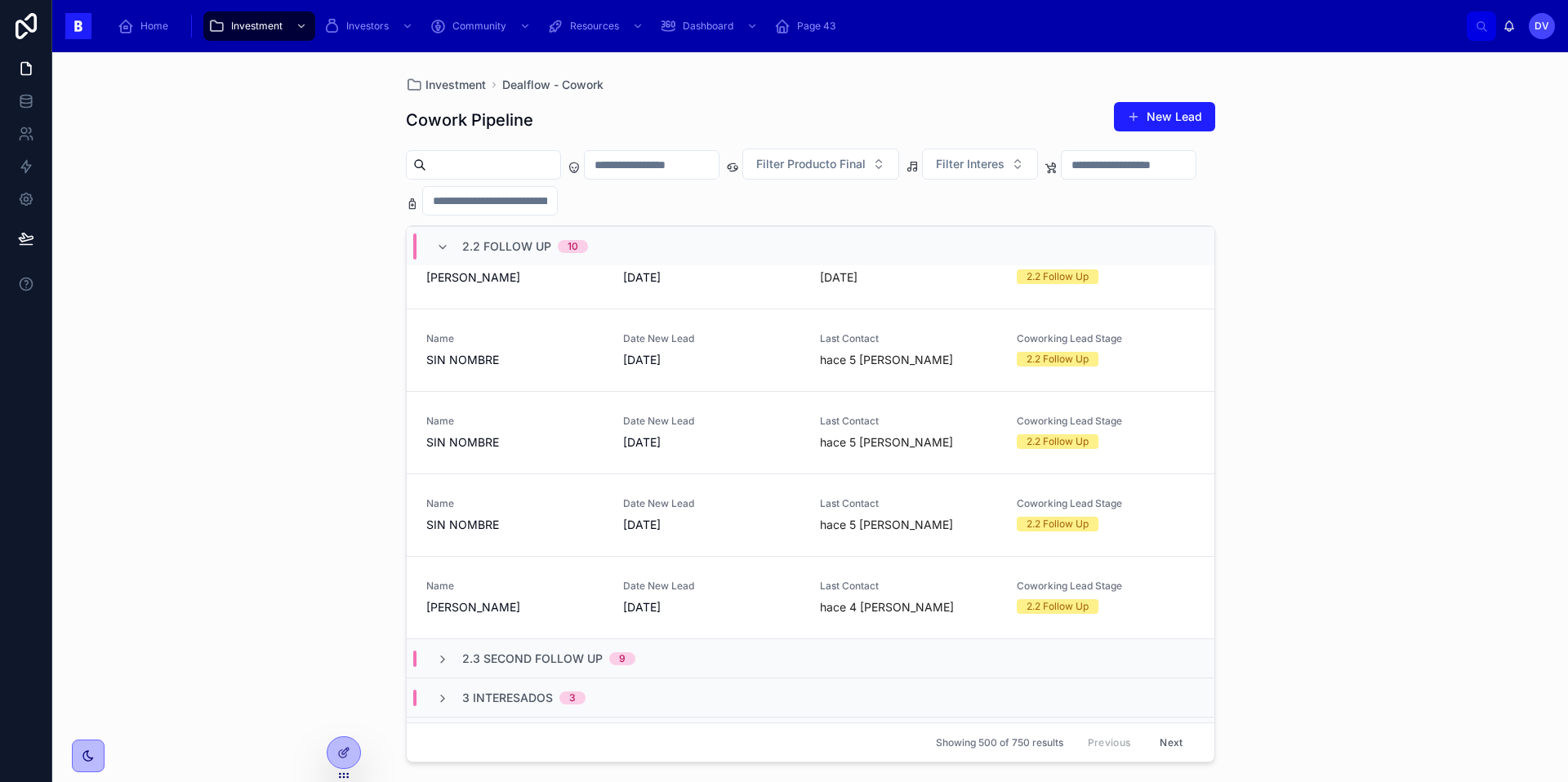
scroll to position [563, 0]
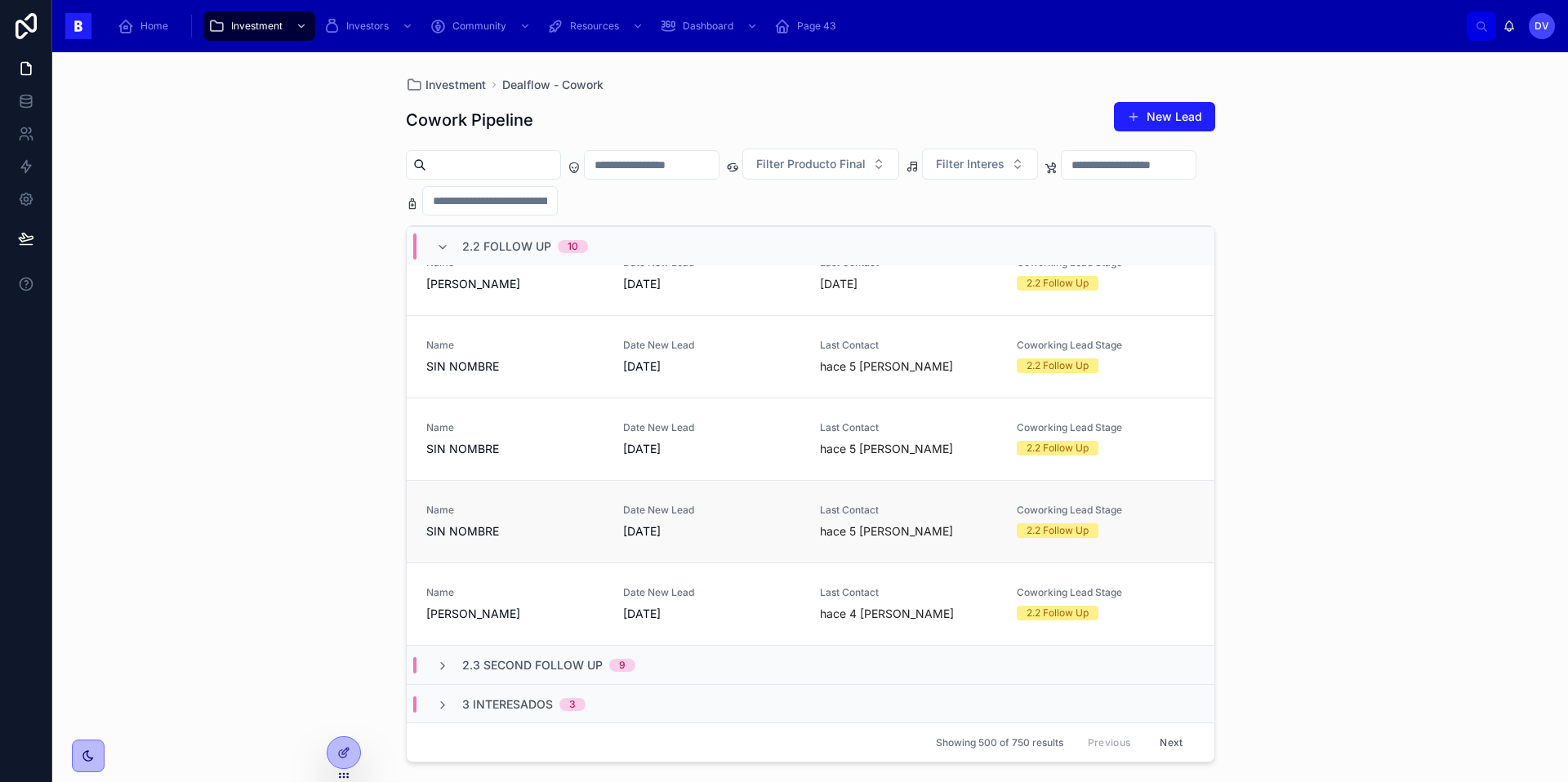
click at [529, 518] on div "Name SIN NOMBRE" at bounding box center [514, 521] width 177 height 36
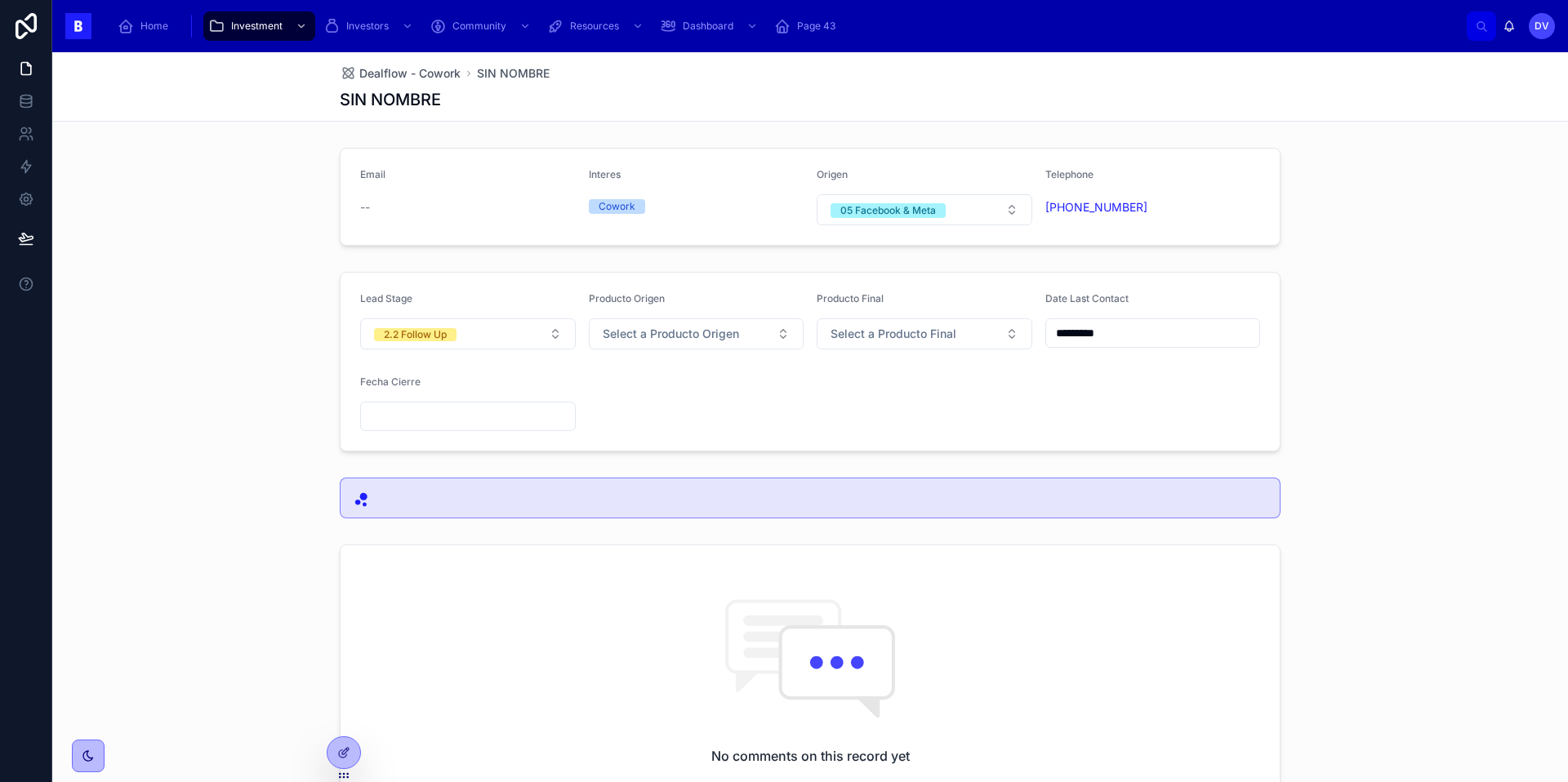
scroll to position [280, 0]
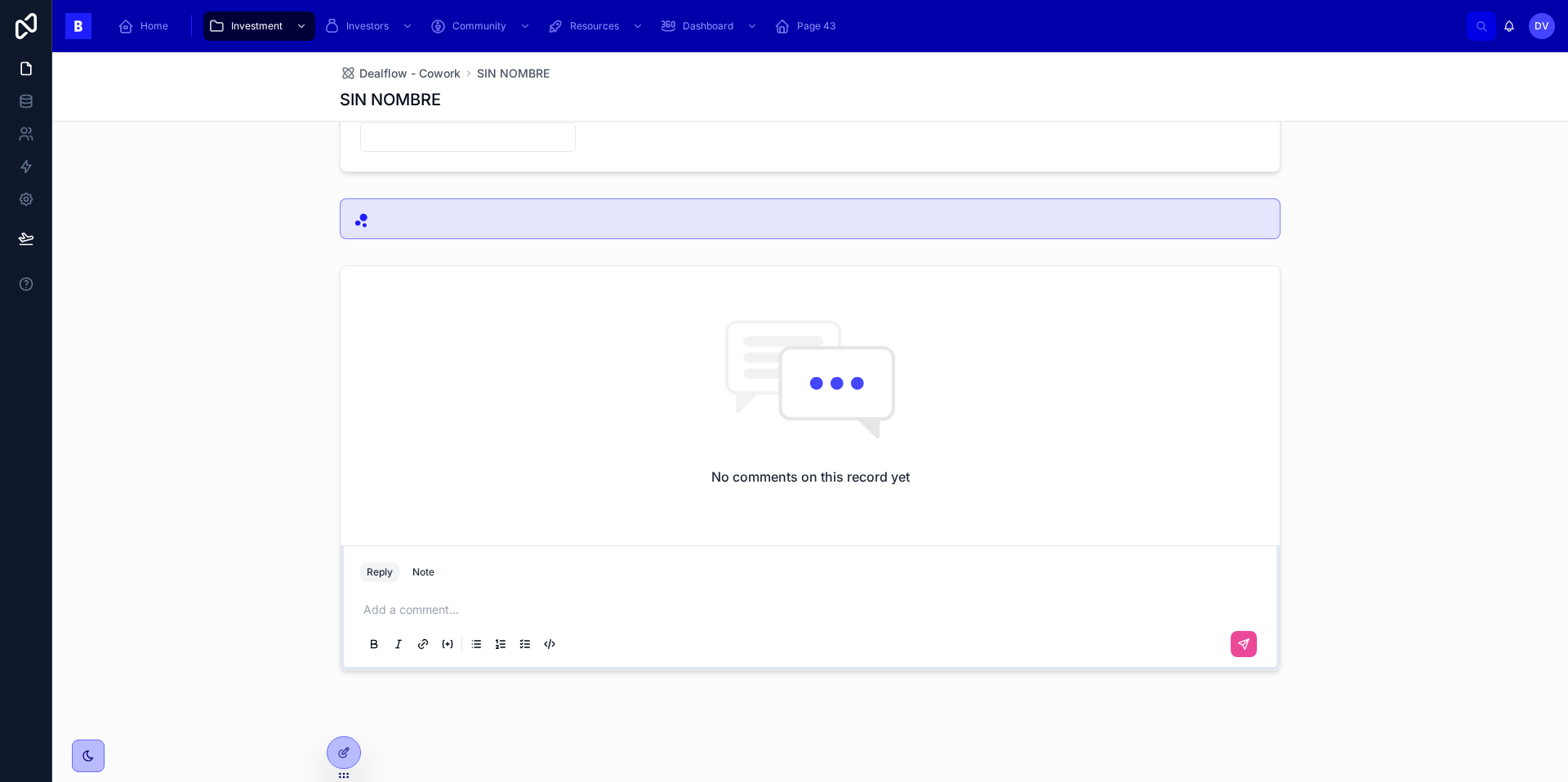
click at [410, 615] on p at bounding box center [813, 610] width 900 height 16
click at [1247, 656] on icon at bounding box center [1244, 660] width 10 height 10
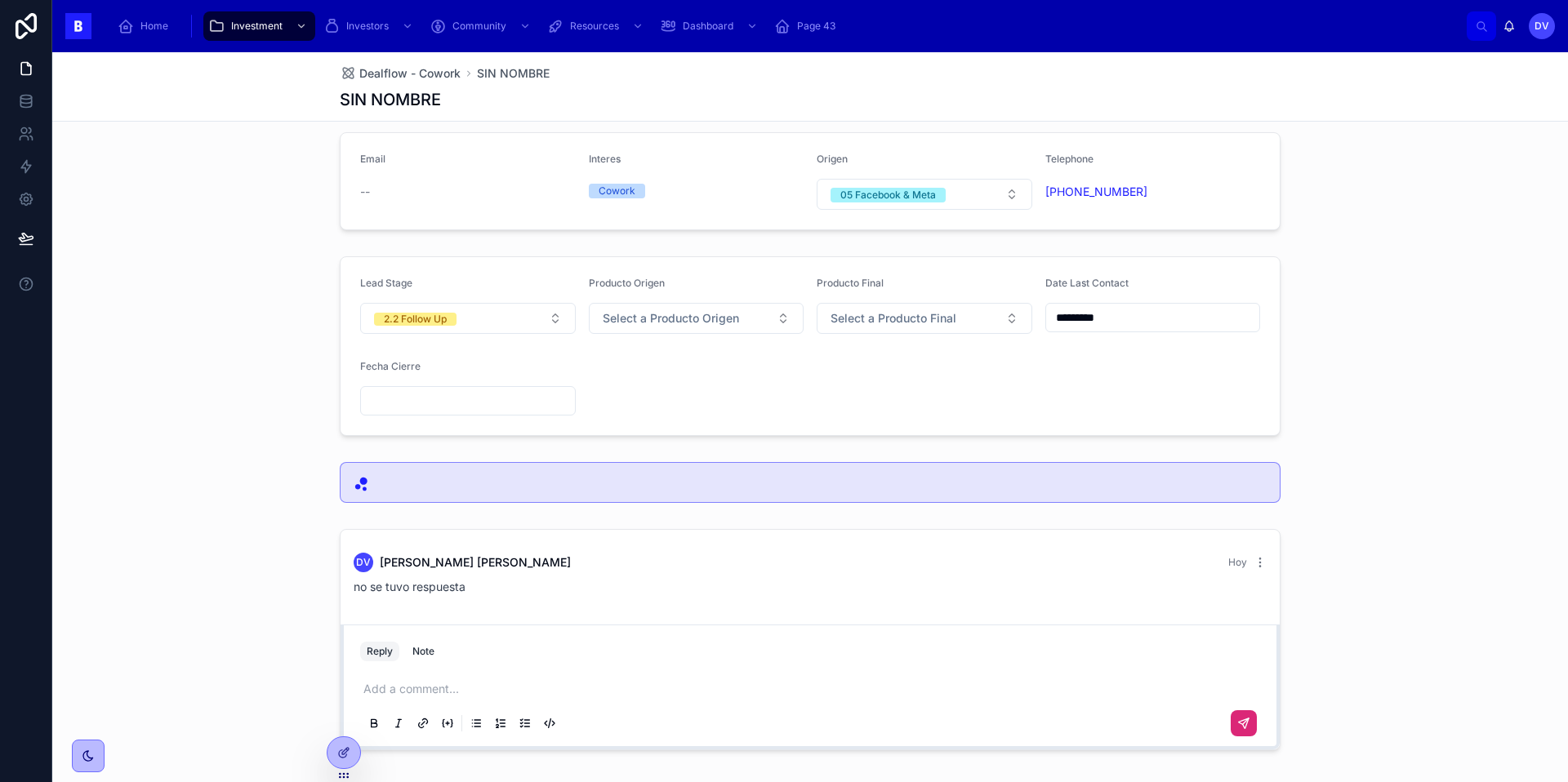
scroll to position [0, 0]
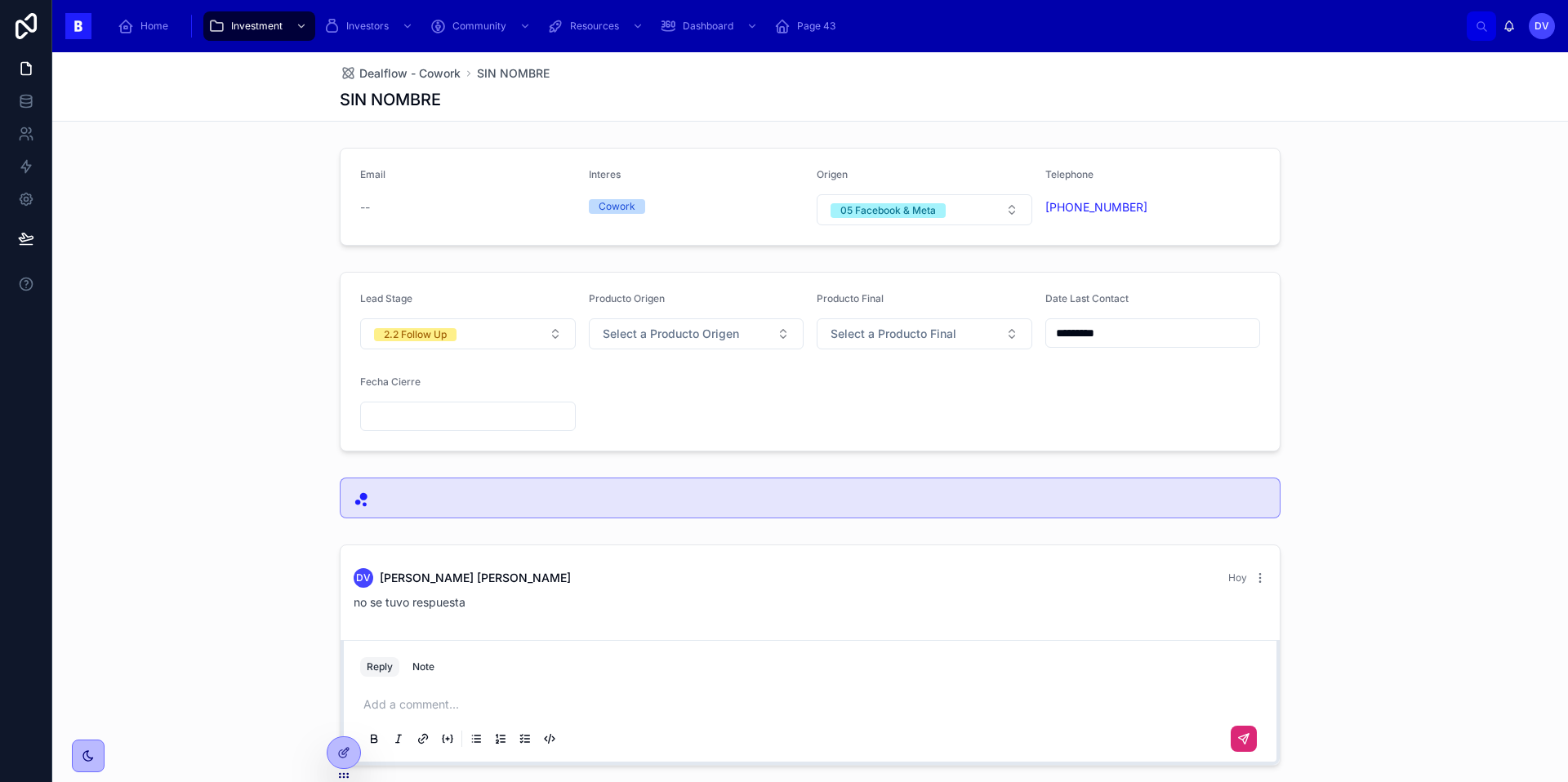
click at [461, 410] on input "text" at bounding box center [468, 416] width 214 height 23
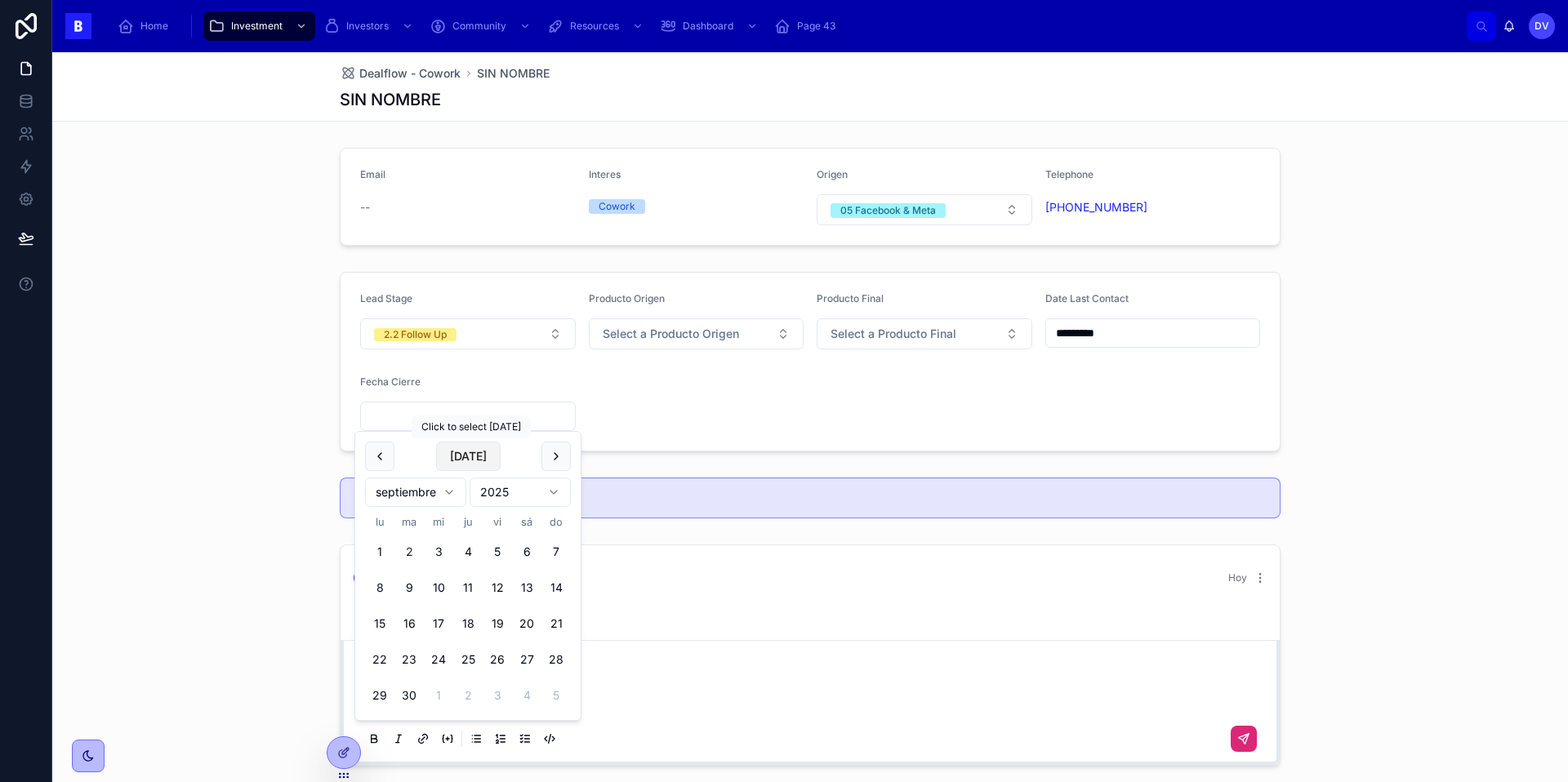
click at [477, 458] on button "[DATE]" at bounding box center [468, 456] width 65 height 29
type input "********"
click at [541, 266] on div "Lead Stage 2.2 Follow Up Producto Origen Select a Producto Origen Producto Fina…" at bounding box center [810, 361] width 1515 height 193
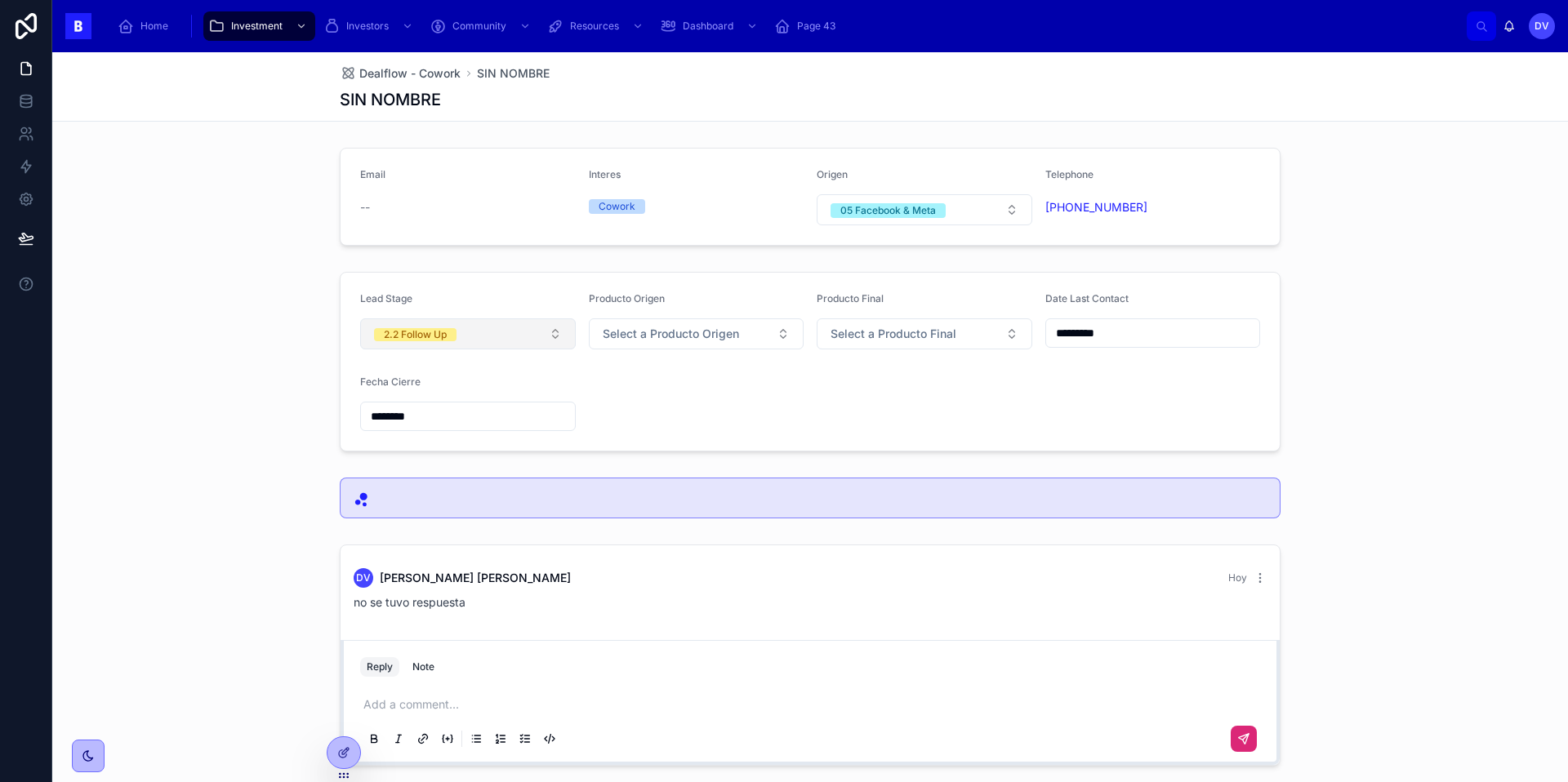
click at [556, 333] on button "2.2 Follow Up" at bounding box center [468, 333] width 216 height 31
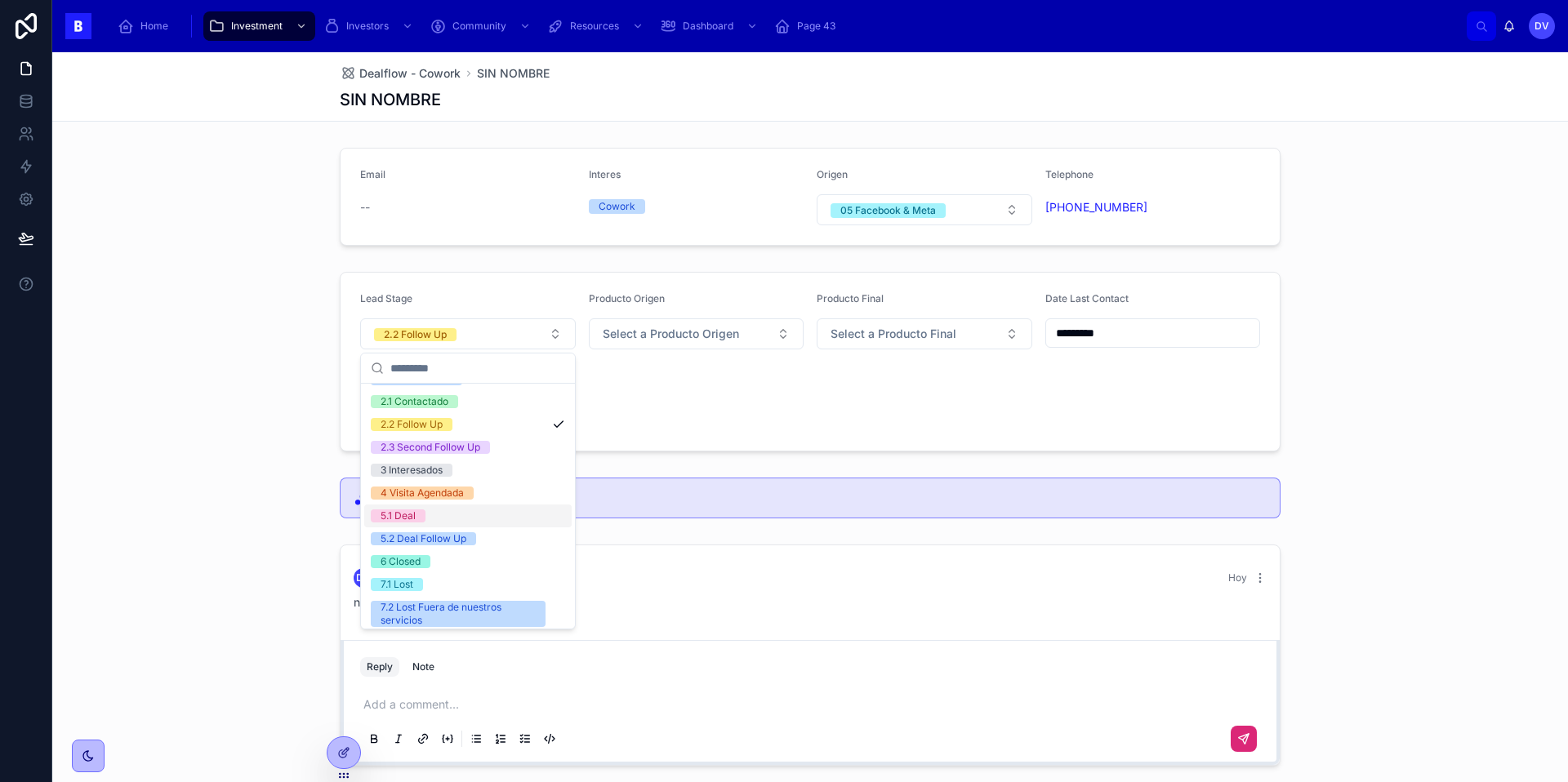
scroll to position [79, 0]
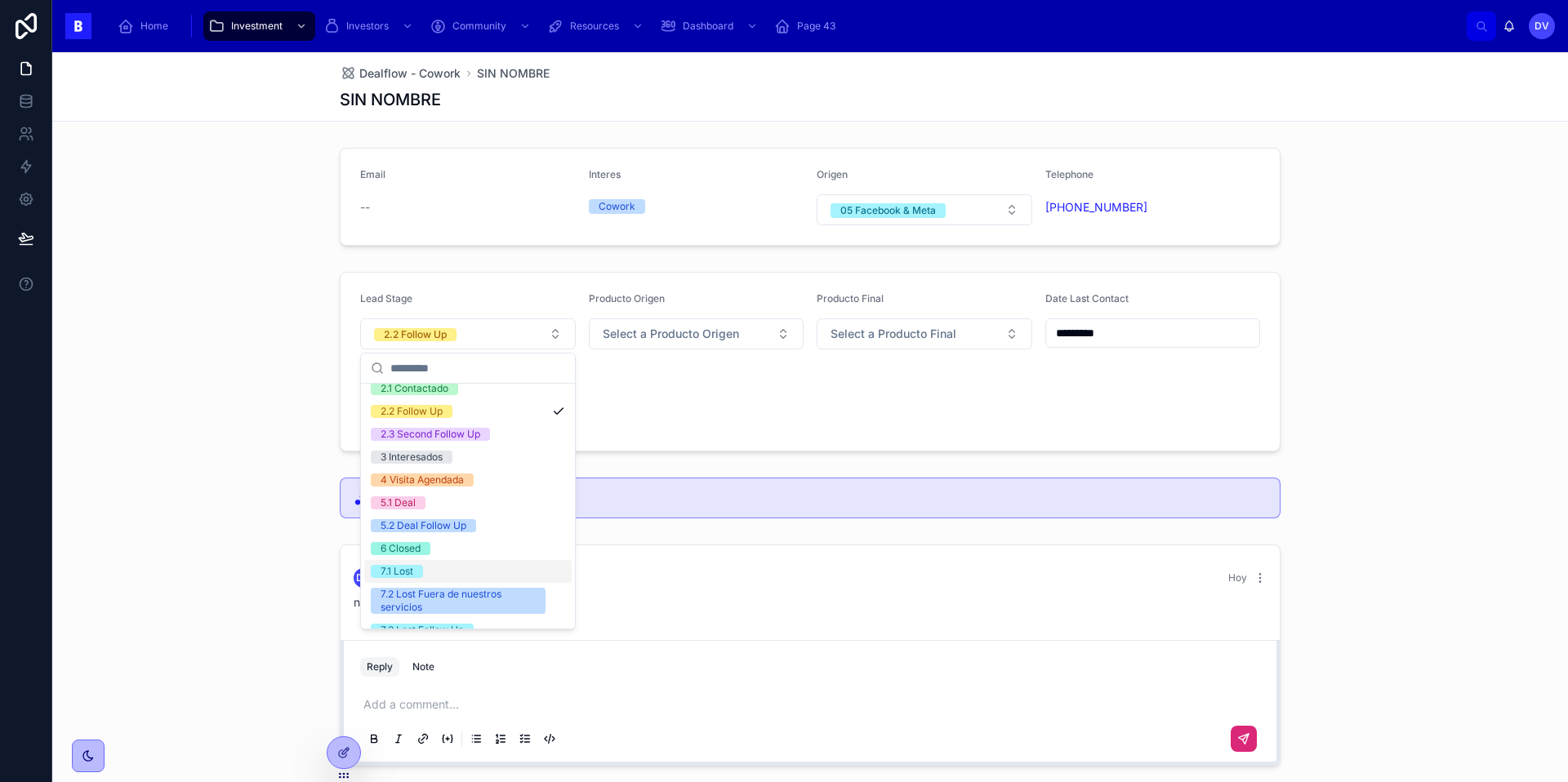
click at [426, 576] on div "7.1 Lost" at bounding box center [468, 571] width 207 height 23
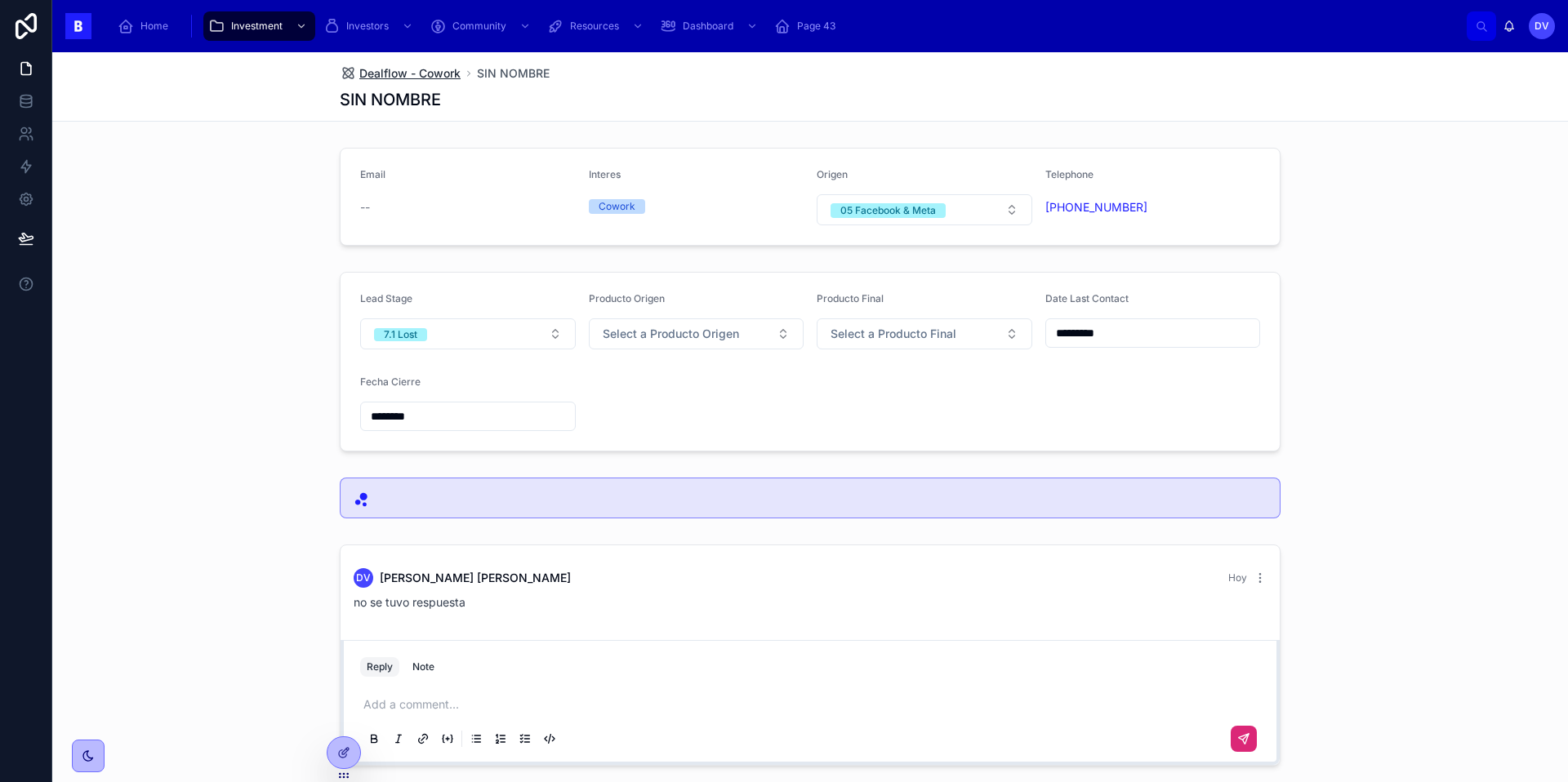
click at [434, 76] on span "Dealflow - Cowork" at bounding box center [409, 73] width 101 height 16
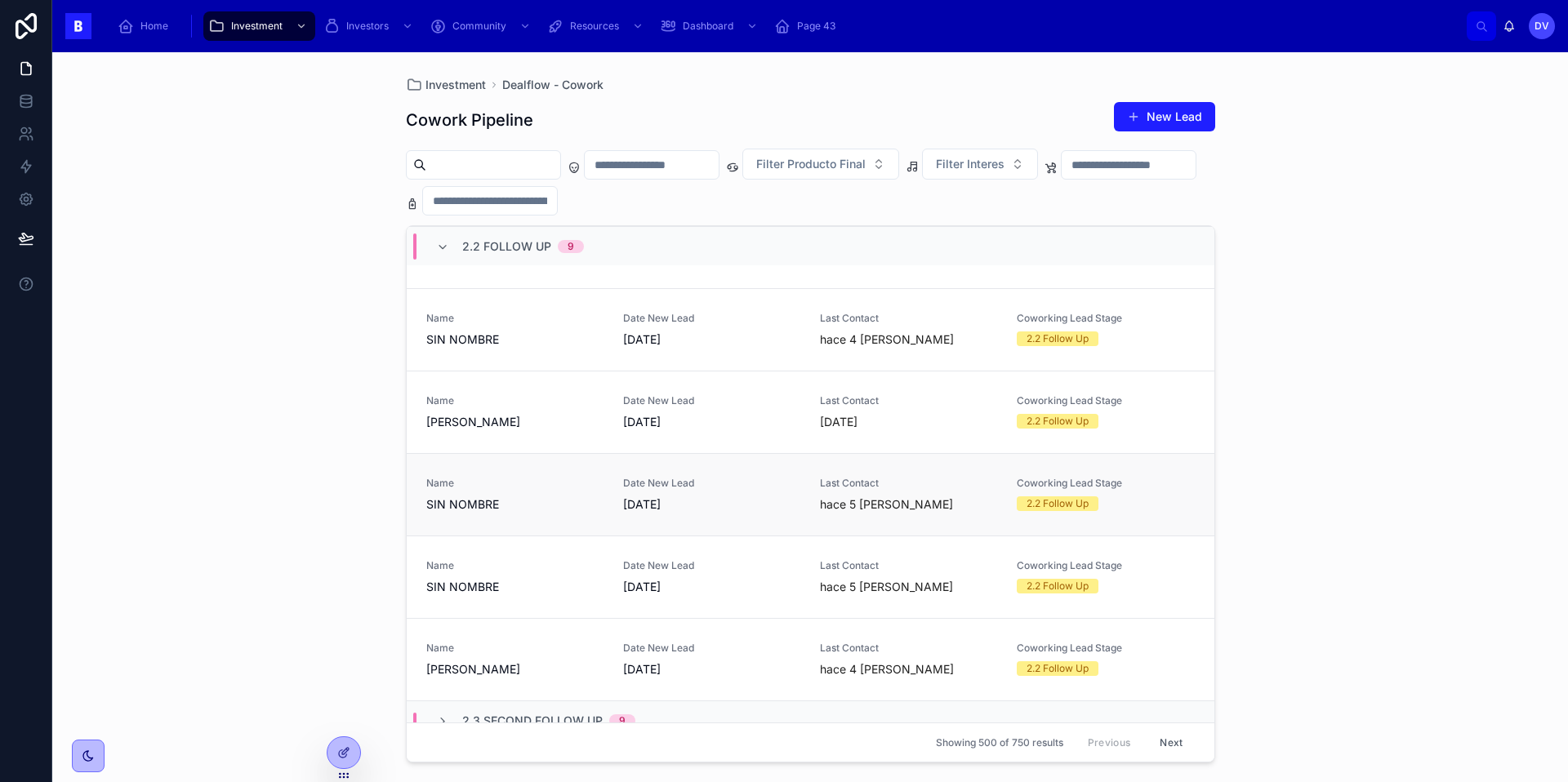
scroll to position [426, 0]
click at [533, 580] on span "SIN NOMBRE" at bounding box center [514, 586] width 177 height 16
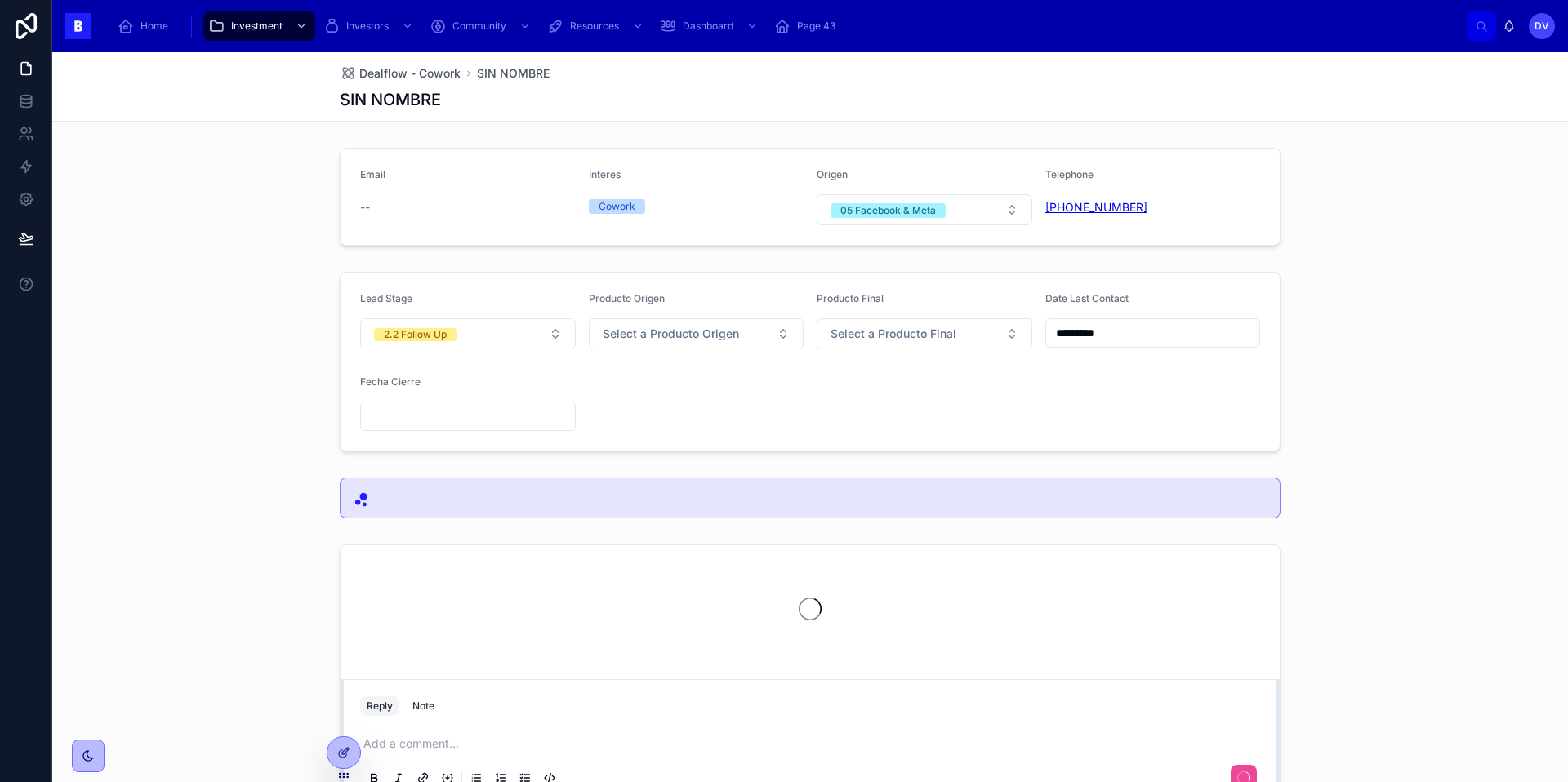
copy link "[PHONE_NUMBER]"
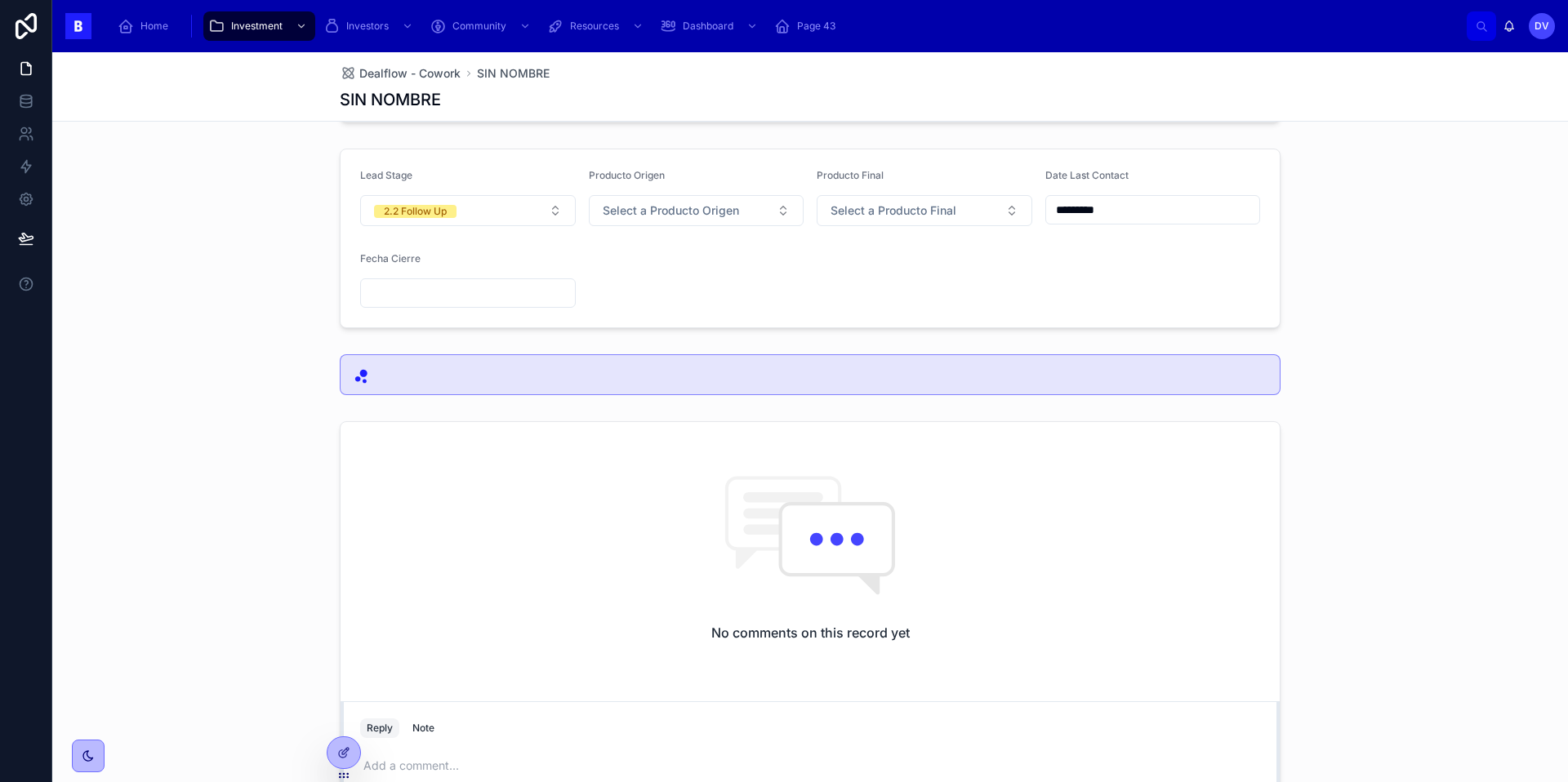
scroll to position [111, 0]
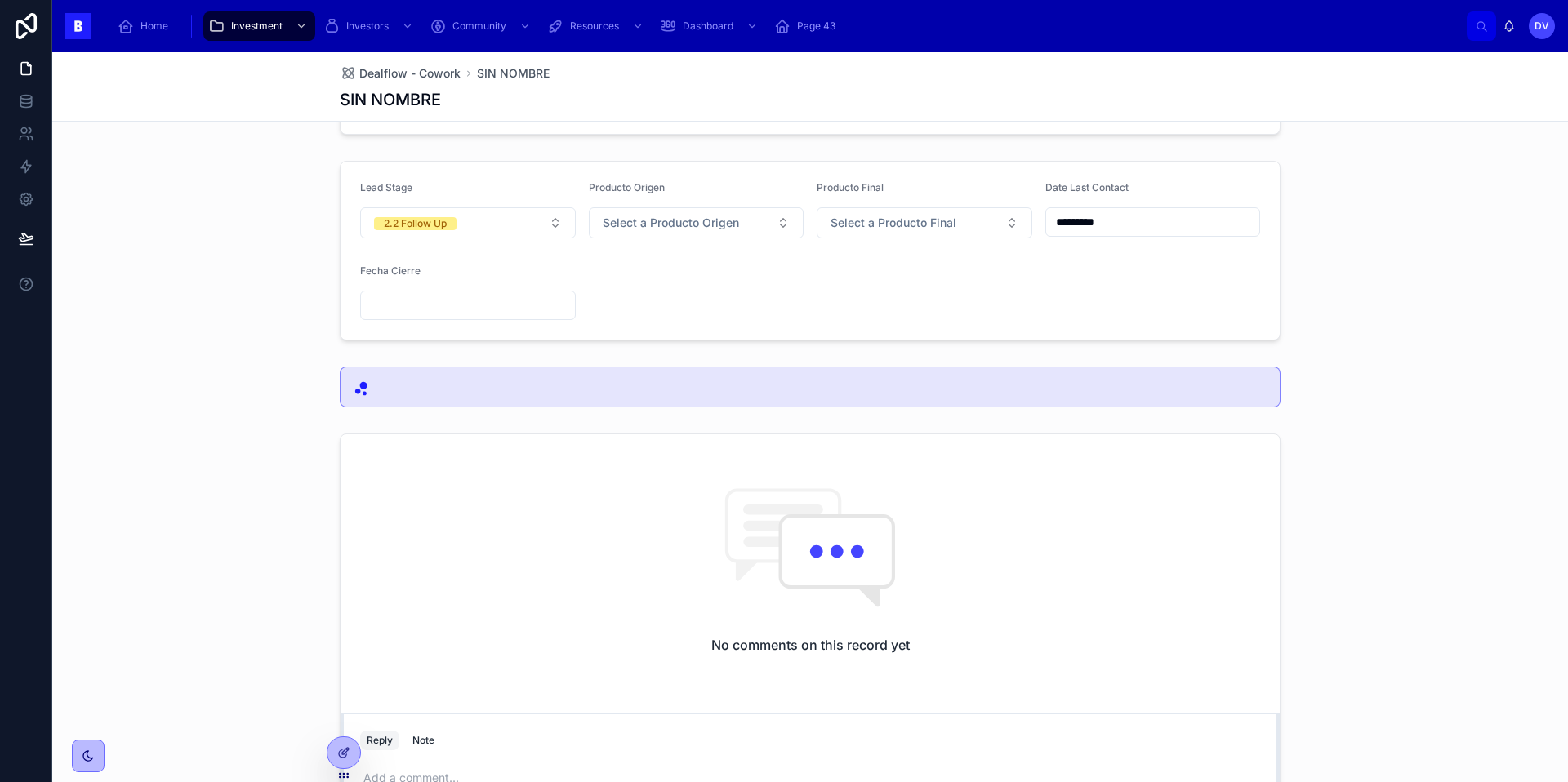
click at [1102, 218] on input "*********" at bounding box center [1153, 222] width 214 height 23
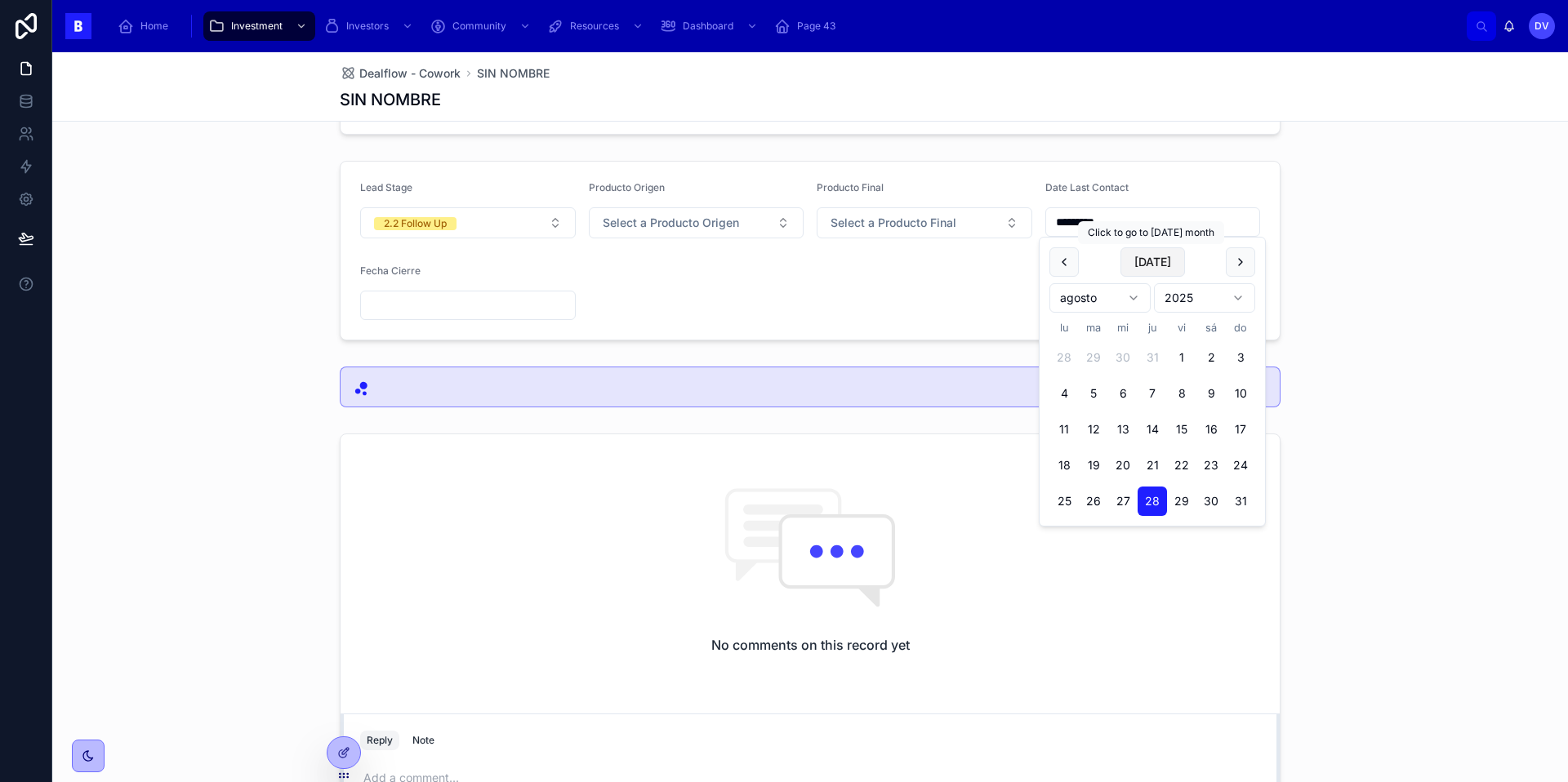
click at [1147, 264] on button "[DATE]" at bounding box center [1152, 262] width 65 height 29
click at [1161, 266] on button "[DATE]" at bounding box center [1152, 262] width 65 height 29
type input "********"
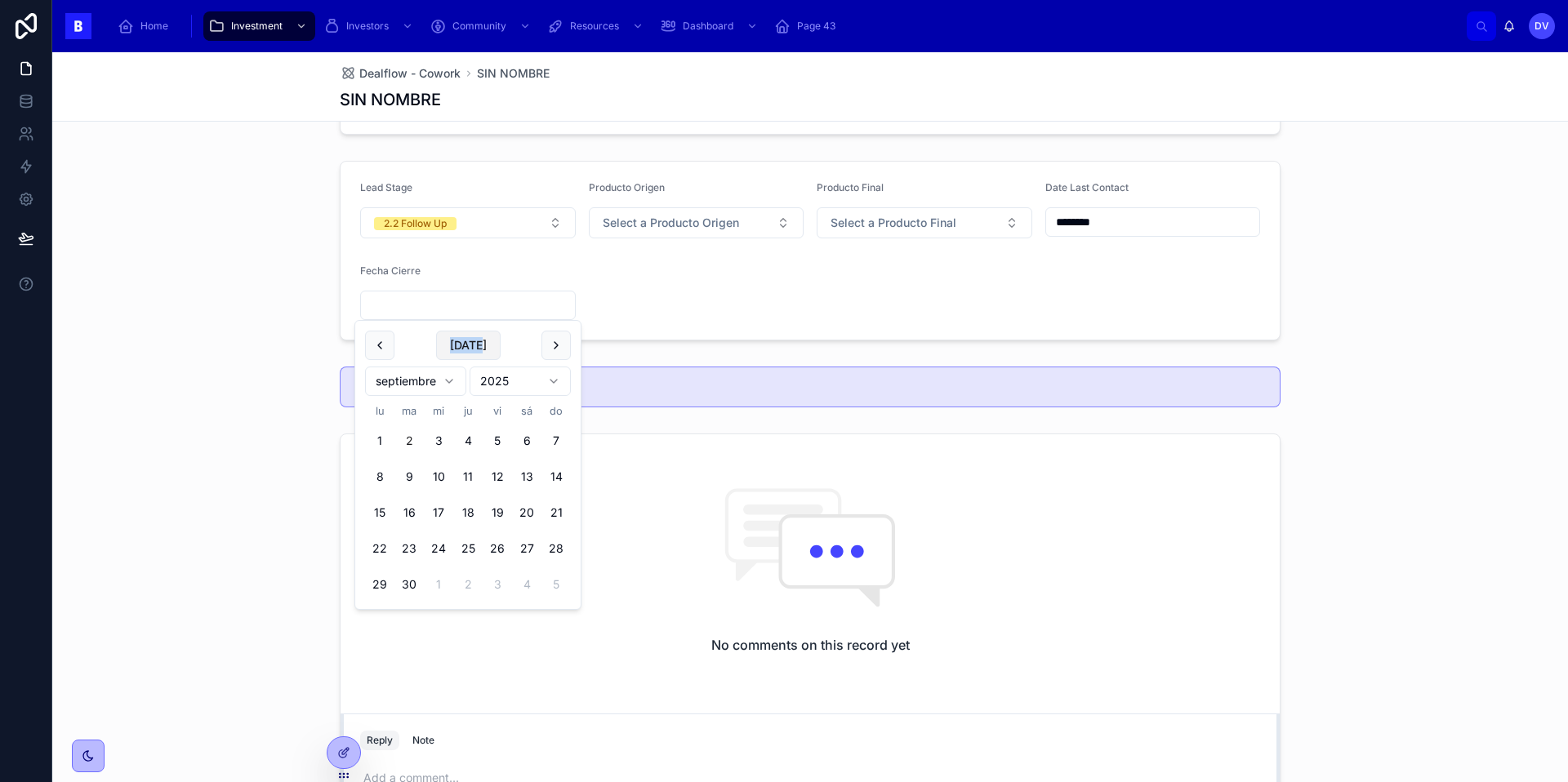
drag, startPoint x: 480, startPoint y: 303, endPoint x: 455, endPoint y: 347, distance: 50.6
click at [455, 347] on button "[DATE]" at bounding box center [468, 345] width 65 height 29
type input "********"
click at [608, 650] on div "No comments on this record yet" at bounding box center [810, 570] width 939 height 272
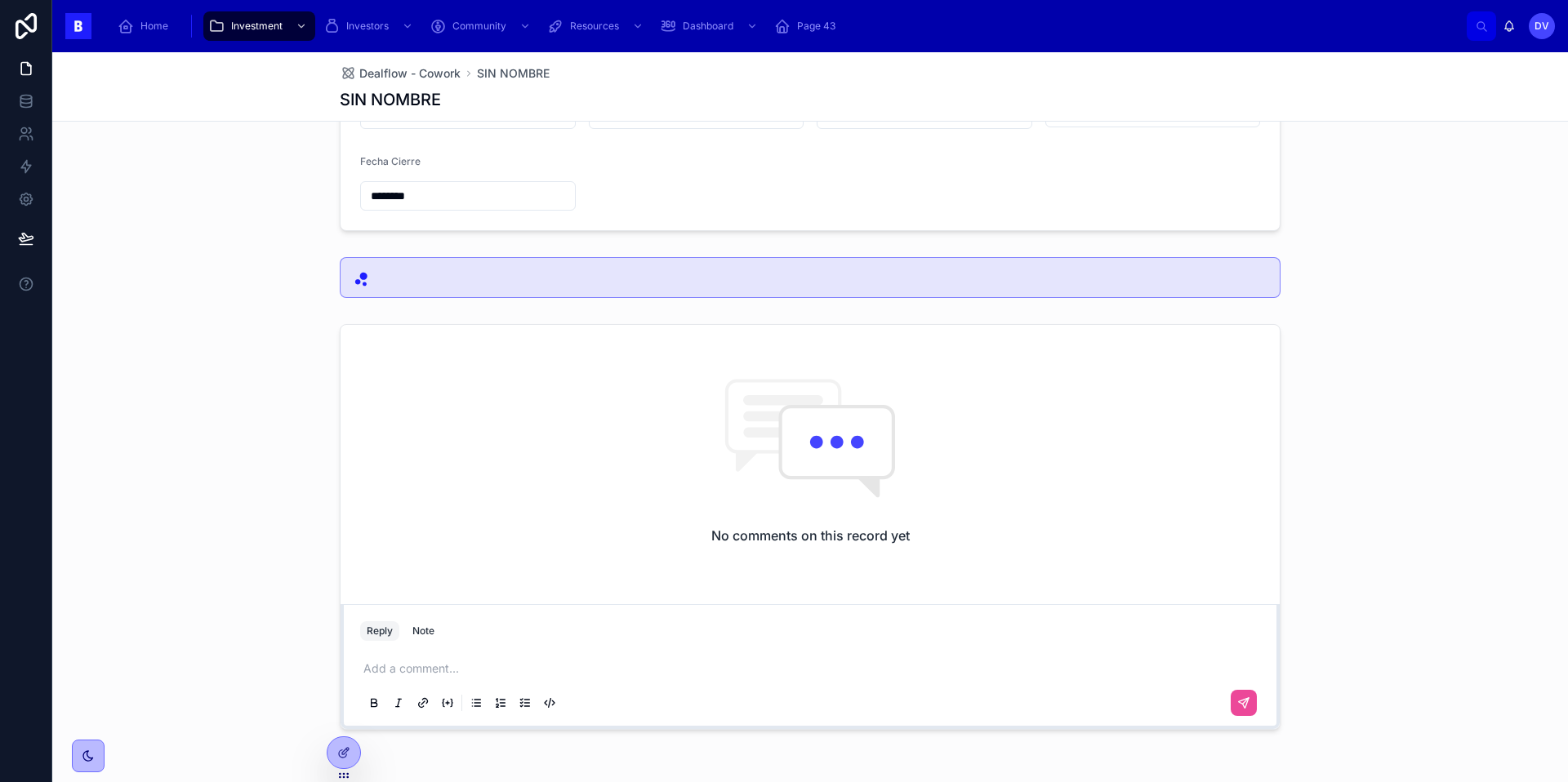
scroll to position [280, 0]
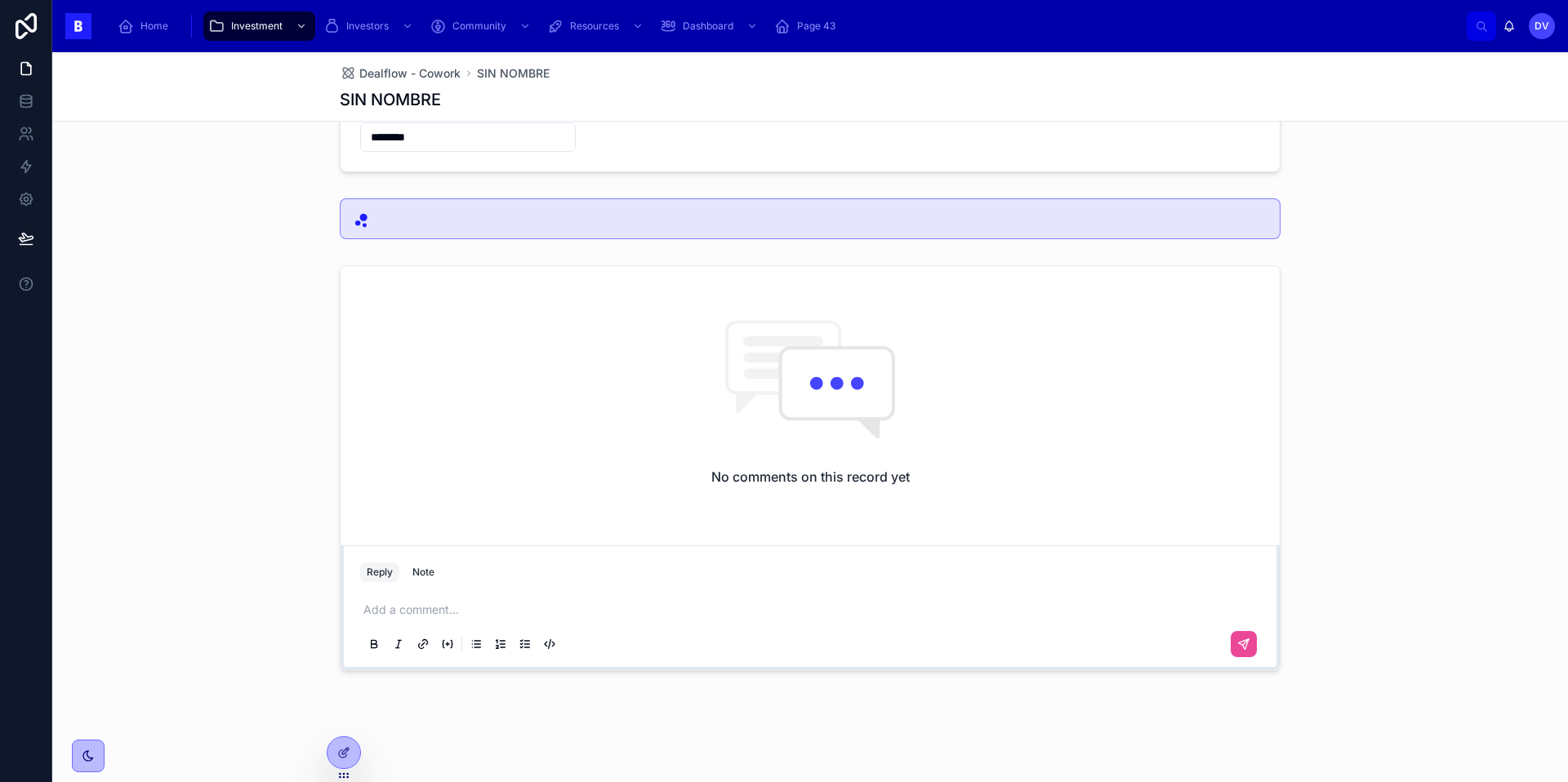
click at [387, 614] on p at bounding box center [813, 610] width 900 height 16
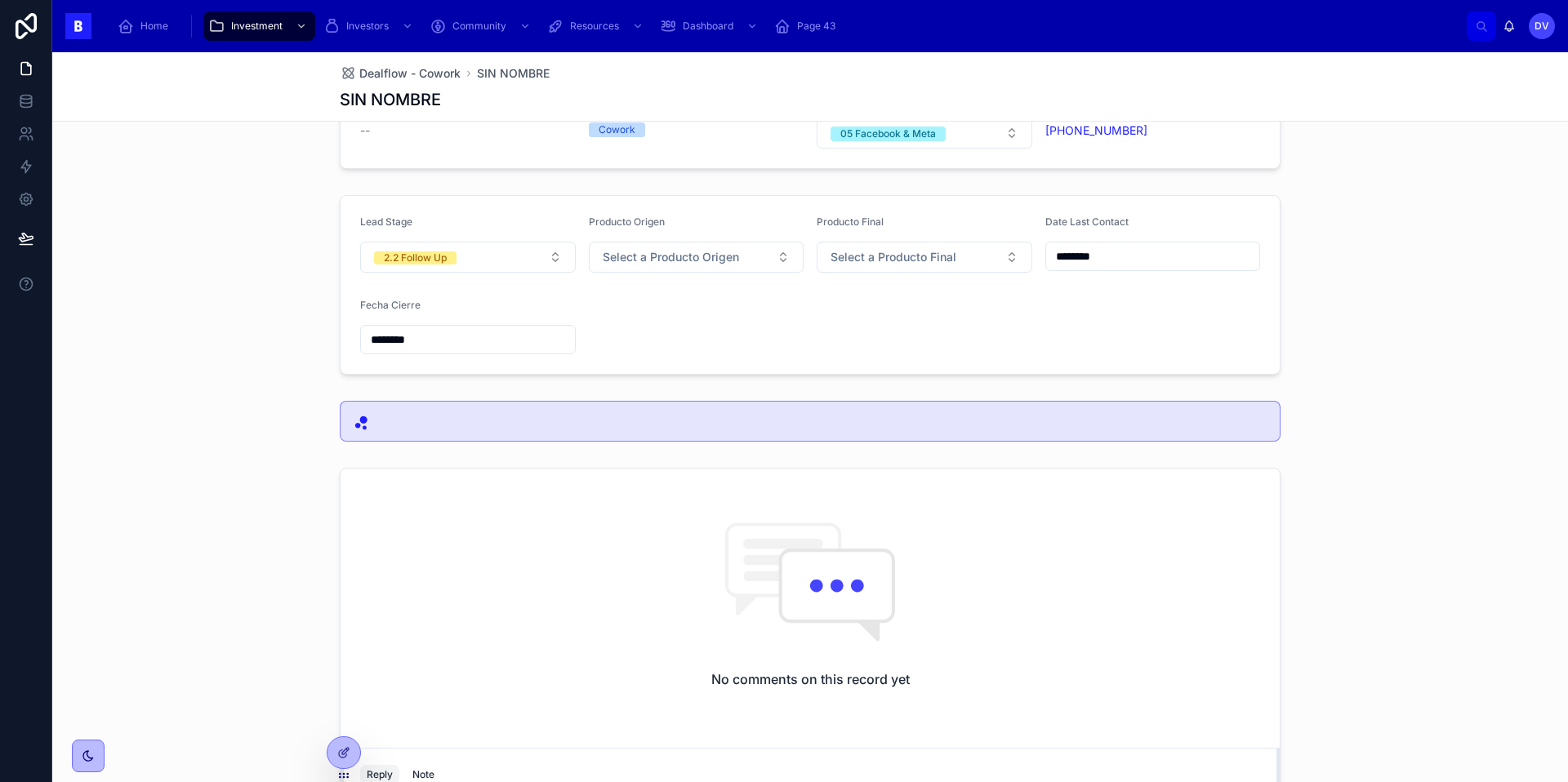
scroll to position [78, 0]
click at [551, 259] on button "2.2 Follow Up" at bounding box center [468, 257] width 216 height 31
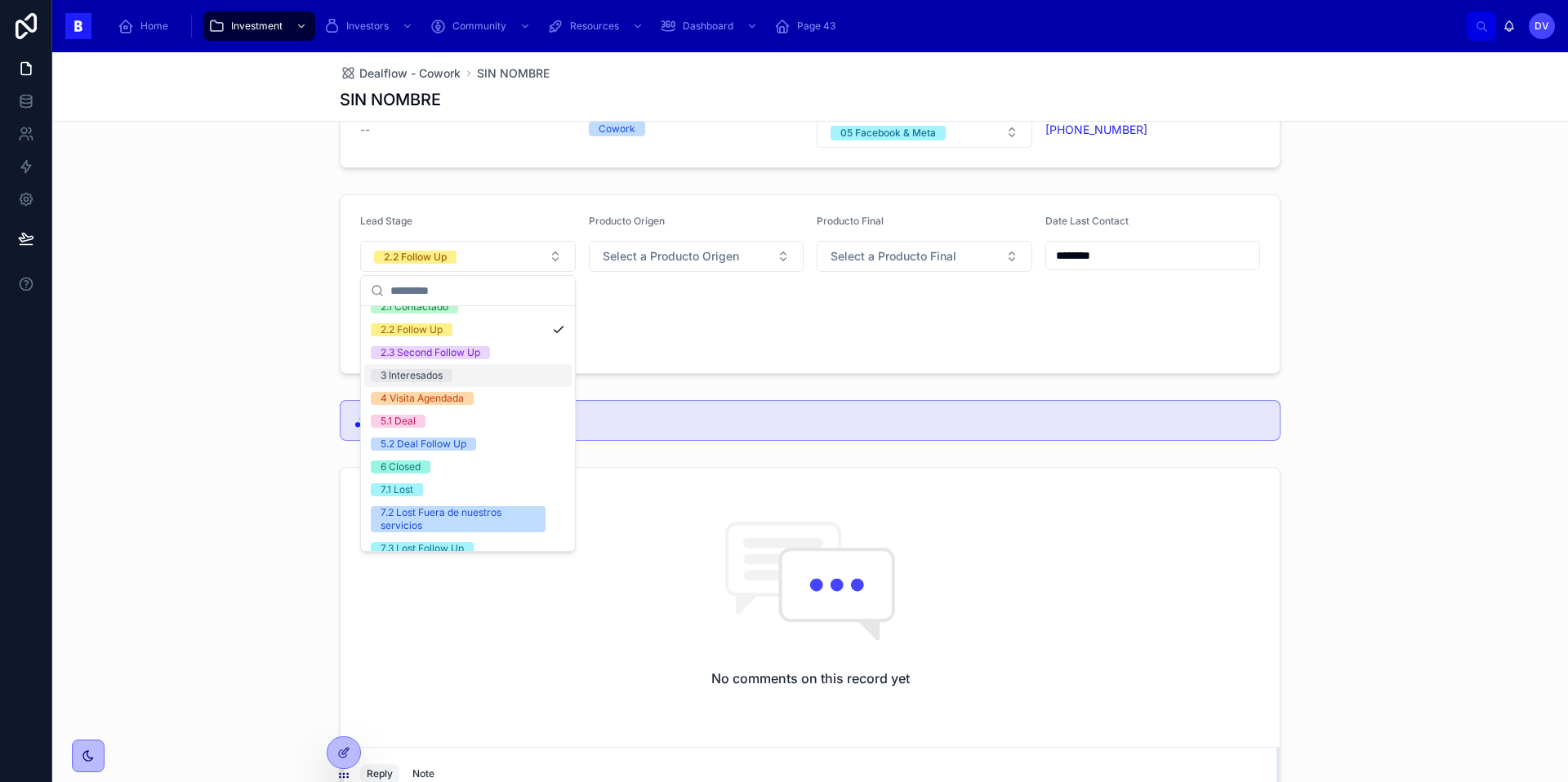
scroll to position [83, 0]
click at [489, 489] on div "7.1 Lost" at bounding box center [468, 489] width 207 height 23
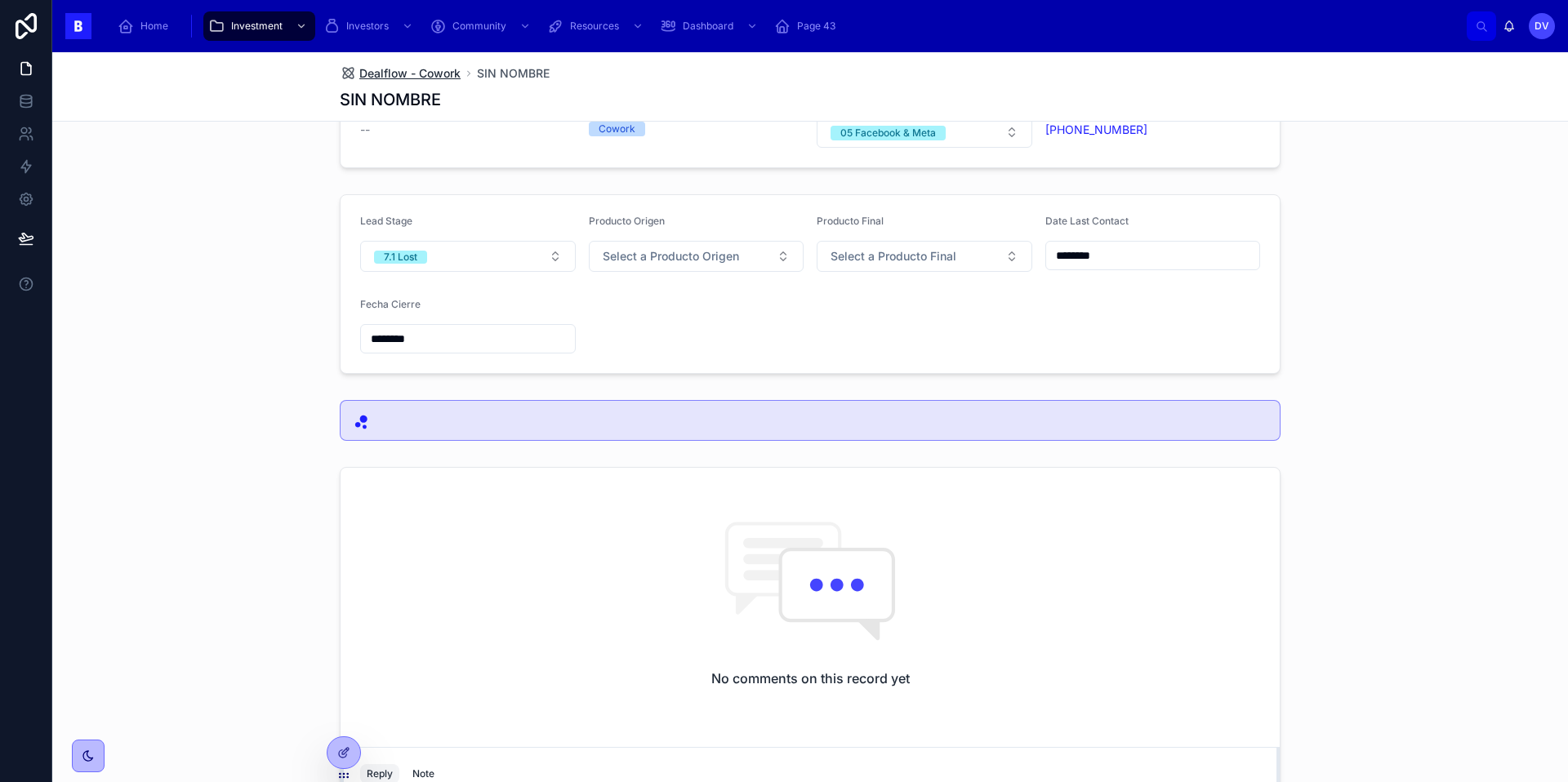
click at [411, 75] on span "Dealflow - Cowork" at bounding box center [409, 73] width 101 height 16
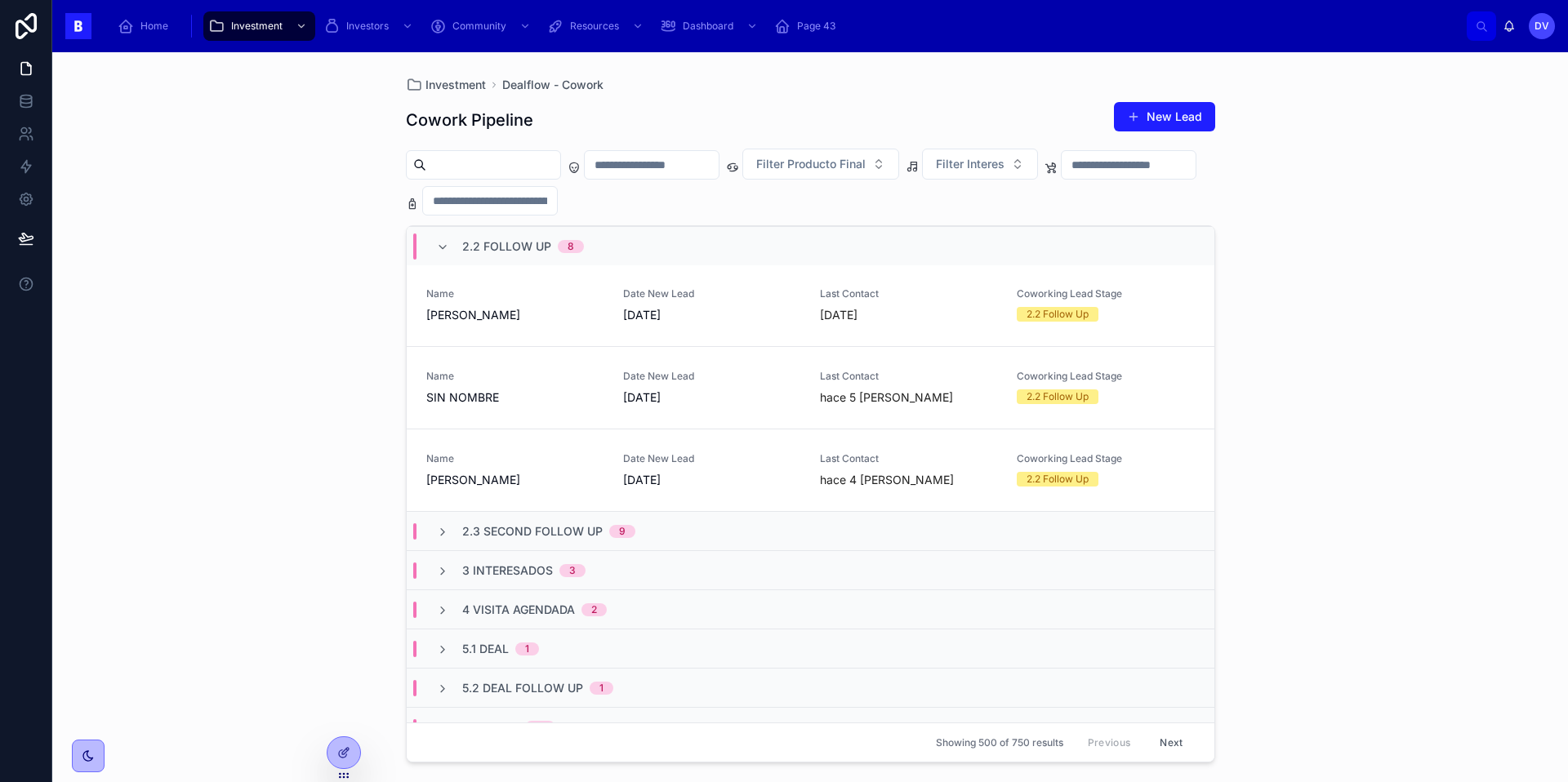
scroll to position [527, 0]
click at [503, 395] on span "SIN NOMBRE" at bounding box center [514, 402] width 177 height 16
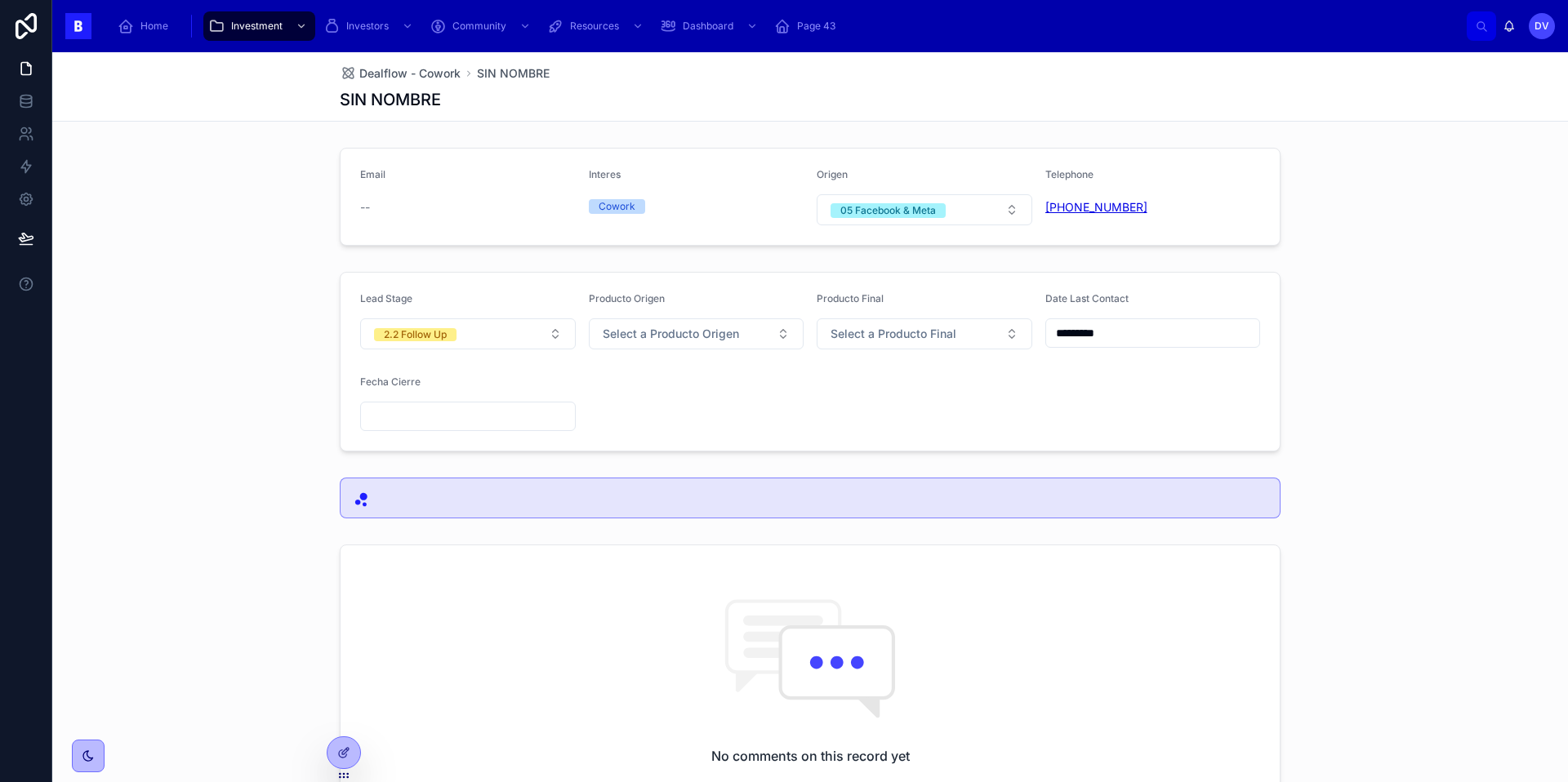
copy link "[PHONE_NUMBER]"
click at [547, 338] on button "2.2 Follow Up" at bounding box center [468, 333] width 216 height 31
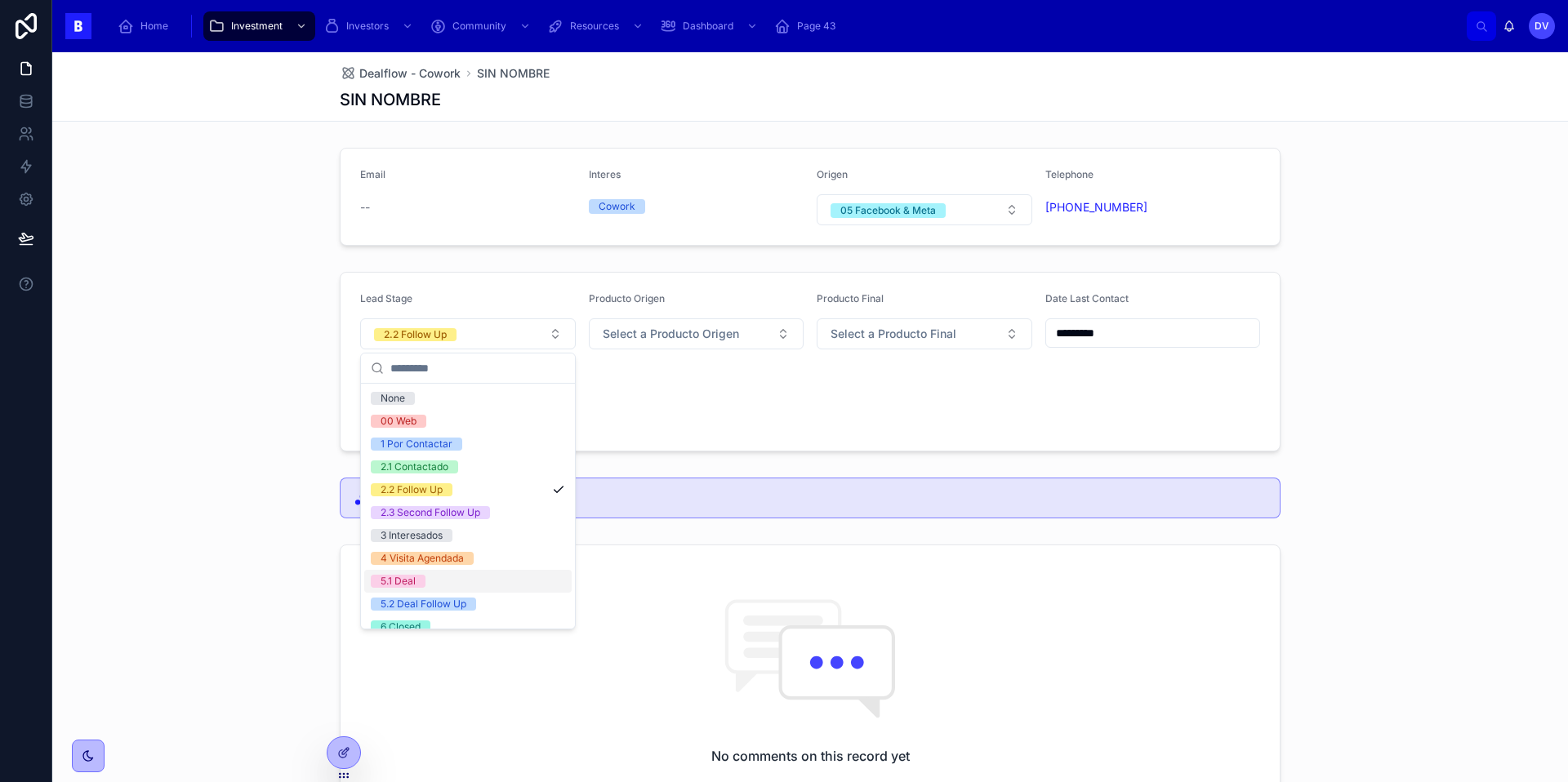
scroll to position [57, 0]
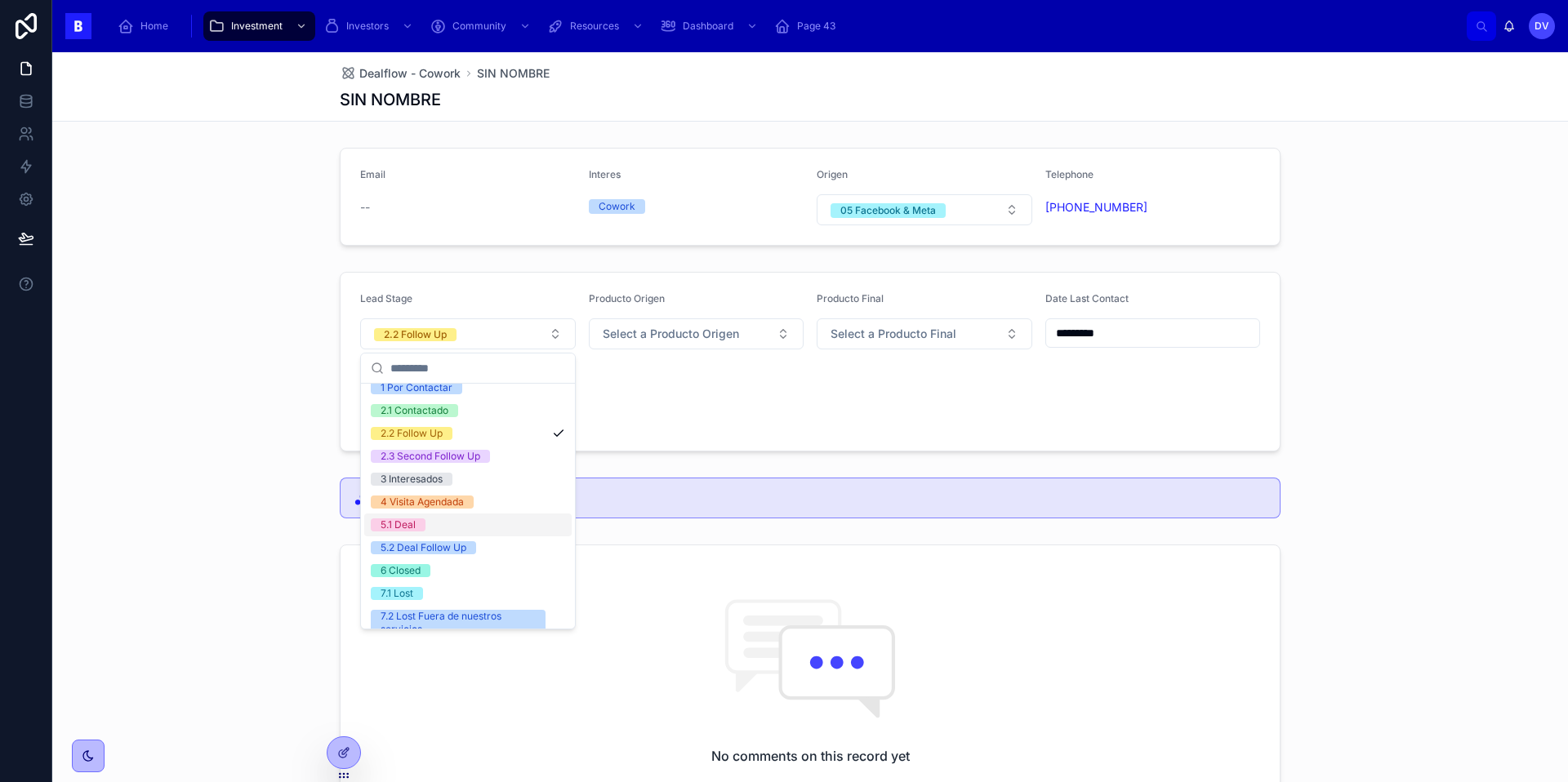
click at [718, 396] on form "Lead Stage 2.2 Follow Up Producto Origen Select a Producto Origen Producto Fina…" at bounding box center [810, 361] width 939 height 178
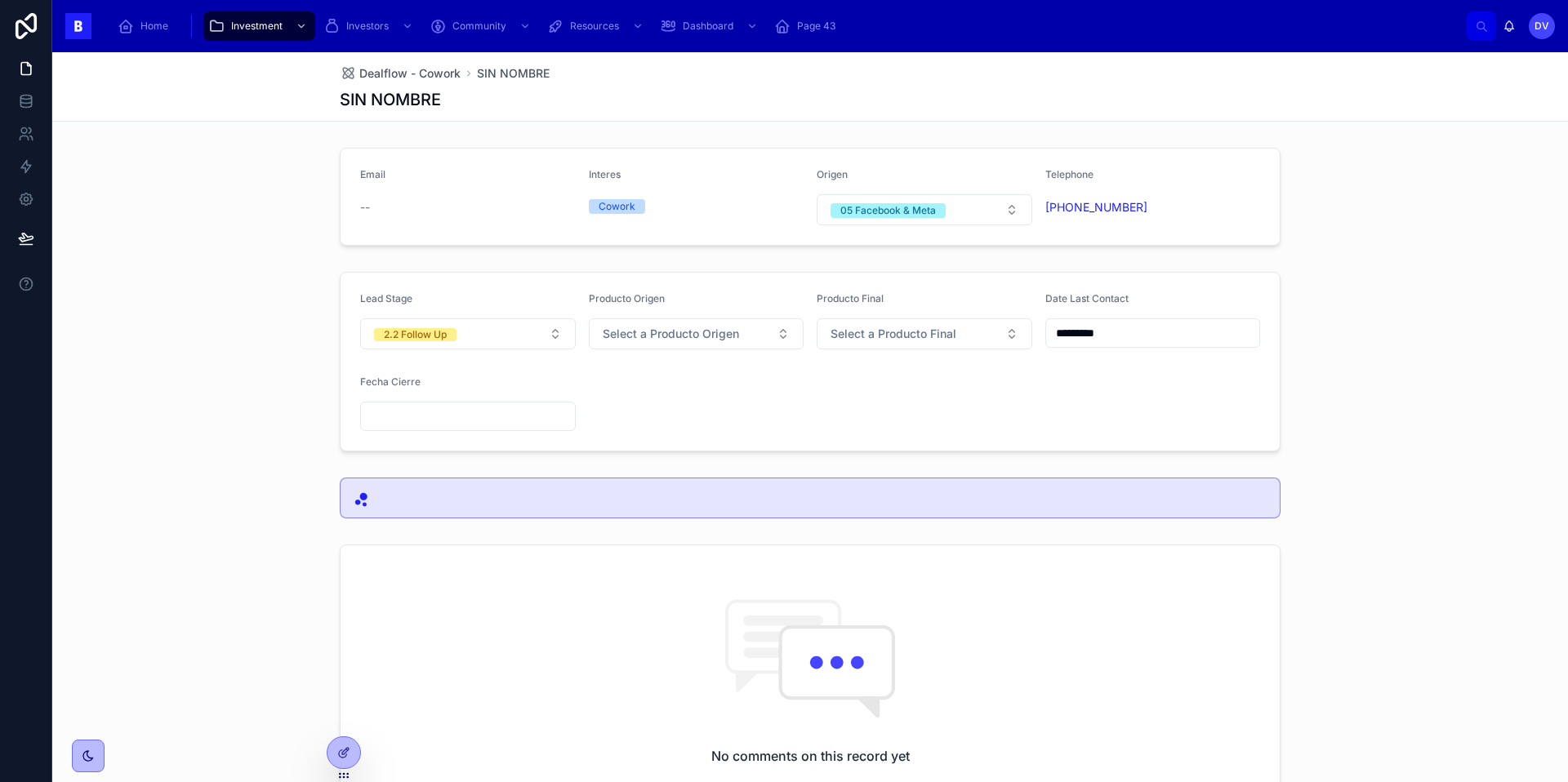
click at [1131, 333] on input "*********" at bounding box center [1153, 333] width 214 height 23
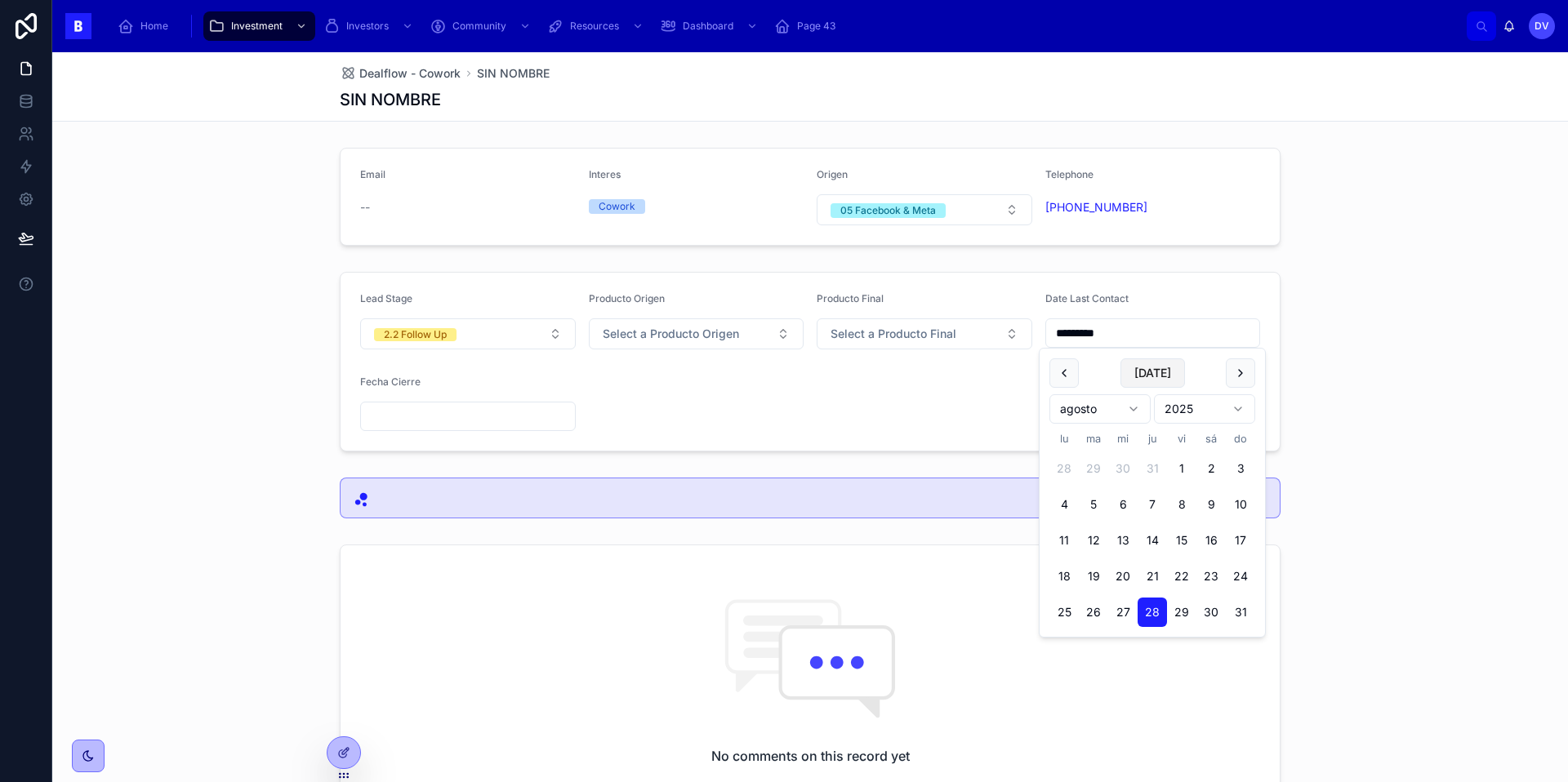
click at [1162, 376] on button "[DATE]" at bounding box center [1152, 373] width 65 height 29
type input "********"
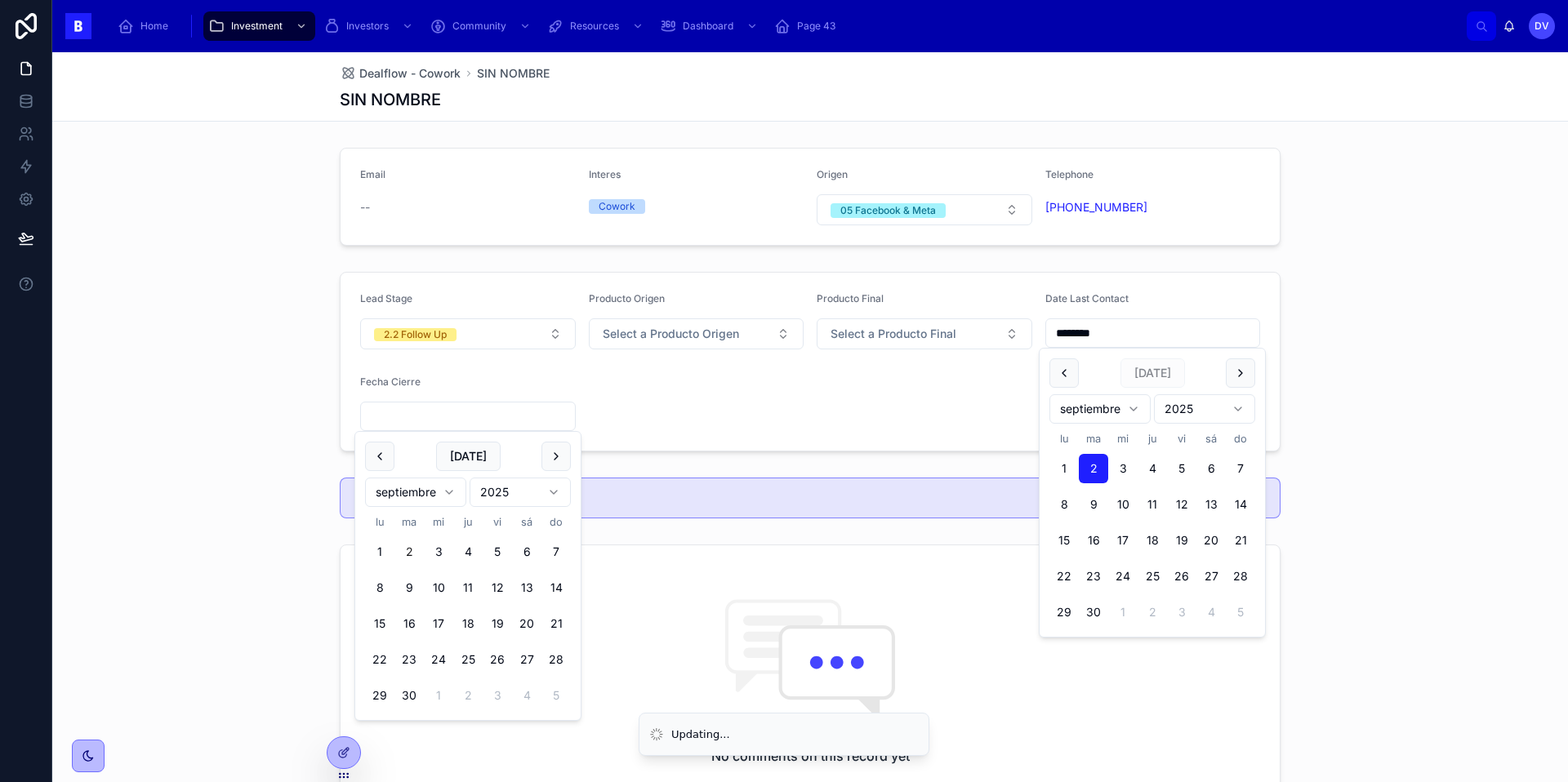
click at [477, 420] on input "text" at bounding box center [468, 416] width 214 height 23
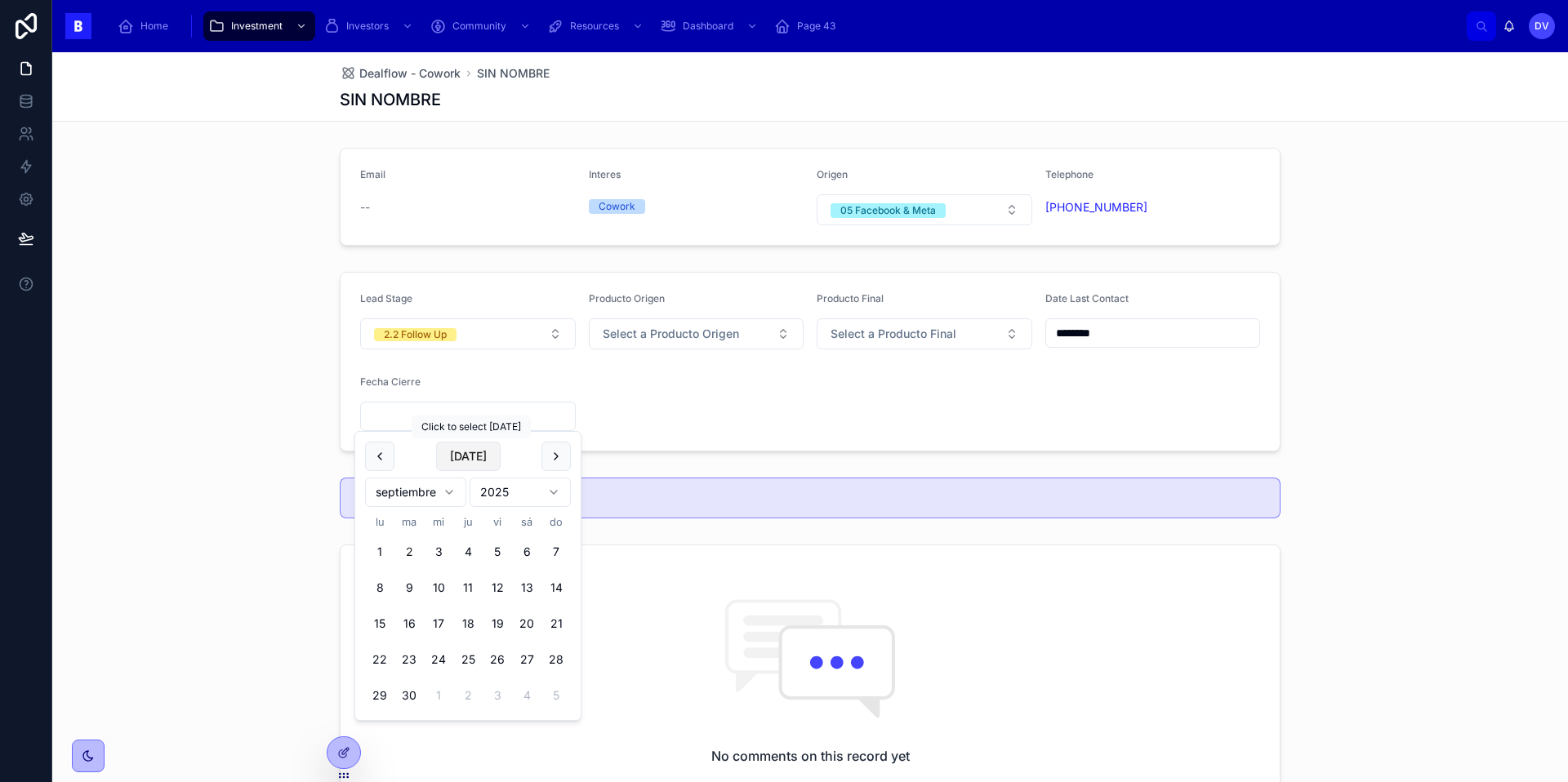
click at [478, 454] on button "[DATE]" at bounding box center [468, 456] width 65 height 29
type input "********"
click at [721, 392] on form "Lead Stage 2.2 Follow Up Producto Origen Select a Producto Origen Producto Fina…" at bounding box center [810, 361] width 939 height 178
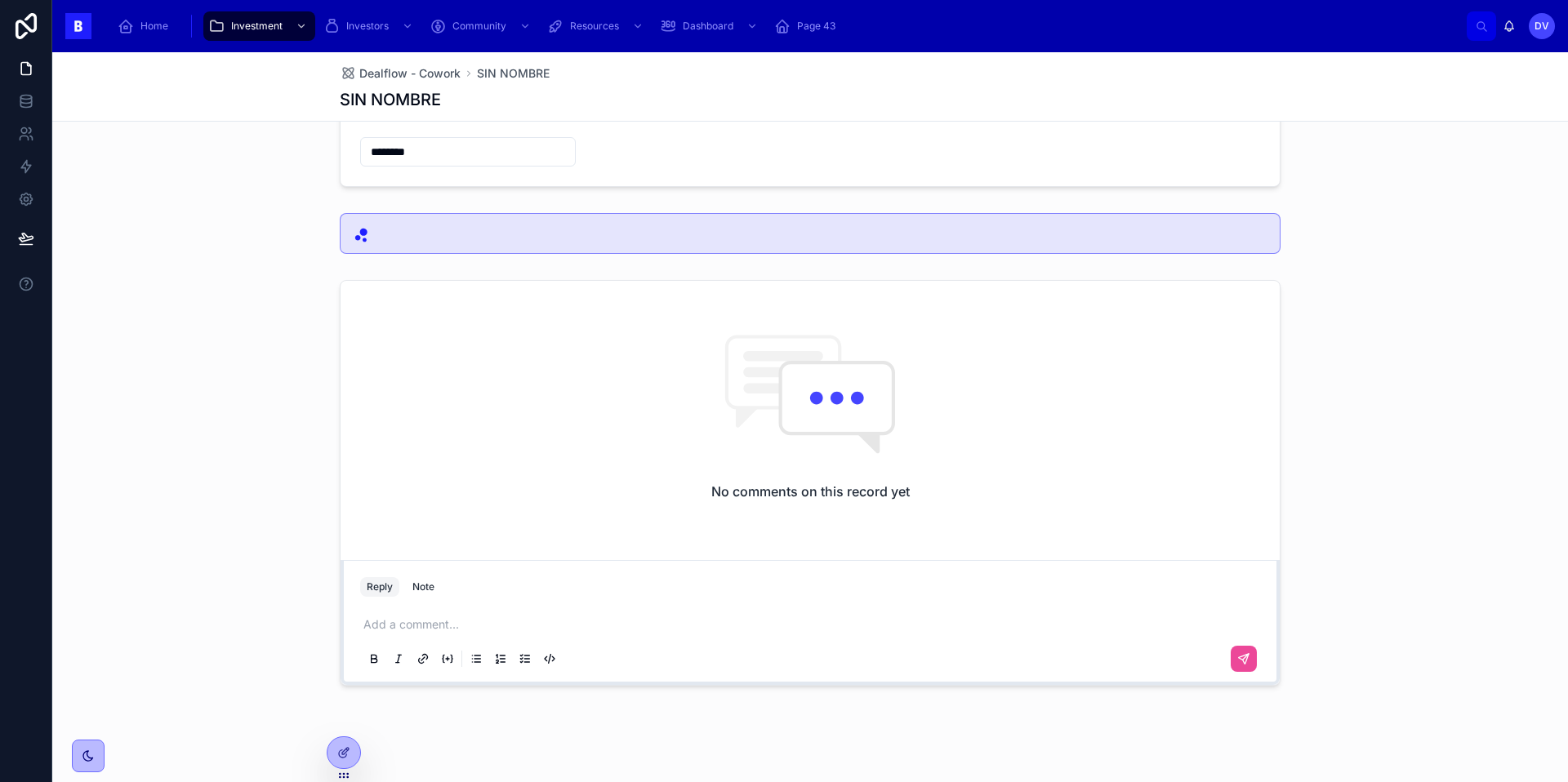
scroll to position [260, 0]
click at [391, 624] on p at bounding box center [813, 629] width 900 height 16
click at [1246, 666] on icon at bounding box center [1244, 662] width 13 height 13
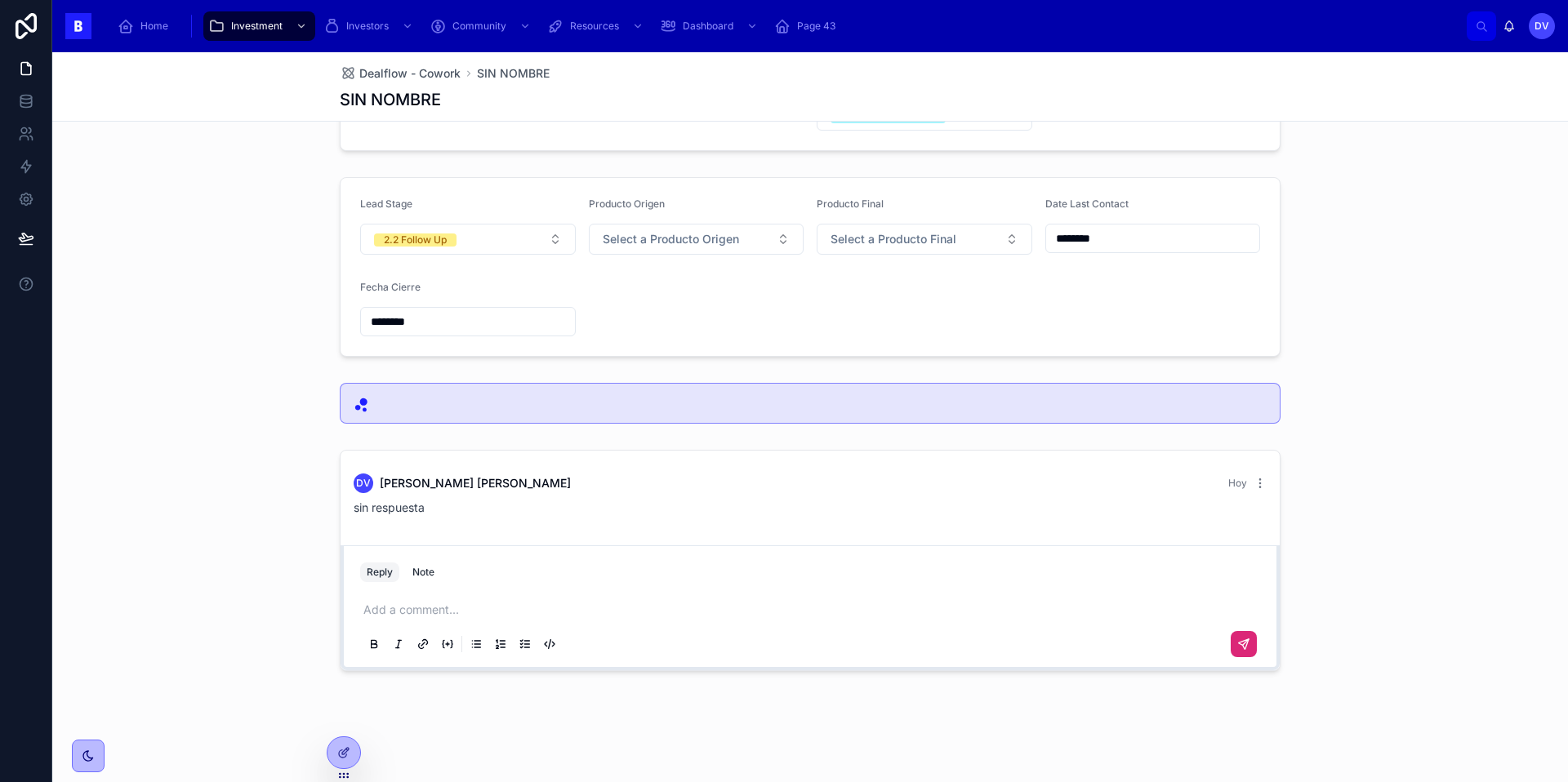
scroll to position [0, 0]
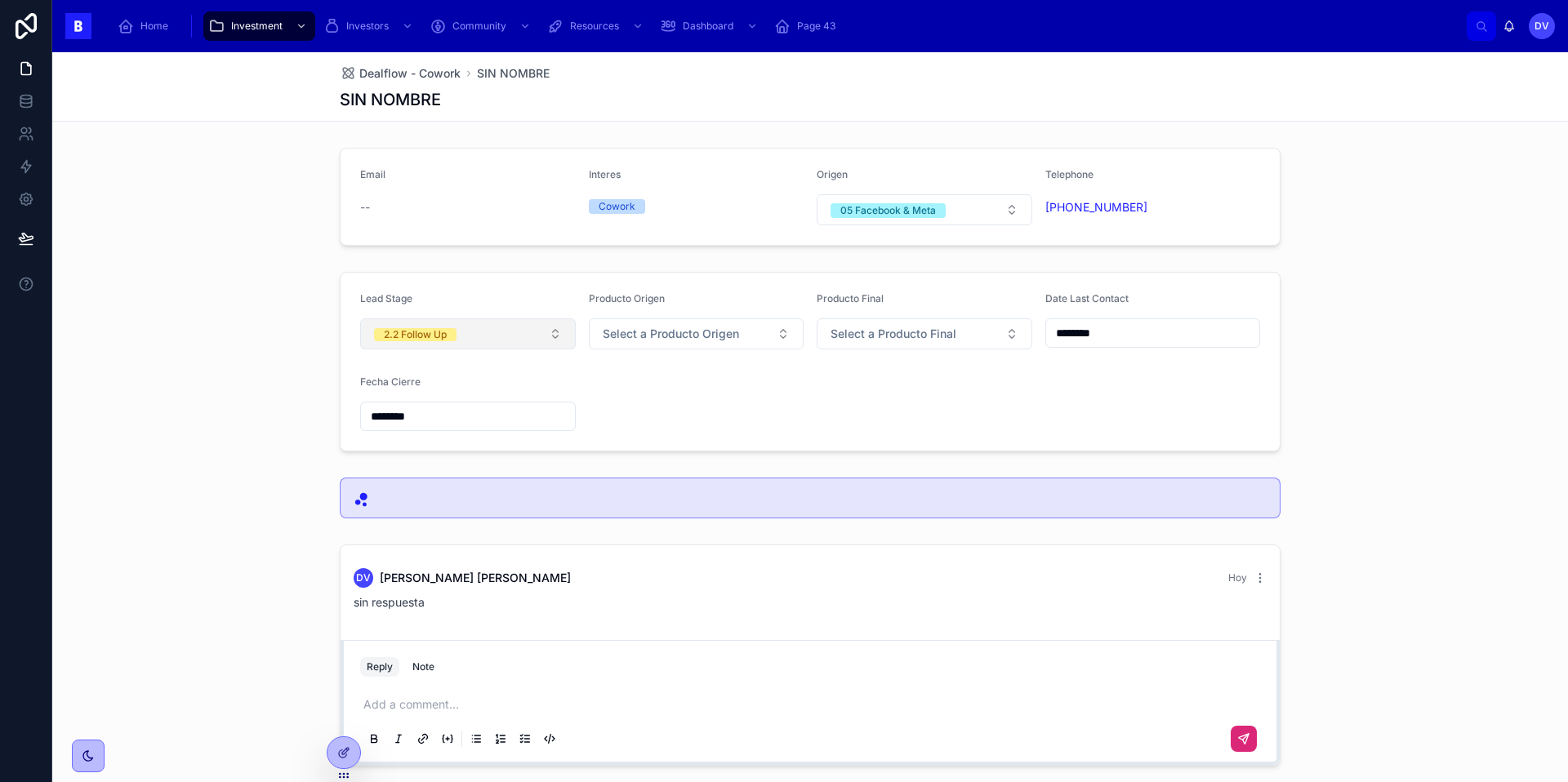
click at [554, 333] on button "2.2 Follow Up" at bounding box center [468, 333] width 216 height 31
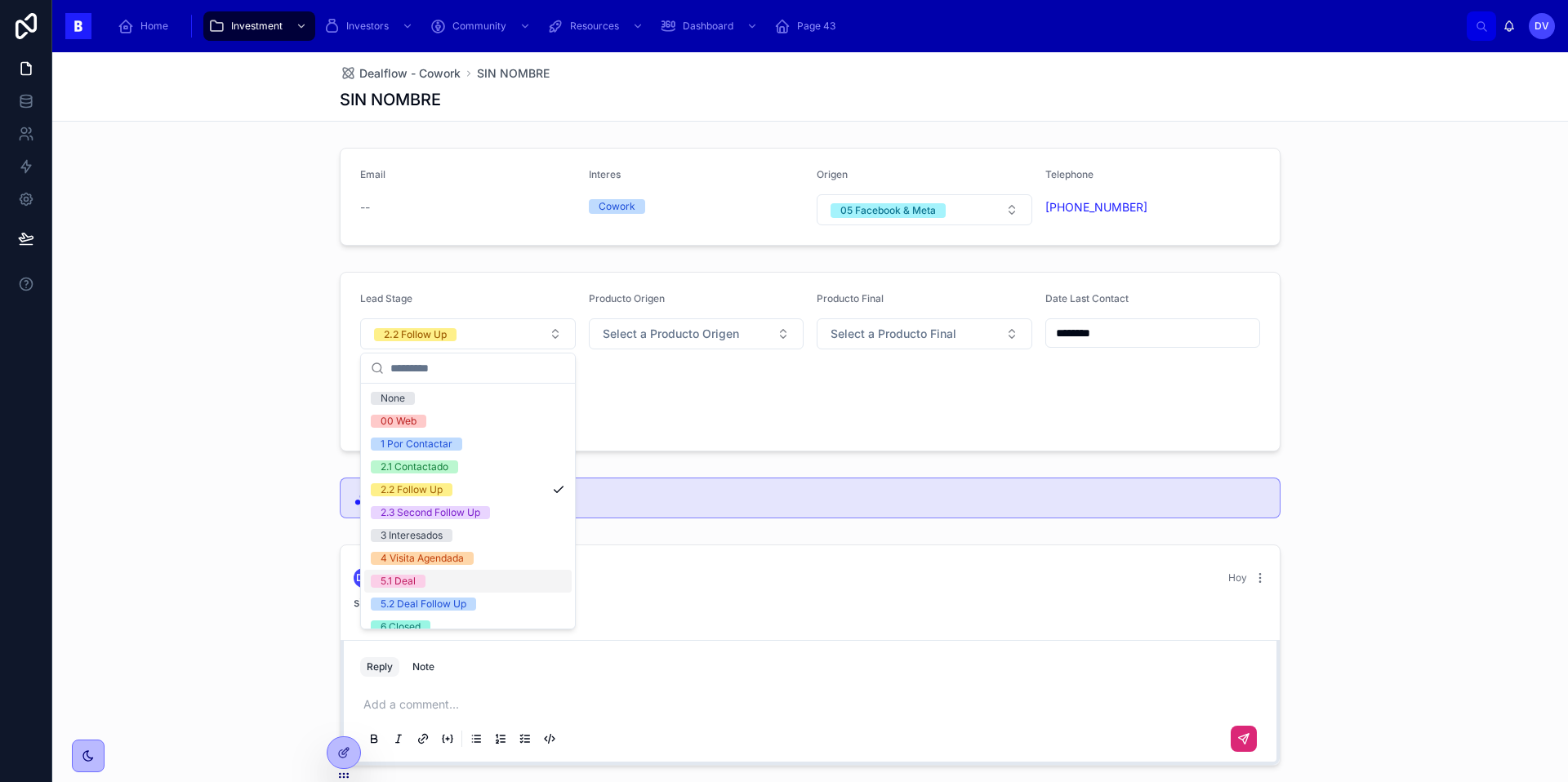
scroll to position [72, 0]
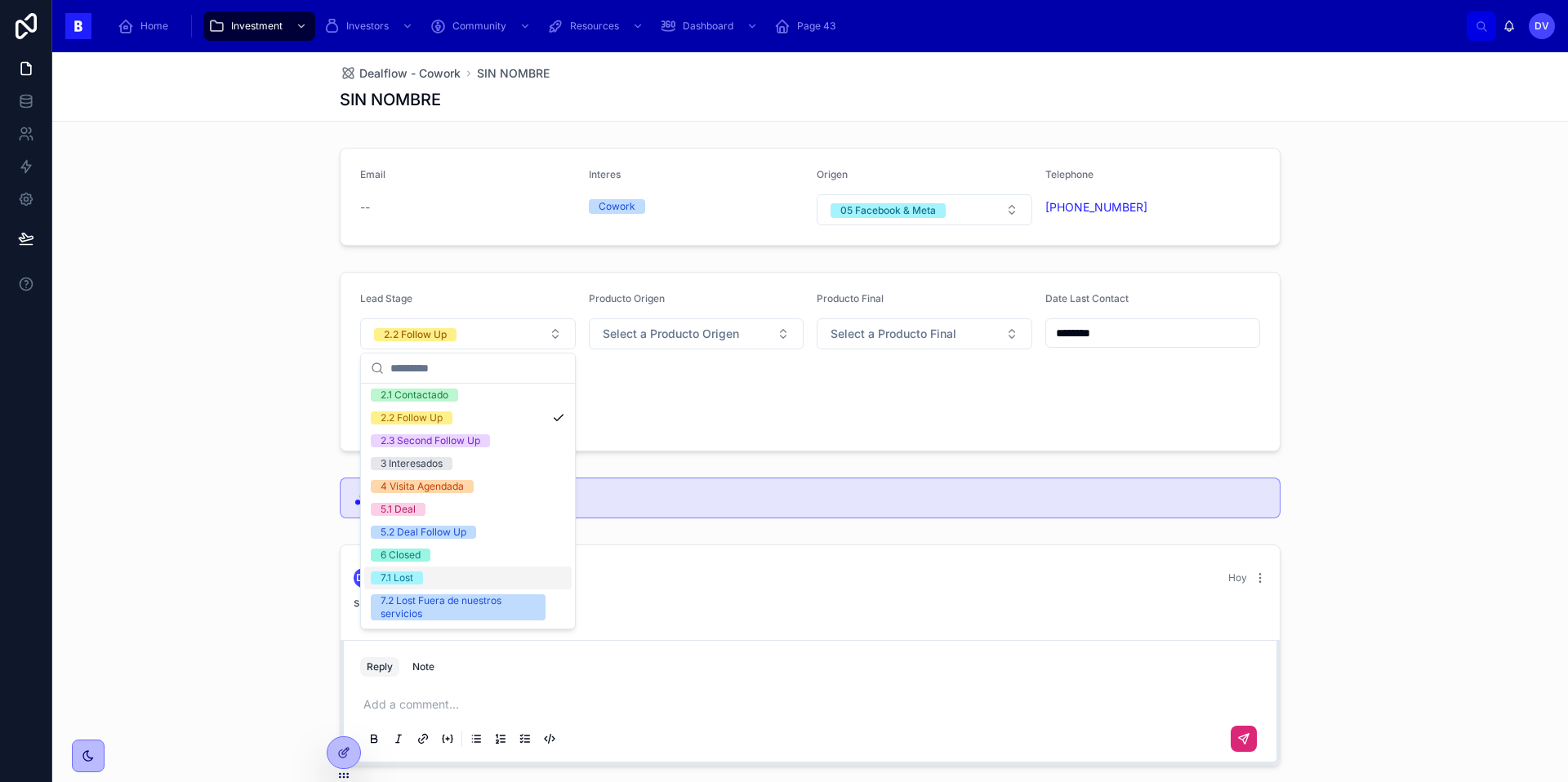
click at [402, 583] on div "7.1 Lost" at bounding box center [397, 577] width 33 height 13
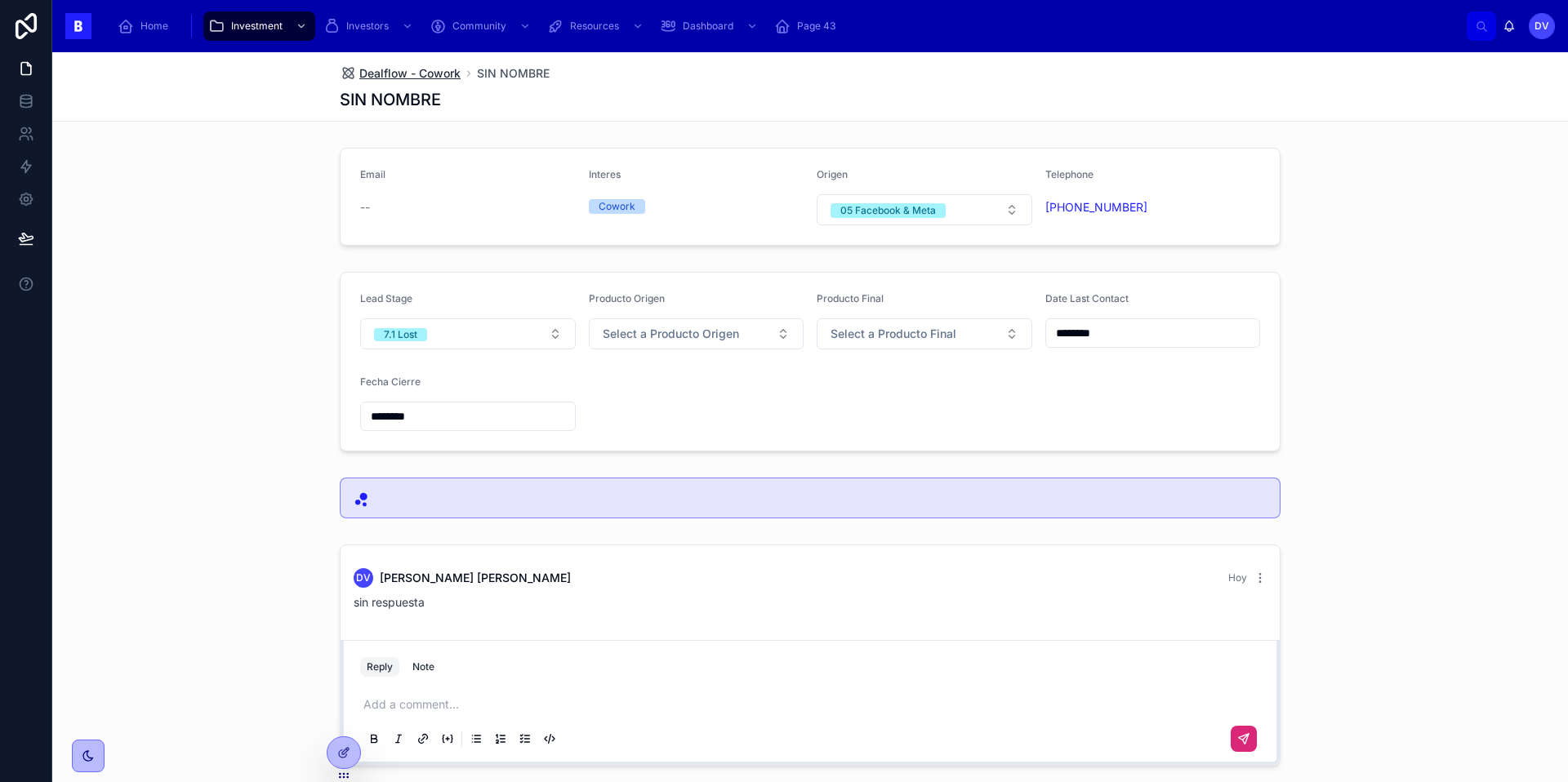
click at [440, 79] on span "Dealflow - Cowork" at bounding box center [409, 73] width 101 height 16
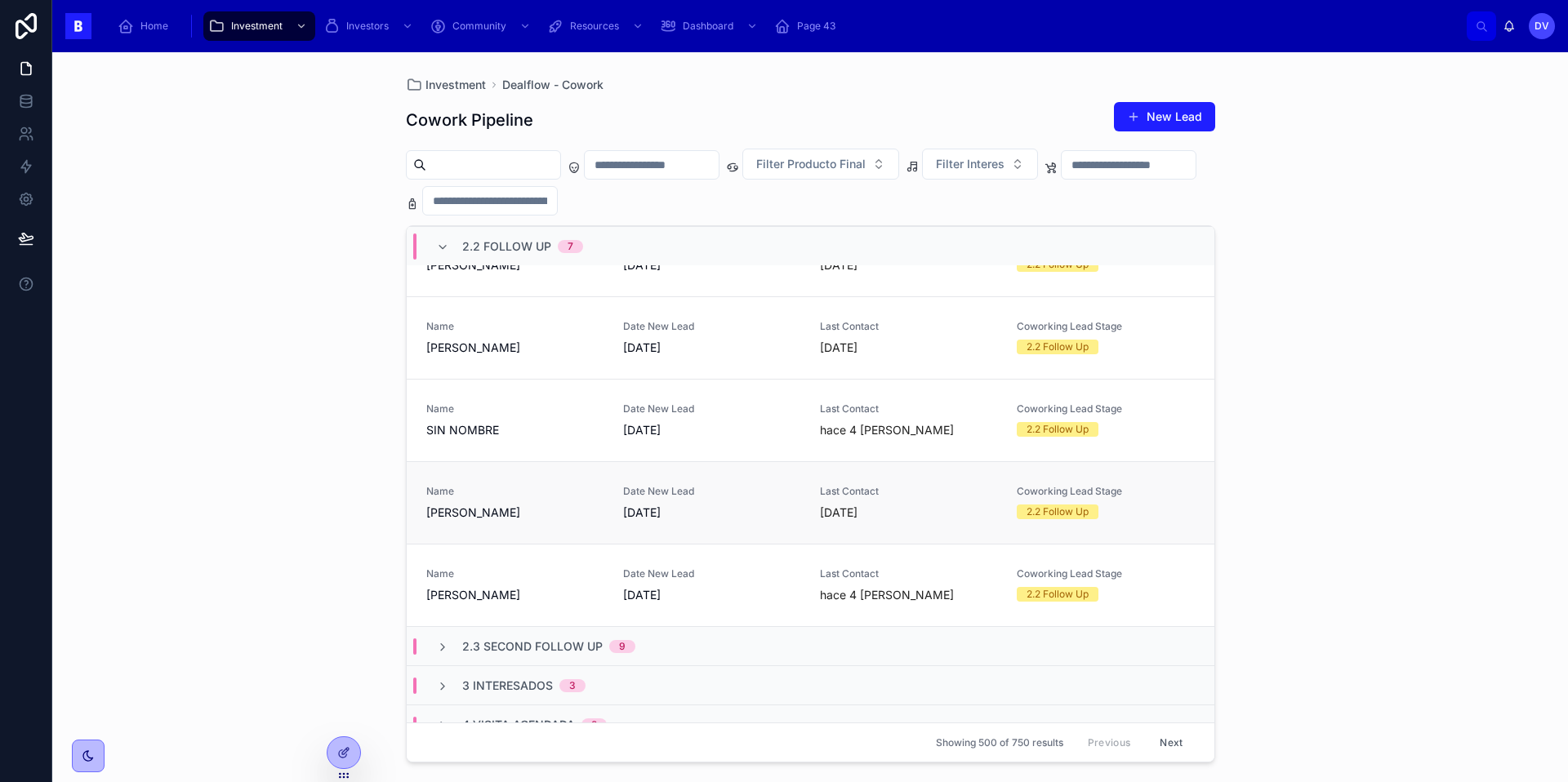
scroll to position [333, 0]
click at [497, 428] on span "SIN NOMBRE" at bounding box center [514, 432] width 177 height 16
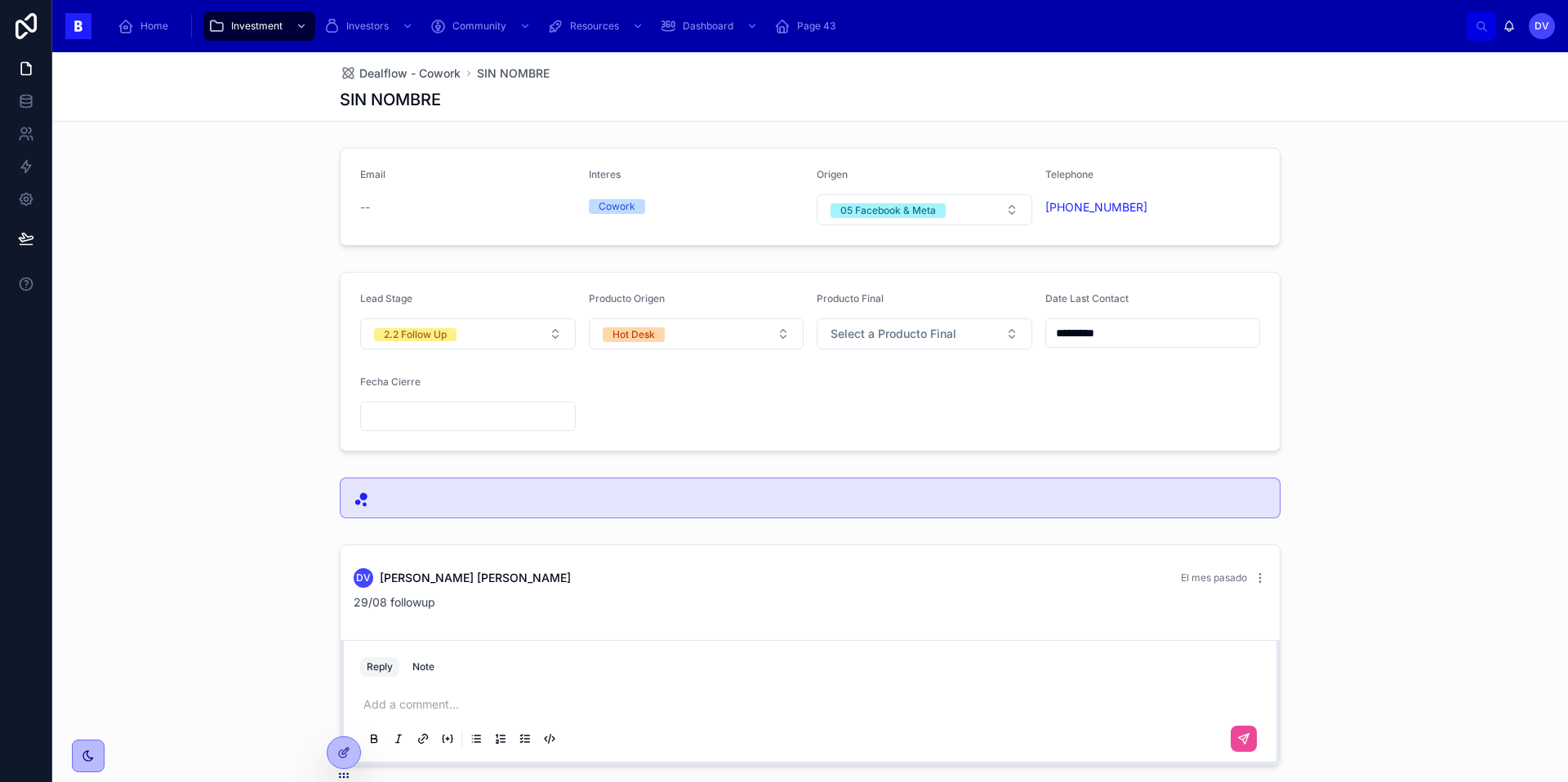
scroll to position [1, 0]
copy link "[PHONE_NUMBER]"
click at [438, 80] on span "Dealflow - Cowork" at bounding box center [409, 73] width 101 height 16
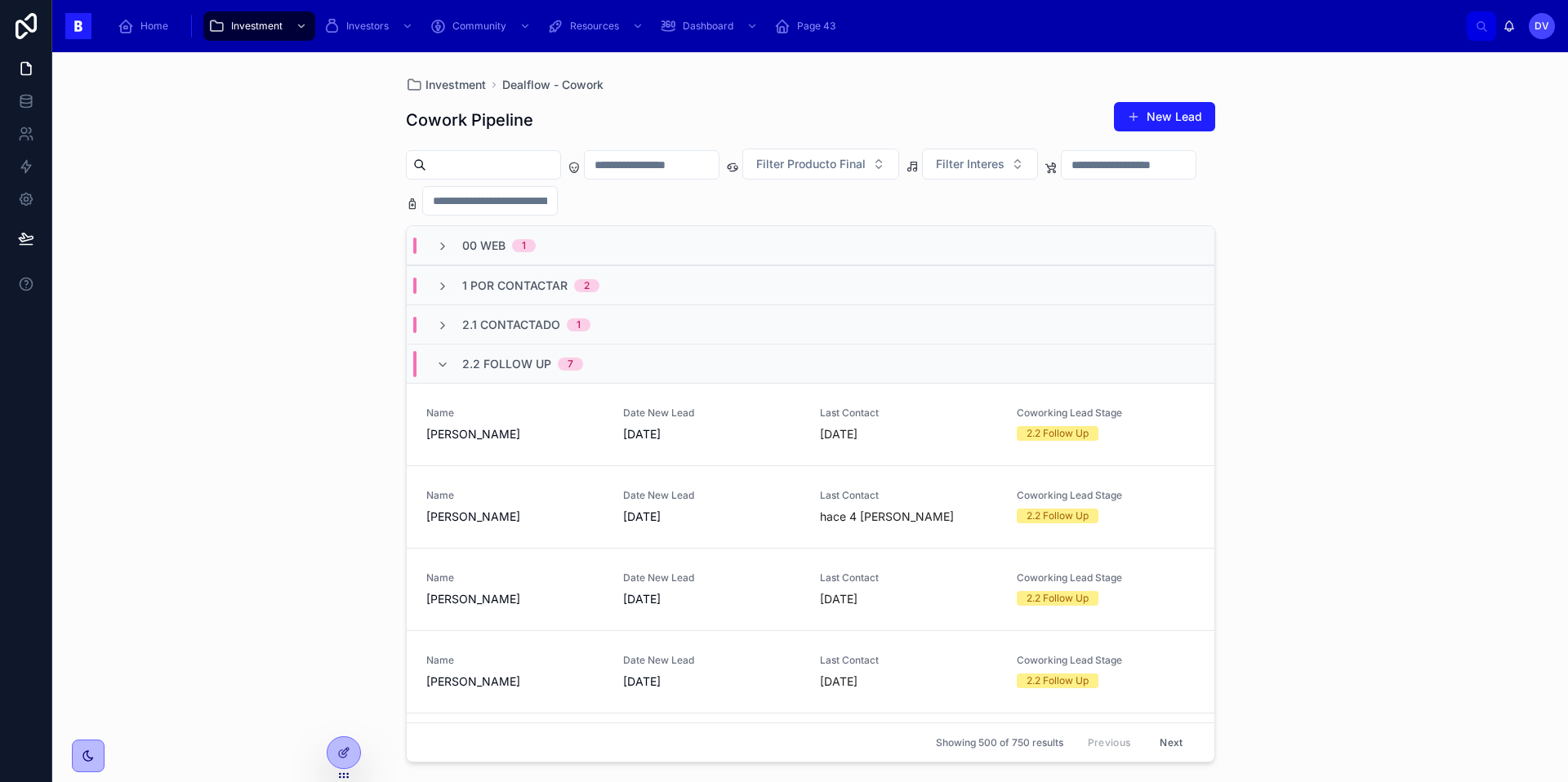
click at [506, 368] on span "2.2 Follow Up" at bounding box center [506, 365] width 89 height 16
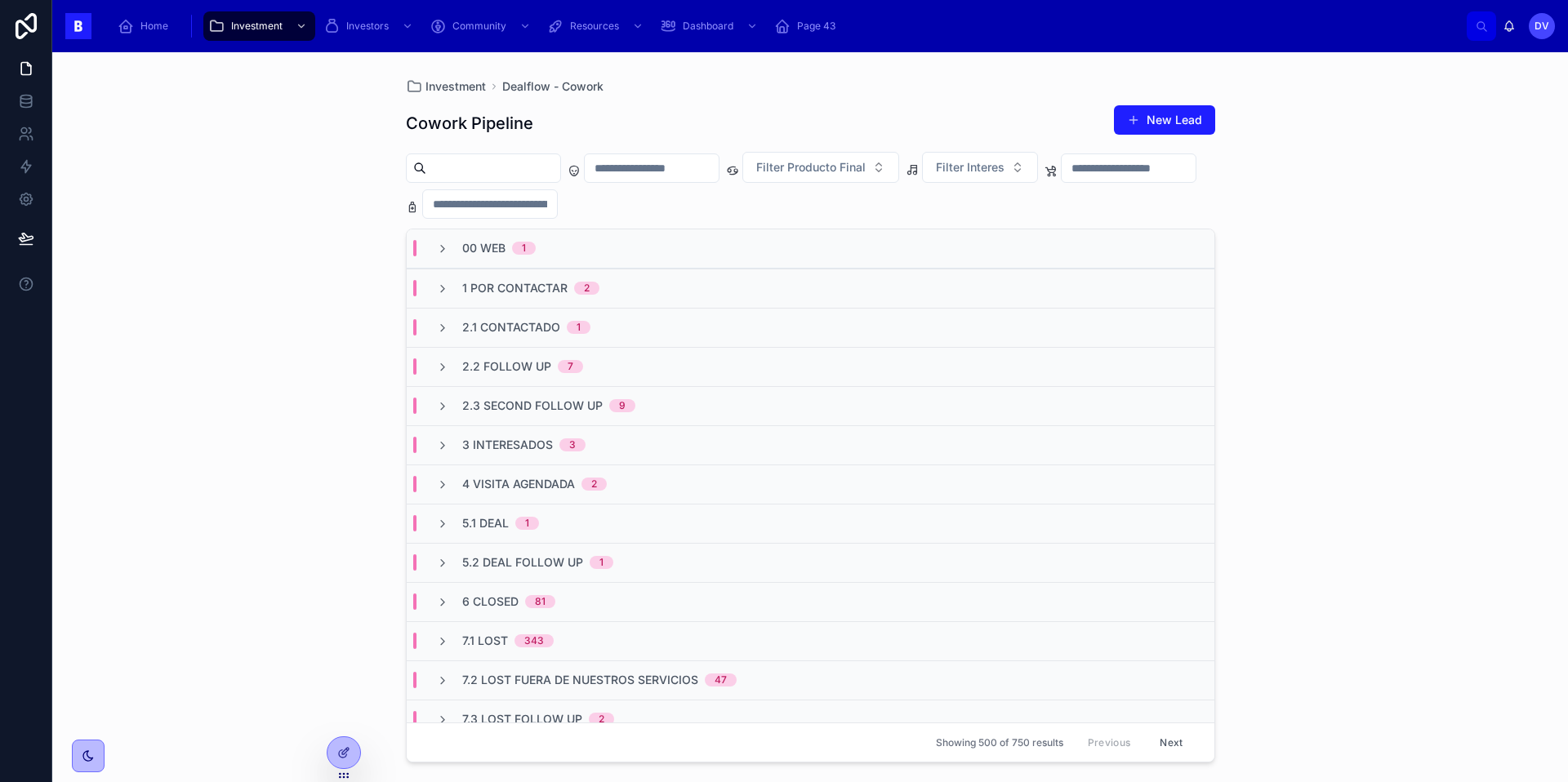
click at [515, 410] on span "2.3 Second Follow Up" at bounding box center [533, 406] width 141 height 16
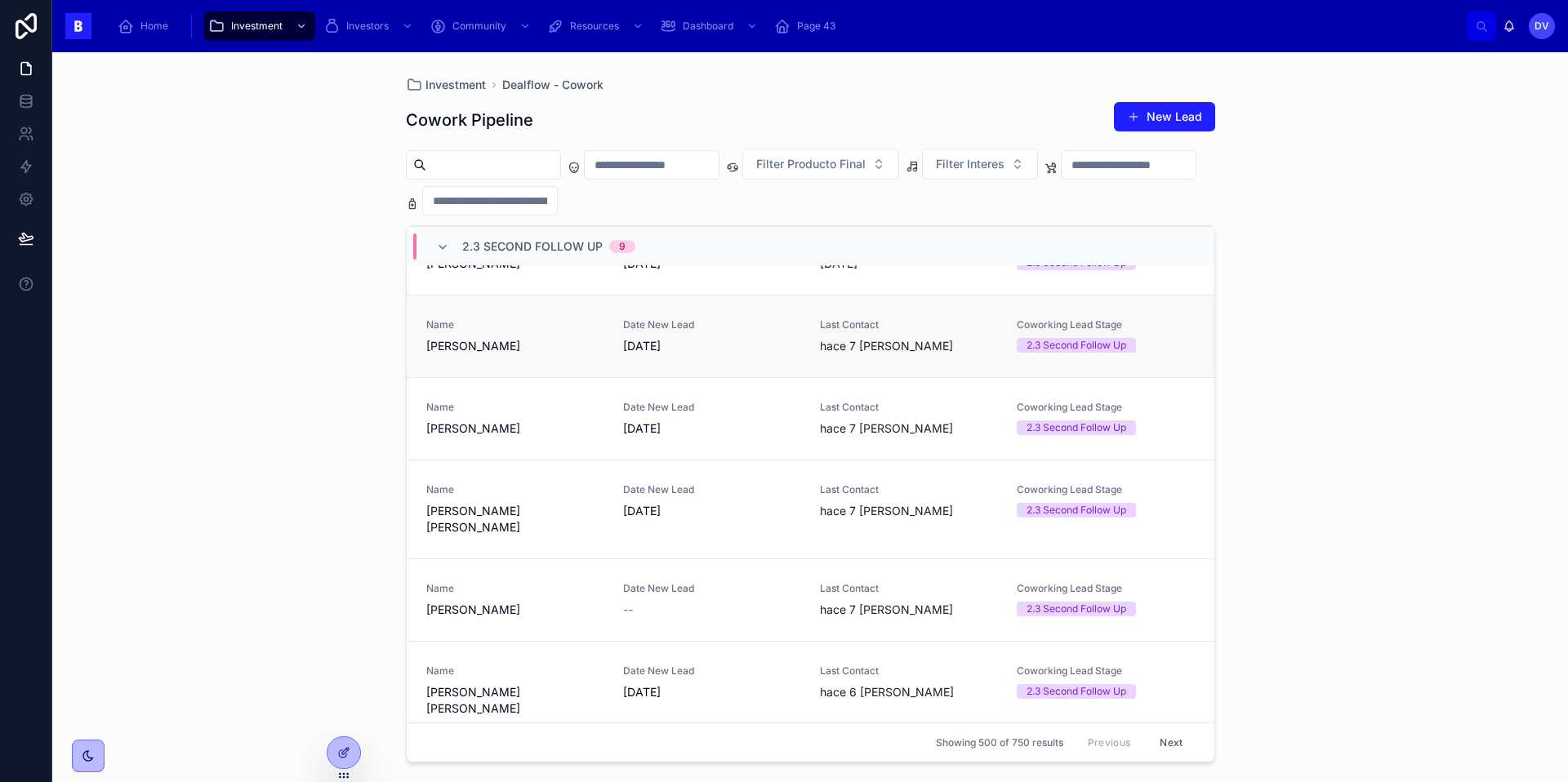
scroll to position [208, 0]
click at [522, 363] on link "Name [PERSON_NAME] Date New Lead [DATE] Last Contact hace 7 [PERSON_NAME] Cowor…" at bounding box center [810, 337] width 808 height 82
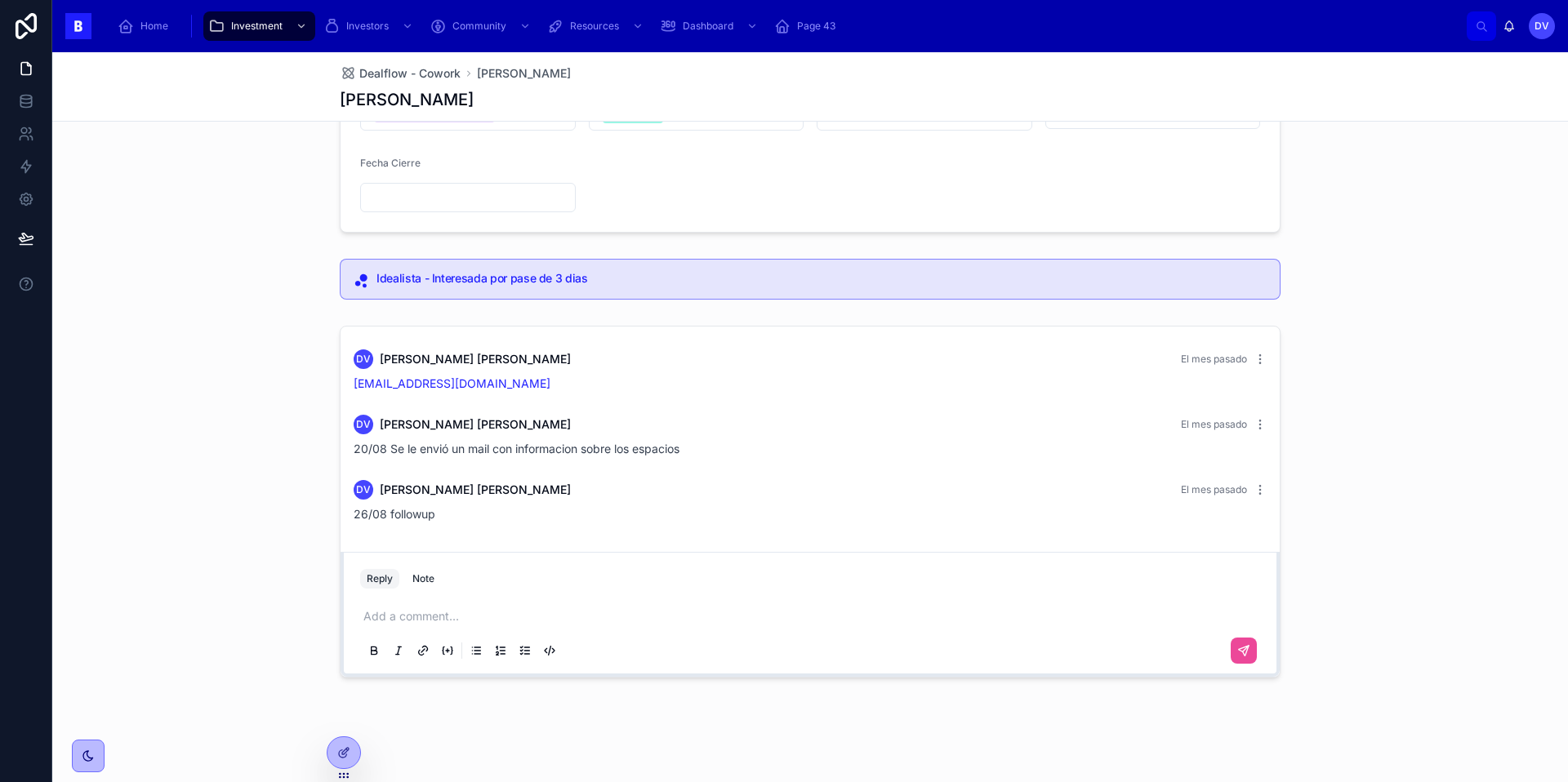
scroll to position [225, 0]
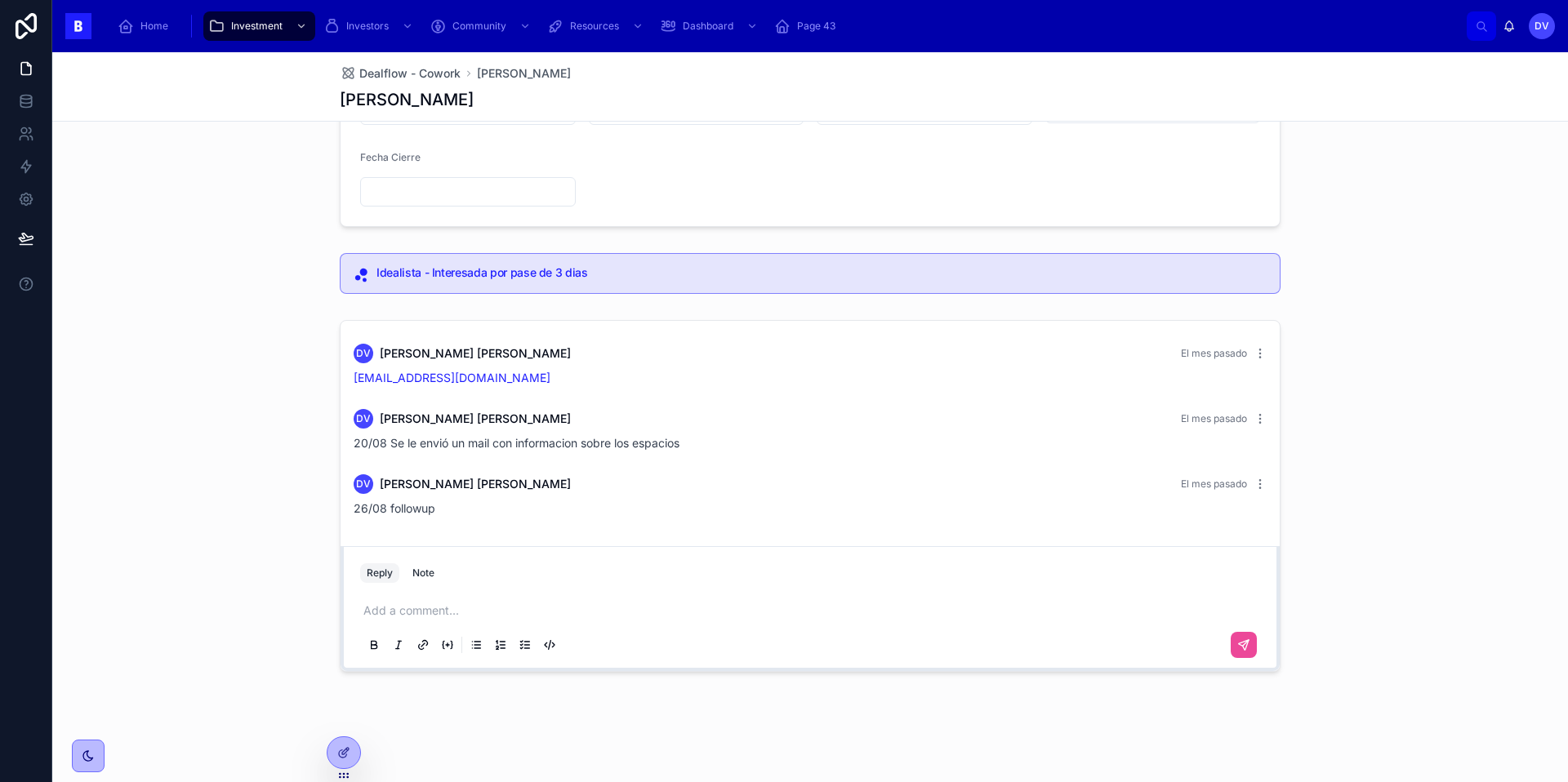
click at [406, 608] on p at bounding box center [813, 610] width 900 height 16
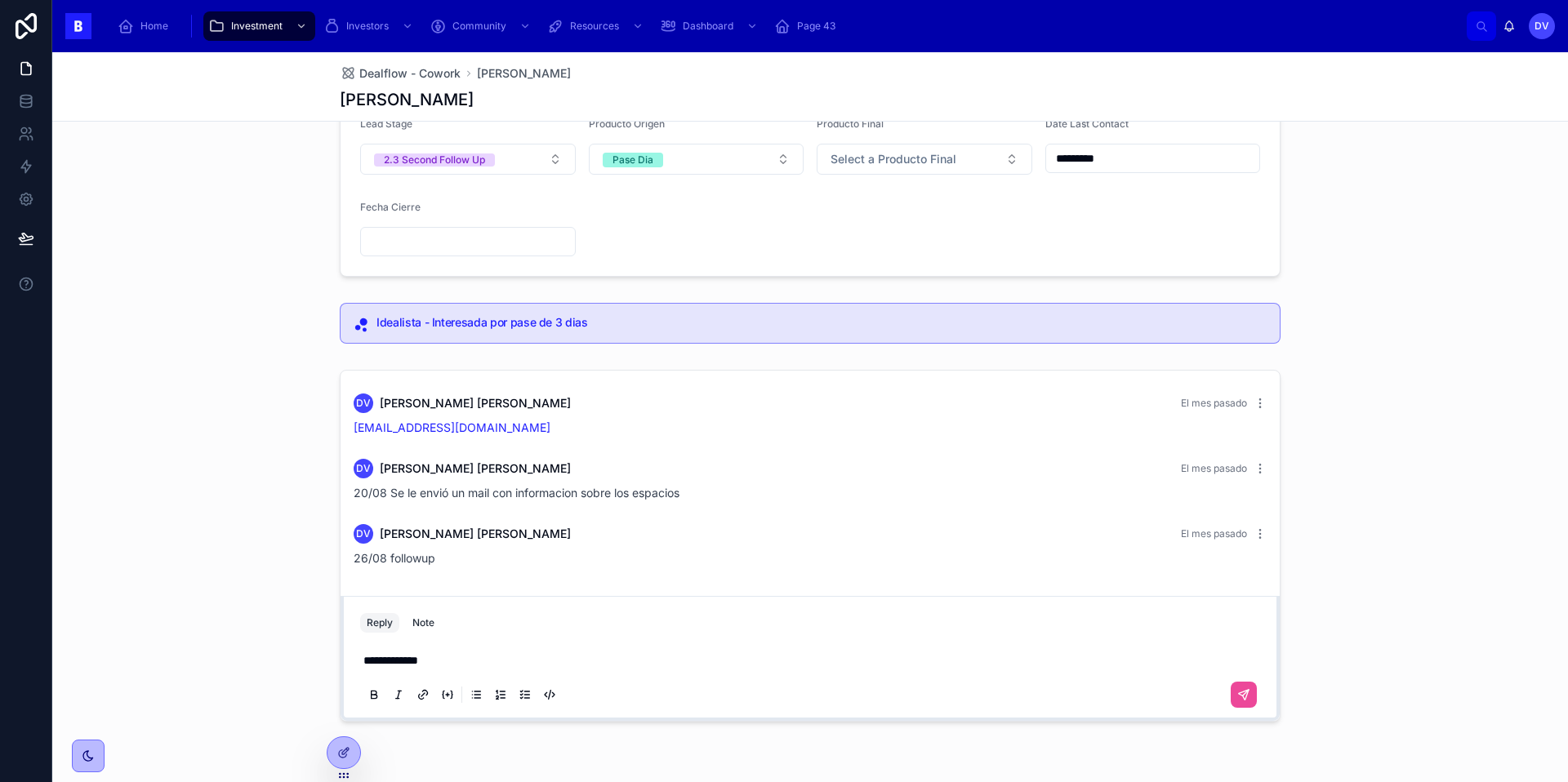
scroll to position [177, 0]
drag, startPoint x: 441, startPoint y: 660, endPoint x: 343, endPoint y: 660, distance: 98.0
click at [344, 661] on div "**********" at bounding box center [810, 656] width 939 height 125
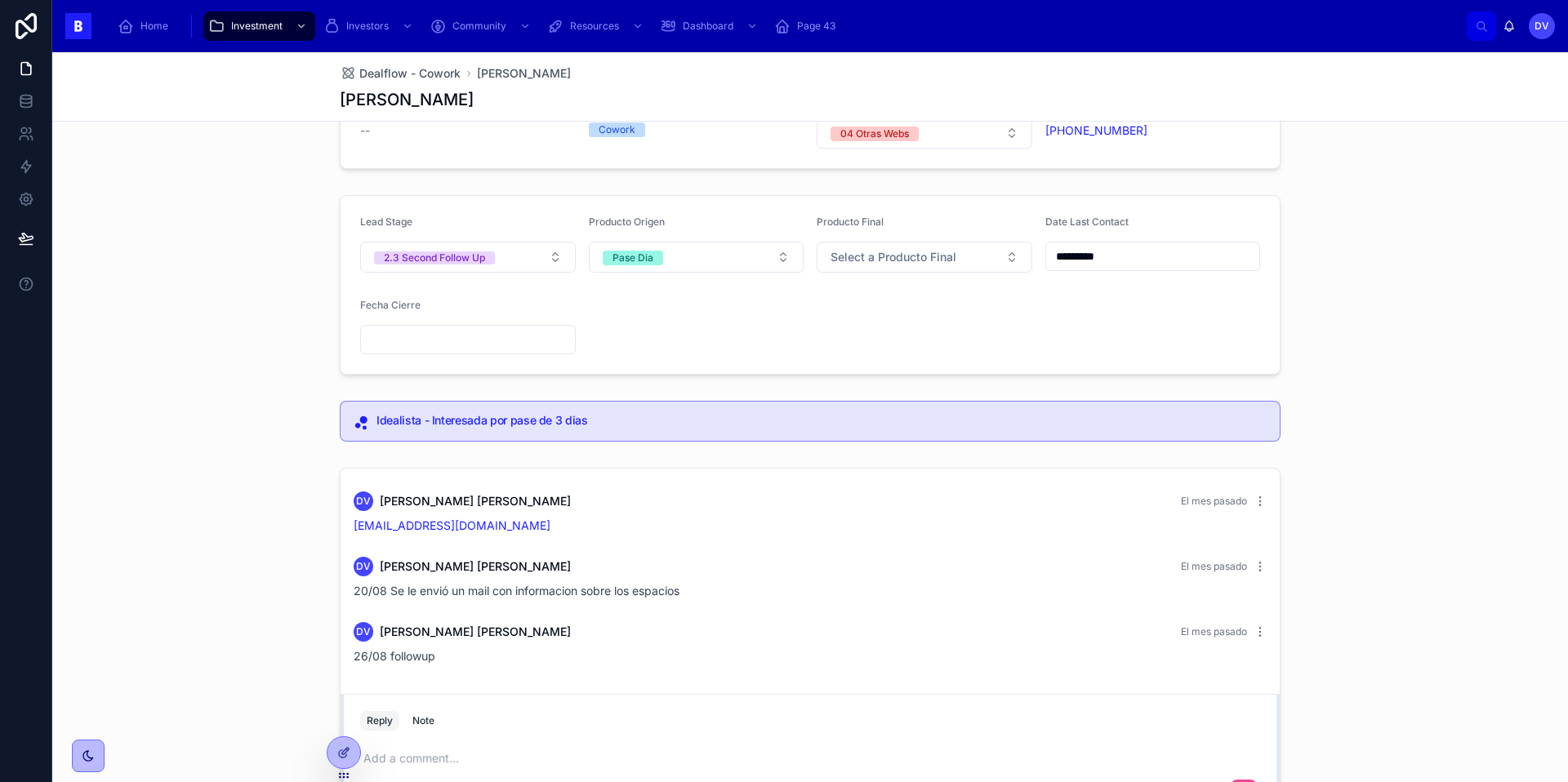
scroll to position [79, 0]
click at [550, 250] on button "2.3 Second Follow Up" at bounding box center [468, 256] width 216 height 31
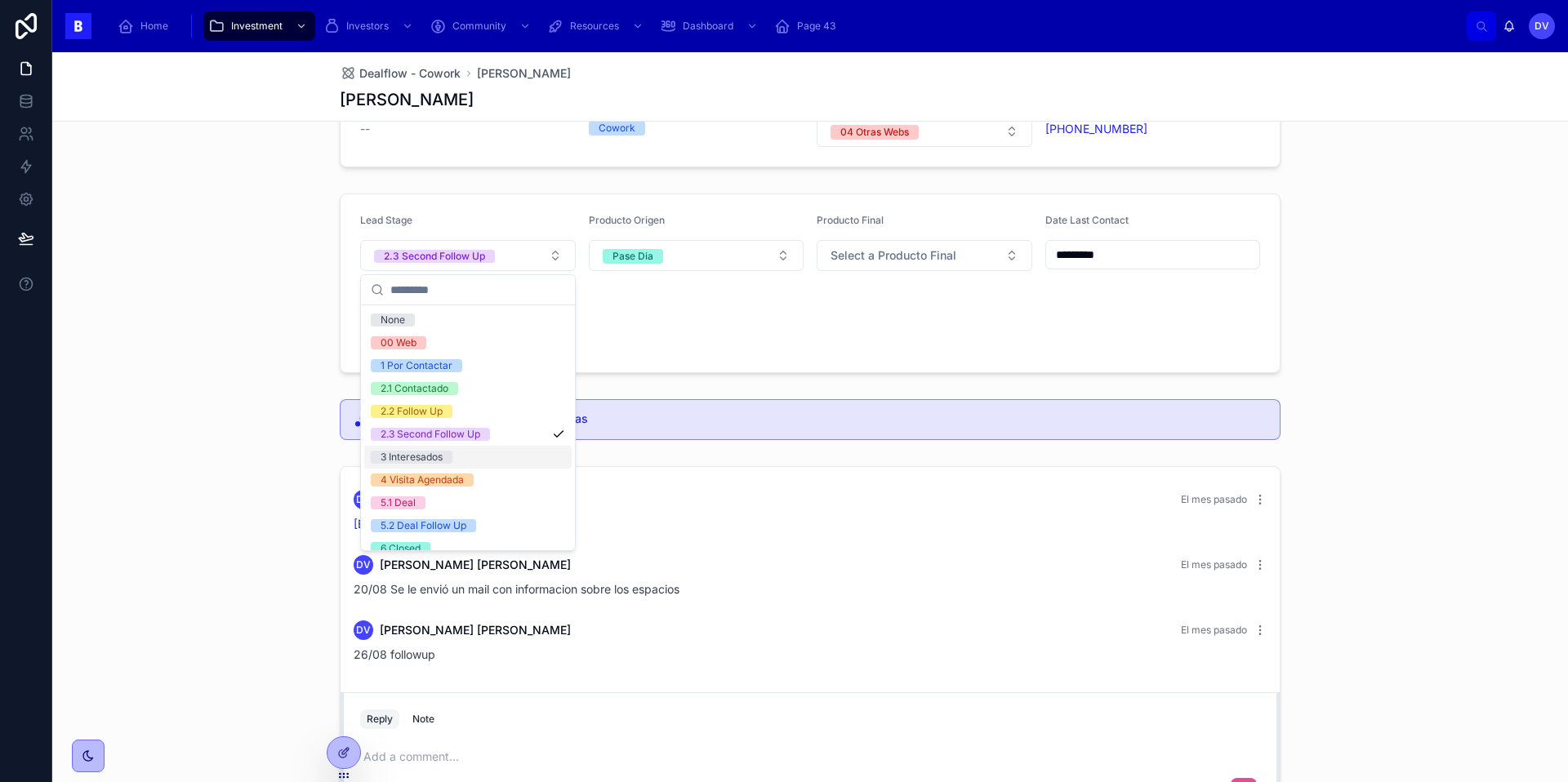
click at [492, 463] on div "3 Interesados" at bounding box center [468, 457] width 207 height 23
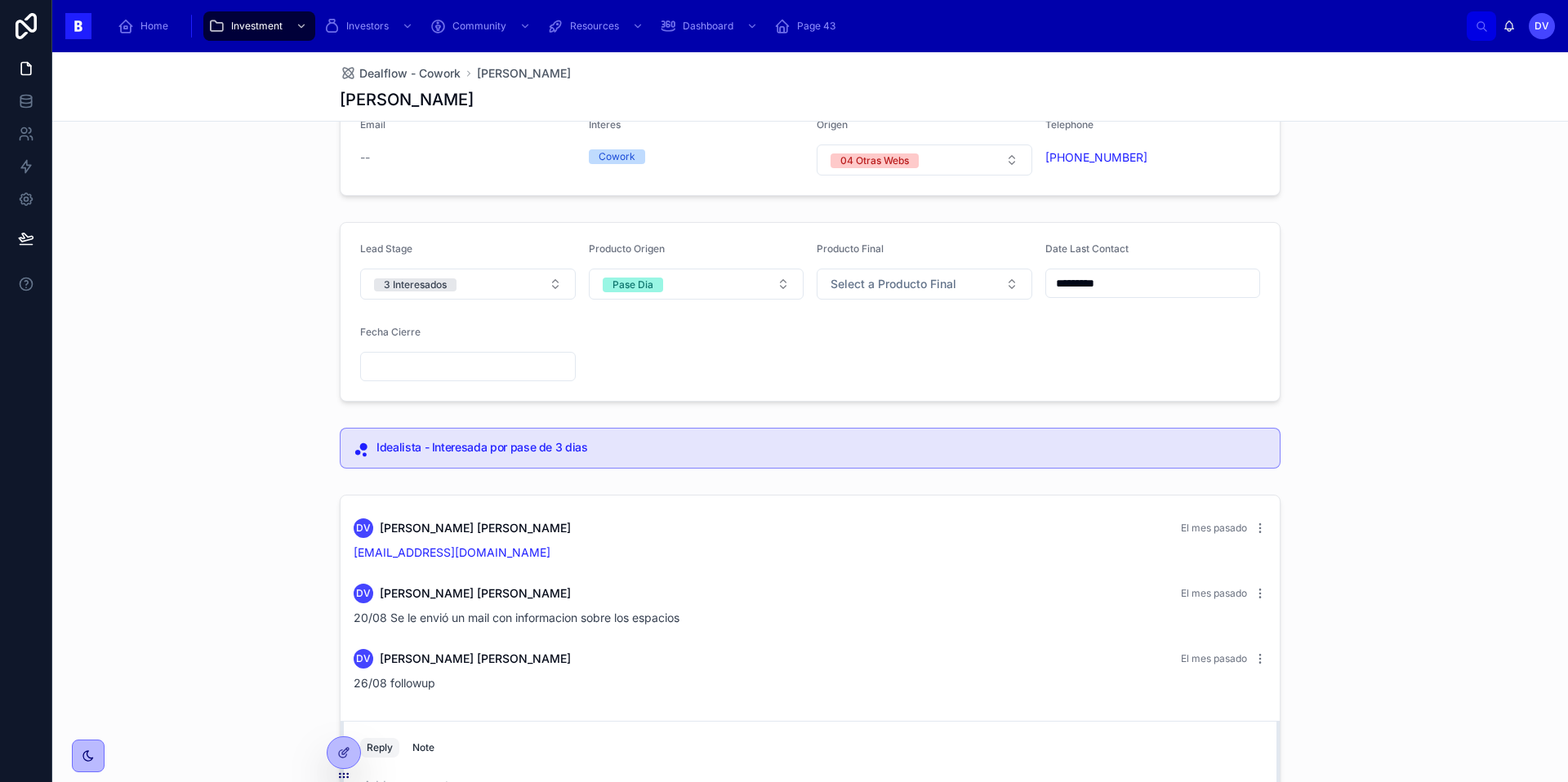
scroll to position [35, 0]
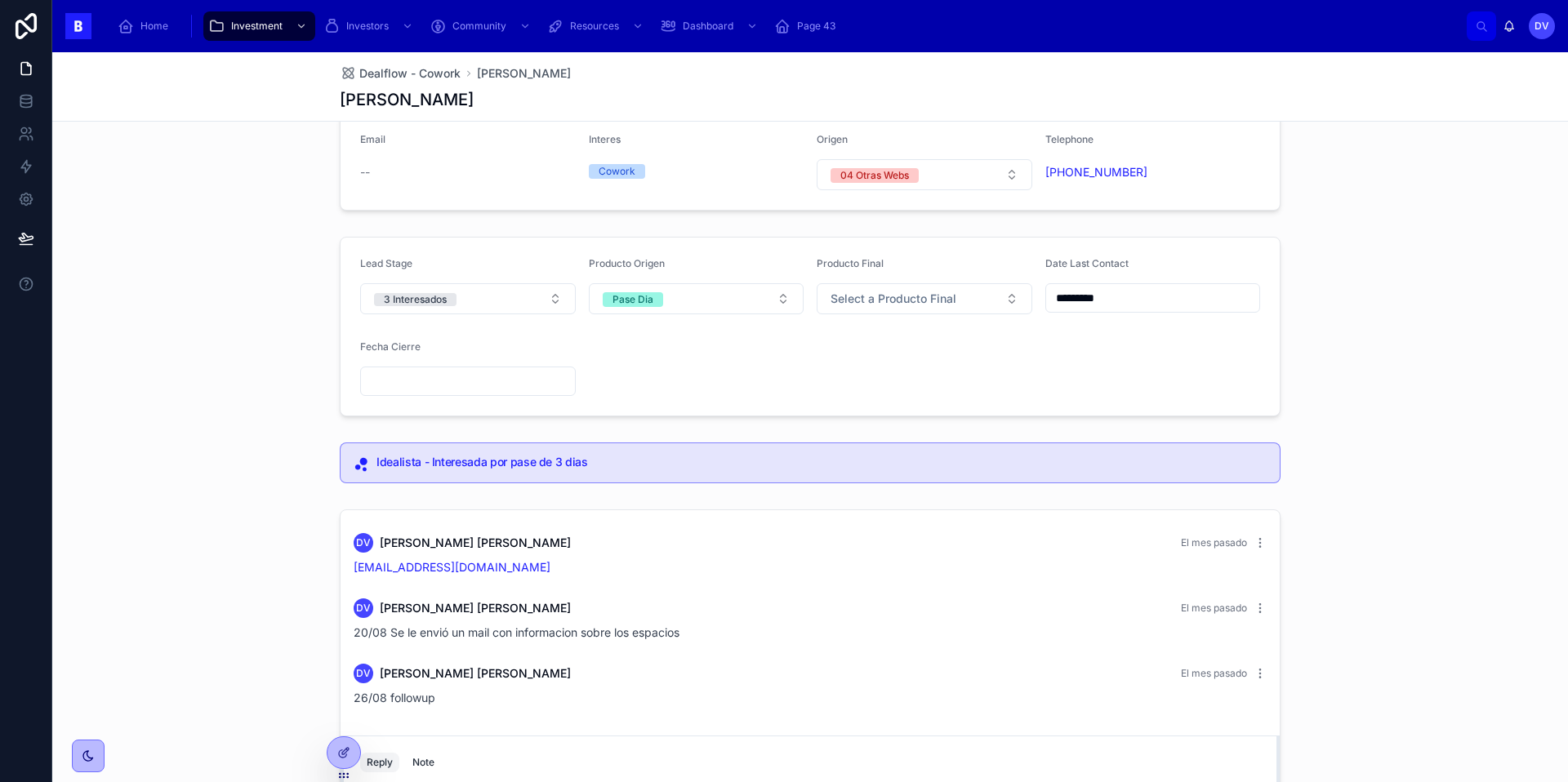
click at [1125, 301] on input "*********" at bounding box center [1153, 298] width 214 height 23
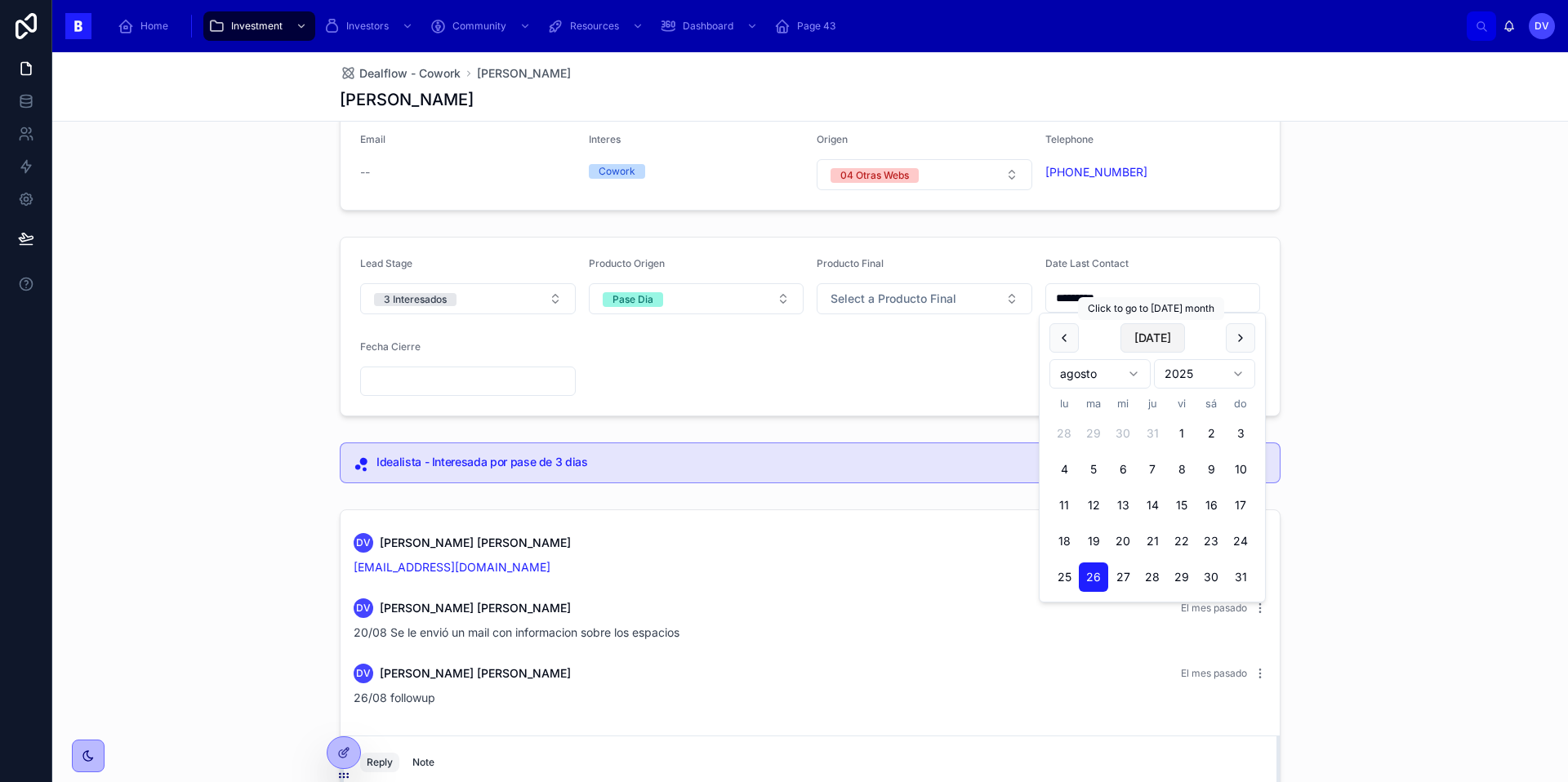
click at [1161, 339] on button "[DATE]" at bounding box center [1152, 338] width 65 height 29
click at [1361, 280] on div "Lead Stage 3 Interesados Producto Origen Pase Dia Producto Final Select a Produ…" at bounding box center [810, 326] width 1515 height 193
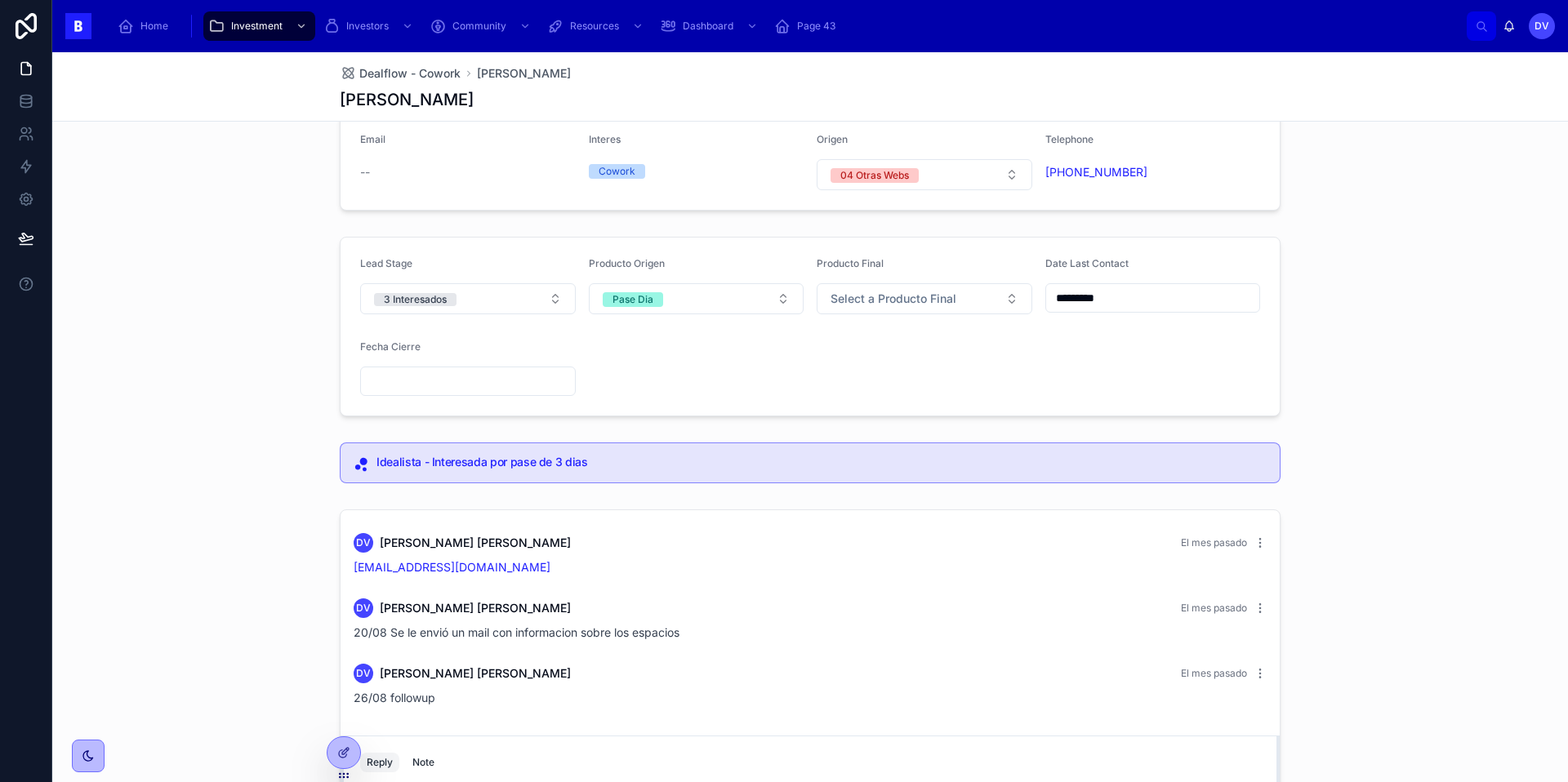
click at [1132, 301] on input "*********" at bounding box center [1153, 298] width 214 height 23
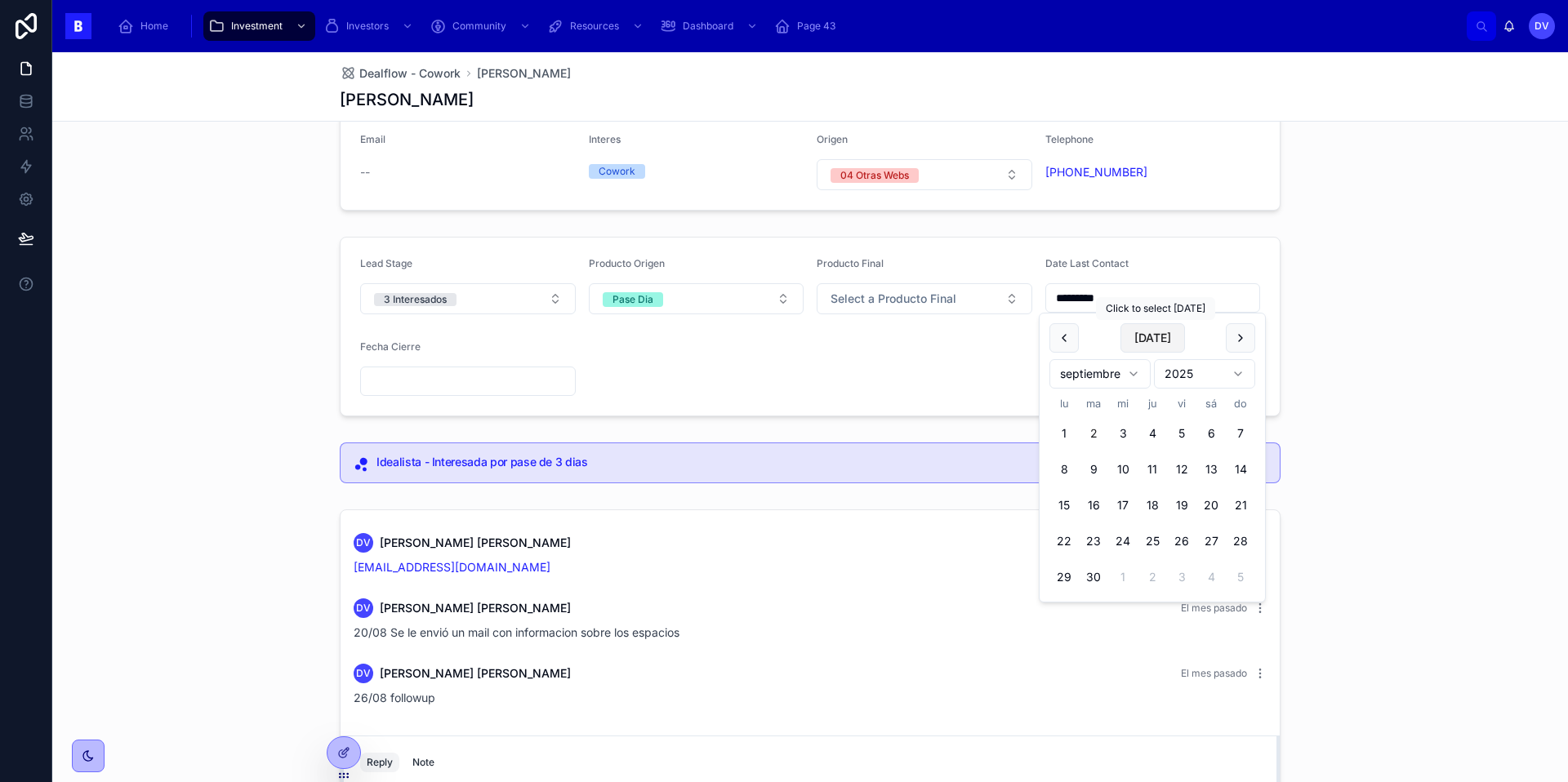
click at [1153, 334] on button "[DATE]" at bounding box center [1152, 338] width 65 height 29
type input "********"
click at [1153, 334] on span "[DATE]" at bounding box center [1152, 338] width 65 height 29
click at [1390, 376] on div "Lead Stage 3 Interesados Producto Origen Pase Dia Producto Final Select a Produ…" at bounding box center [810, 326] width 1515 height 193
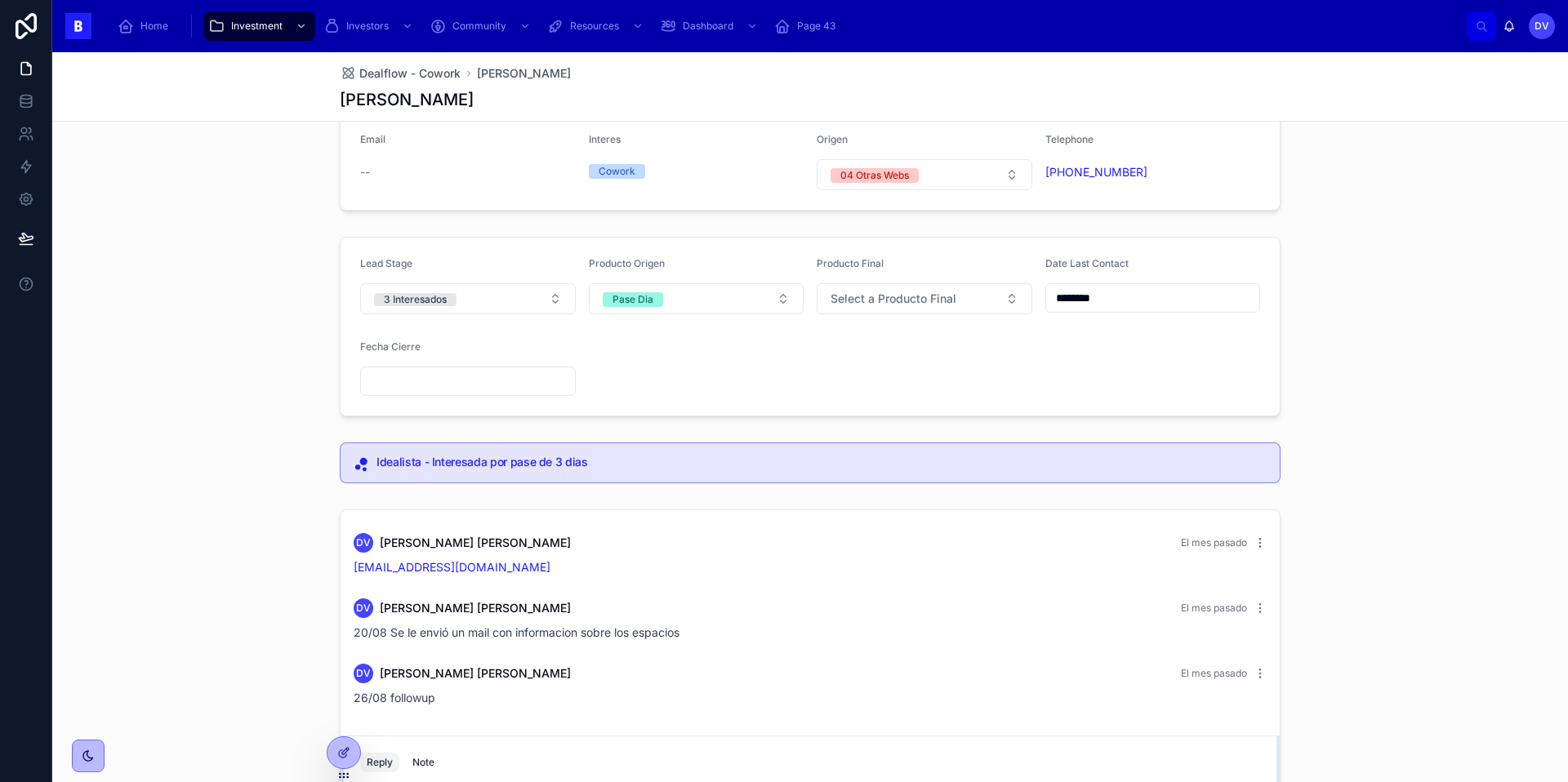
scroll to position [226, 0]
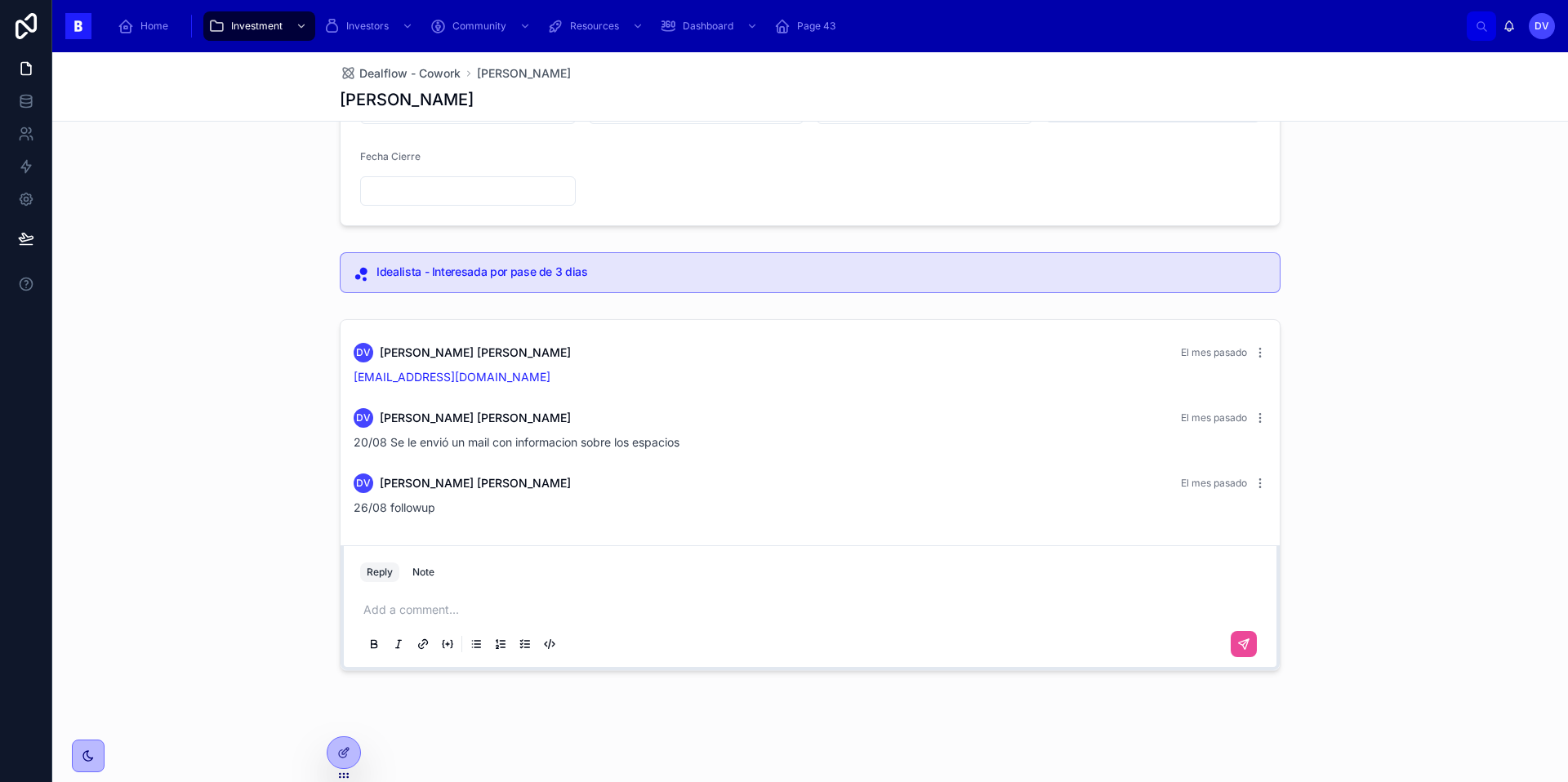
click at [383, 612] on p at bounding box center [813, 610] width 900 height 16
click at [1239, 640] on icon at bounding box center [1244, 644] width 13 height 13
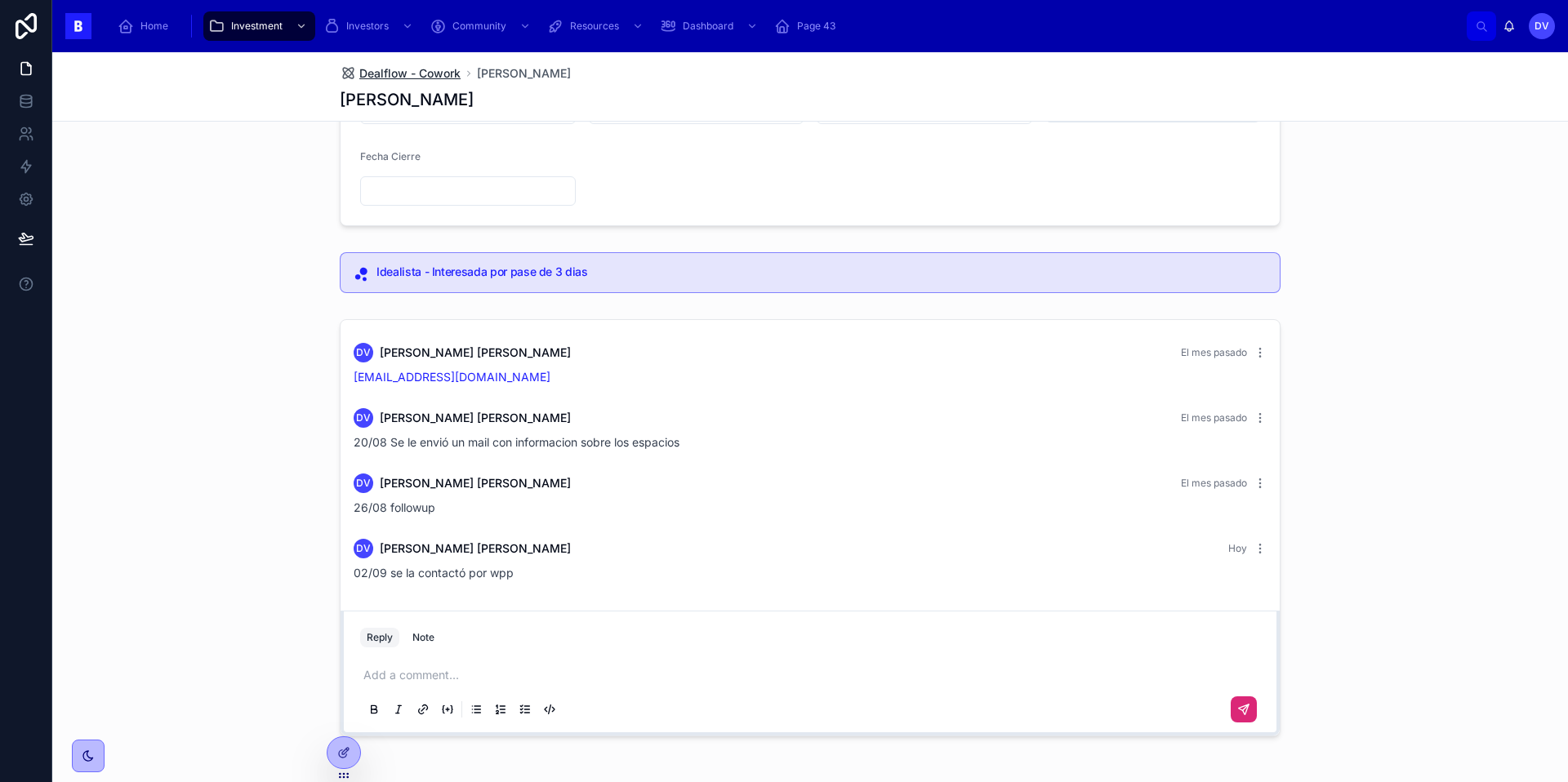
click at [415, 69] on span "Dealflow - Cowork" at bounding box center [409, 73] width 101 height 16
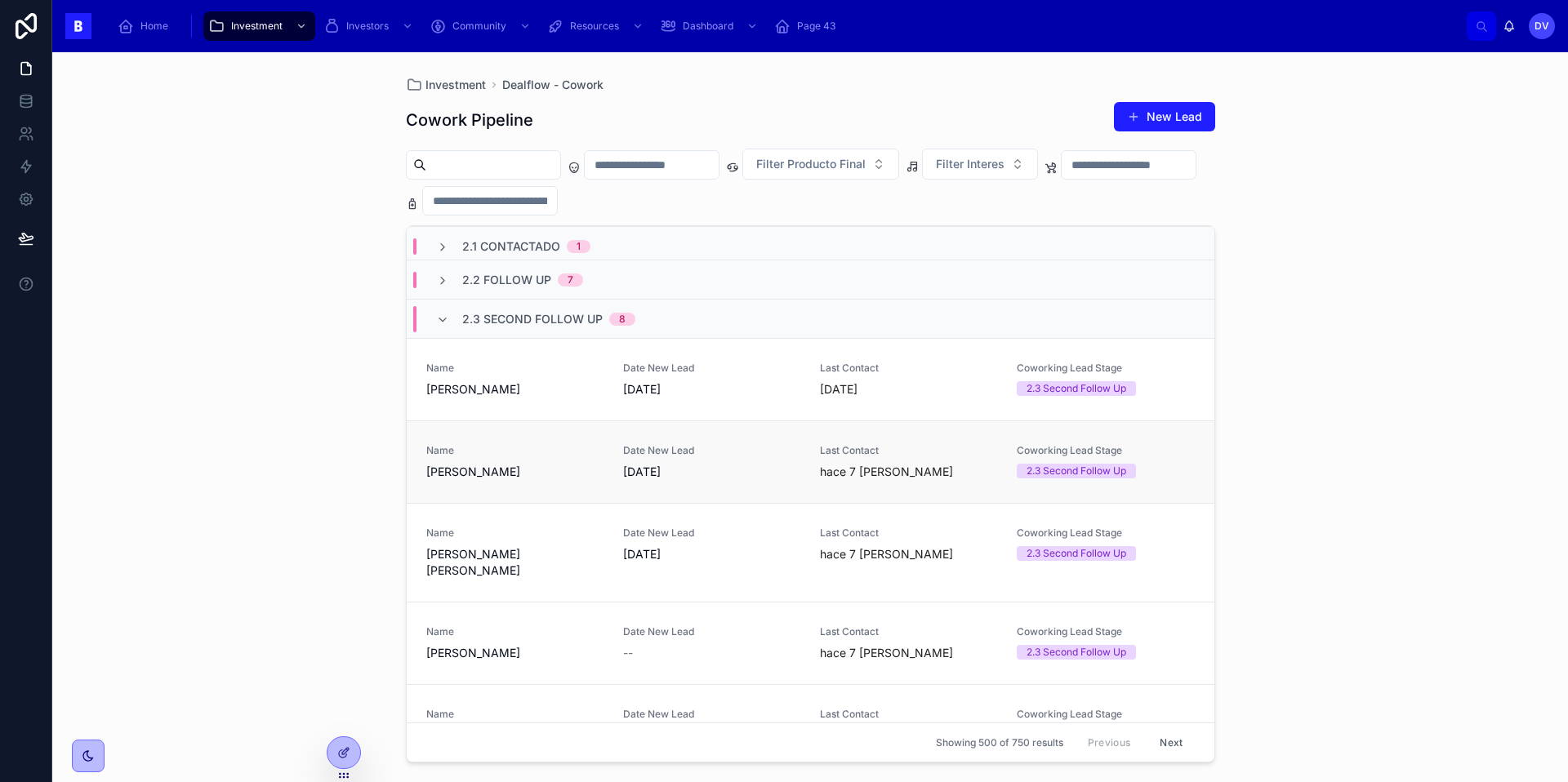
scroll to position [85, 0]
click at [562, 460] on div "Name [PERSON_NAME]" at bounding box center [514, 460] width 177 height 36
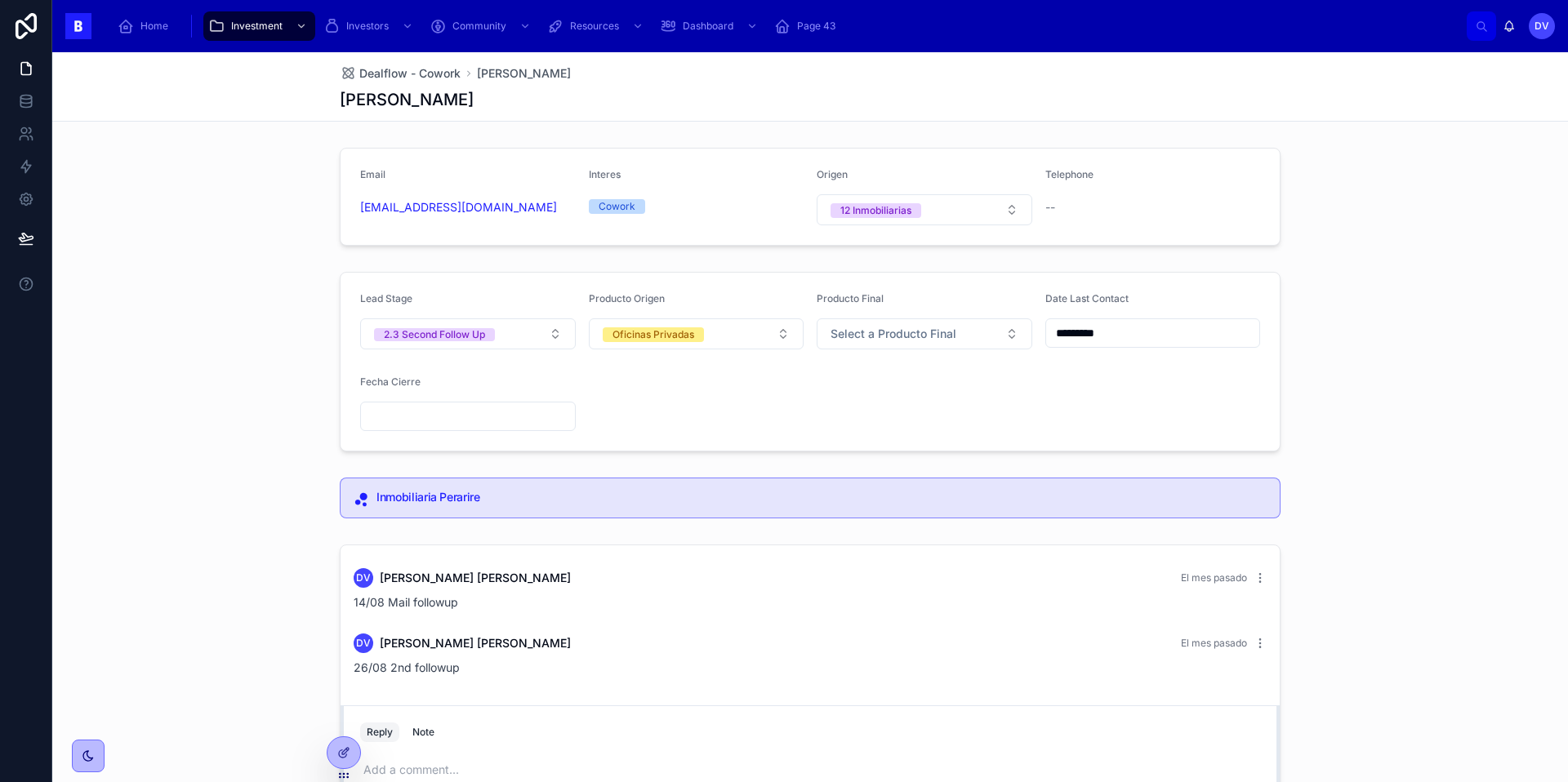
scroll to position [160, 0]
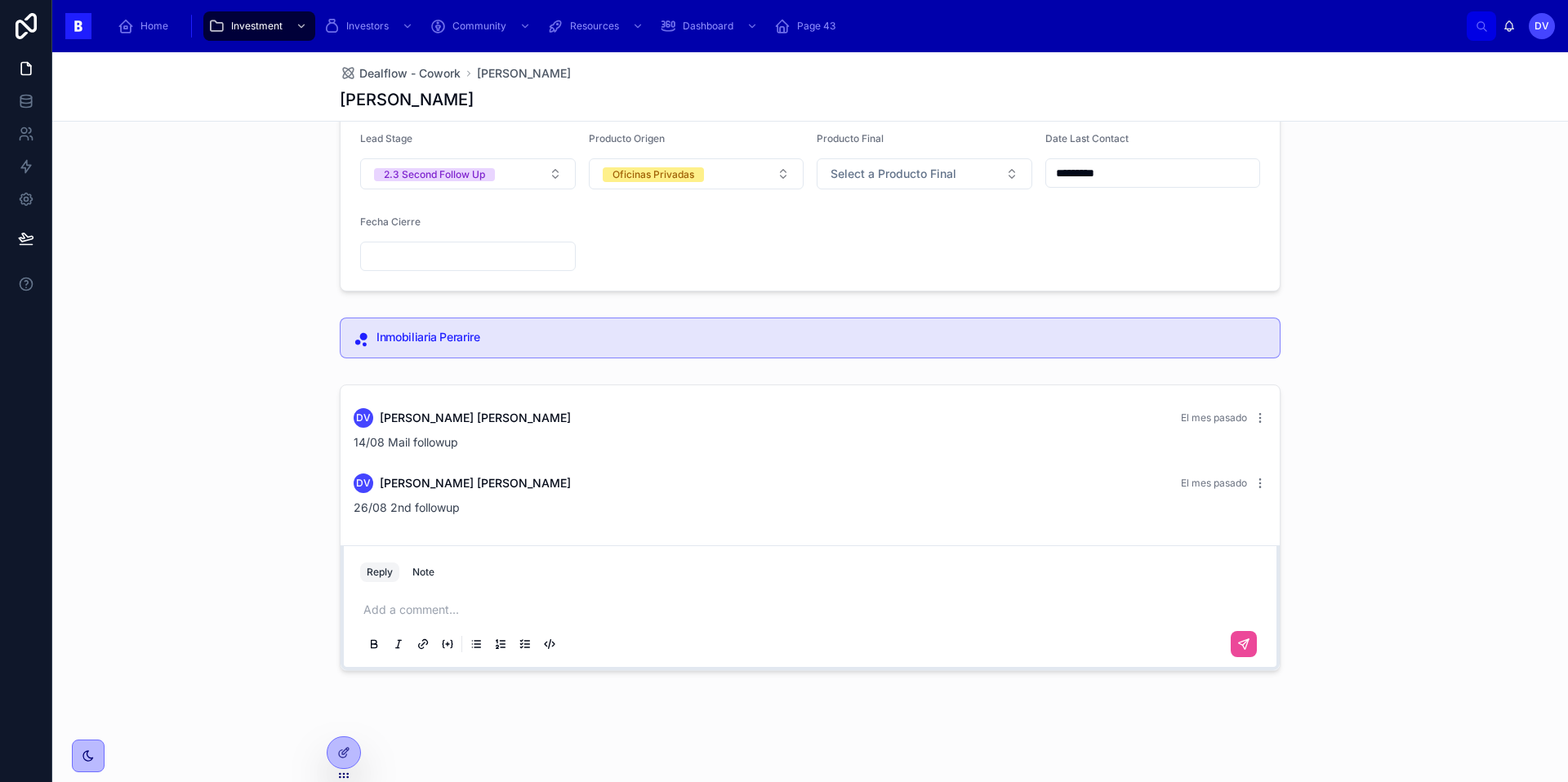
click at [391, 608] on p at bounding box center [813, 610] width 900 height 16
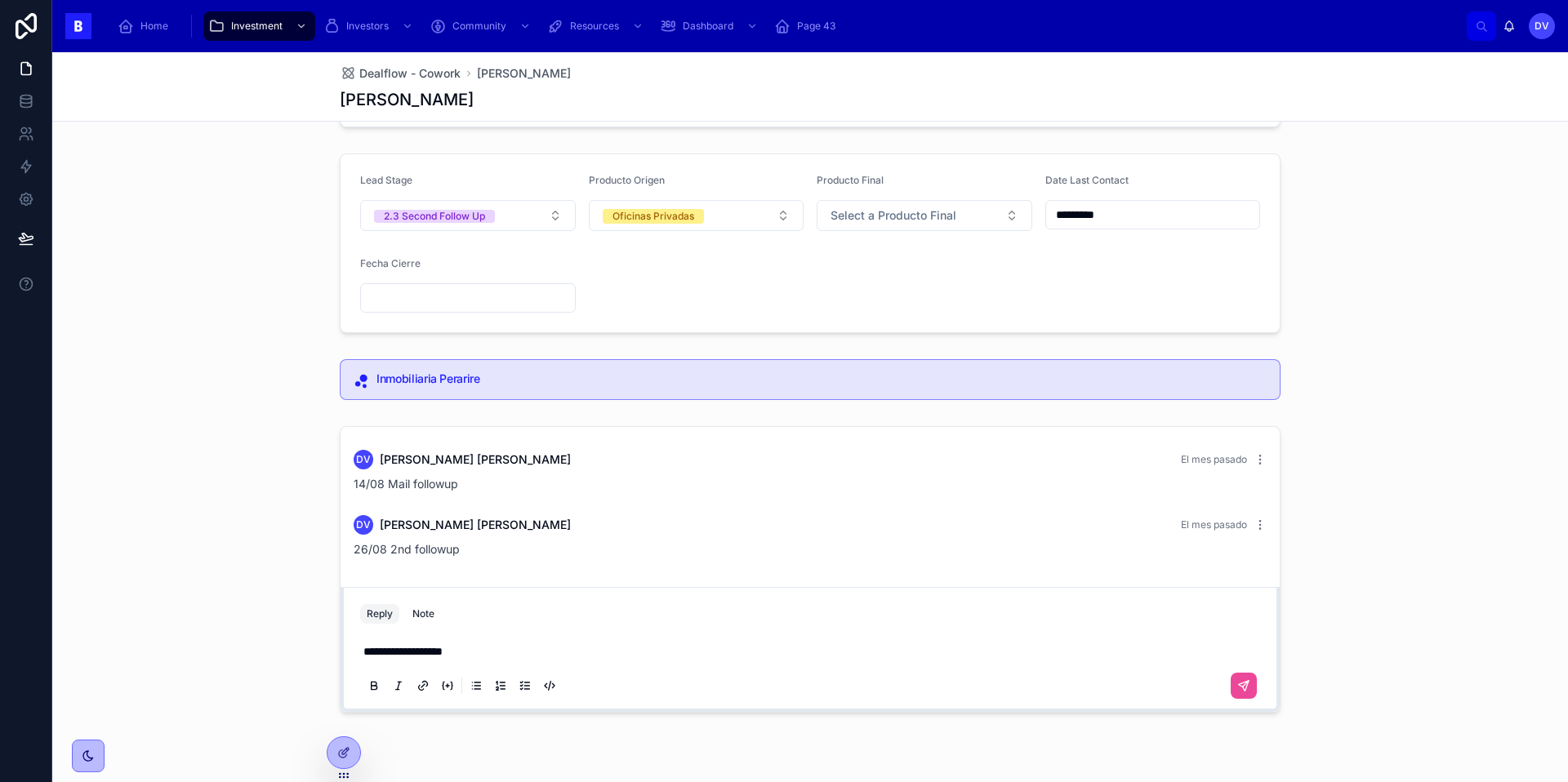
scroll to position [123, 0]
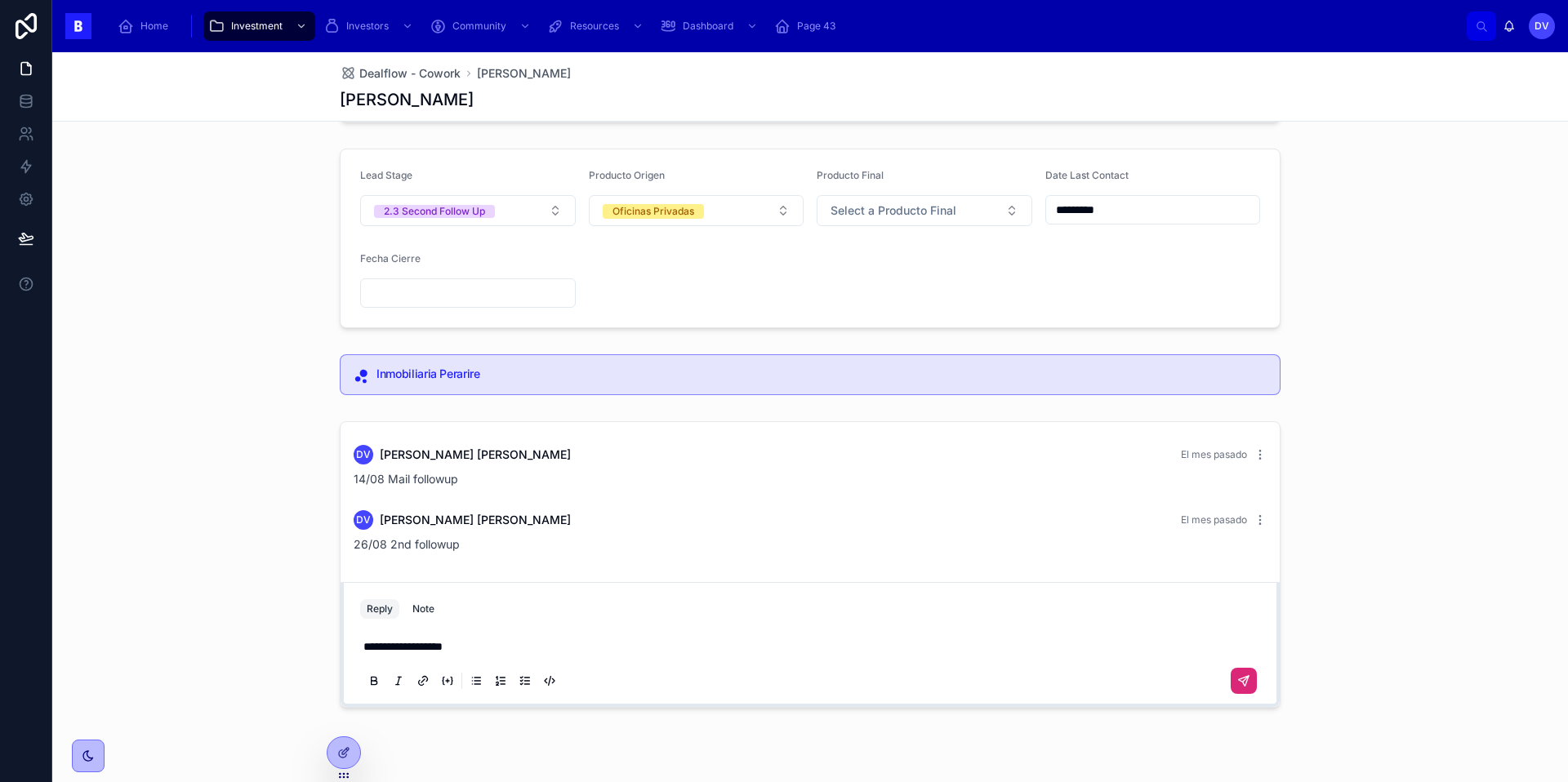
click at [1245, 684] on icon at bounding box center [1244, 681] width 10 height 10
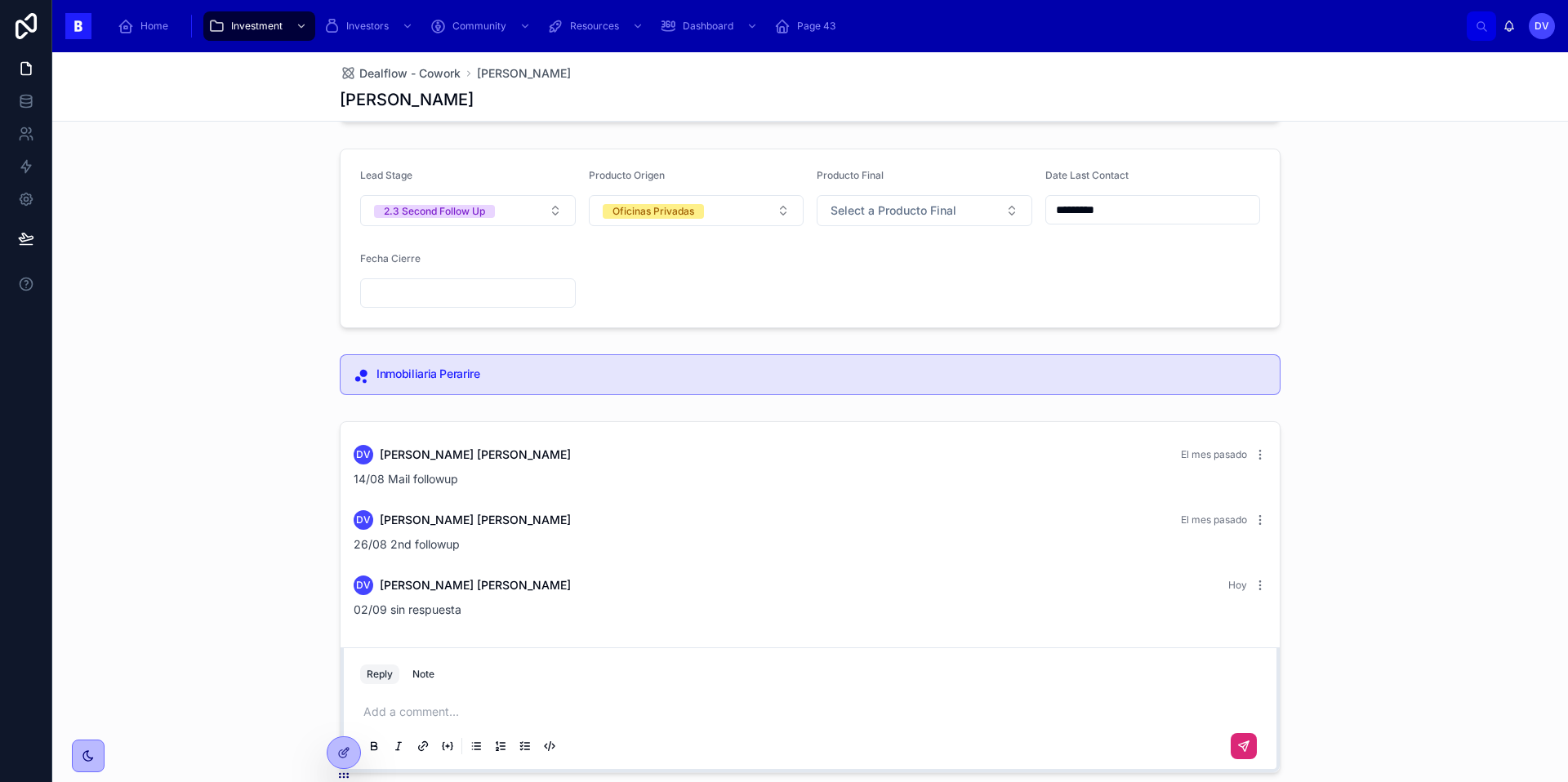
click at [387, 293] on input "text" at bounding box center [468, 292] width 214 height 23
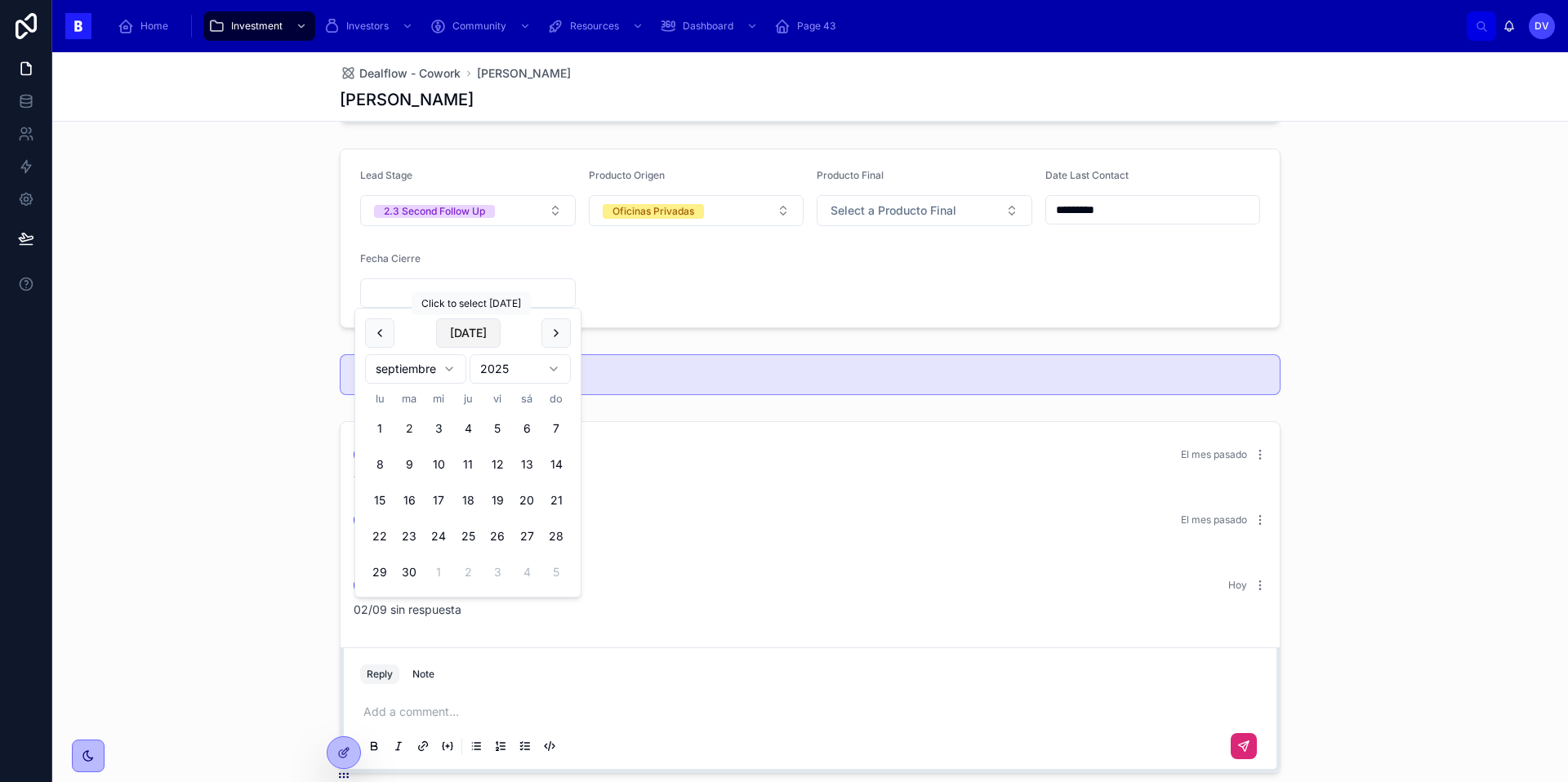
click at [479, 333] on button "[DATE]" at bounding box center [468, 333] width 65 height 29
type input "********"
click at [250, 244] on div "Lead Stage 2.3 Second Follow Up Producto Origen Oficinas Privadas Producto Fina…" at bounding box center [810, 238] width 1515 height 193
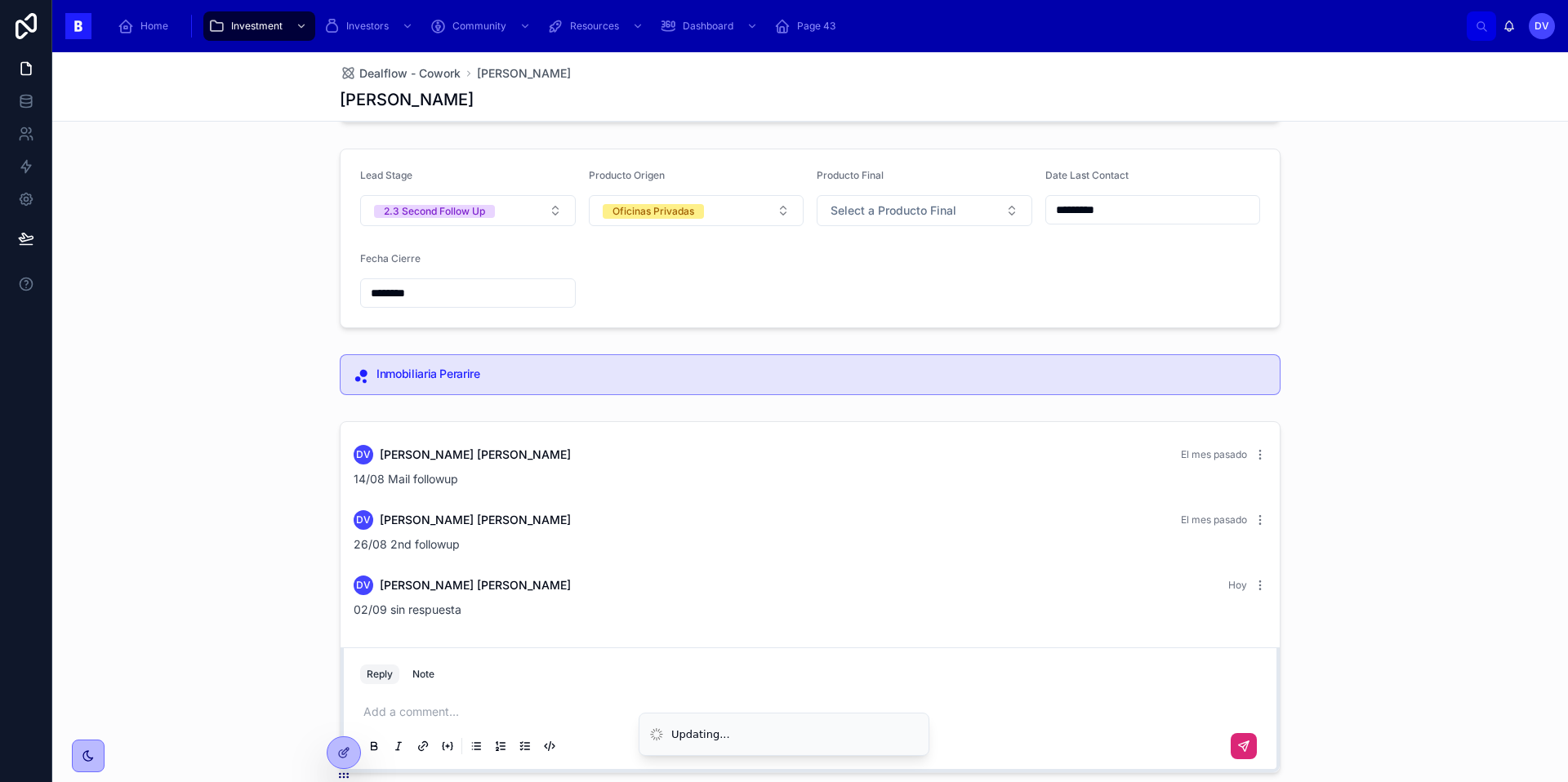
scroll to position [0, 0]
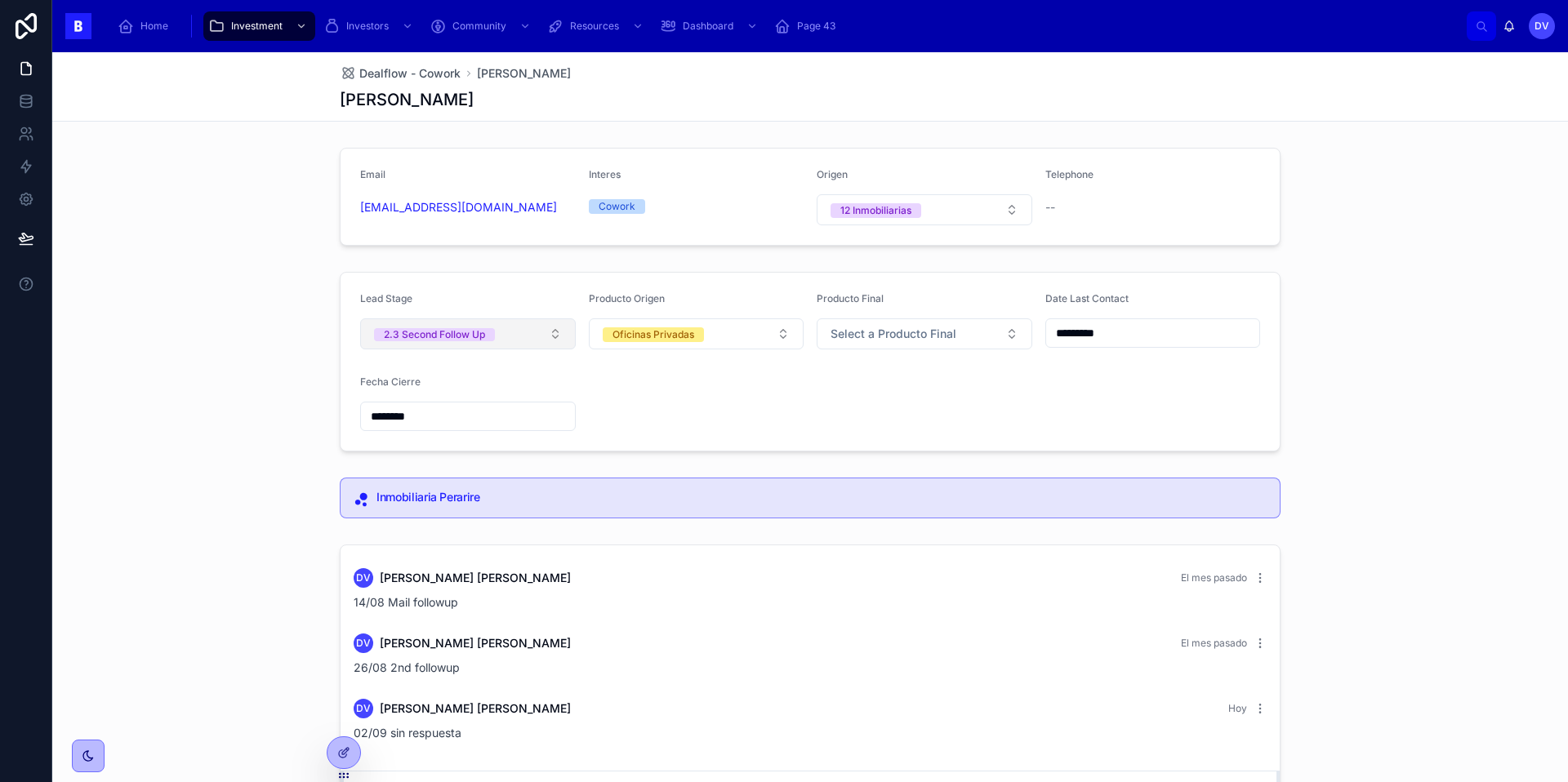
click at [557, 337] on button "2.3 Second Follow Up" at bounding box center [468, 333] width 216 height 31
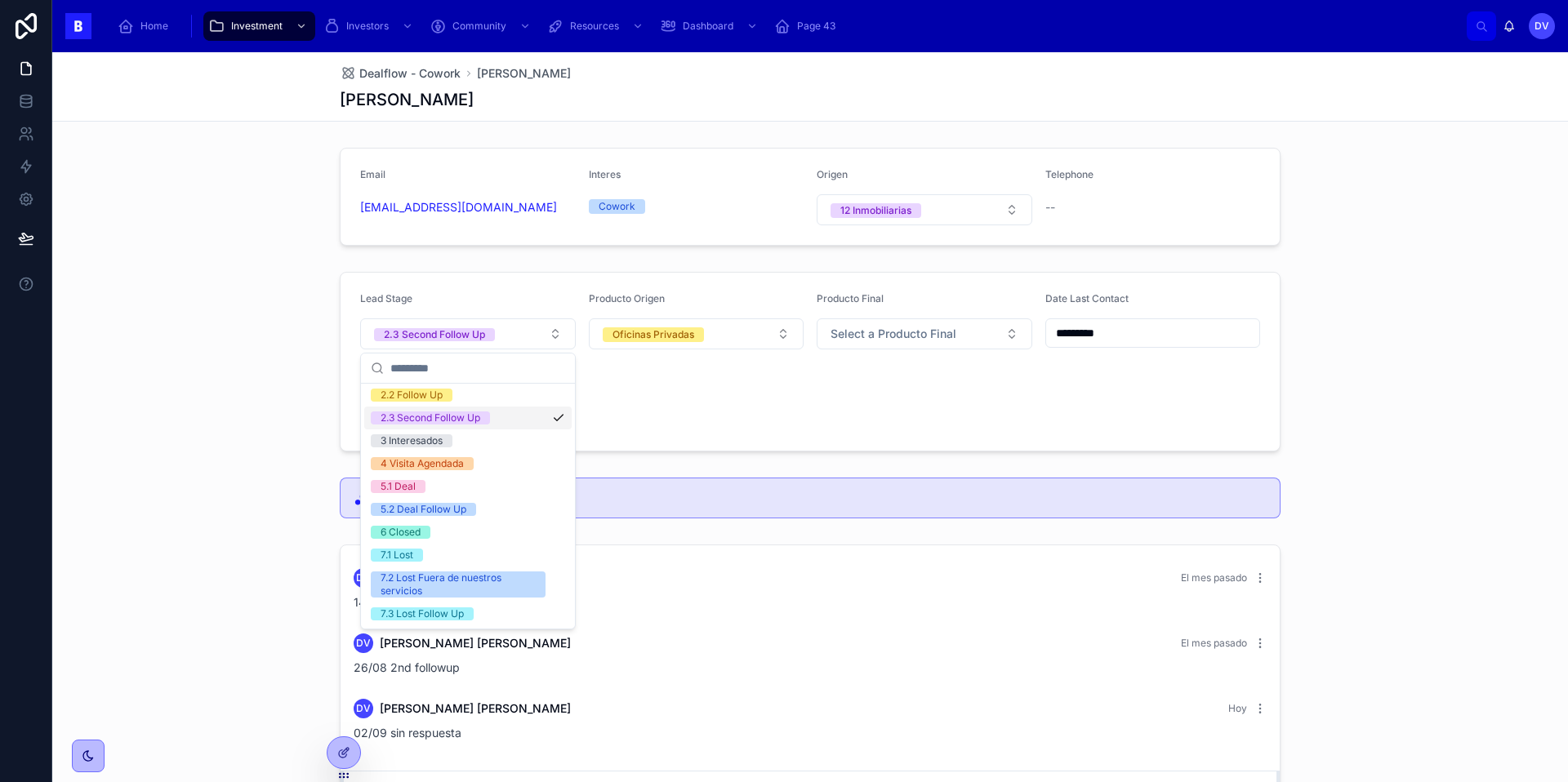
scroll to position [94, 0]
click at [270, 431] on div "Lead Stage 2.3 Second Follow Up Producto Origen Oficinas Privadas Producto Fina…" at bounding box center [810, 361] width 1515 height 193
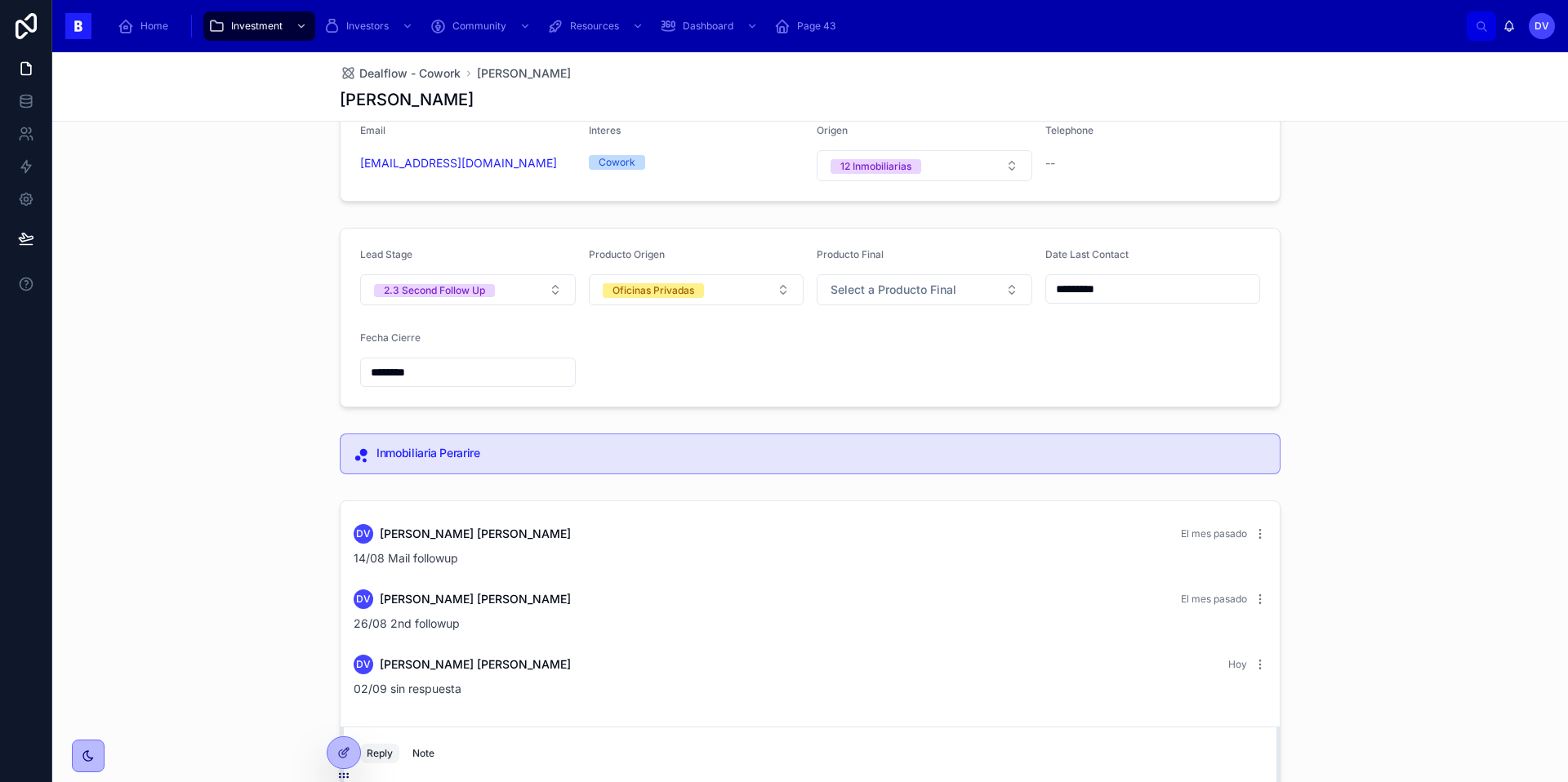
scroll to position [69, 0]
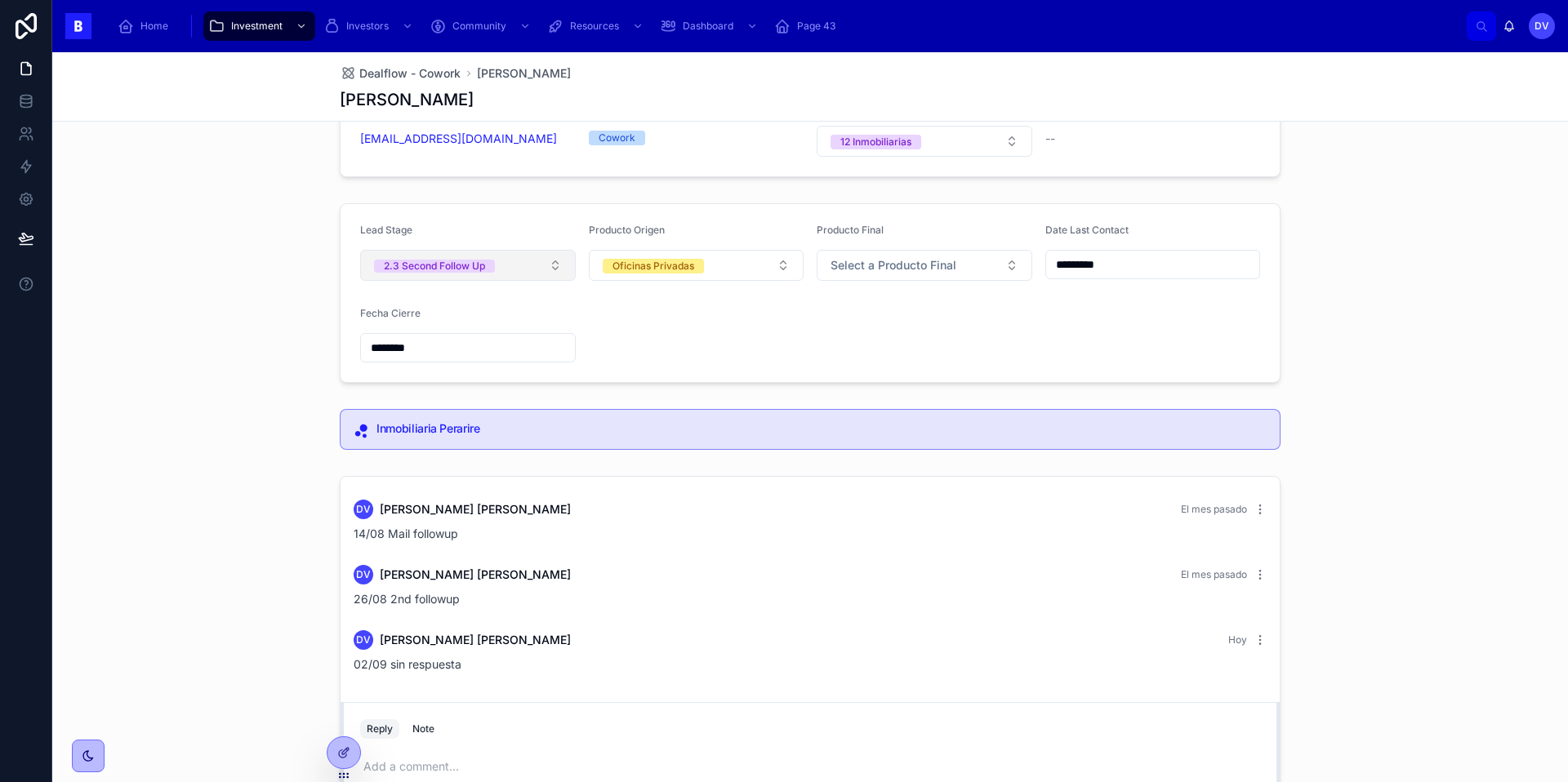
click at [561, 267] on button "2.3 Second Follow Up" at bounding box center [468, 265] width 216 height 31
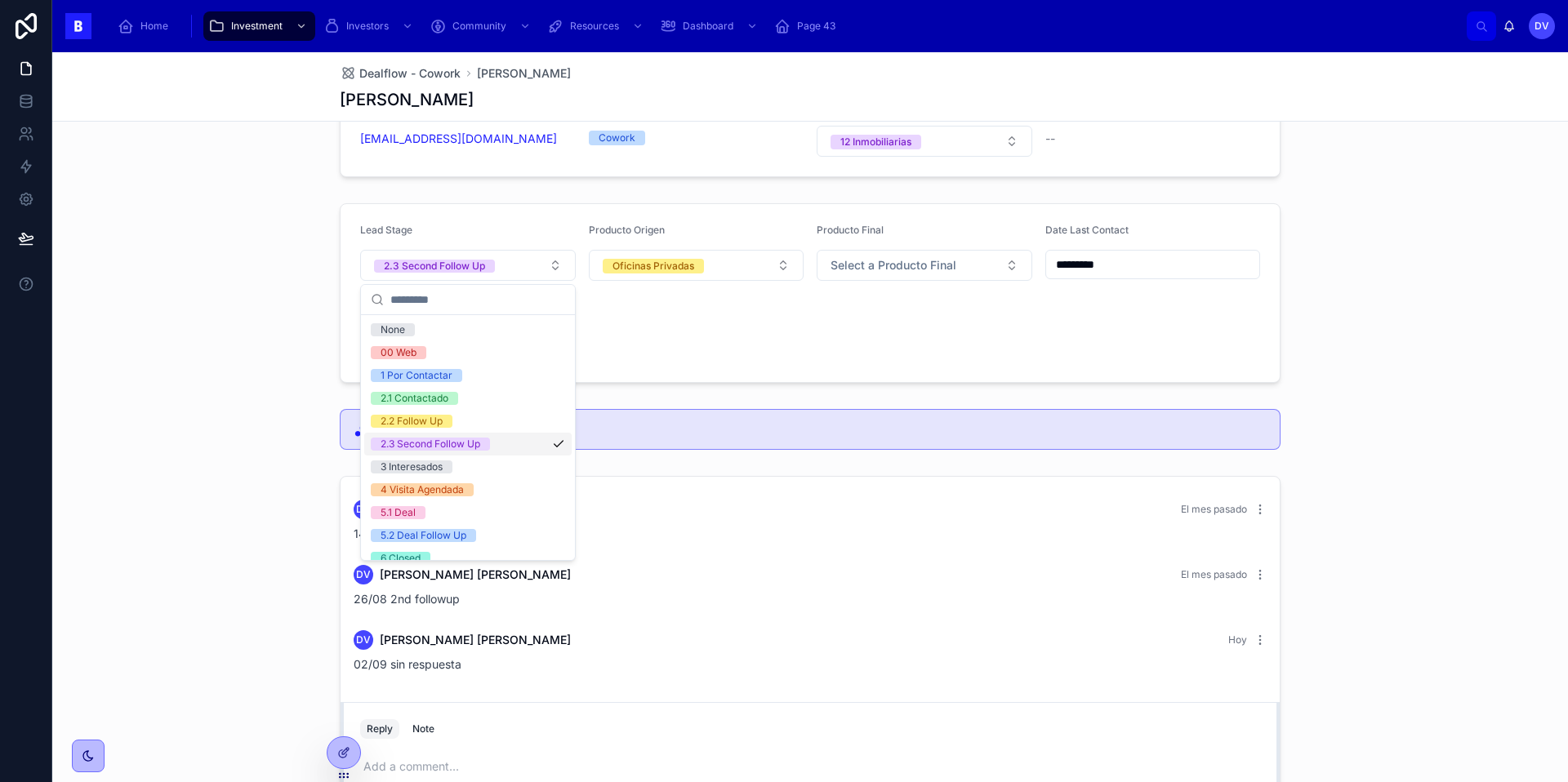
click at [272, 434] on div "Inmobiliaria Perarire" at bounding box center [810, 429] width 1515 height 54
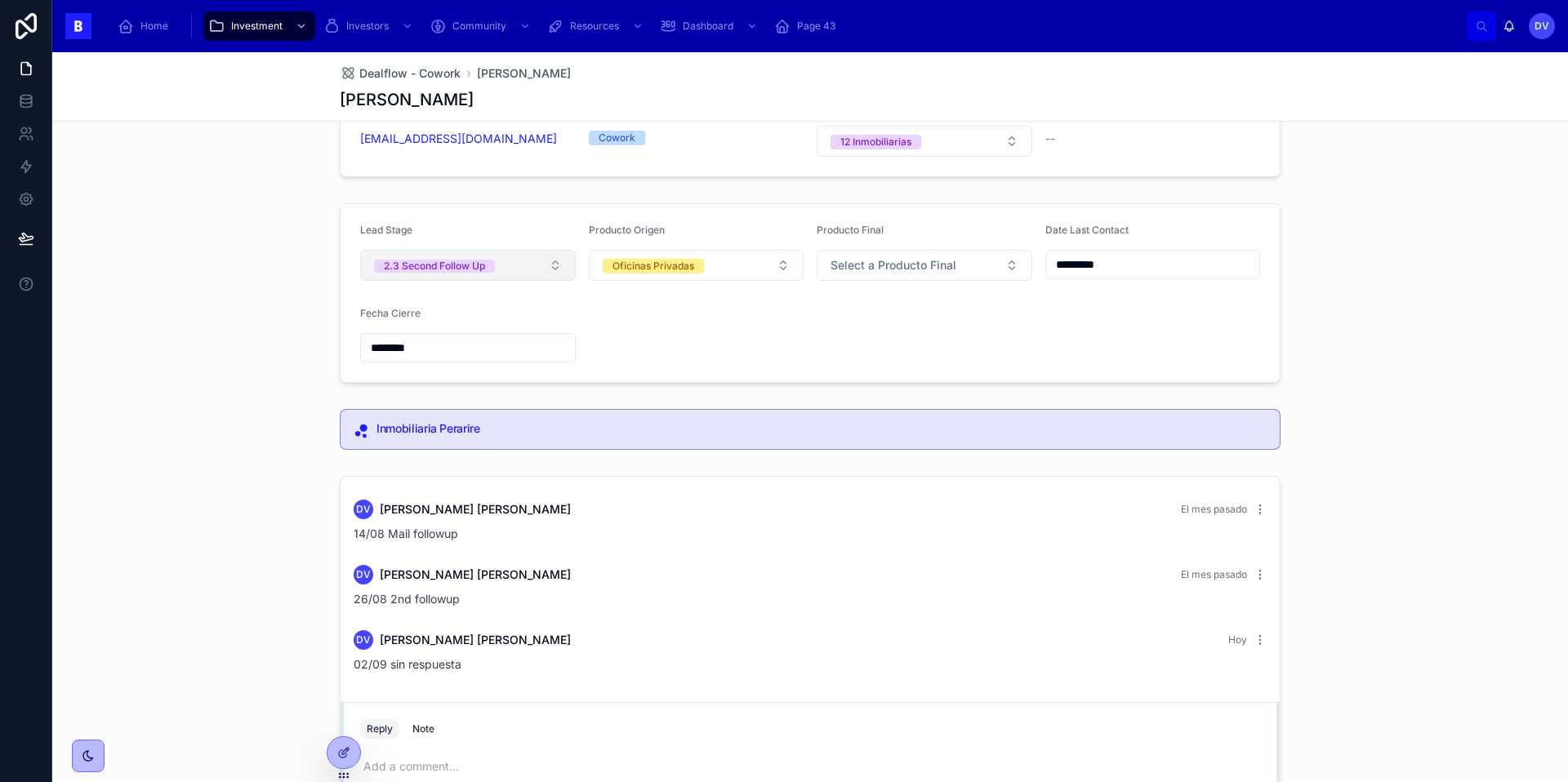
click at [556, 269] on button "2.3 Second Follow Up" at bounding box center [468, 265] width 216 height 31
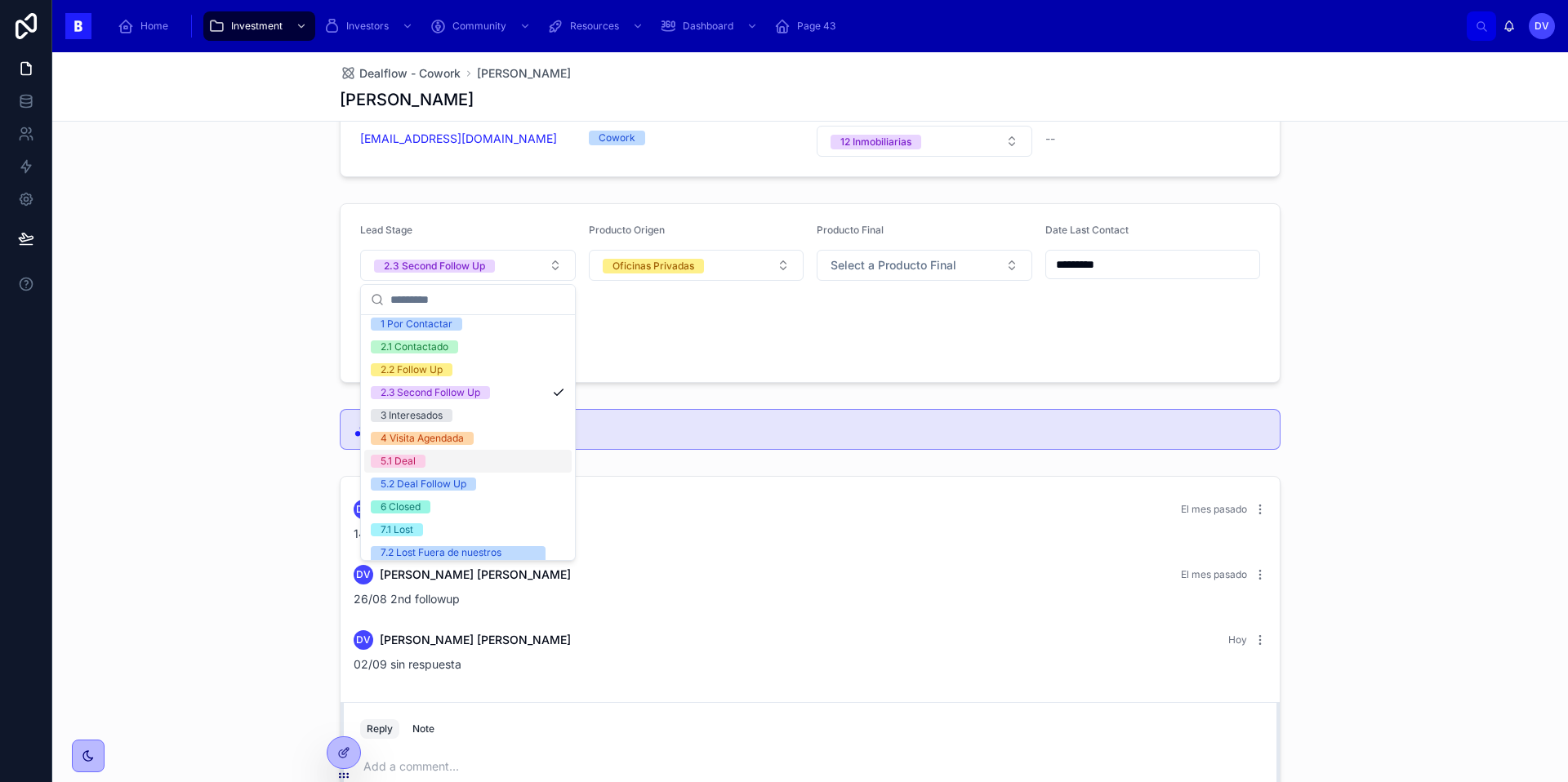
scroll to position [50, 0]
click at [420, 534] on span "7.1 Lost" at bounding box center [397, 531] width 52 height 13
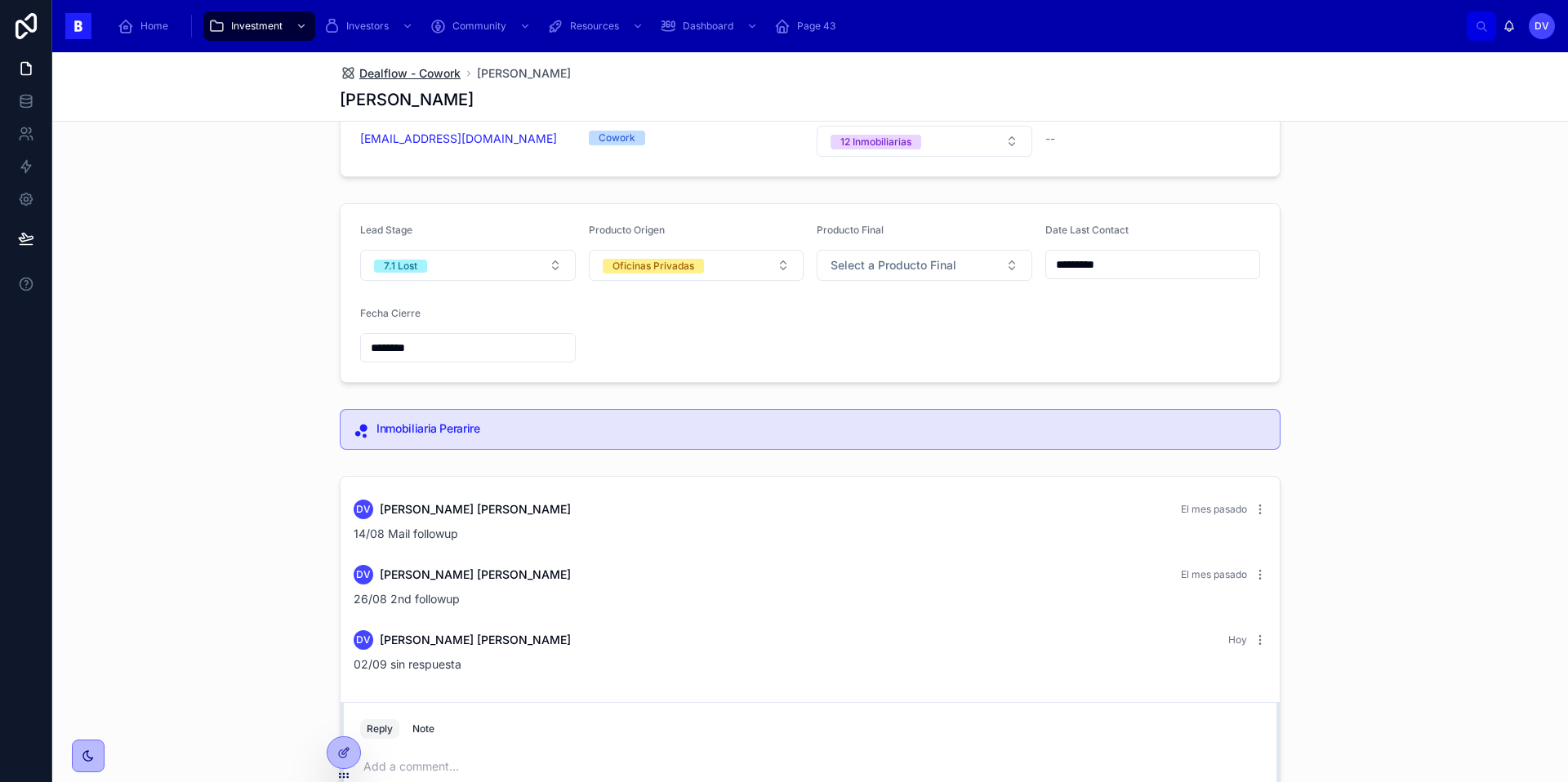
click at [424, 73] on span "Dealflow - Cowork" at bounding box center [409, 73] width 101 height 16
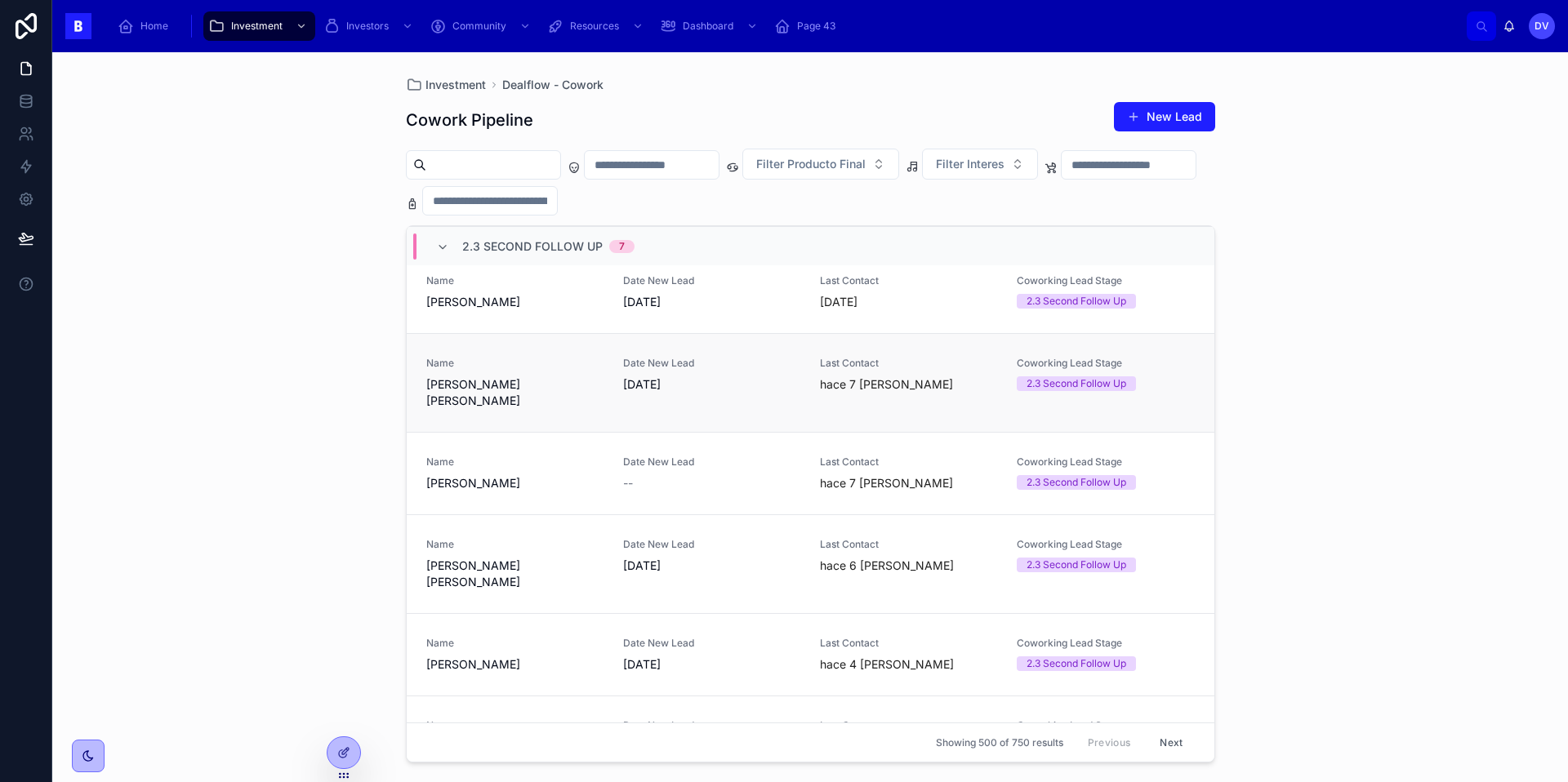
scroll to position [171, 0]
click at [512, 456] on div "Name [PERSON_NAME]" at bounding box center [514, 473] width 177 height 36
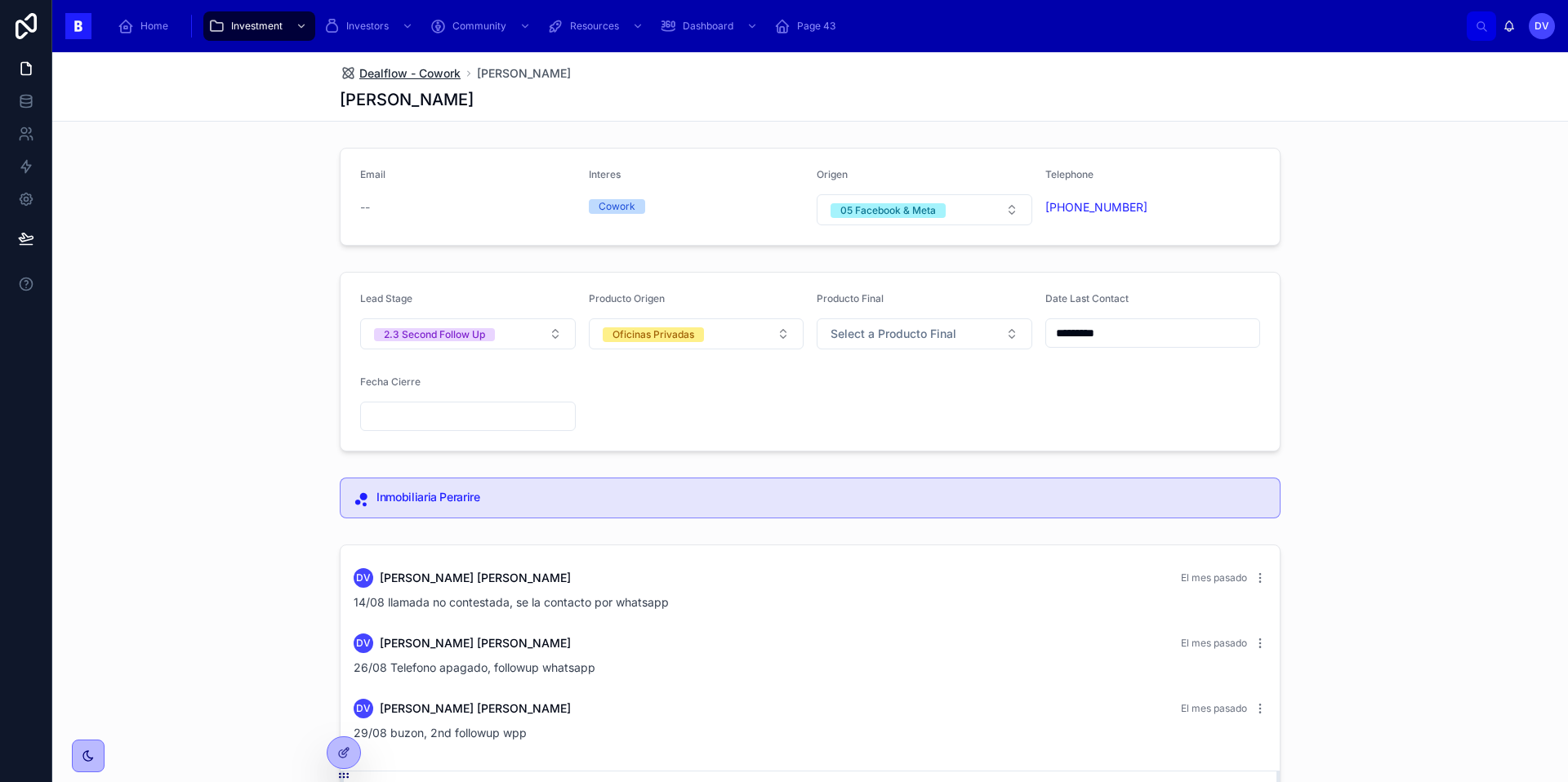
click at [439, 70] on span "Dealflow - Cowork" at bounding box center [409, 73] width 101 height 16
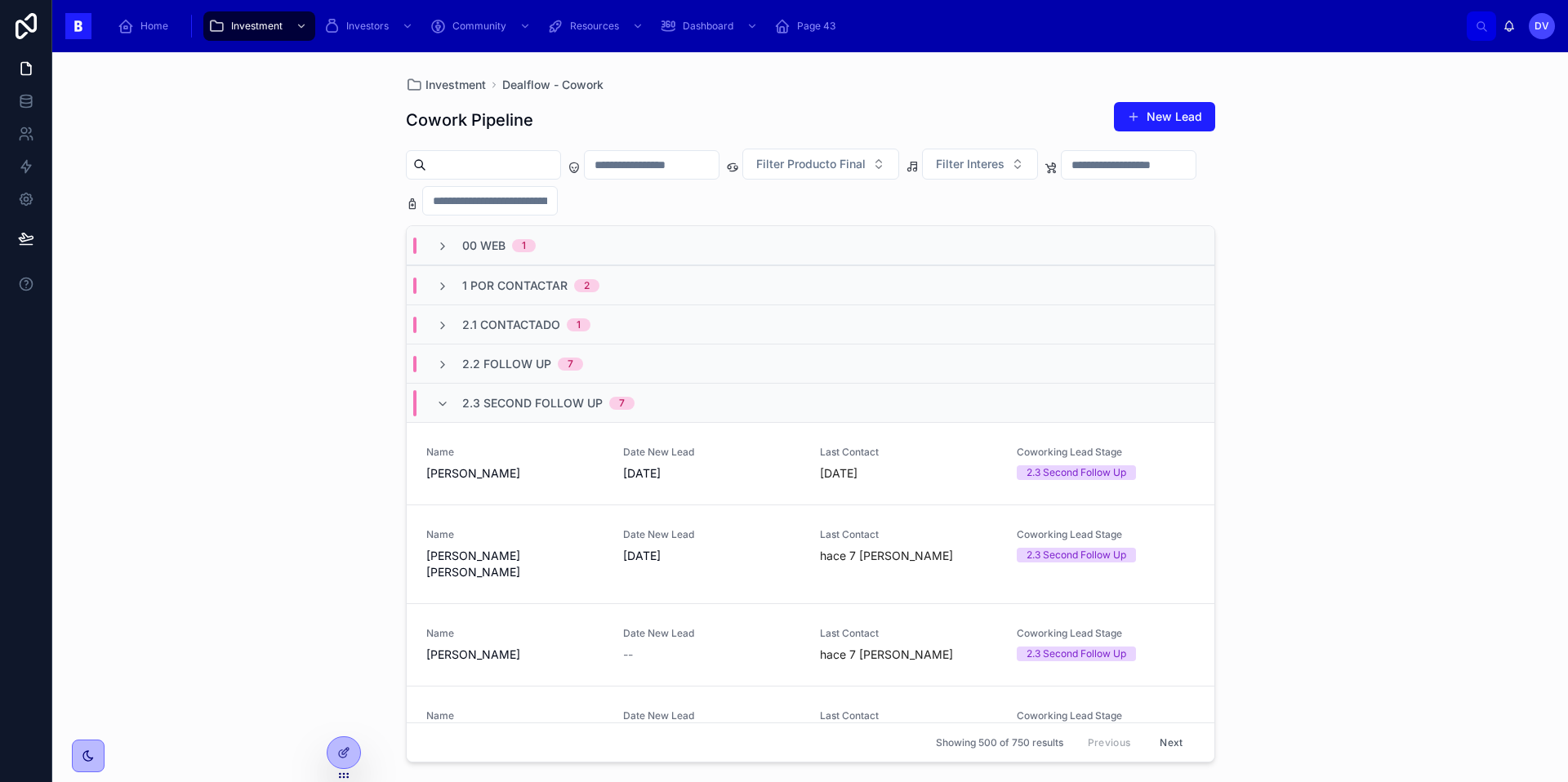
click at [440, 395] on div "2.3 Second Follow Up 7" at bounding box center [535, 403] width 198 height 26
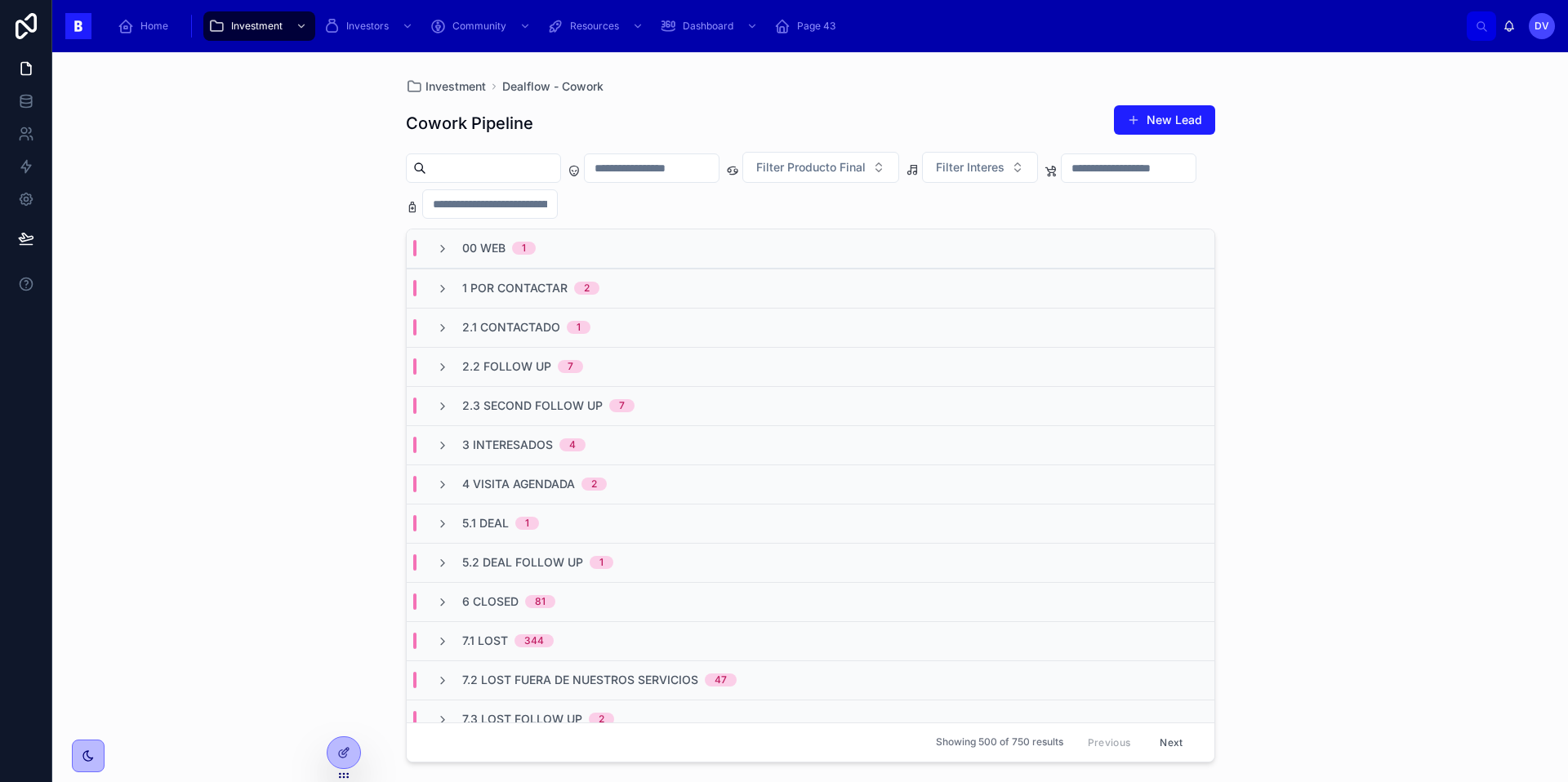
click at [480, 374] on span "2.2 Follow Up" at bounding box center [506, 366] width 89 height 16
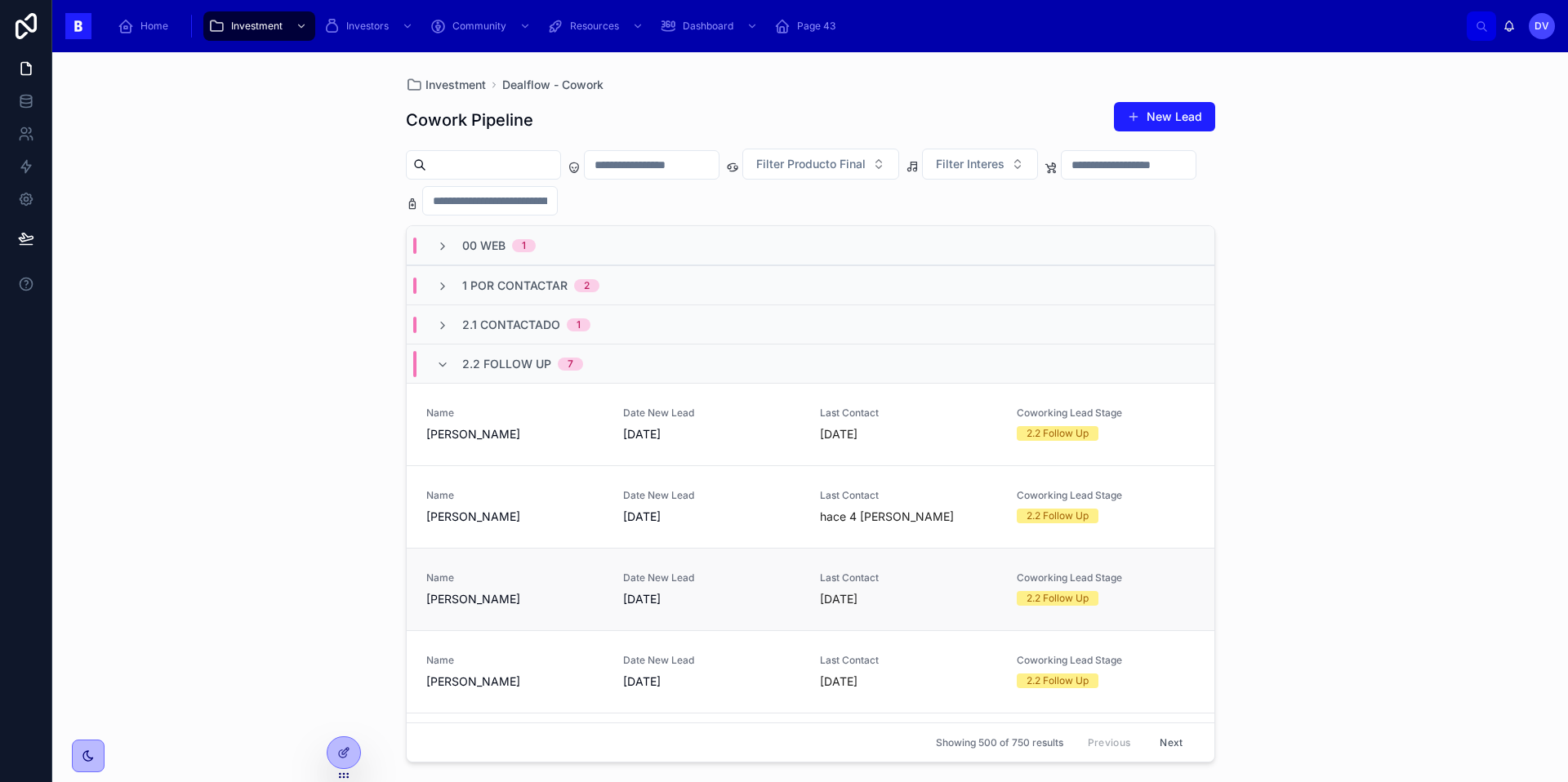
scroll to position [1, 0]
click at [489, 370] on span "2.2 Follow Up" at bounding box center [506, 364] width 89 height 16
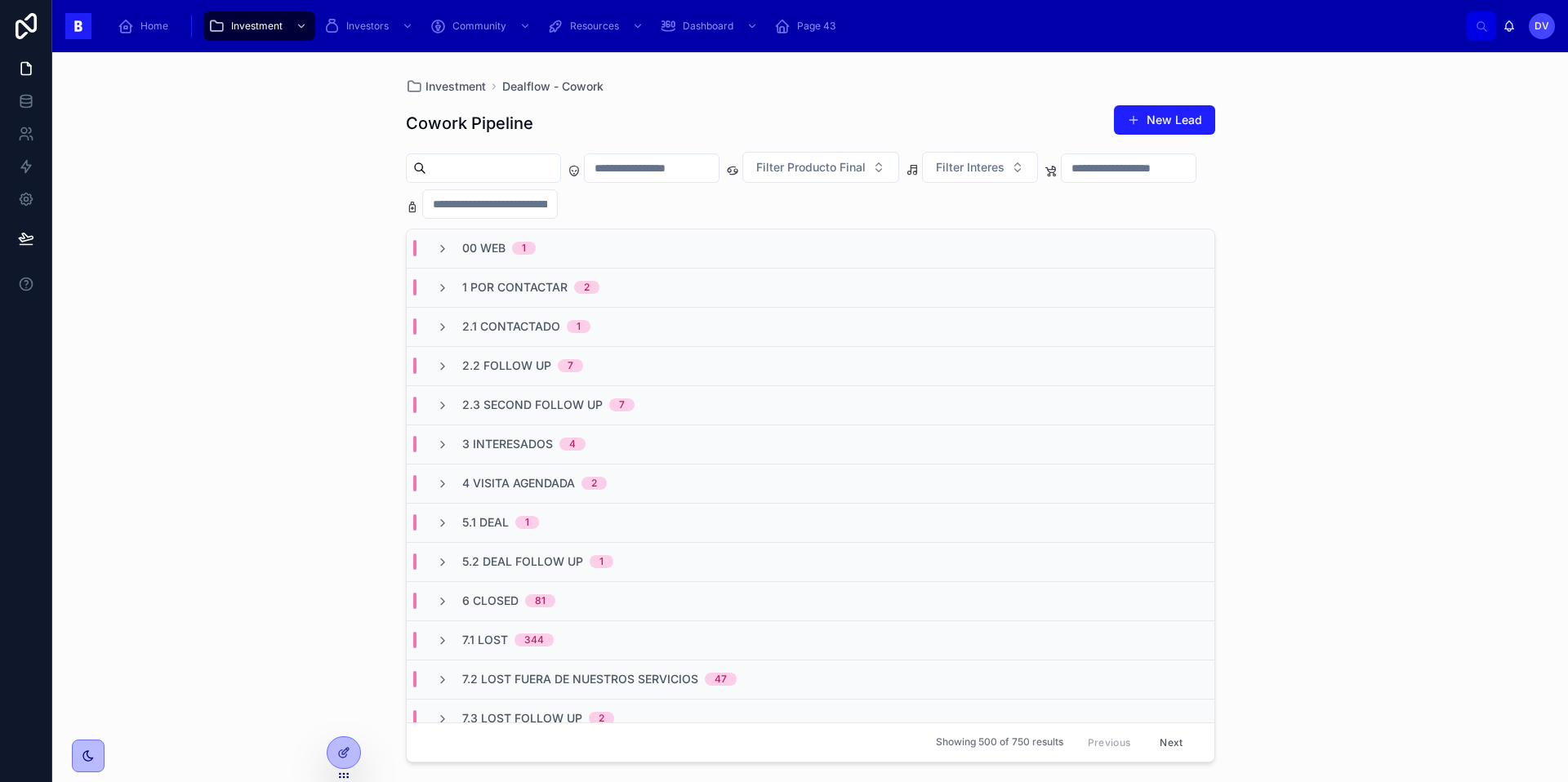
click at [483, 291] on span "1 Por Contactar" at bounding box center [514, 288] width 105 height 16
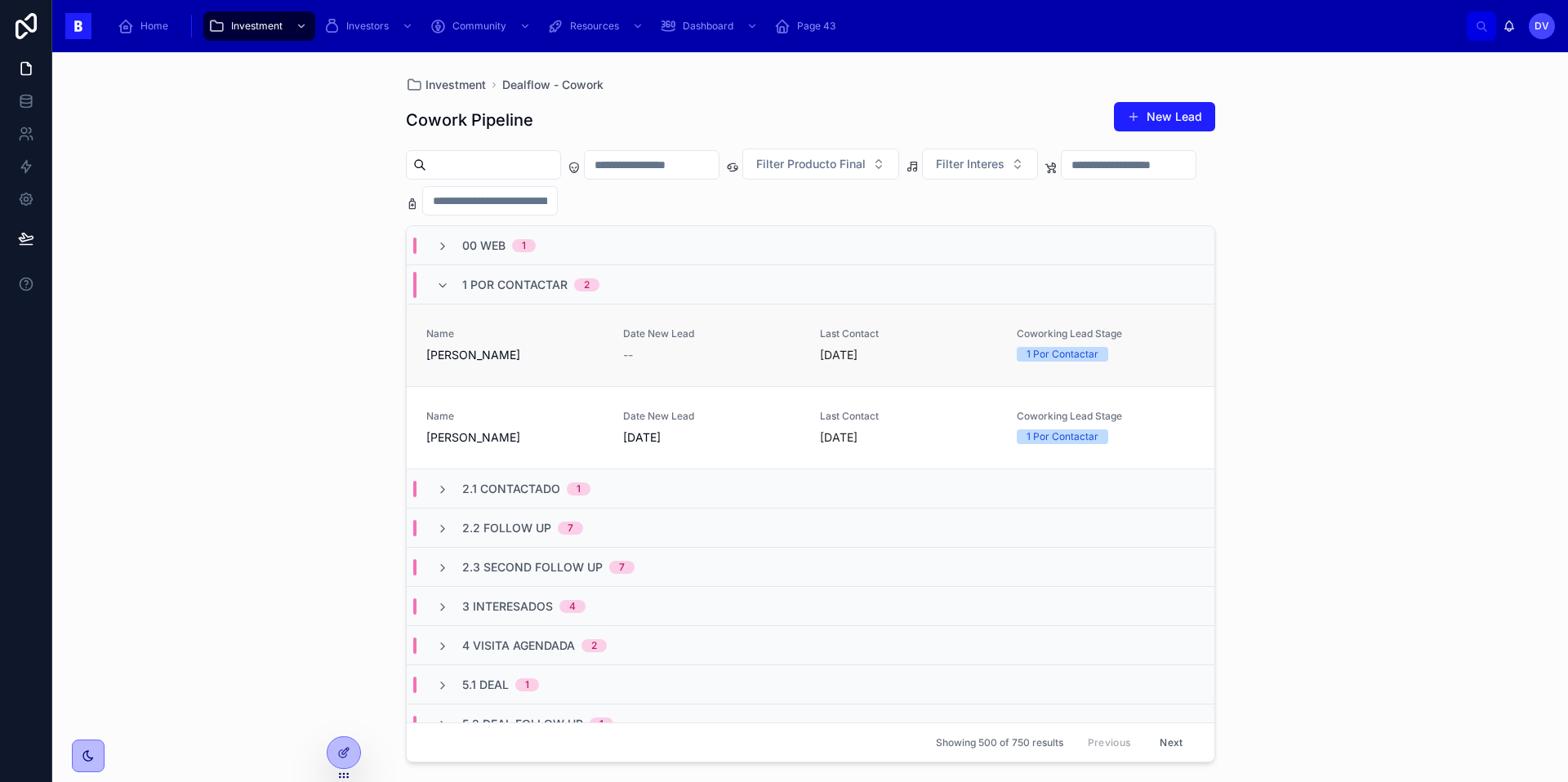
click at [548, 348] on span "[PERSON_NAME]" at bounding box center [514, 355] width 177 height 16
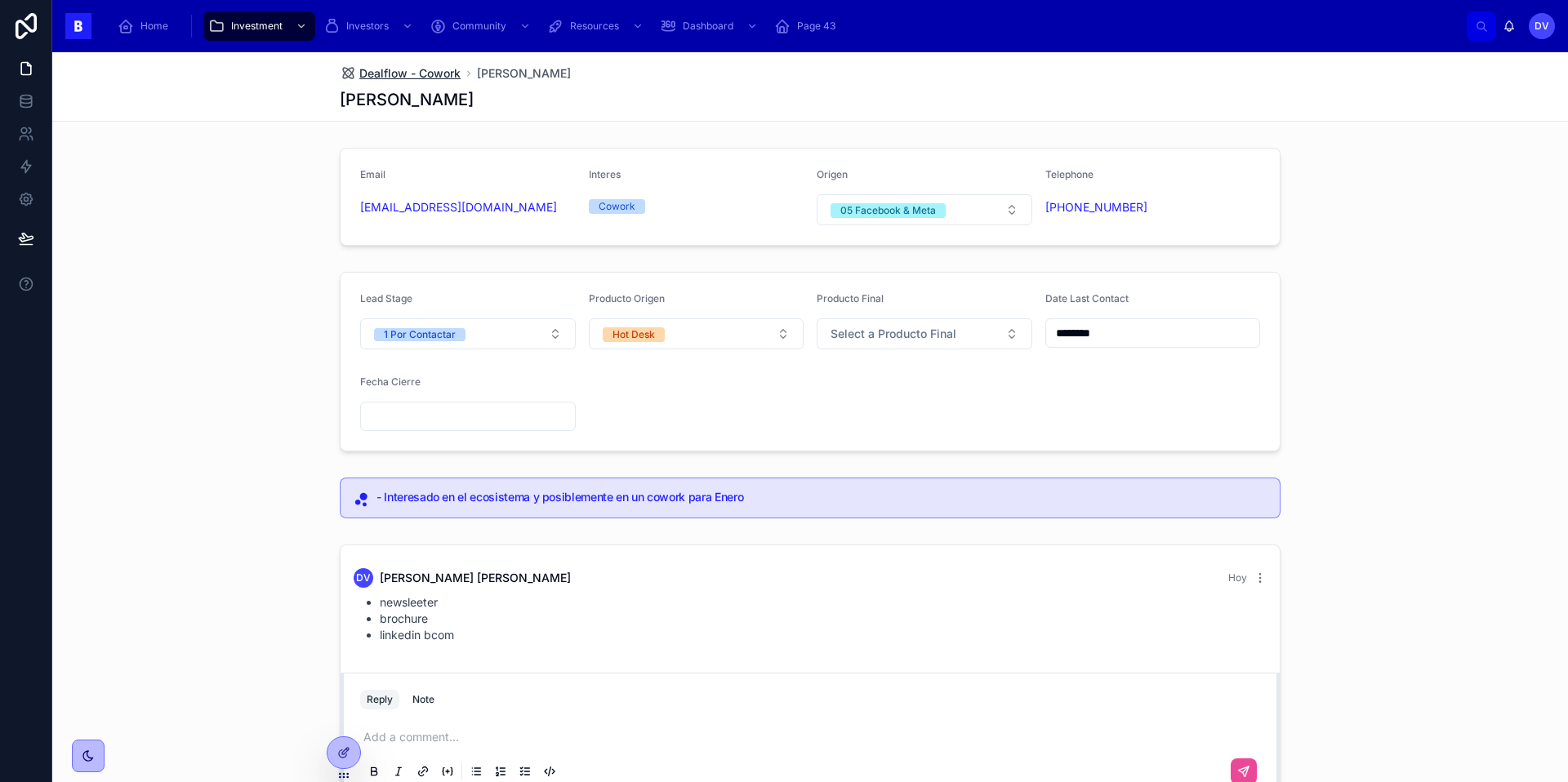
click at [447, 77] on span "Dealflow - Cowork" at bounding box center [409, 73] width 101 height 16
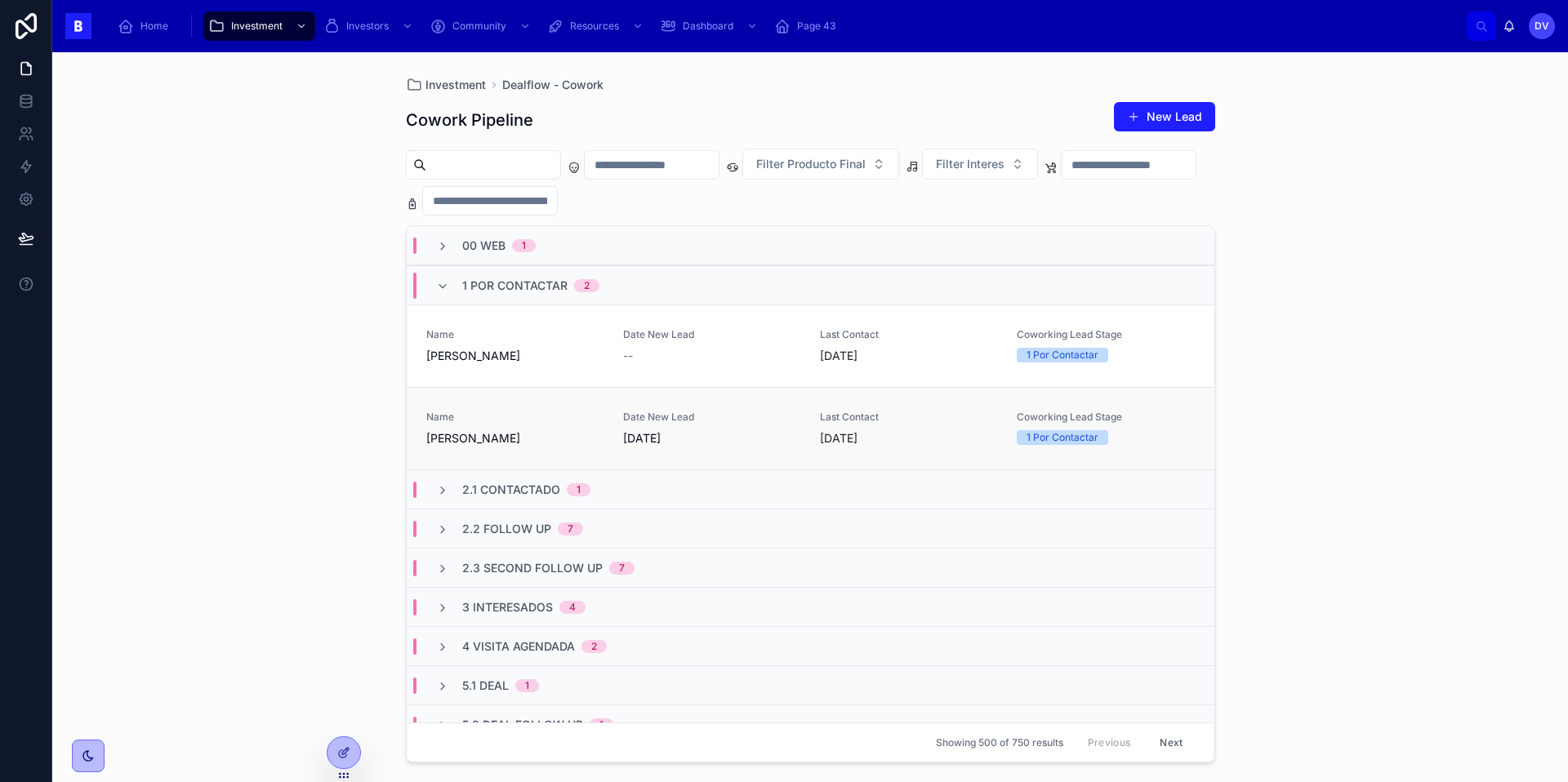
click at [533, 441] on span "[PERSON_NAME]" at bounding box center [514, 439] width 177 height 16
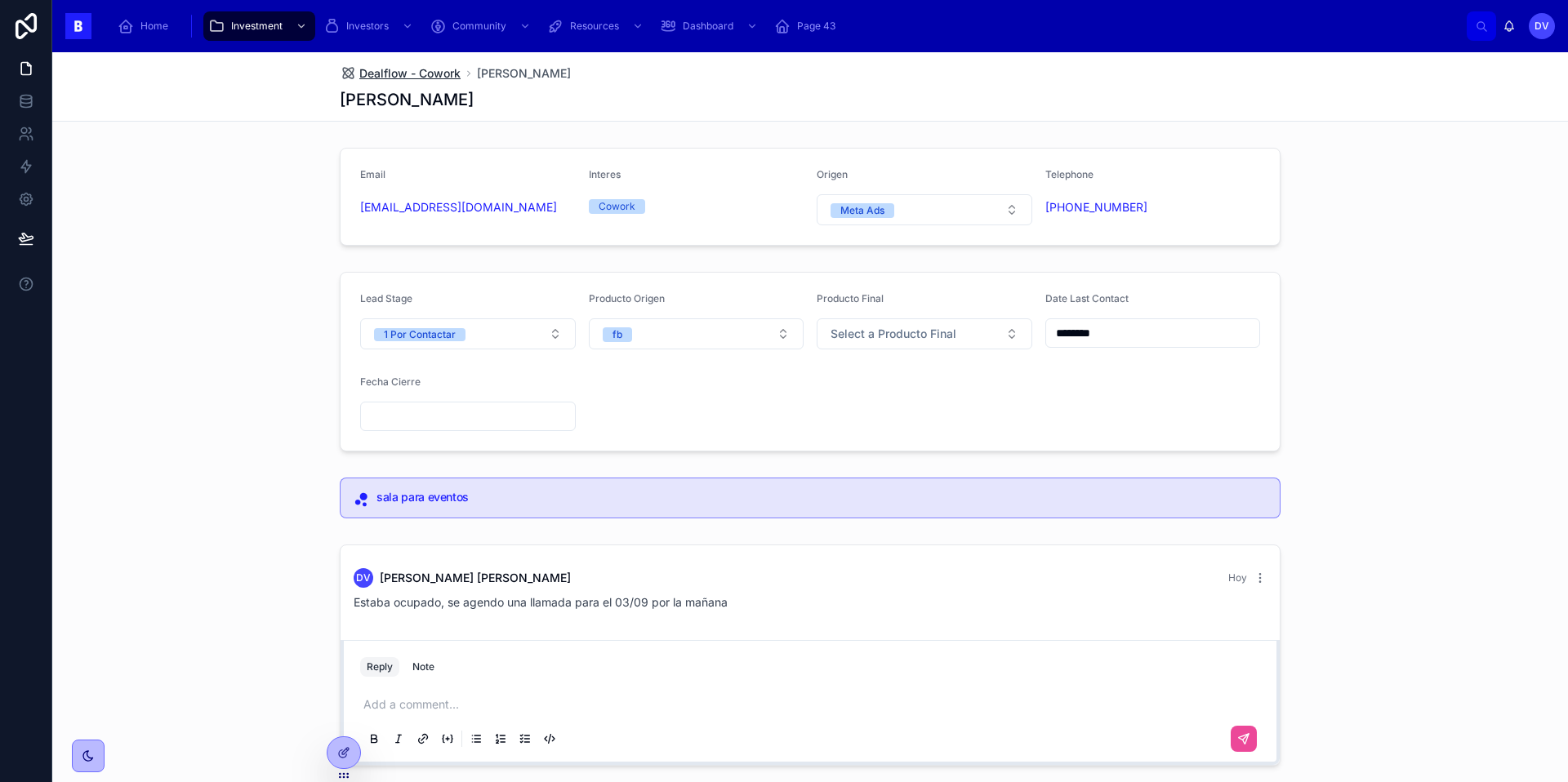
click at [413, 74] on span "Dealflow - Cowork" at bounding box center [409, 73] width 101 height 16
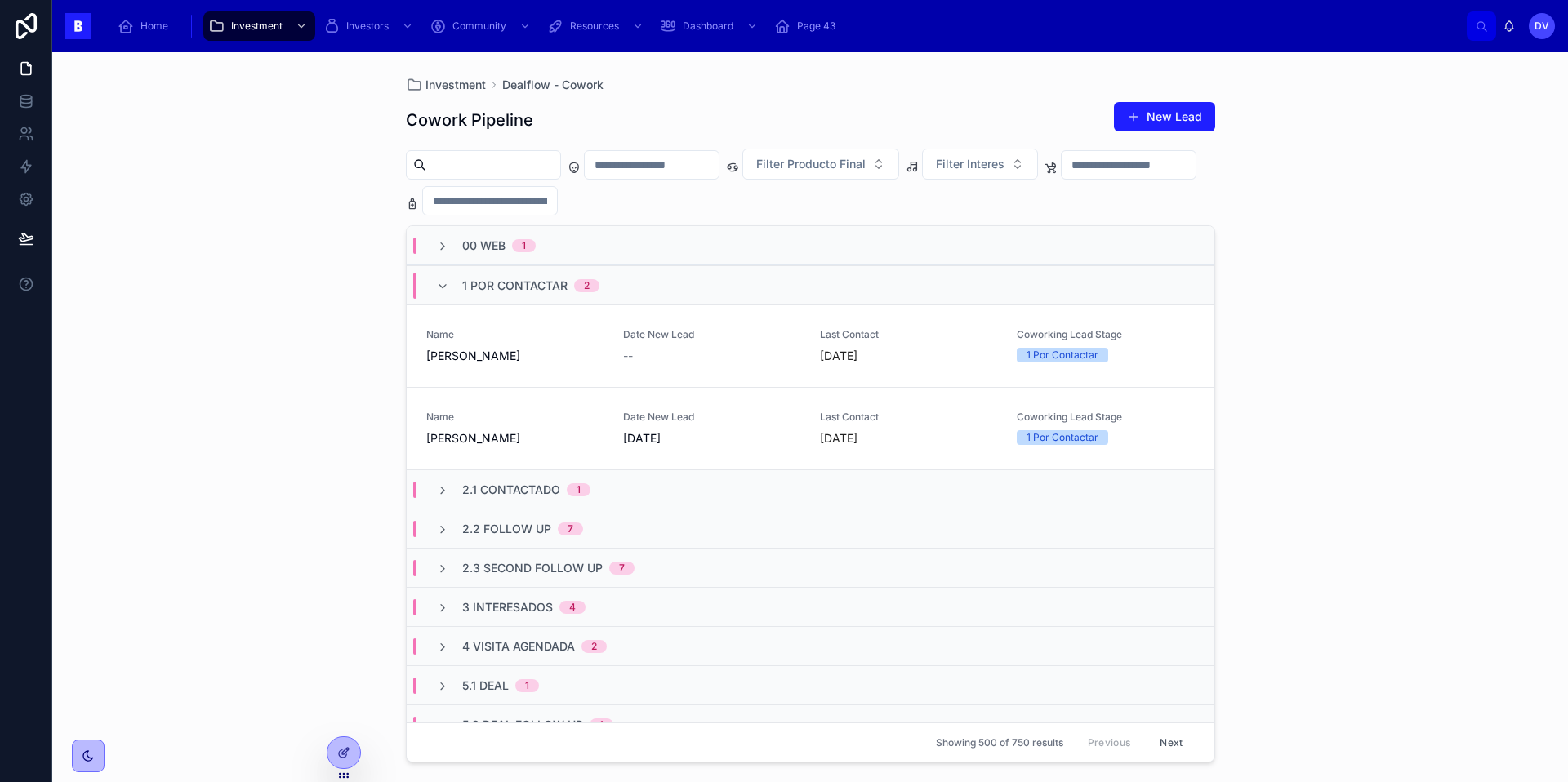
click at [471, 249] on span "00 Web" at bounding box center [483, 246] width 43 height 16
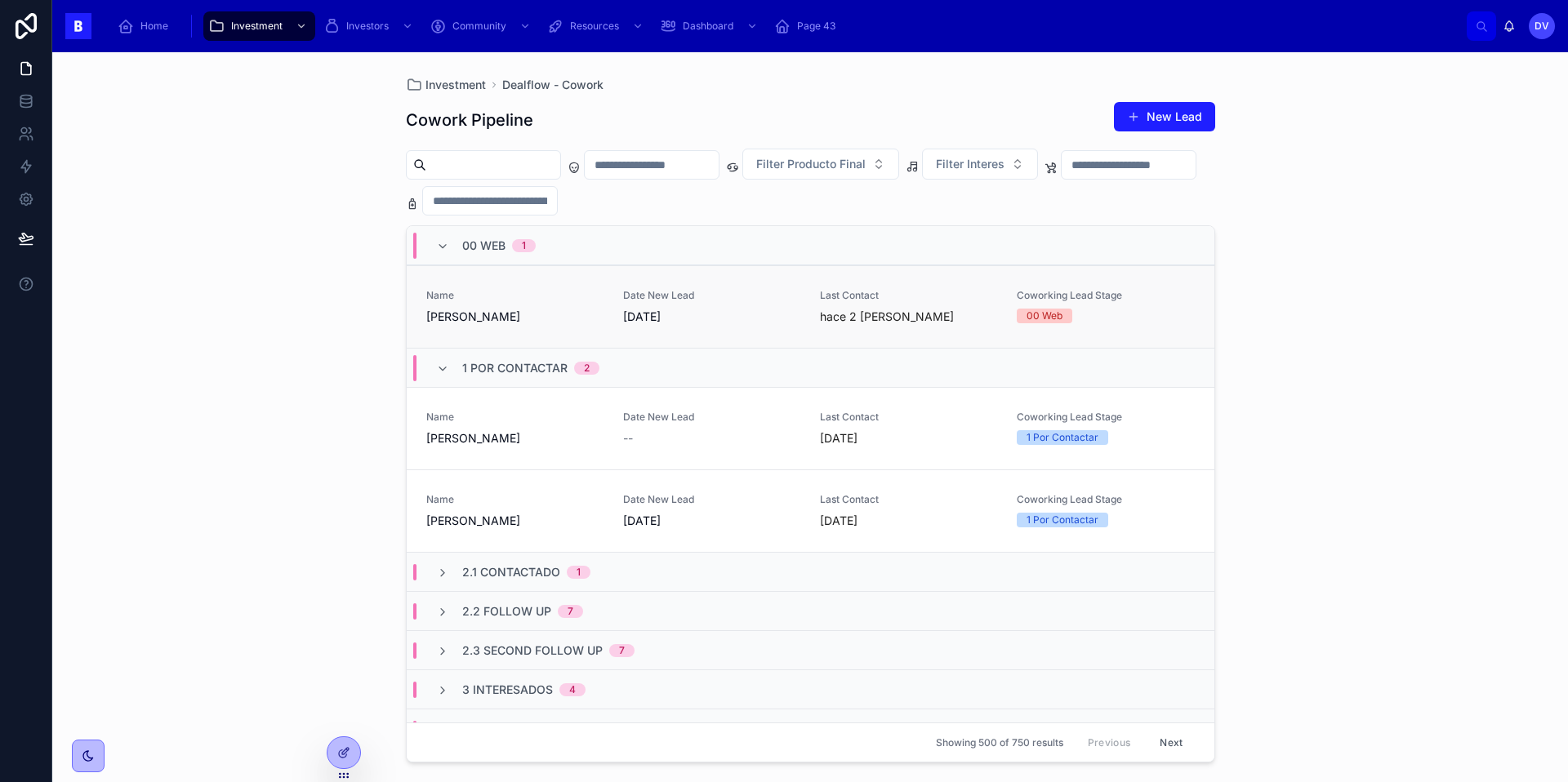
click at [534, 315] on span "[PERSON_NAME]" at bounding box center [514, 317] width 177 height 16
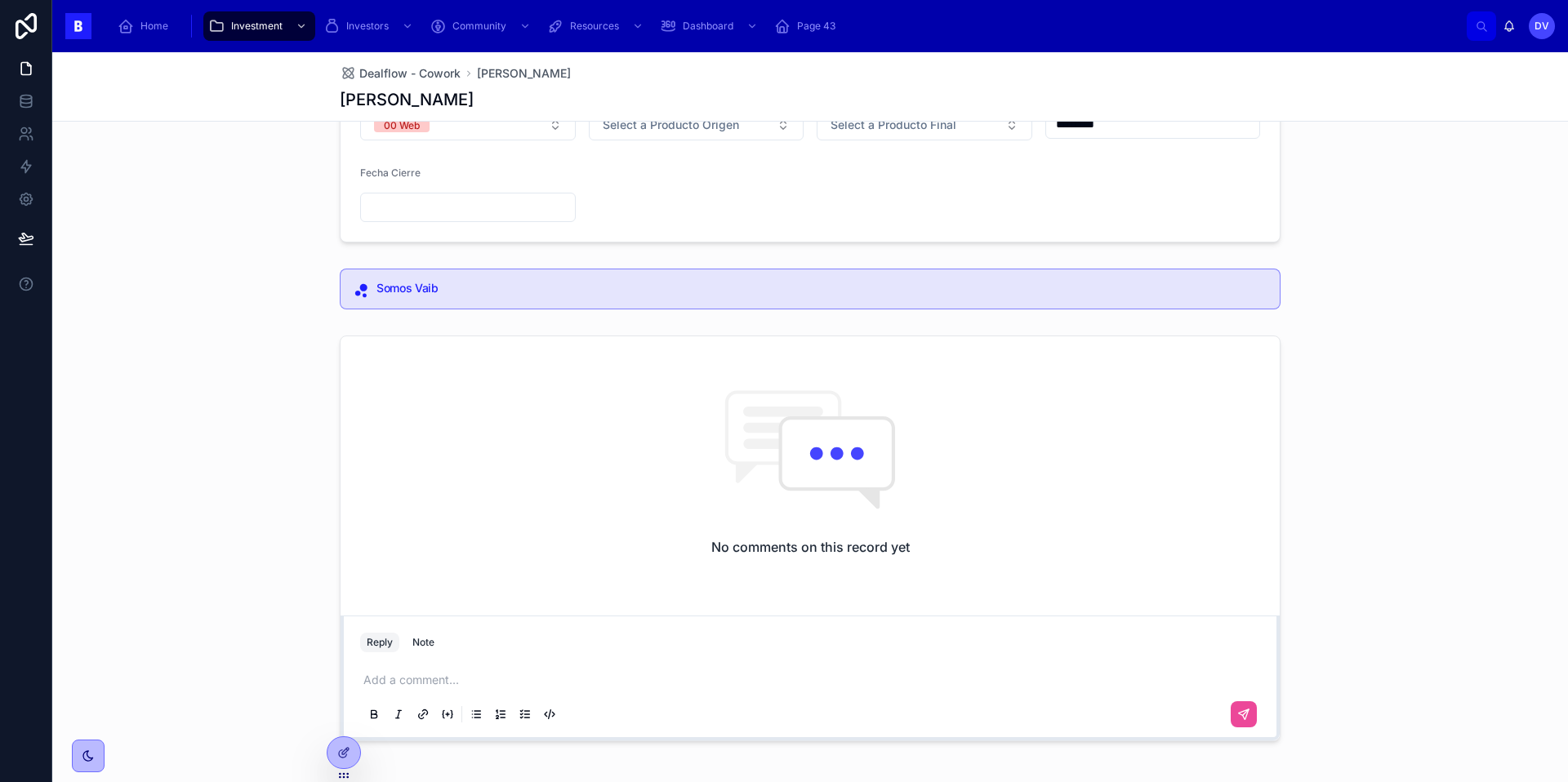
scroll to position [280, 0]
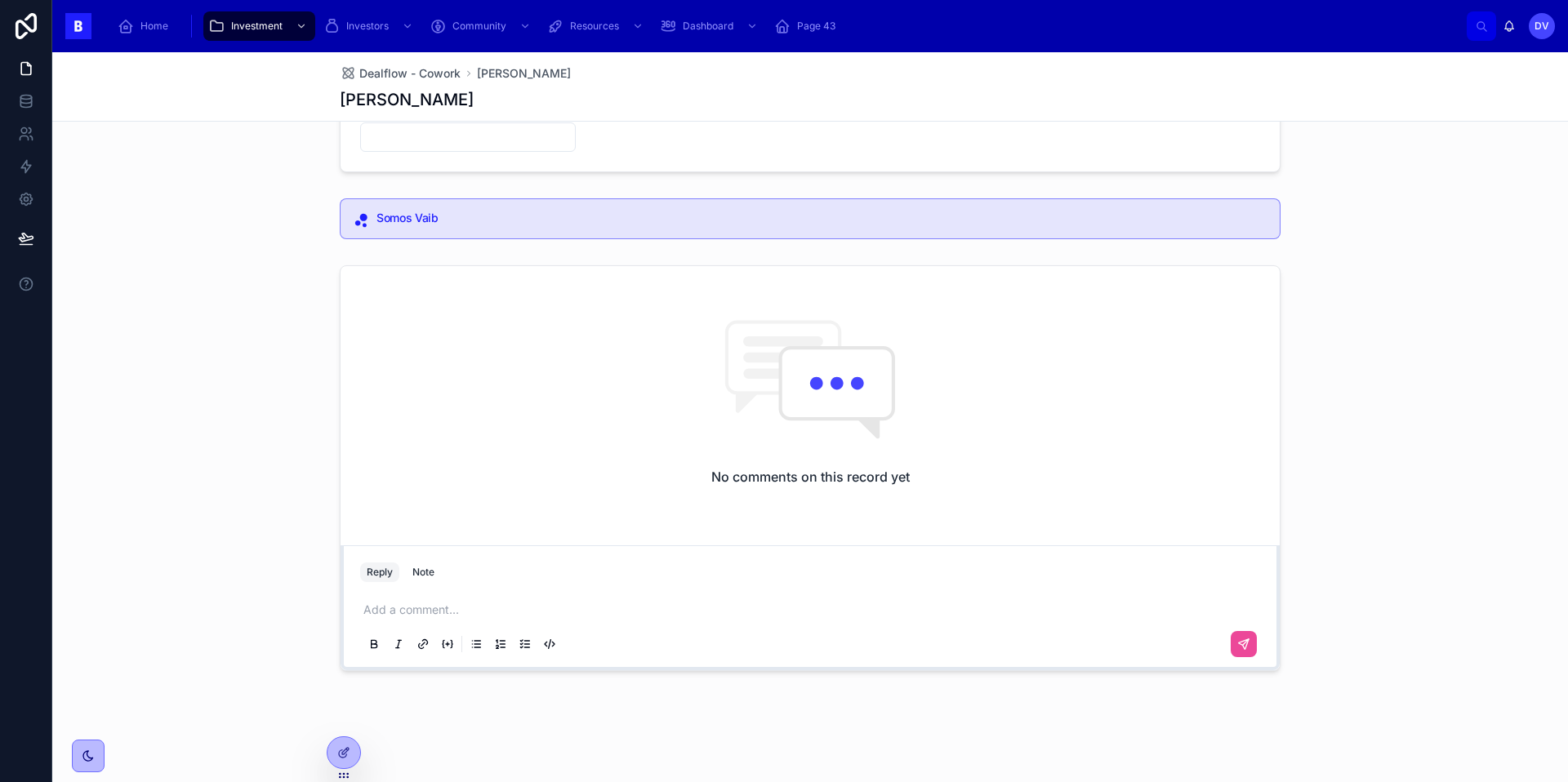
click at [373, 611] on p at bounding box center [813, 610] width 900 height 16
click at [458, 606] on p "**********" at bounding box center [813, 618] width 900 height 33
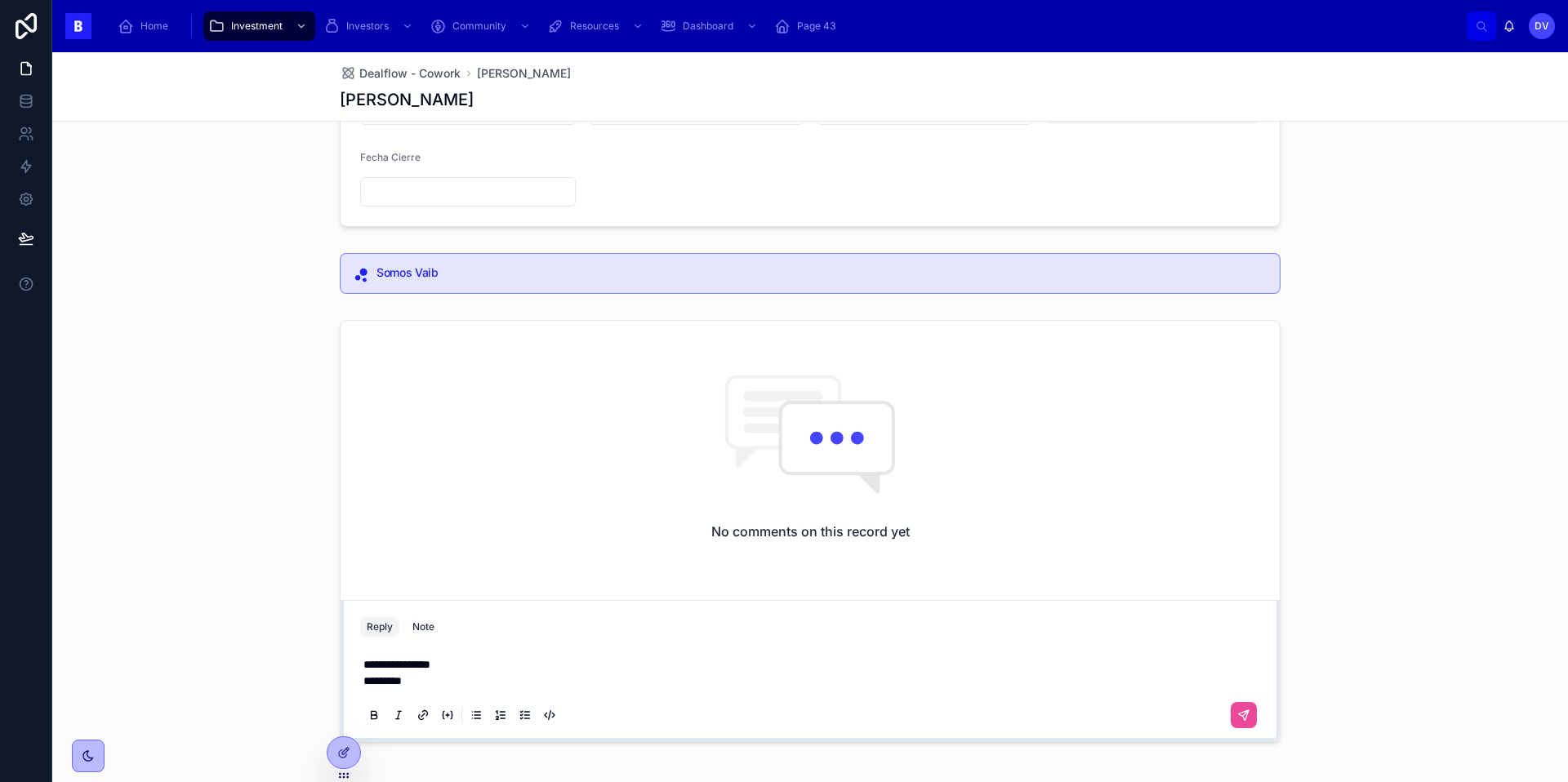
scroll to position [295, 0]
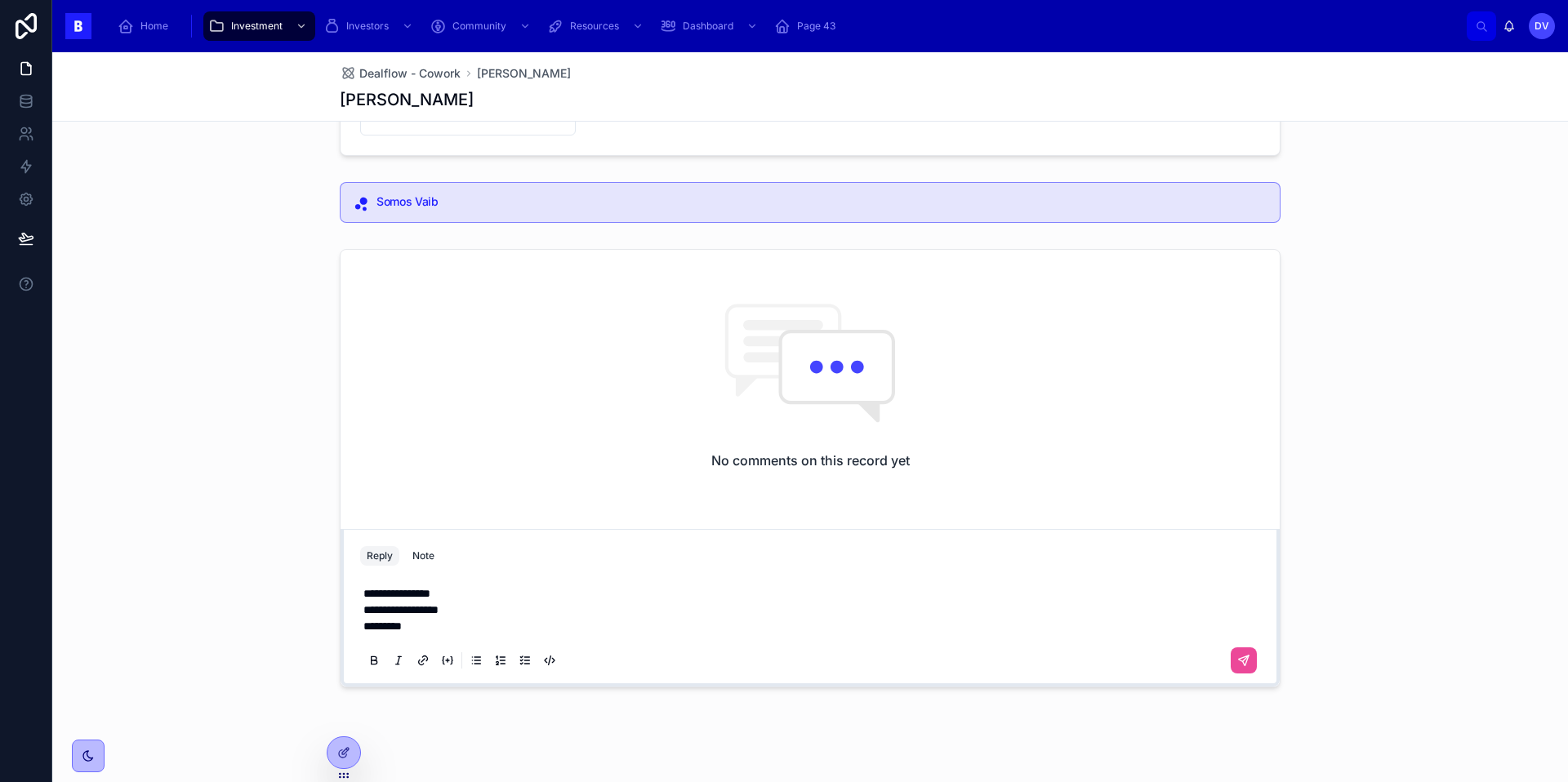
click at [410, 631] on p "**********" at bounding box center [813, 610] width 900 height 49
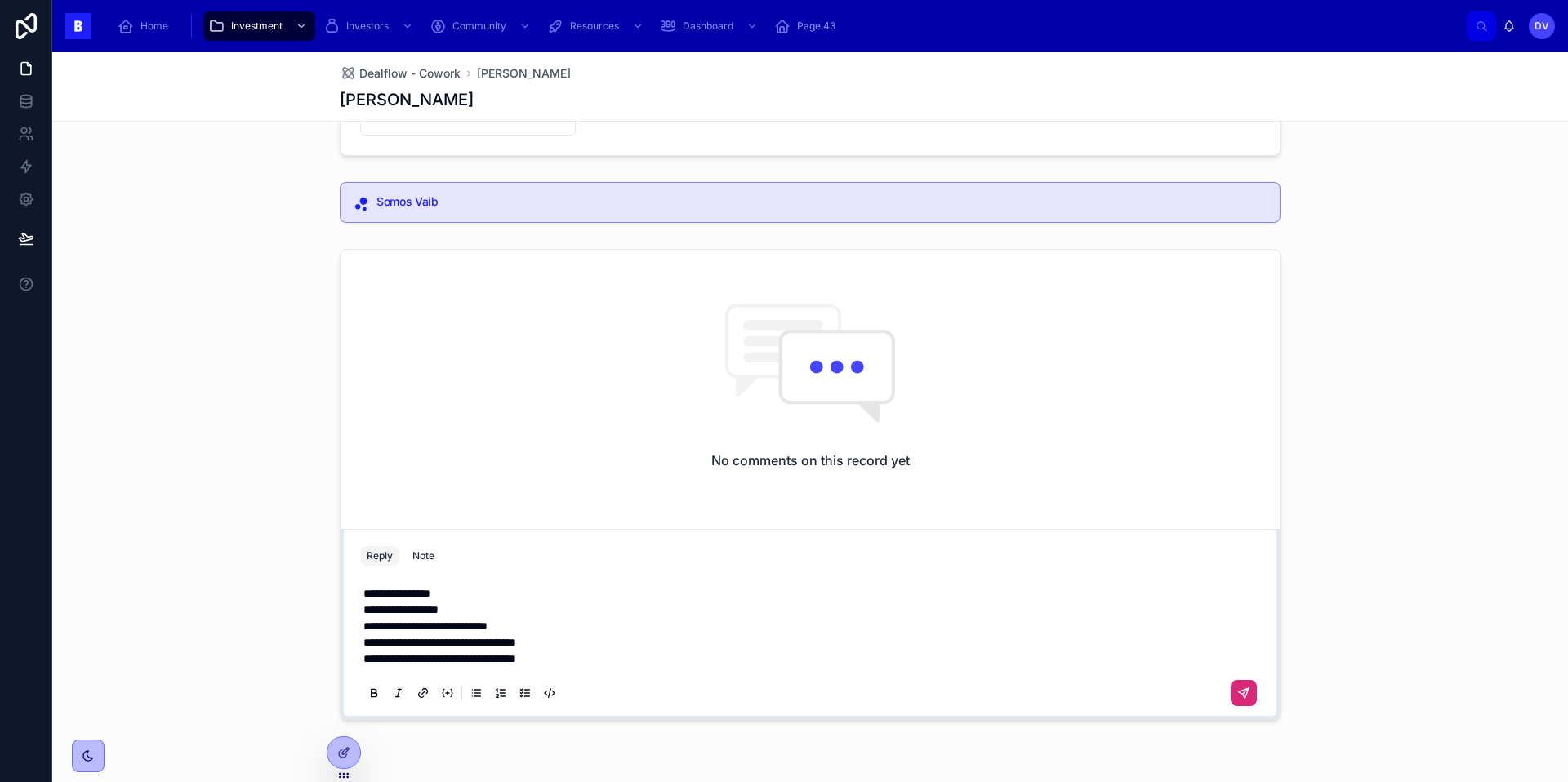
click at [1241, 696] on icon at bounding box center [1244, 692] width 13 height 13
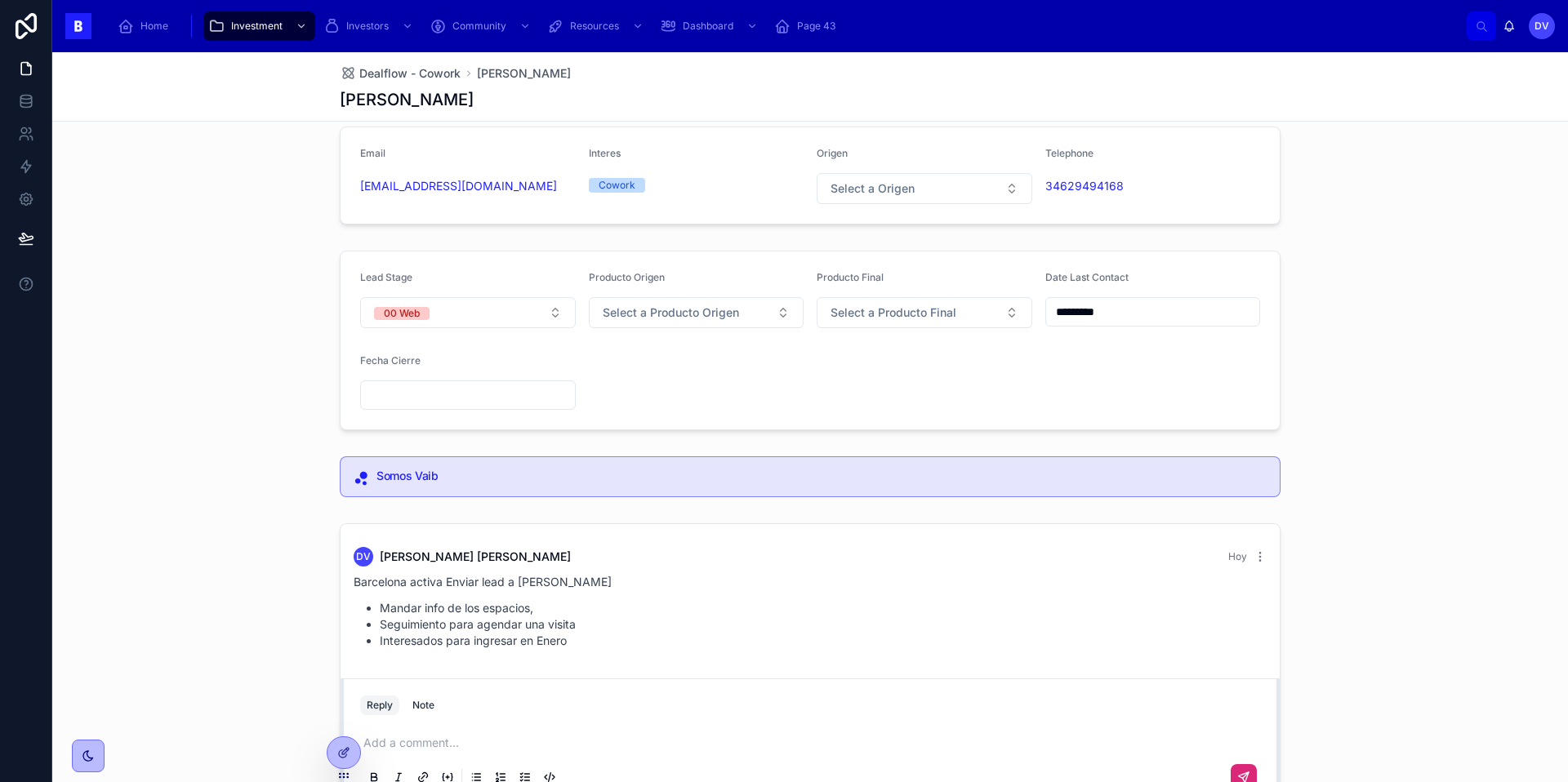
scroll to position [0, 0]
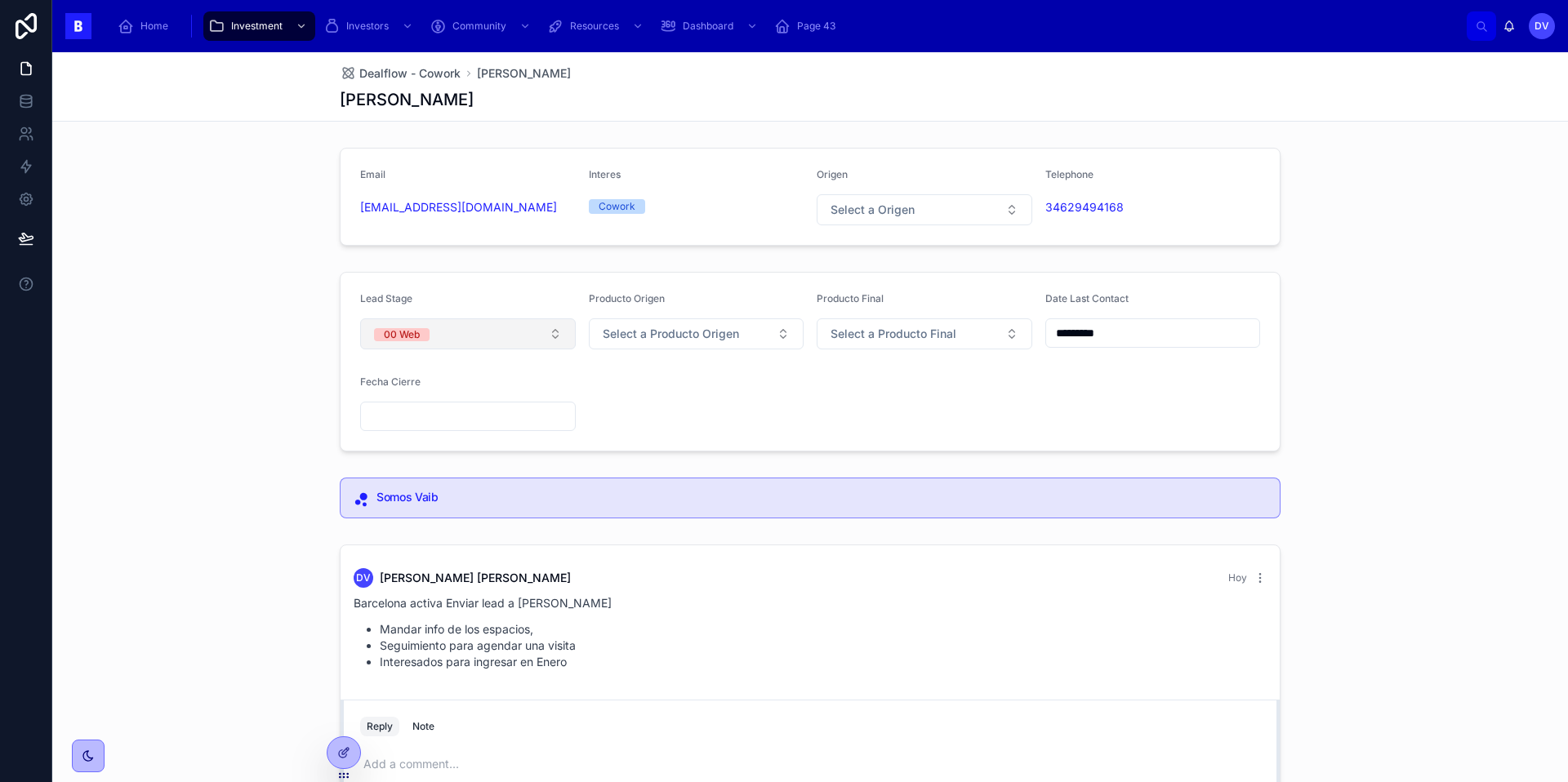
click at [556, 337] on button "00 Web" at bounding box center [468, 333] width 216 height 31
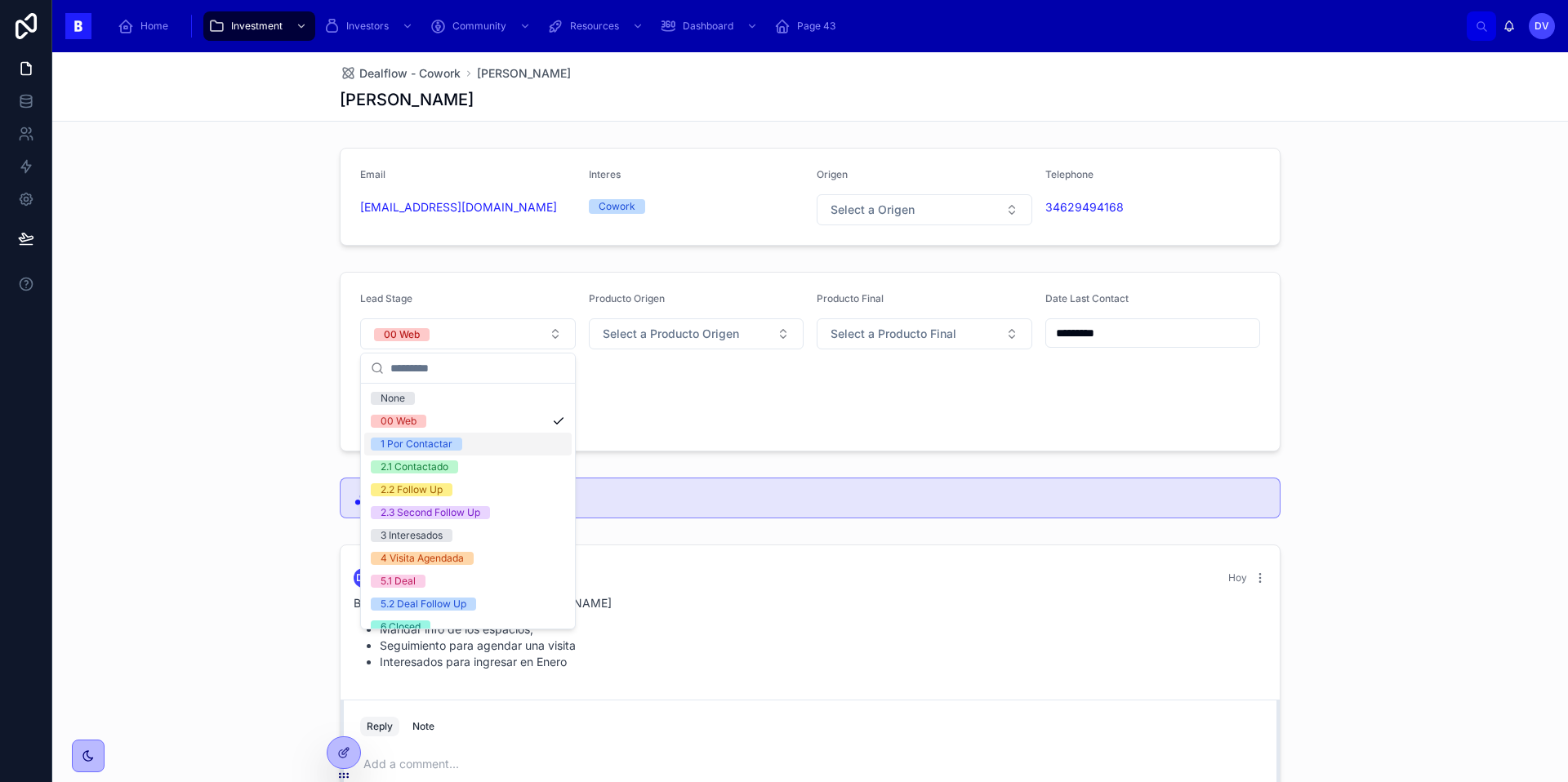
click at [518, 446] on div "1 Por Contactar" at bounding box center [468, 444] width 207 height 23
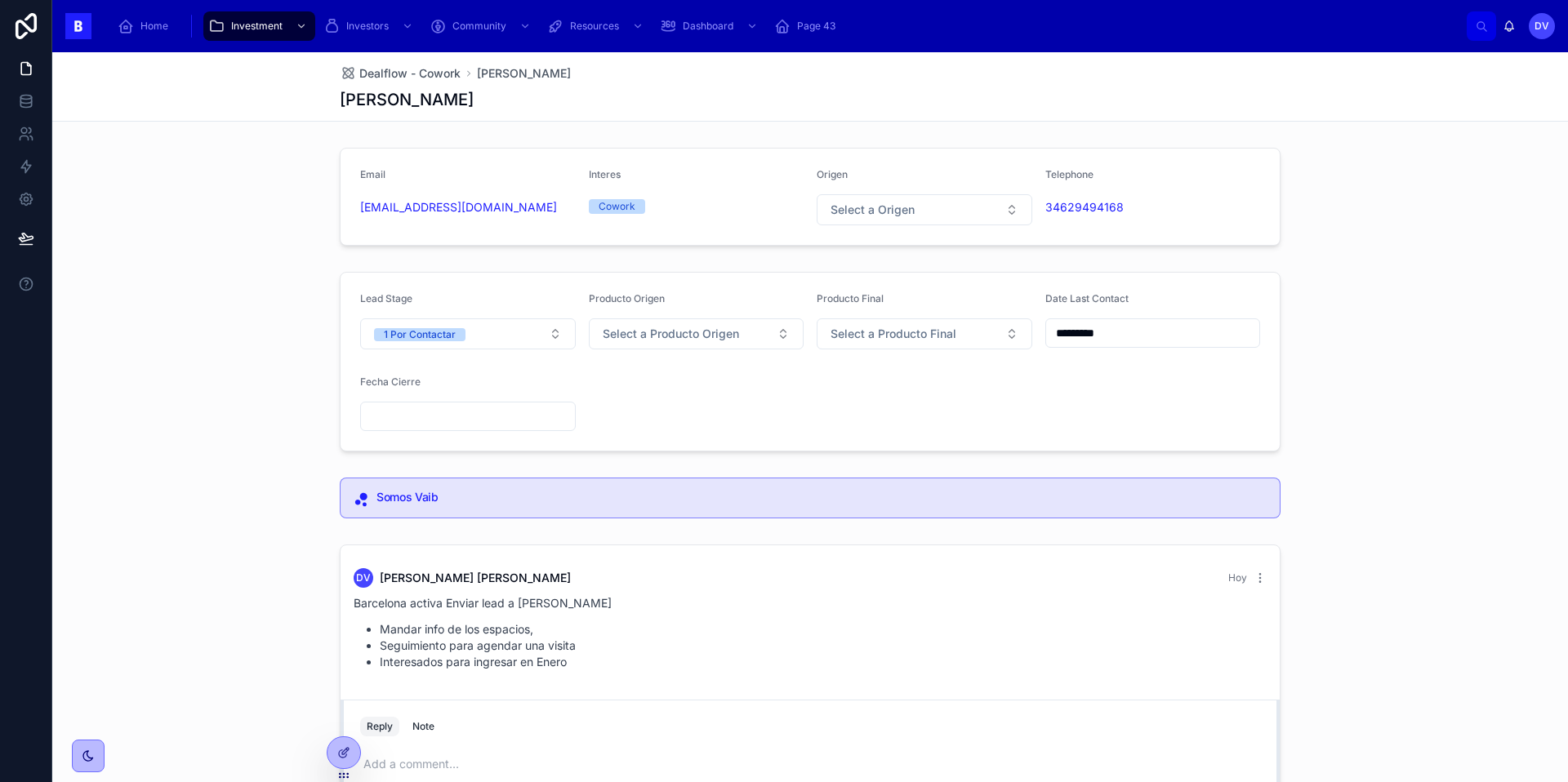
click at [1131, 334] on input "*********" at bounding box center [1153, 333] width 214 height 23
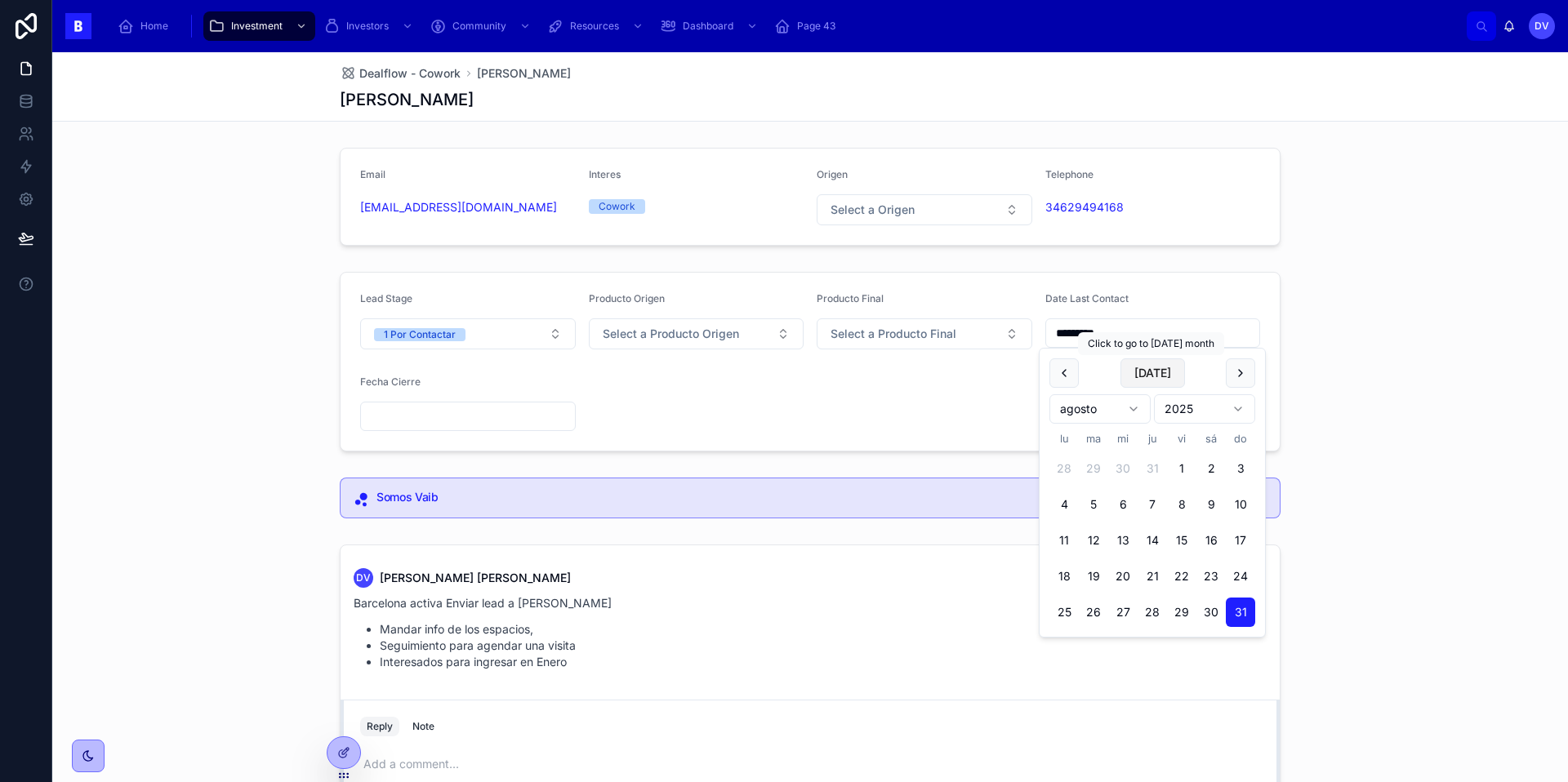
click at [1172, 376] on button "[DATE]" at bounding box center [1152, 373] width 65 height 29
click at [1150, 386] on button "[DATE]" at bounding box center [1152, 373] width 65 height 29
type input "********"
click at [1337, 398] on div "Lead Stage 1 Por Contactar Producto Origen Select a Producto Origen Producto Fi…" at bounding box center [810, 361] width 1515 height 193
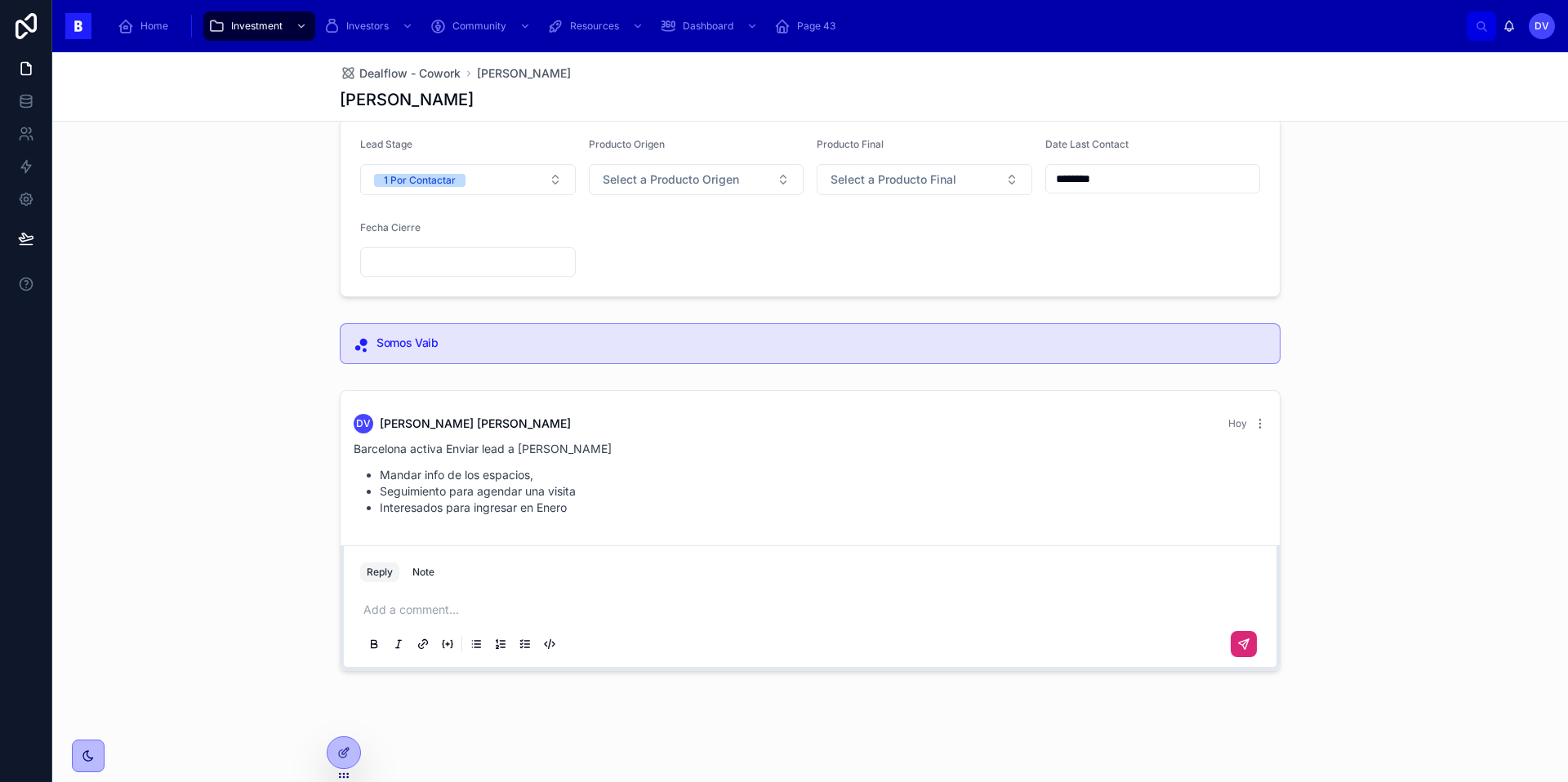
scroll to position [153, 0]
click at [424, 73] on span "Dealflow - Cowork" at bounding box center [409, 73] width 101 height 16
